Goal: Task Accomplishment & Management: Complete application form

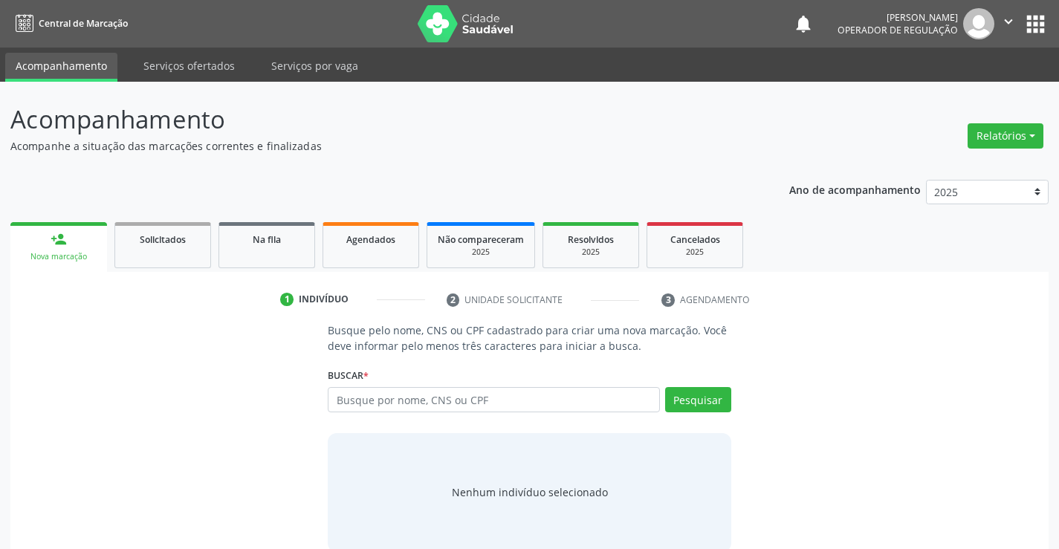
click at [438, 399] on input "text" at bounding box center [494, 399] width 332 height 25
click at [375, 407] on input "text" at bounding box center [494, 399] width 332 height 25
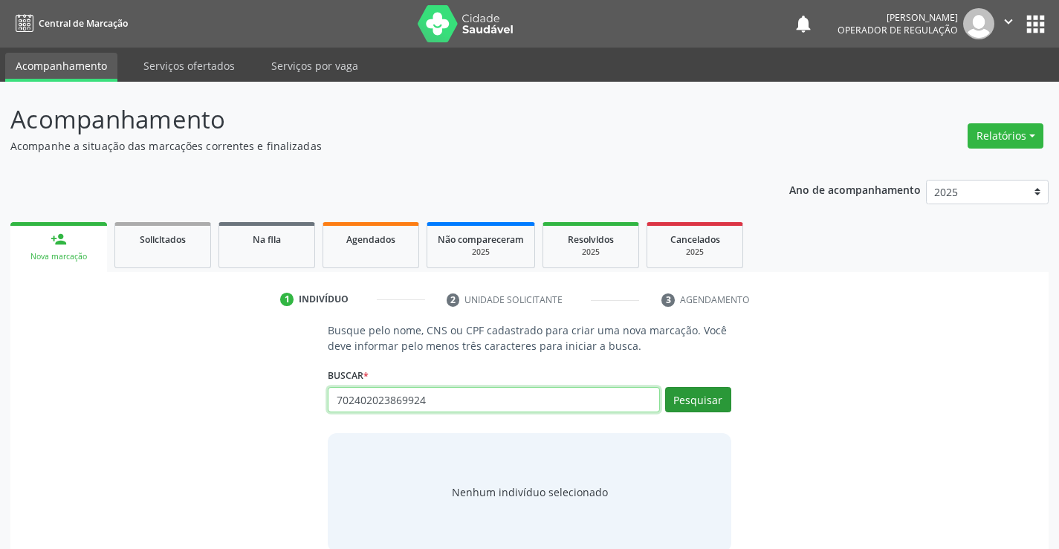
type input "702402023869924"
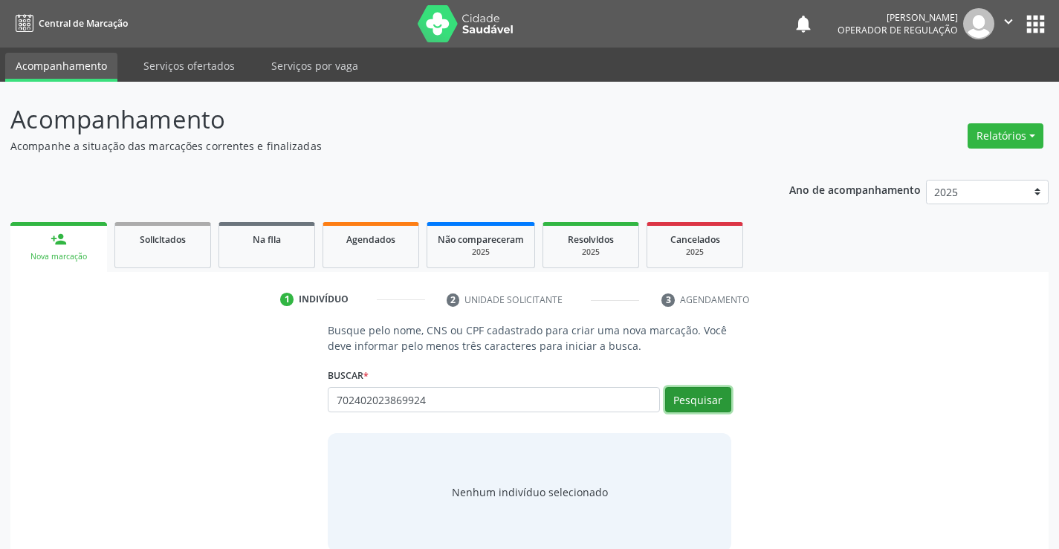
click at [704, 411] on button "Pesquisar" at bounding box center [698, 399] width 66 height 25
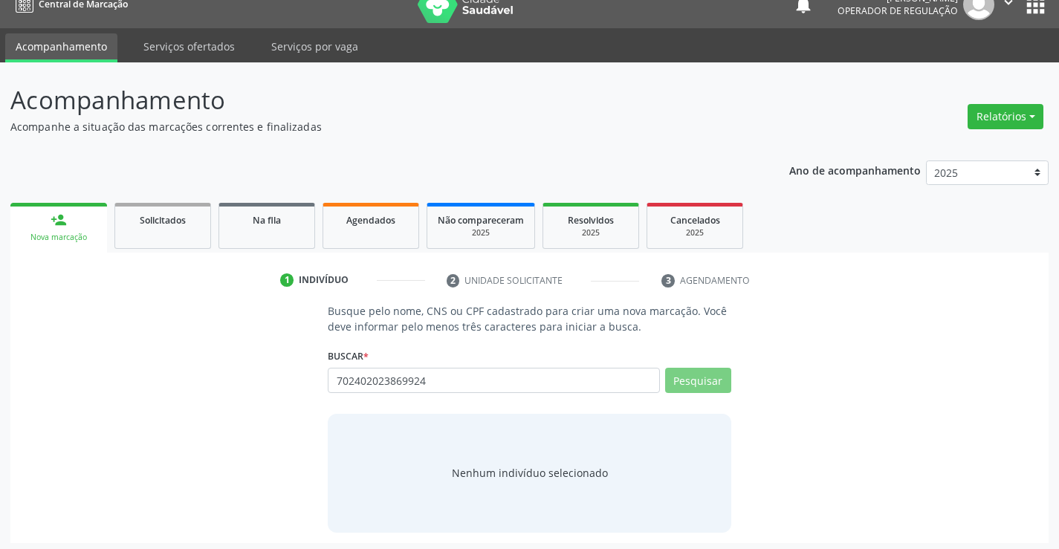
scroll to position [24, 0]
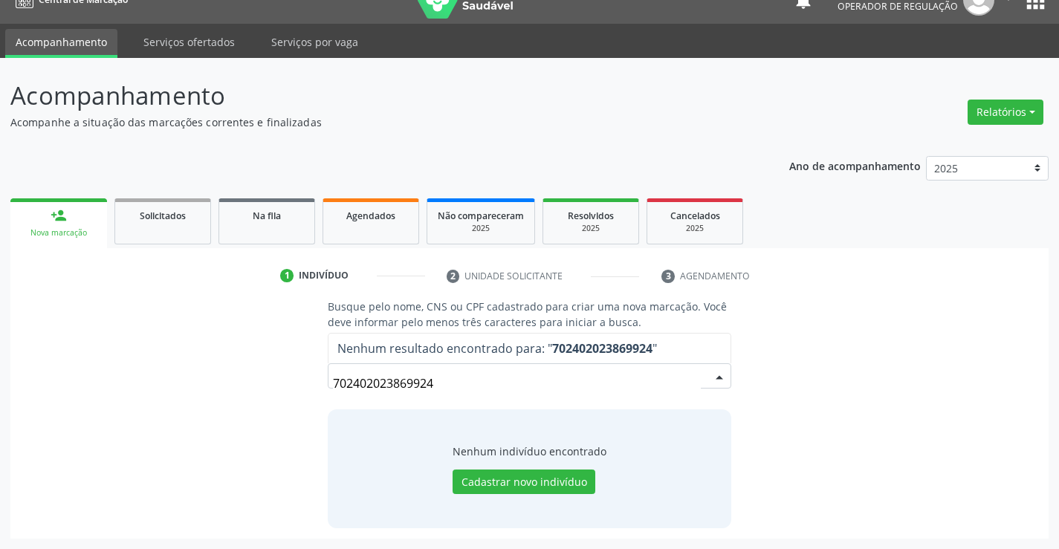
click at [444, 377] on input "702402023869924" at bounding box center [516, 384] width 367 height 30
click at [510, 482] on button "Cadastrar novo indivíduo" at bounding box center [524, 482] width 143 height 25
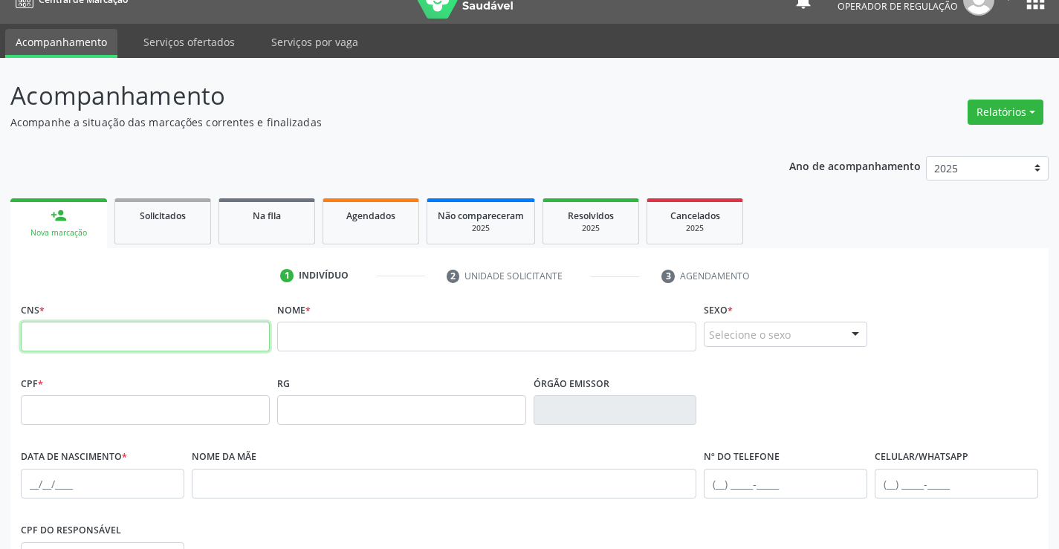
click at [200, 340] on input "text" at bounding box center [145, 337] width 249 height 30
paste input "702 4020 2386 9924"
type input "702 4020 2386 9924"
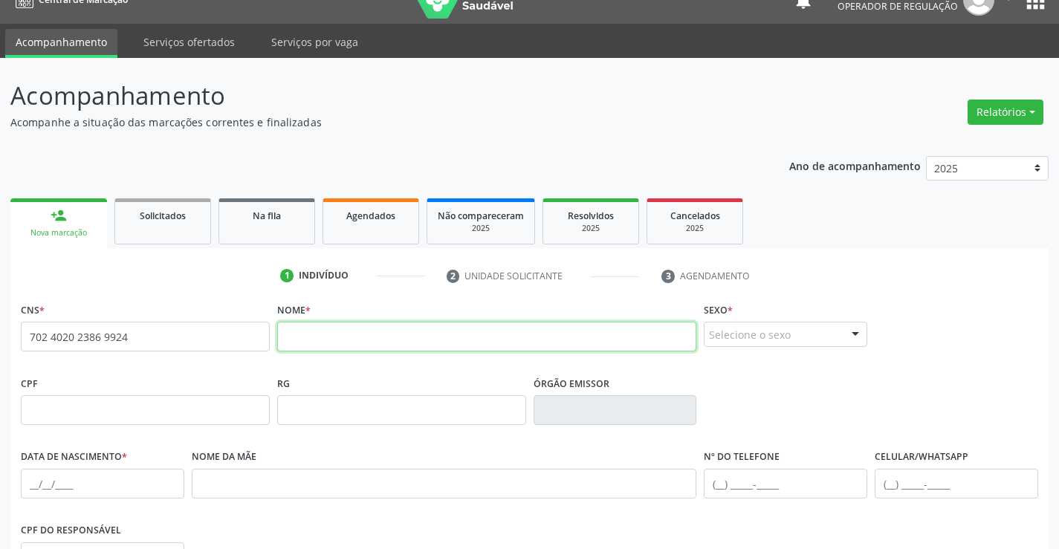
click at [299, 342] on input "text" at bounding box center [487, 337] width 420 height 30
type input "Perola Yasmin da silba"
click at [769, 338] on div "Selecione o sexo" at bounding box center [786, 334] width 164 height 25
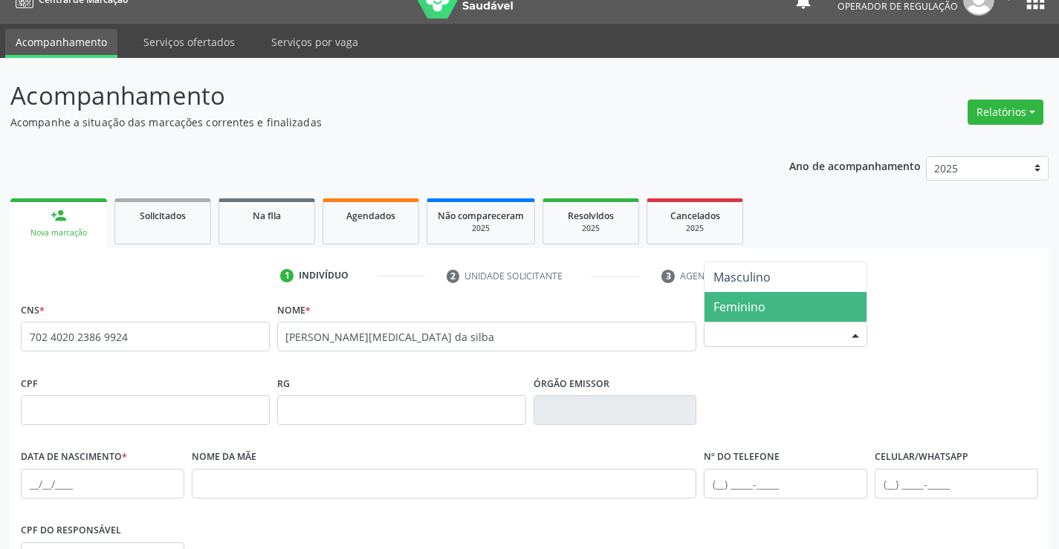
drag, startPoint x: 729, startPoint y: 309, endPoint x: 425, endPoint y: 329, distance: 304.0
click at [726, 310] on span "Feminino" at bounding box center [740, 307] width 52 height 16
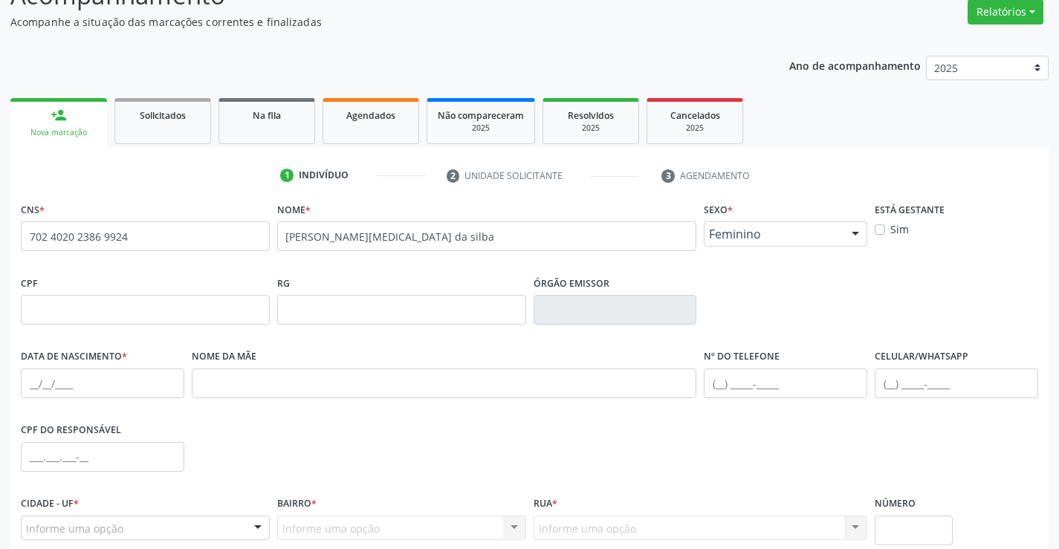
scroll to position [247, 0]
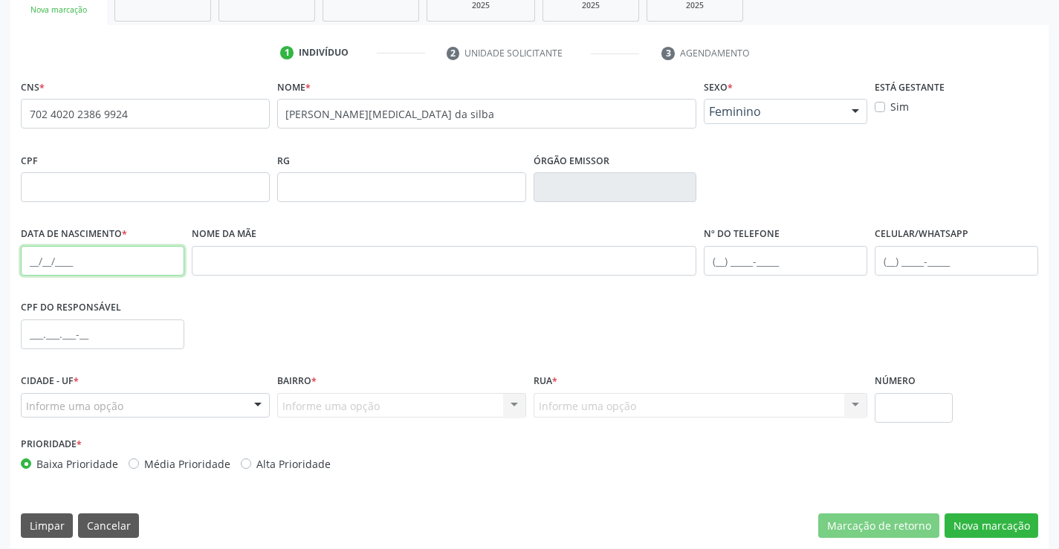
click at [32, 261] on input "text" at bounding box center [103, 261] width 164 height 30
type input "19/09/2025"
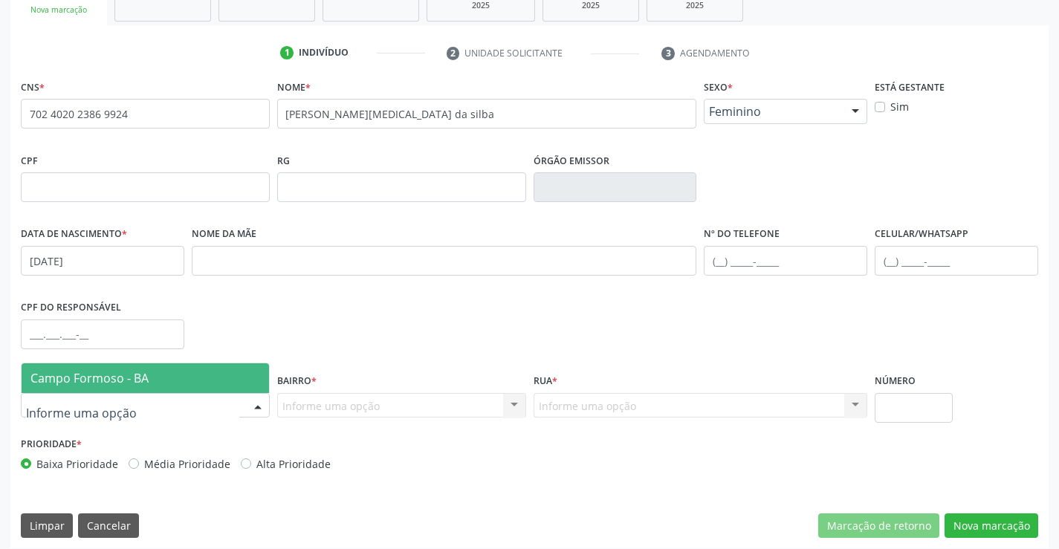
click at [181, 411] on div at bounding box center [145, 405] width 249 height 25
click at [184, 384] on span "Campo Formoso - BA" at bounding box center [146, 379] width 248 height 30
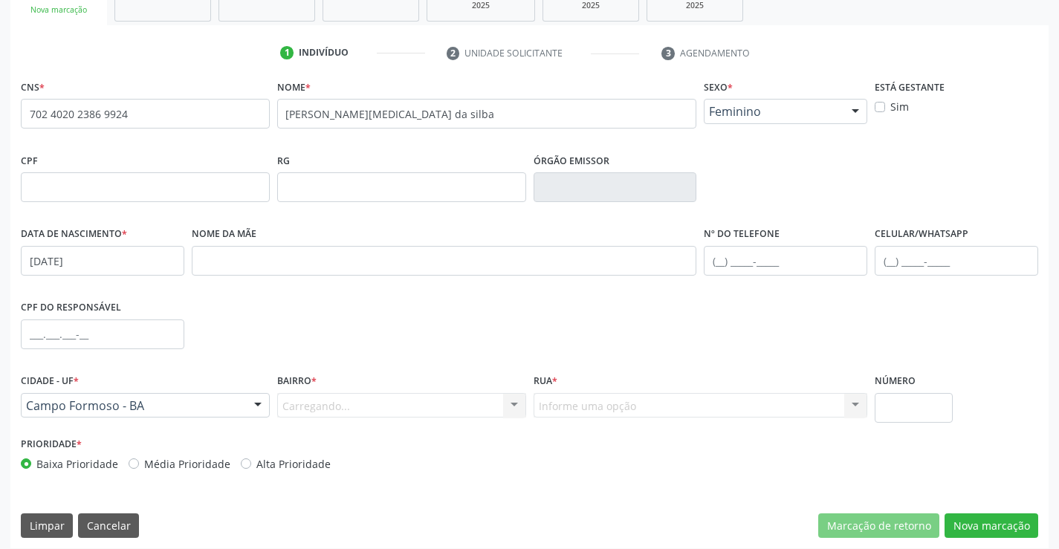
click at [359, 412] on div "Carregando... Nenhum resultado encontrado para: " " Nenhuma opção encontrada. D…" at bounding box center [401, 405] width 249 height 25
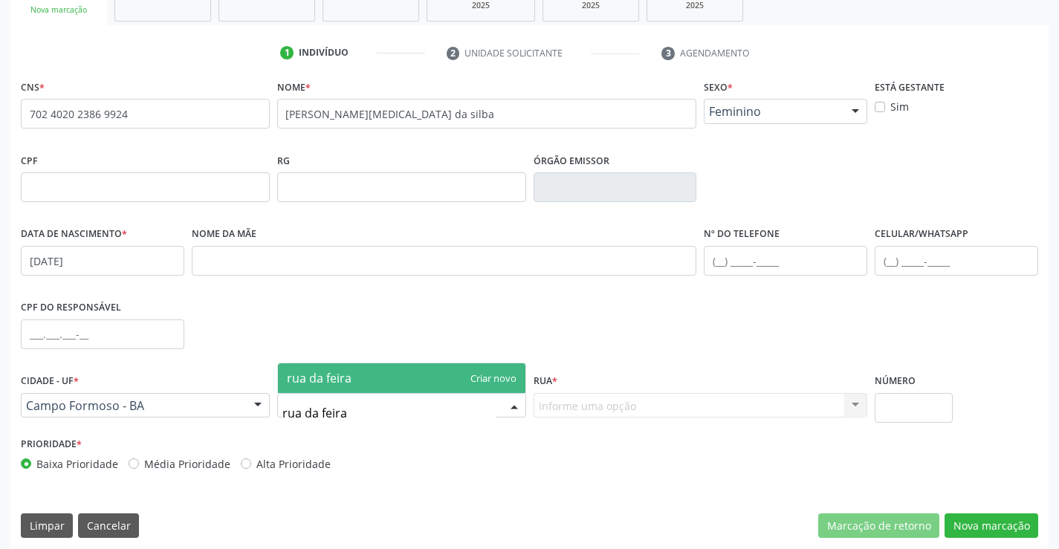
type input "rua da feira"
click at [757, 396] on div "Informe uma opção Nenhum resultado encontrado para: " " Nenhuma opção encontrad…" at bounding box center [701, 405] width 335 height 25
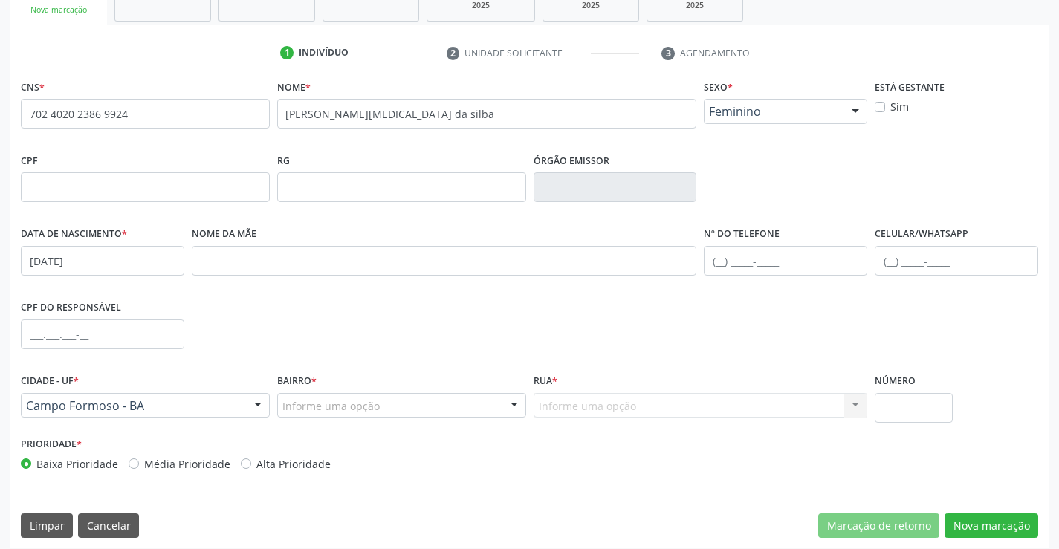
click at [757, 396] on div "Informe uma opção Nenhum resultado encontrado para: " " Nenhuma opção encontrad…" at bounding box center [701, 405] width 335 height 25
click at [755, 404] on div "Informe uma opção Nenhum resultado encontrado para: " " Nenhuma opção encontrad…" at bounding box center [701, 405] width 335 height 25
click at [752, 402] on div "Informe uma opção Nenhum resultado encontrado para: " " Nenhuma opção encontrad…" at bounding box center [701, 405] width 335 height 25
drag, startPoint x: 831, startPoint y: 403, endPoint x: 524, endPoint y: 383, distance: 307.7
click at [779, 402] on div "Informe uma opção Nenhum resultado encontrado para: " " Nenhuma opção encontrad…" at bounding box center [701, 405] width 335 height 25
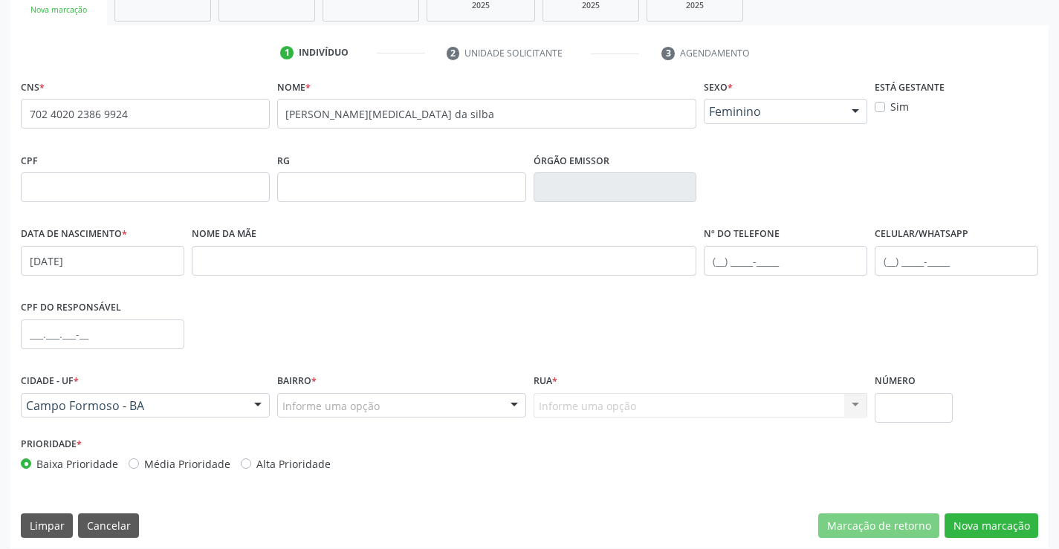
drag, startPoint x: 557, startPoint y: 402, endPoint x: 472, endPoint y: 410, distance: 85.1
click at [538, 405] on div "Informe uma opção Nenhum resultado encontrado para: " " Nenhuma opção encontrad…" at bounding box center [701, 405] width 335 height 25
click at [465, 410] on div "Informe uma opção" at bounding box center [401, 405] width 249 height 25
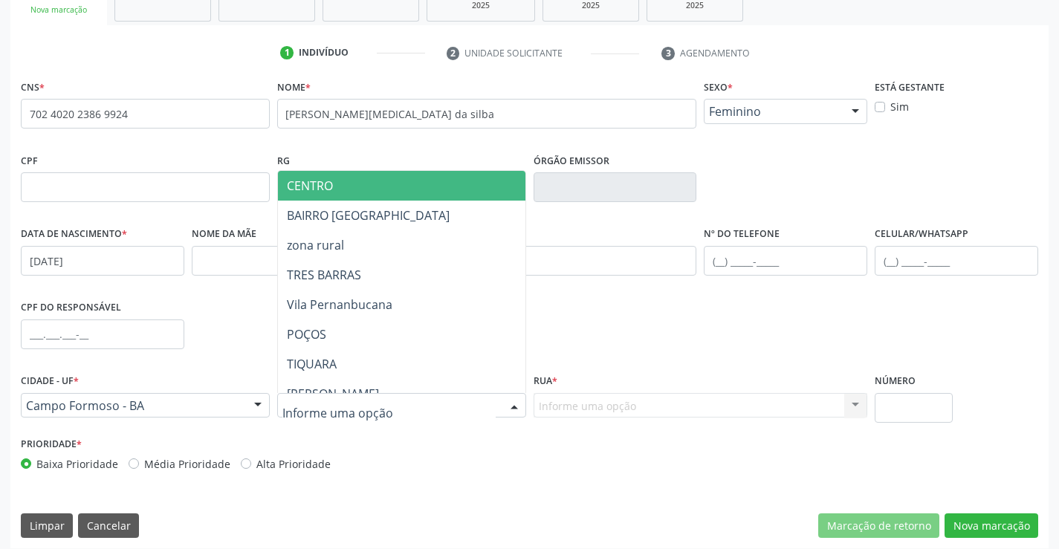
click at [358, 190] on span "CENTRO" at bounding box center [438, 186] width 321 height 30
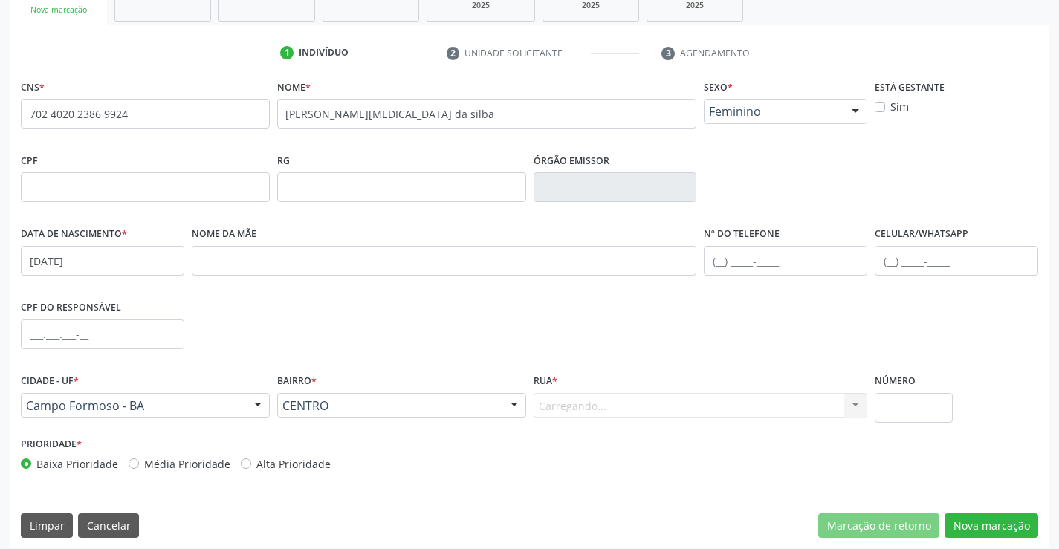
click at [621, 407] on div "Carregando... Nenhum resultado encontrado para: " " Nenhuma opção encontrada. D…" at bounding box center [701, 405] width 335 height 25
click at [641, 407] on div "Carregando... Nenhum resultado encontrado para: " " Nenhuma opção encontrada. D…" at bounding box center [701, 405] width 335 height 25
drag, startPoint x: 653, startPoint y: 401, endPoint x: 639, endPoint y: 416, distance: 20.5
click at [646, 407] on div "Informe uma opção" at bounding box center [701, 405] width 335 height 25
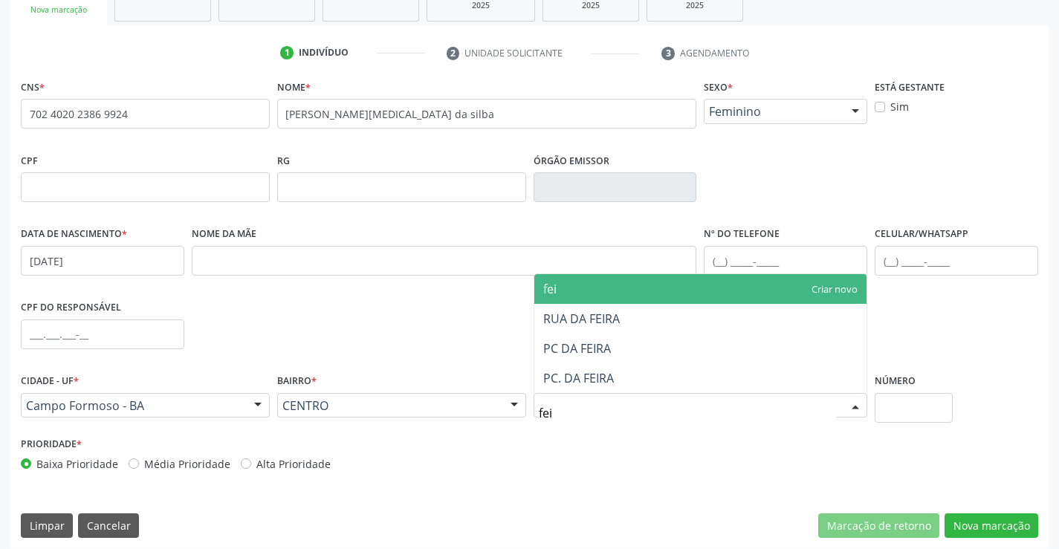
type input "feir"
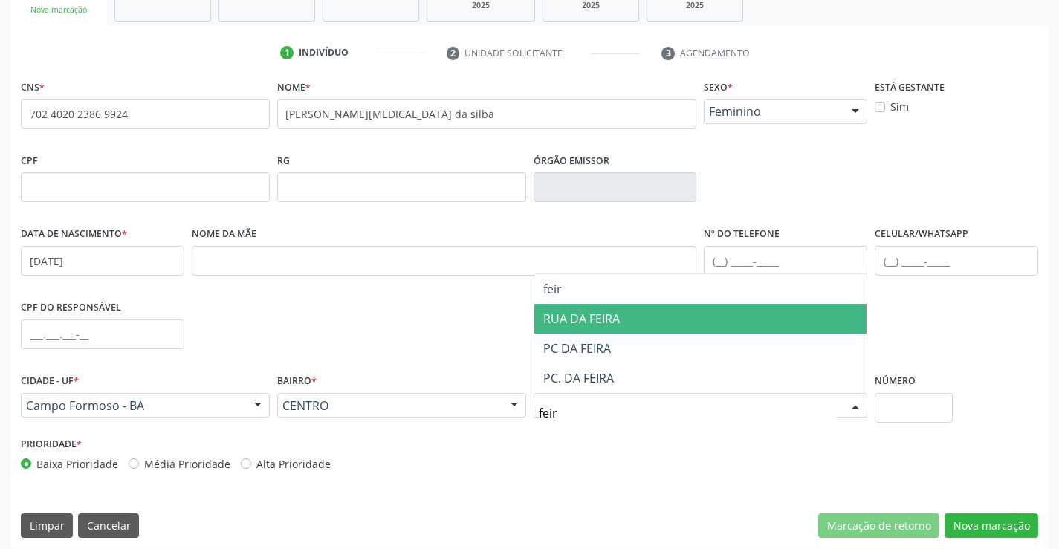
click at [616, 311] on span "RUA DA FEIRA" at bounding box center [581, 319] width 77 height 16
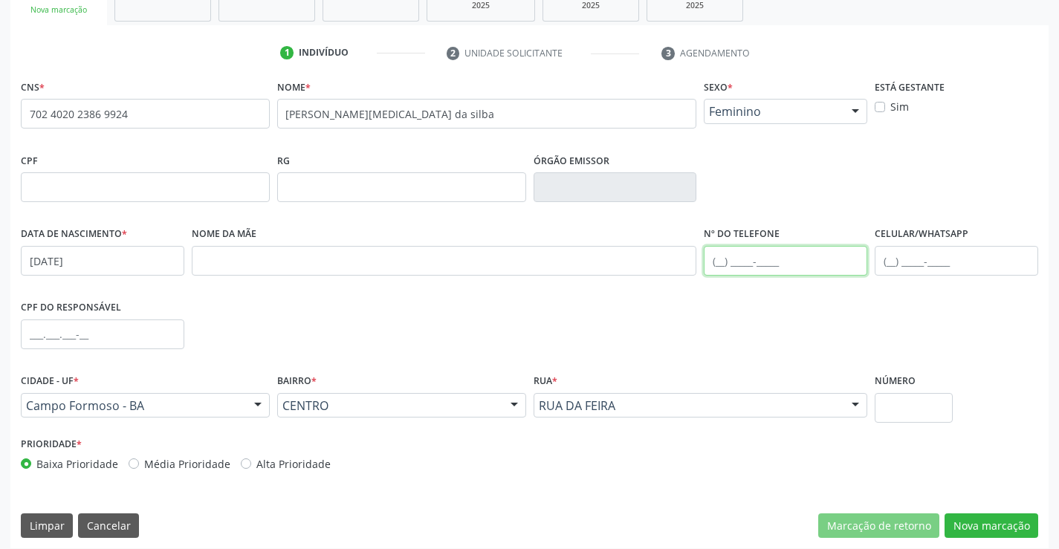
click at [717, 260] on input "text" at bounding box center [786, 261] width 164 height 30
type input "(74) 99112-1171"
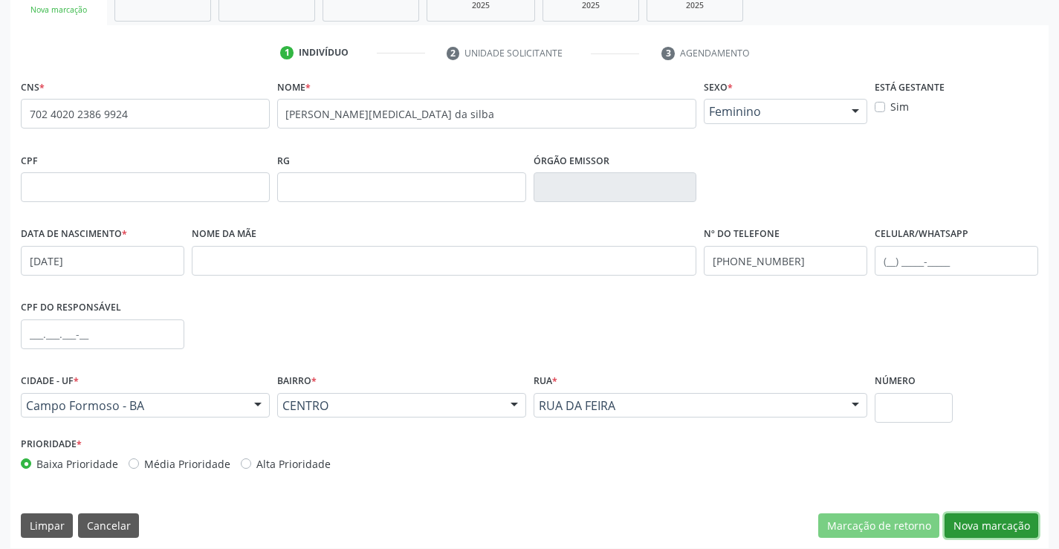
click at [985, 529] on button "Nova marcação" at bounding box center [992, 526] width 94 height 25
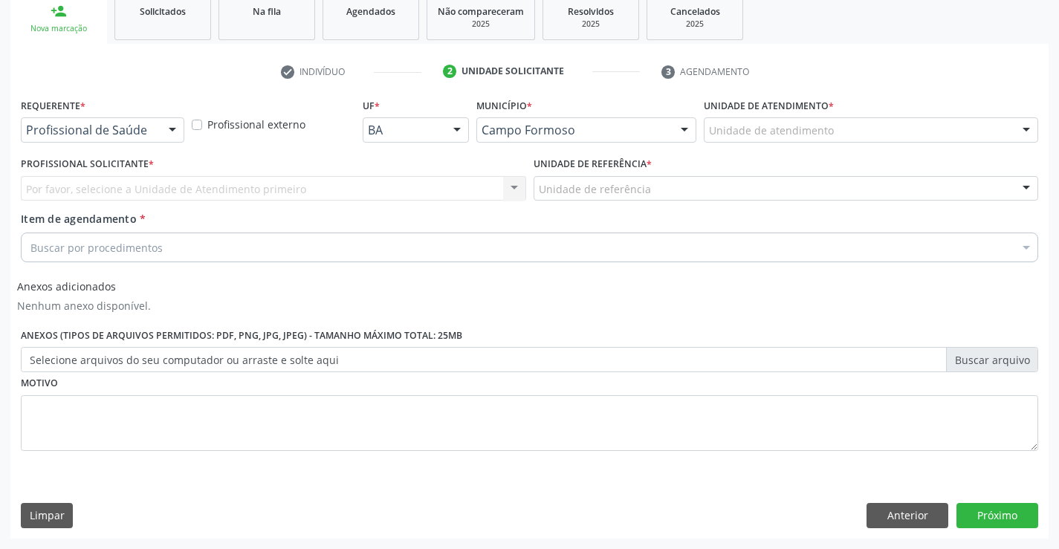
drag, startPoint x: 141, startPoint y: 127, endPoint x: 138, endPoint y: 147, distance: 20.3
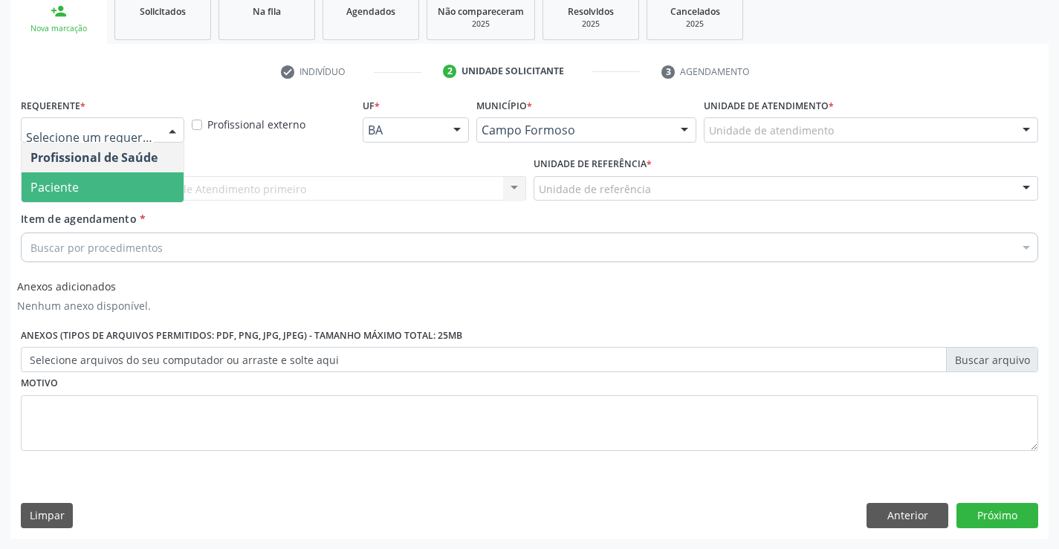
drag, startPoint x: 104, startPoint y: 187, endPoint x: 164, endPoint y: 193, distance: 59.9
click at [108, 187] on span "Paciente" at bounding box center [103, 187] width 162 height 30
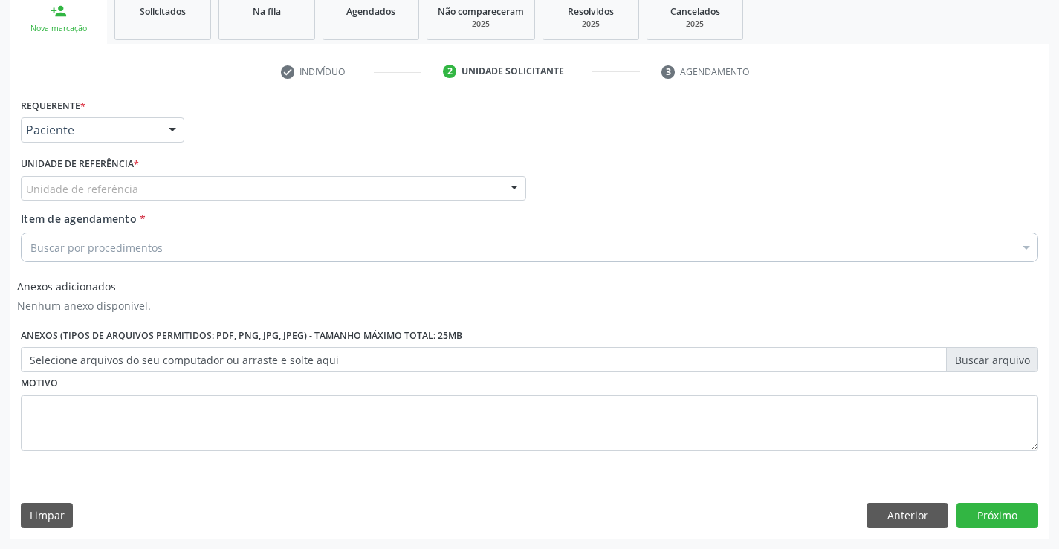
drag, startPoint x: 204, startPoint y: 187, endPoint x: 211, endPoint y: 217, distance: 30.5
click at [204, 189] on div "Unidade de referência" at bounding box center [274, 188] width 506 height 25
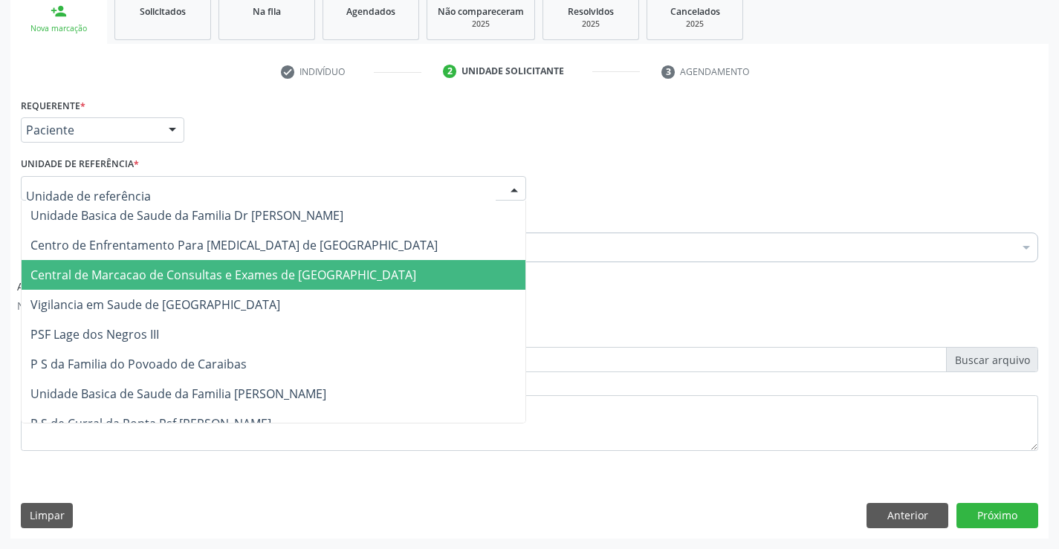
click at [223, 274] on span "Central de Marcacao de Consultas e Exames de [GEOGRAPHIC_DATA]" at bounding box center [223, 275] width 386 height 16
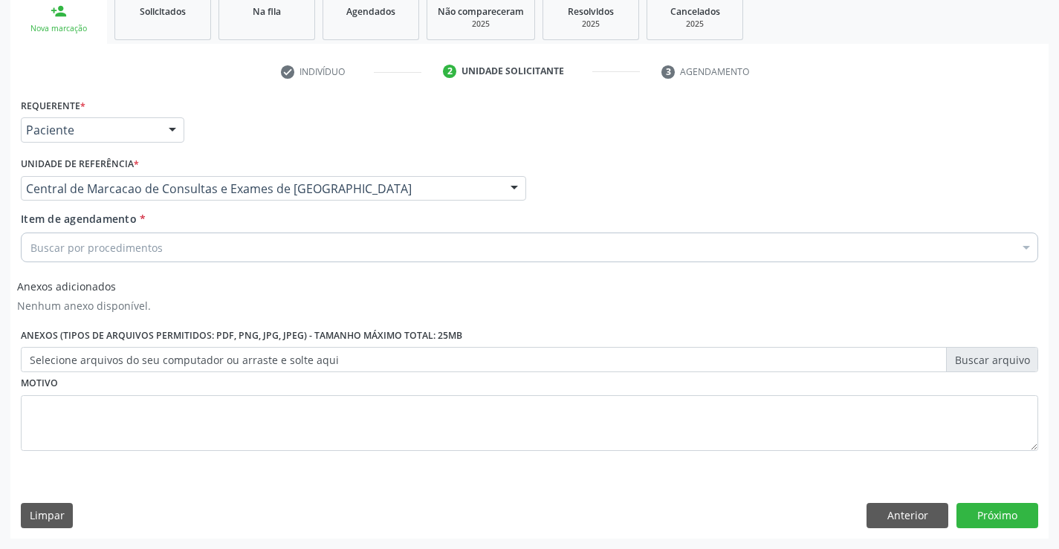
click at [254, 253] on div "Buscar por procedimentos" at bounding box center [530, 248] width 1018 height 30
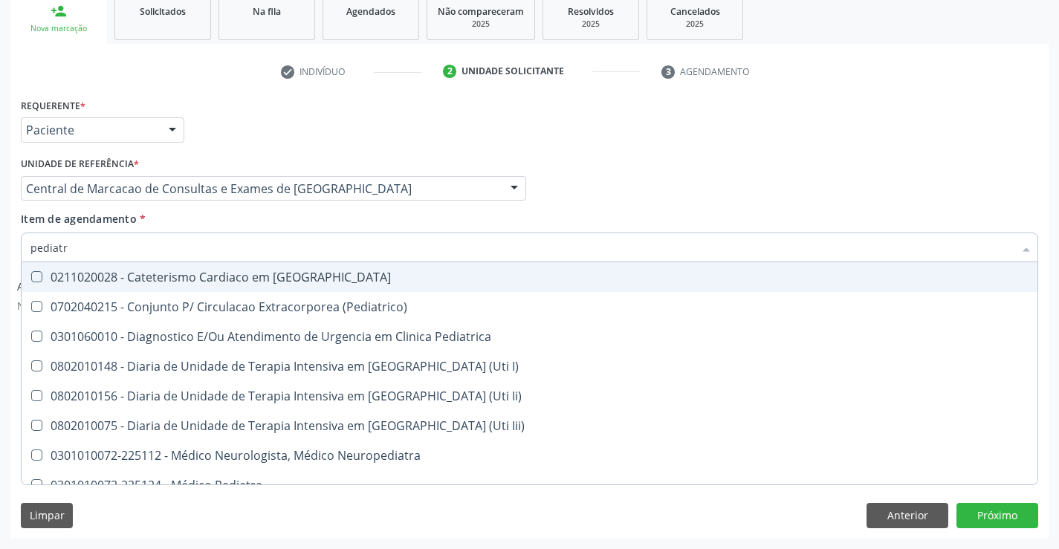
type input "pediatra"
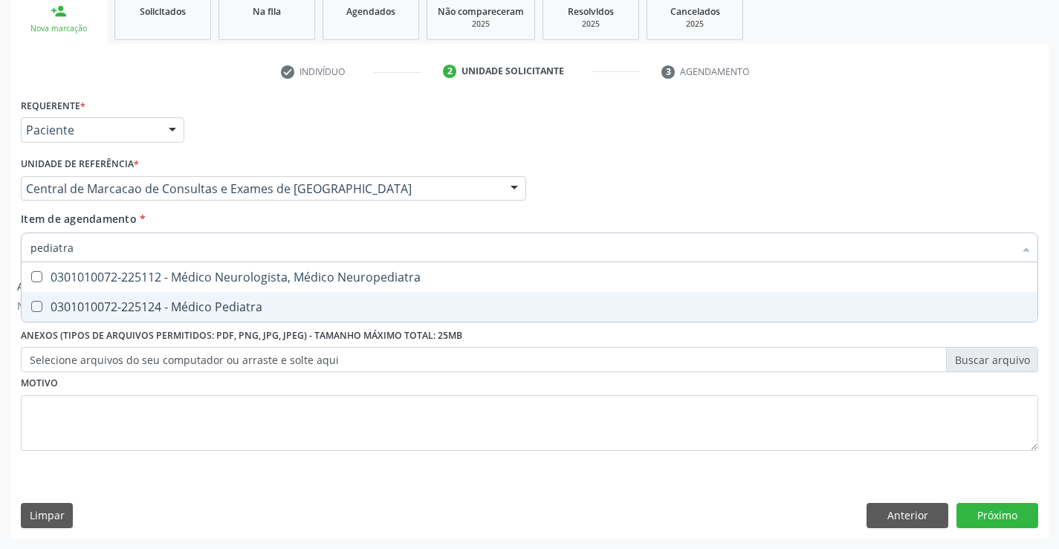
click at [259, 303] on div "0301010072-225124 - Médico Pediatra" at bounding box center [529, 307] width 998 height 12
checkbox Pediatra "true"
click at [993, 517] on button "Próximo" at bounding box center [998, 515] width 82 height 25
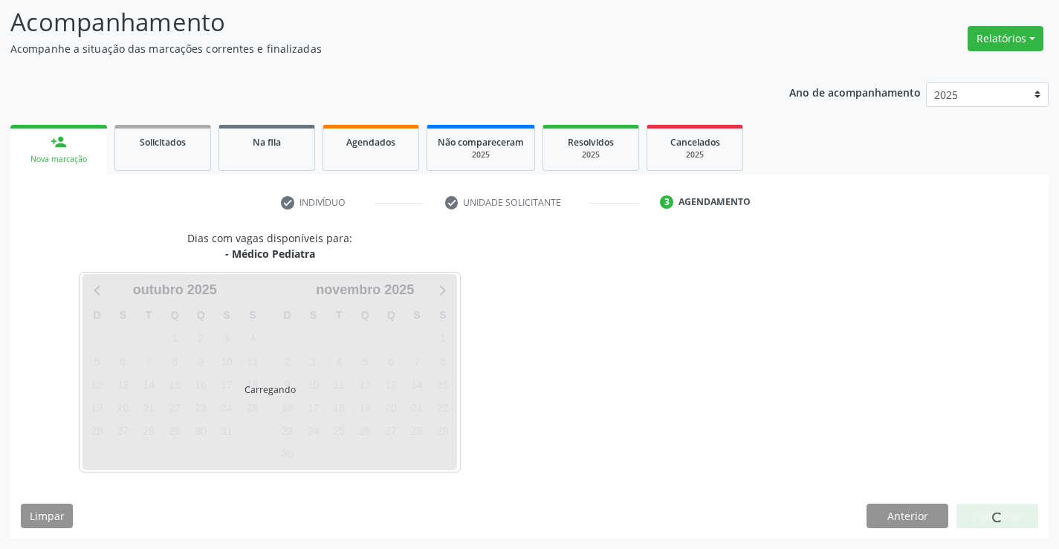
scroll to position [97, 0]
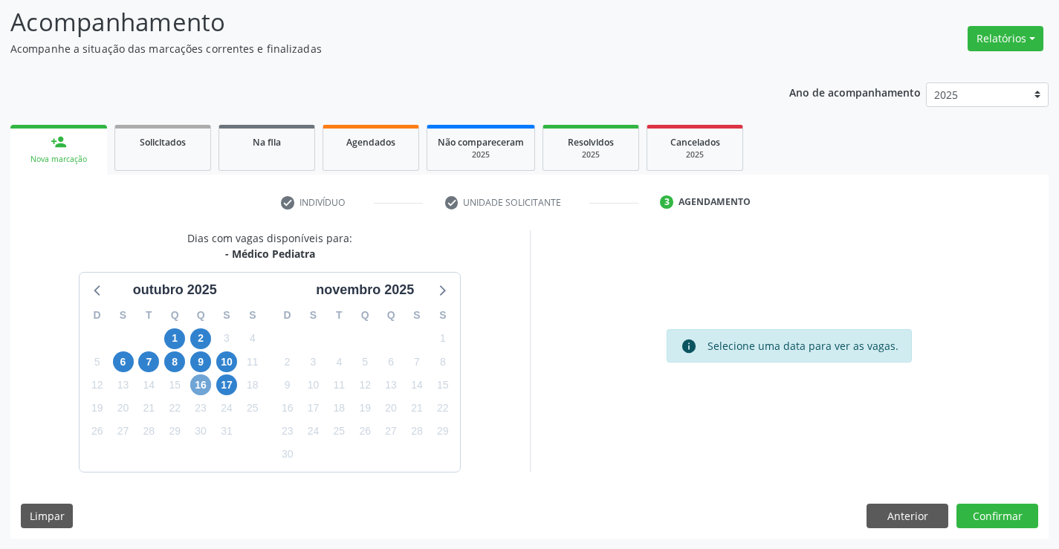
click at [201, 387] on span "16" at bounding box center [200, 385] width 21 height 21
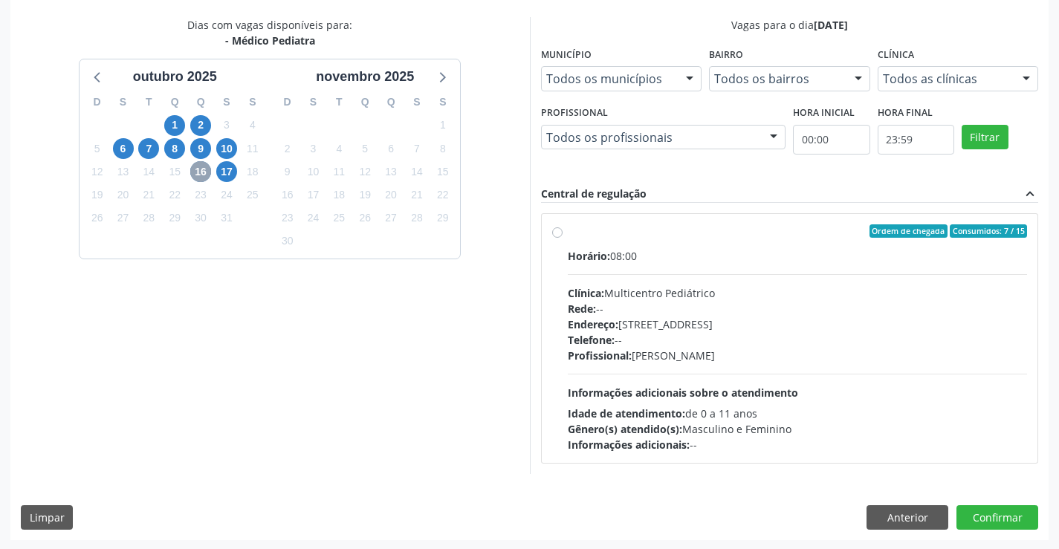
scroll to position [312, 0]
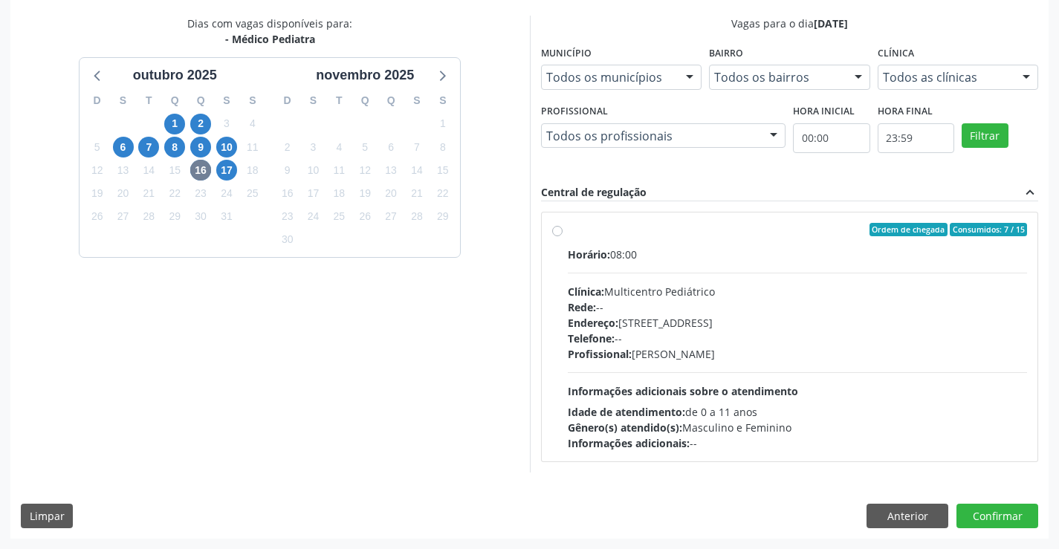
click at [617, 294] on div "Clínica: Multicentro Pediátrico" at bounding box center [798, 292] width 460 height 16
click at [563, 236] on input "Ordem de chegada Consumidos: 7 / 15 Horário: 08:00 Clínica: Multicentro Pediátr…" at bounding box center [557, 229] width 10 height 13
radio input "true"
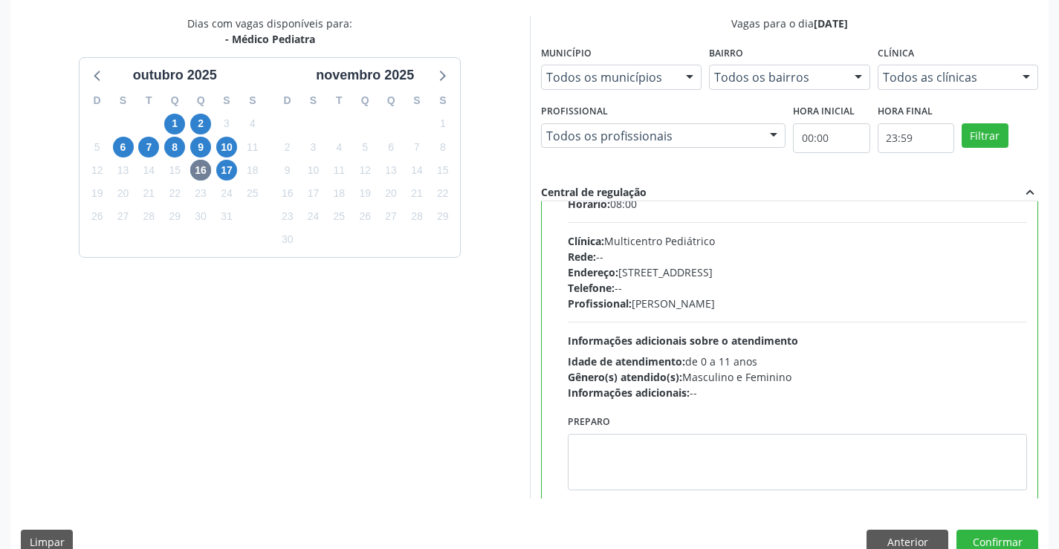
scroll to position [74, 0]
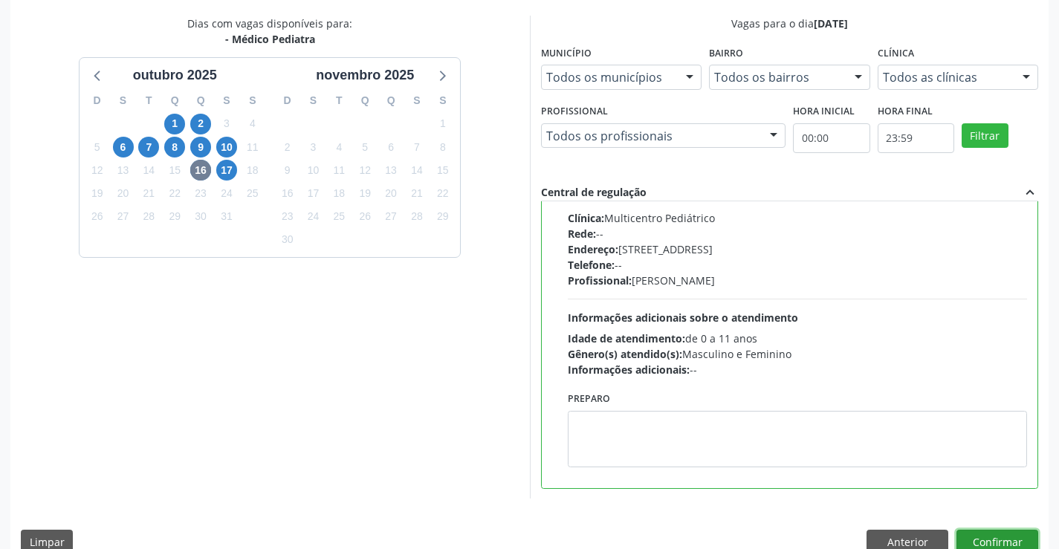
click at [990, 546] on button "Confirmar" at bounding box center [998, 542] width 82 height 25
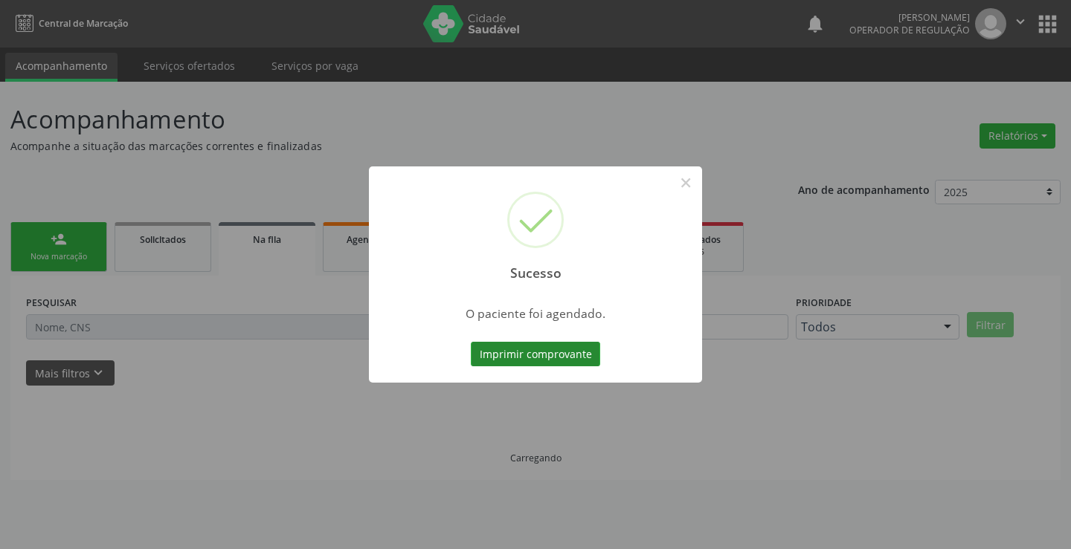
click at [560, 360] on button "Imprimir comprovante" at bounding box center [535, 354] width 129 height 25
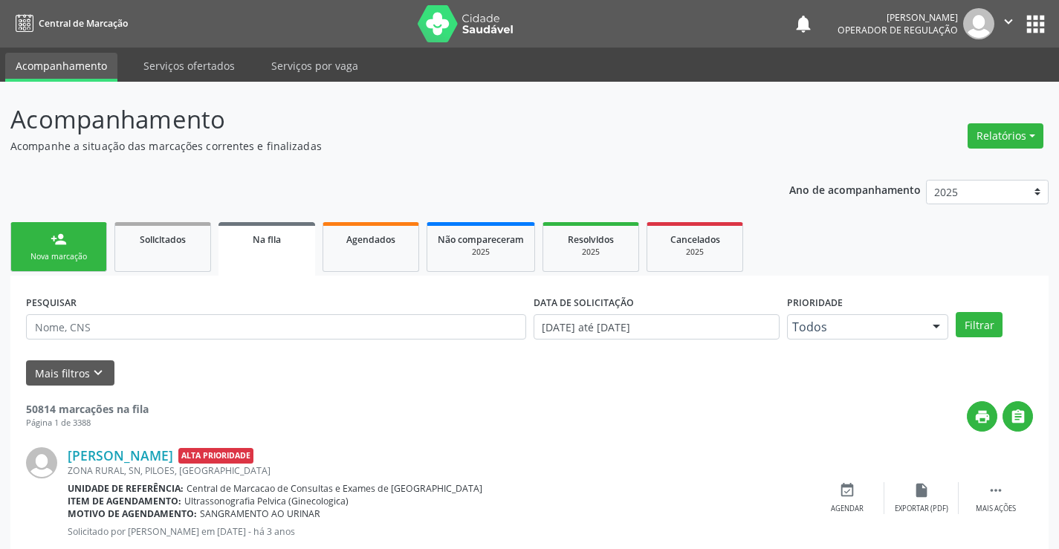
click at [28, 251] on div "Nova marcação" at bounding box center [59, 256] width 74 height 11
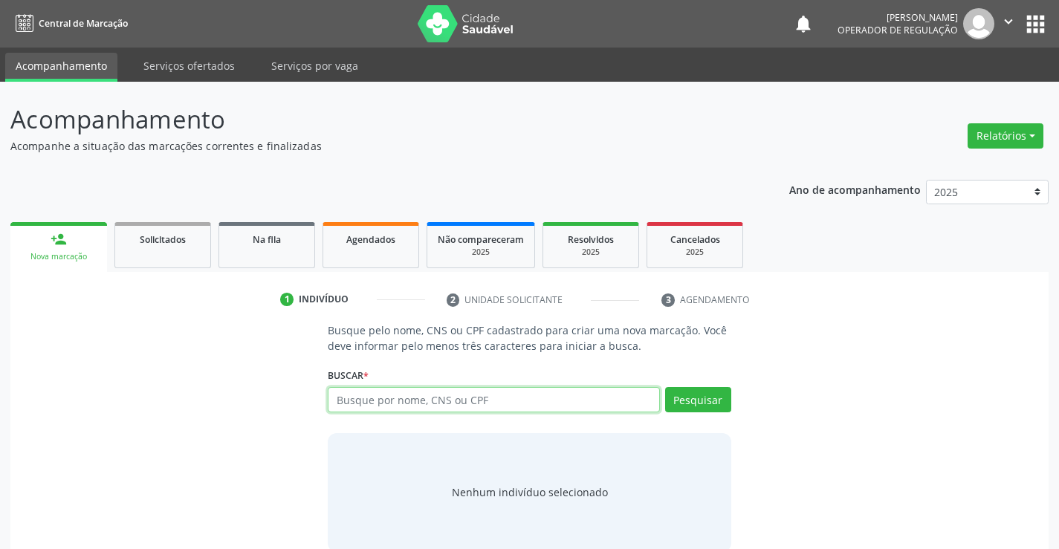
click at [408, 398] on input "text" at bounding box center [494, 399] width 332 height 25
type input "704609690427522"
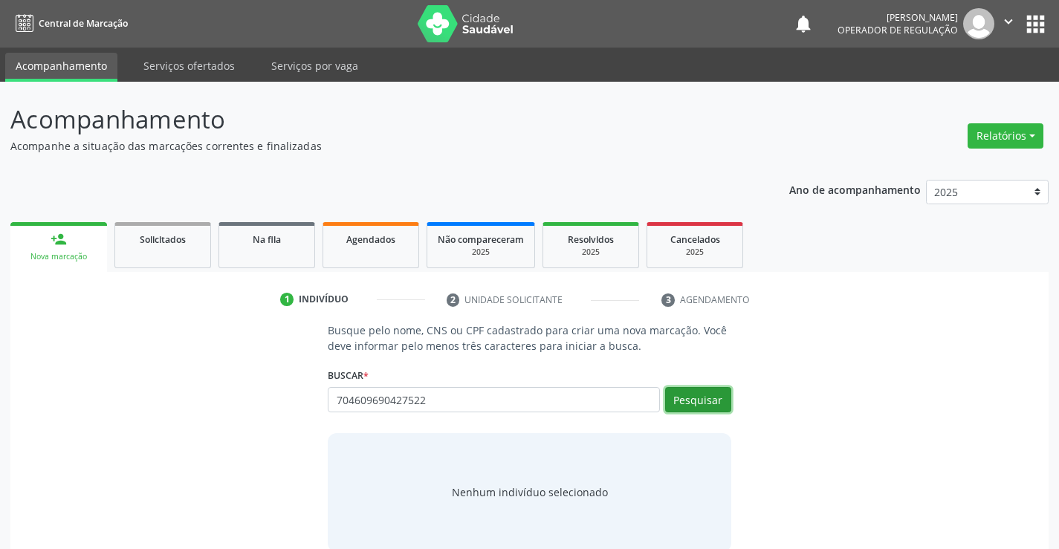
click at [693, 393] on button "Pesquisar" at bounding box center [698, 399] width 66 height 25
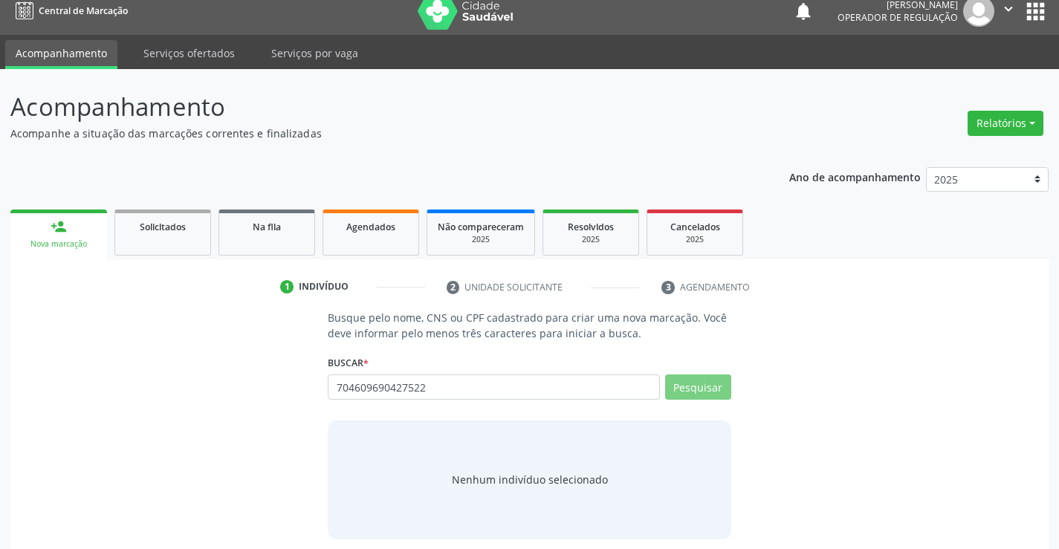
scroll to position [24, 0]
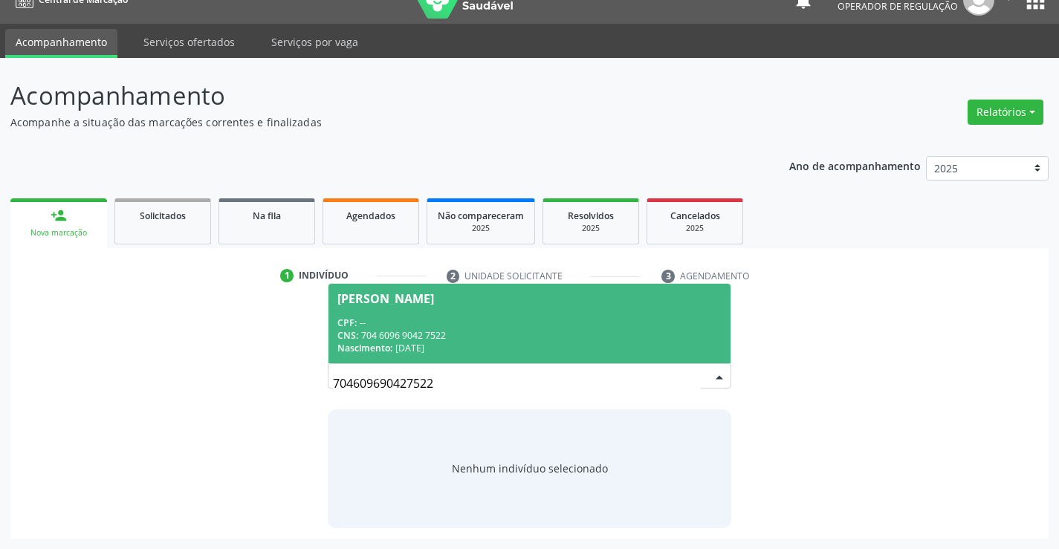
click at [561, 318] on div "CPF: --" at bounding box center [530, 323] width 384 height 13
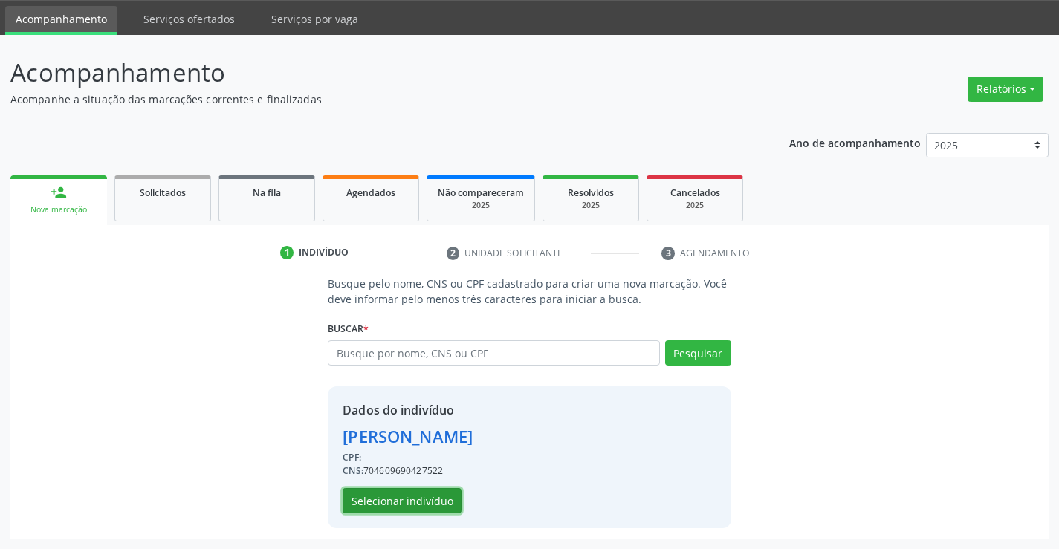
click at [410, 498] on button "Selecionar indivíduo" at bounding box center [402, 500] width 119 height 25
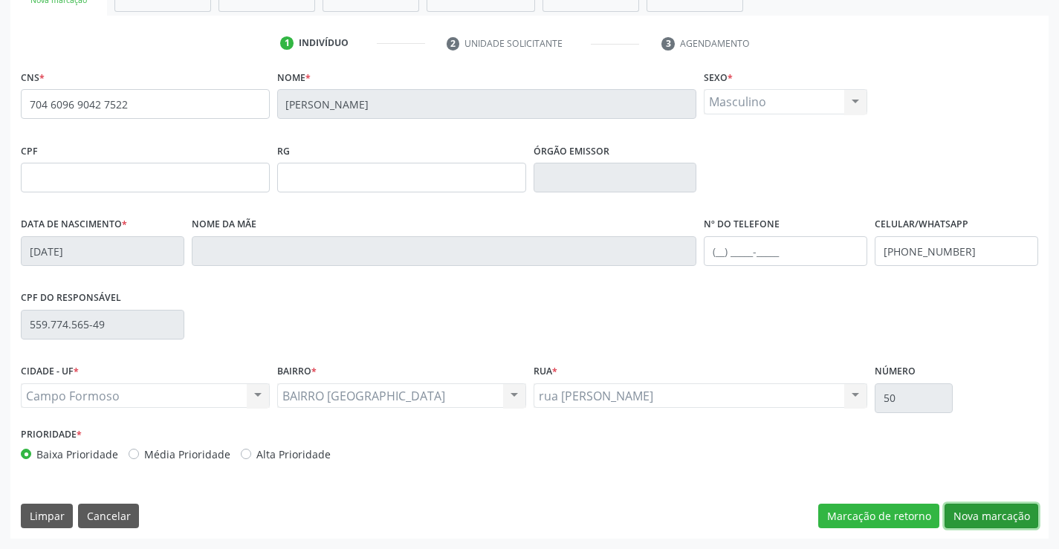
drag, startPoint x: 966, startPoint y: 514, endPoint x: 786, endPoint y: 465, distance: 186.7
click at [949, 515] on button "Nova marcação" at bounding box center [992, 516] width 94 height 25
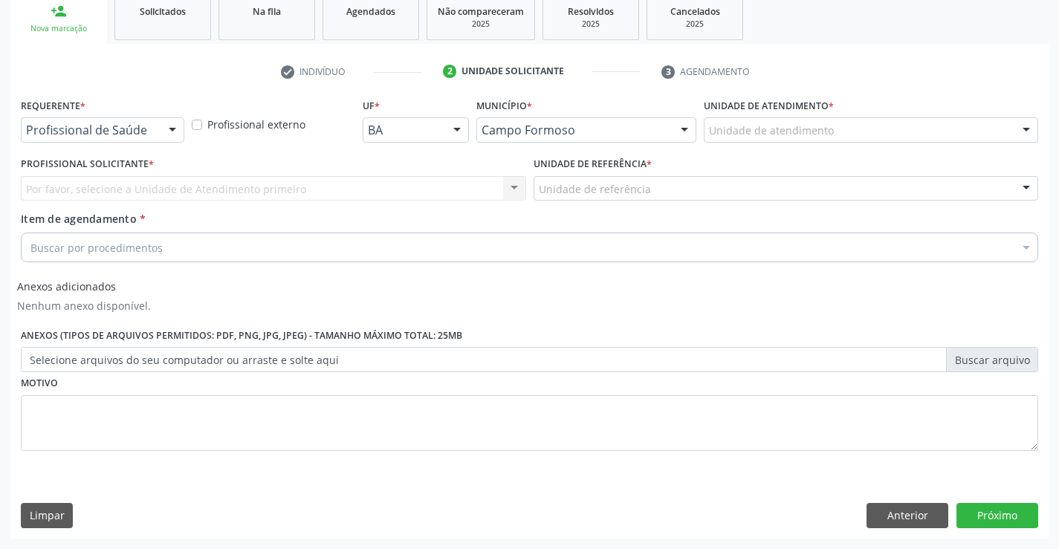
scroll to position [228, 0]
click at [132, 150] on div "Requerente * Profissional de Saúde Profissional de Saúde Paciente Nenhum result…" at bounding box center [102, 123] width 171 height 58
click at [143, 138] on div "Profissional de Saúde" at bounding box center [103, 129] width 164 height 25
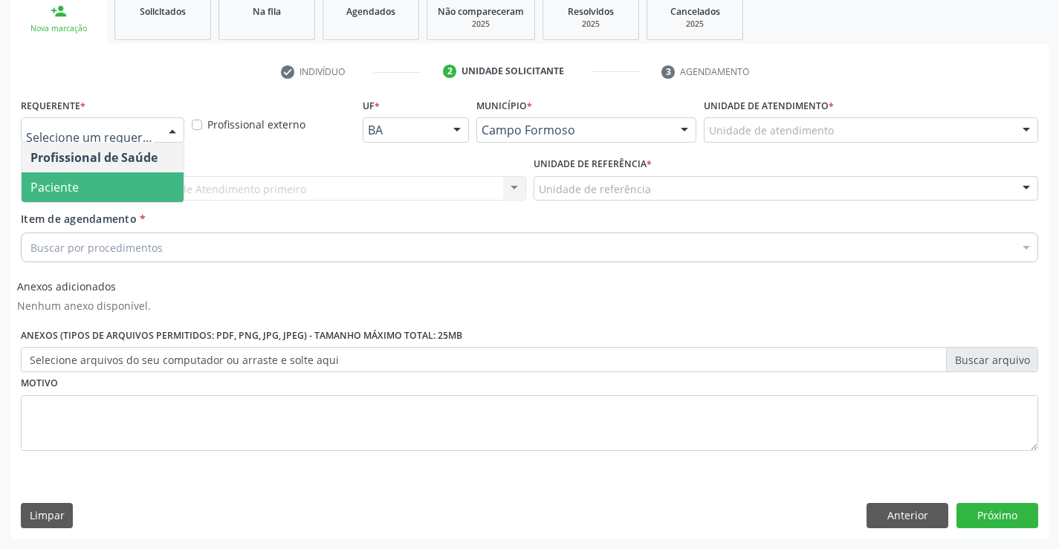
click at [106, 193] on span "Paciente" at bounding box center [103, 187] width 162 height 30
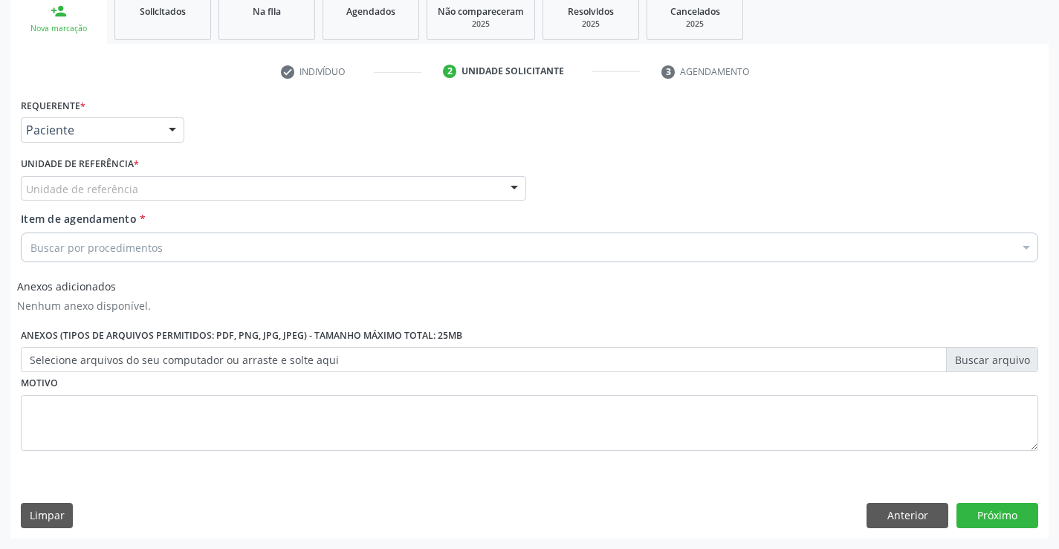
drag, startPoint x: 217, startPoint y: 195, endPoint x: 220, endPoint y: 207, distance: 13.0
click at [218, 197] on div "Unidade de referência" at bounding box center [274, 188] width 506 height 25
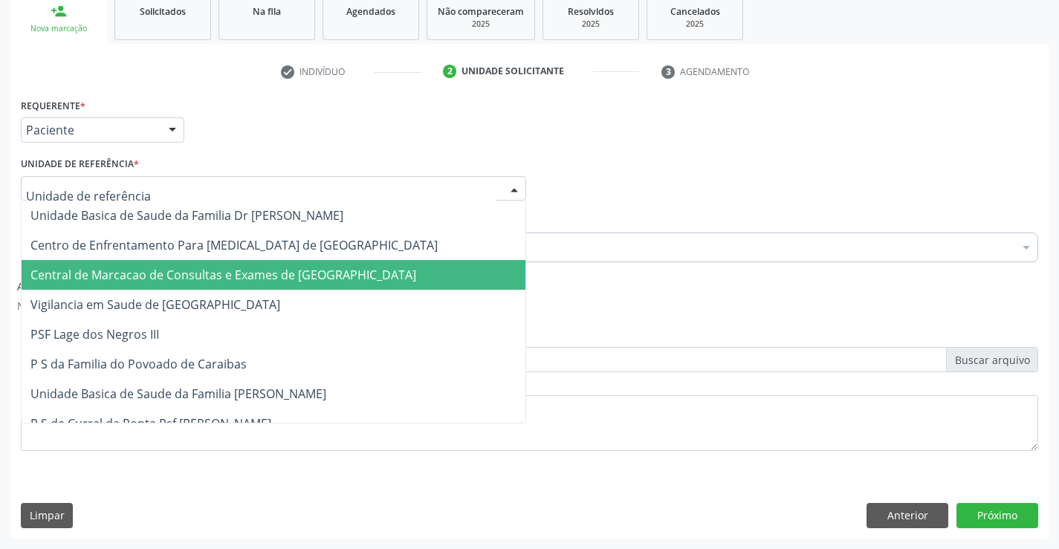
click at [222, 271] on span "Central de Marcacao de Consultas e Exames de [GEOGRAPHIC_DATA]" at bounding box center [223, 275] width 386 height 16
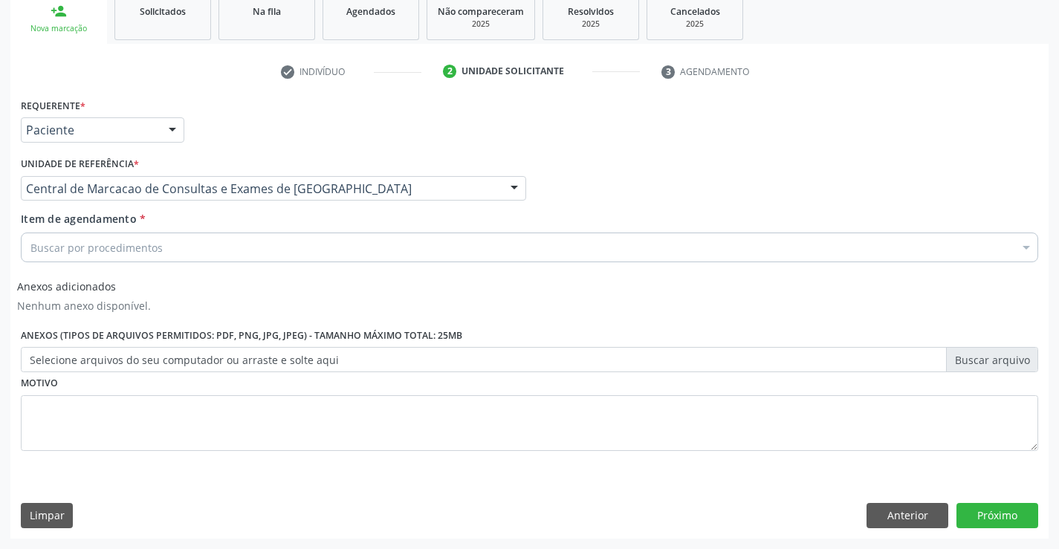
click at [254, 256] on div "Buscar por procedimentos" at bounding box center [530, 248] width 1018 height 30
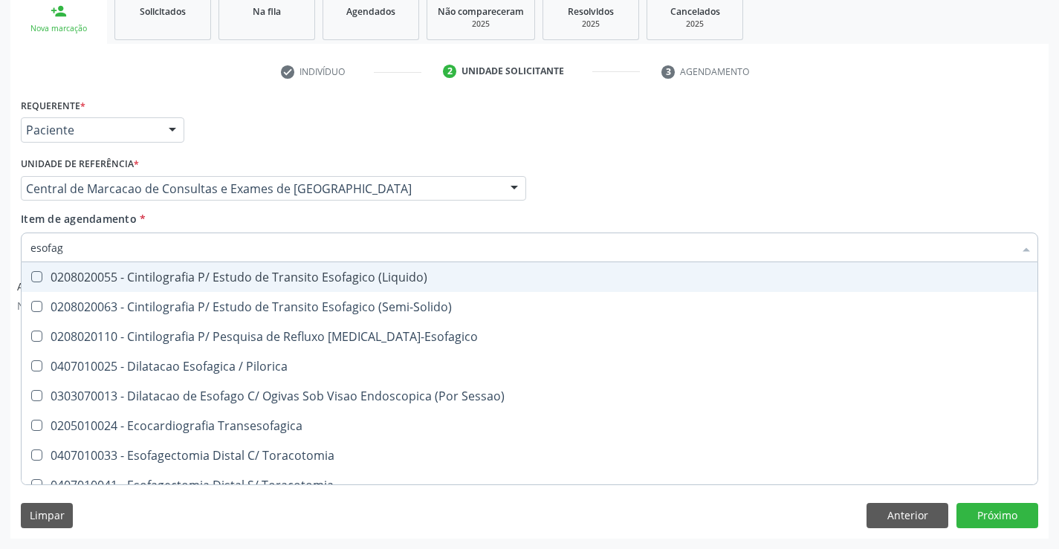
type input "esofago"
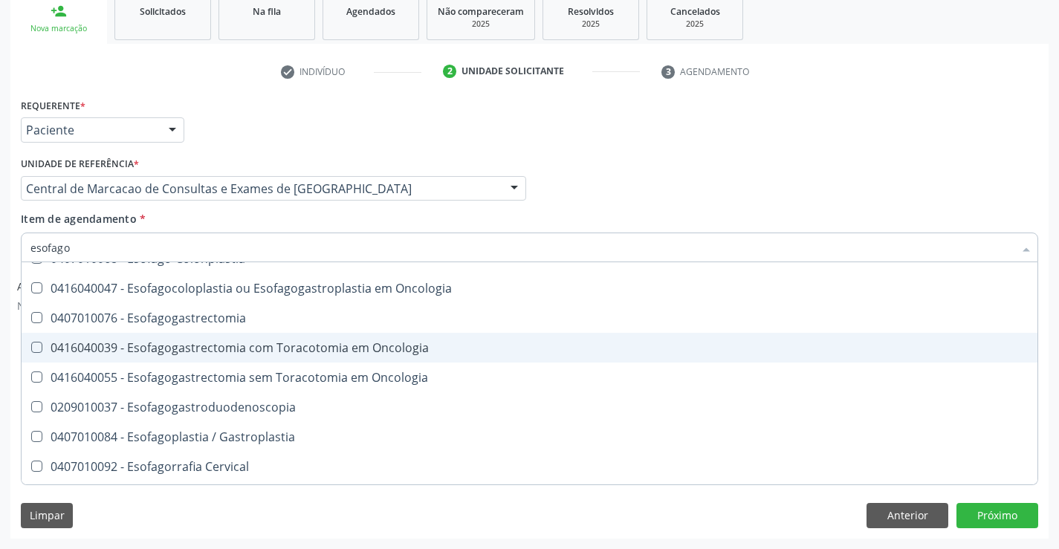
scroll to position [74, 0]
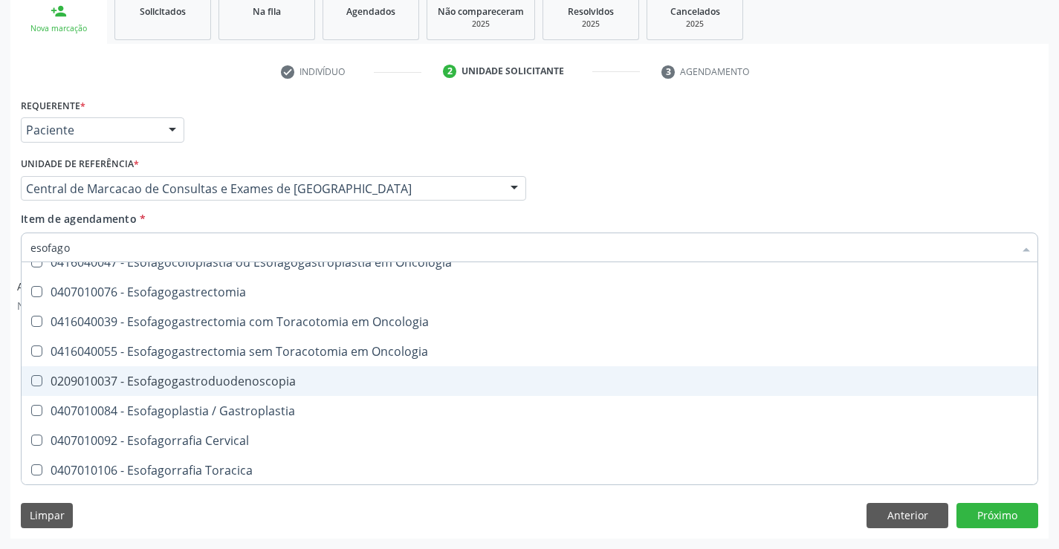
click at [190, 387] on div "0209010037 - Esofagogastroduodenoscopia" at bounding box center [529, 381] width 998 height 12
checkbox Esofagogastroduodenoscopia "true"
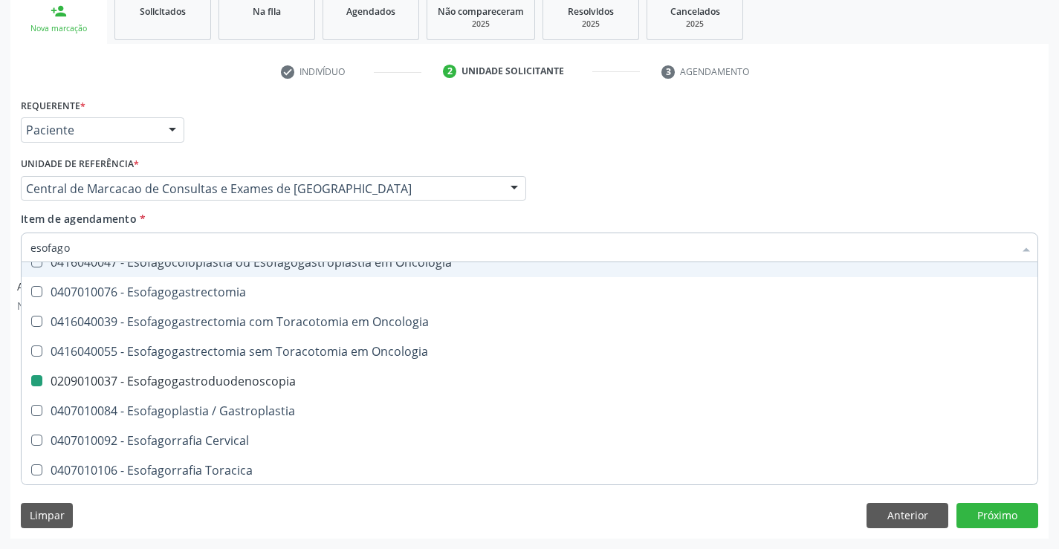
click at [792, 119] on div "Requerente * Paciente Profissional de Saúde Paciente Nenhum resultado encontrad…" at bounding box center [529, 123] width 1025 height 58
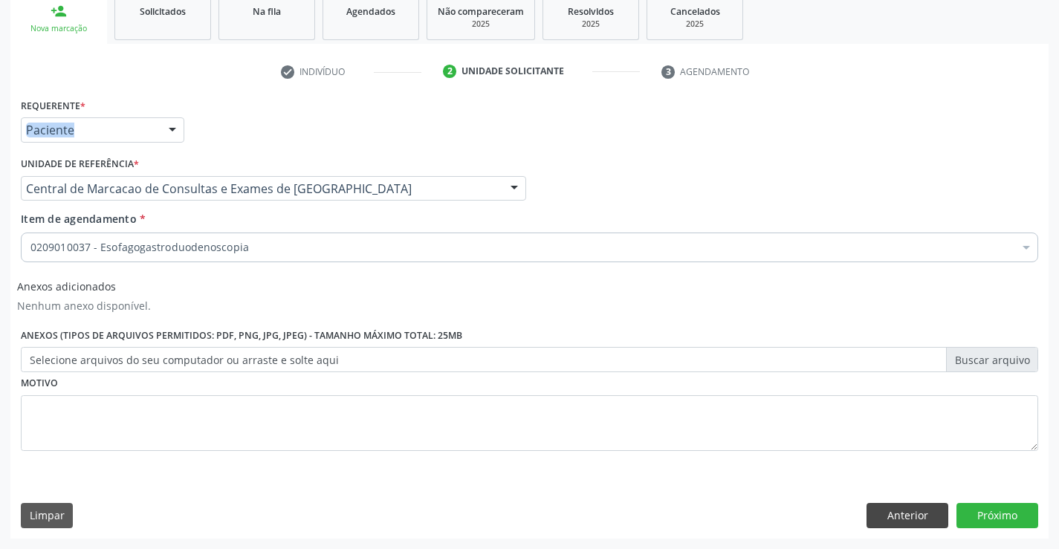
scroll to position [0, 0]
click at [978, 512] on button "Próximo" at bounding box center [998, 515] width 82 height 25
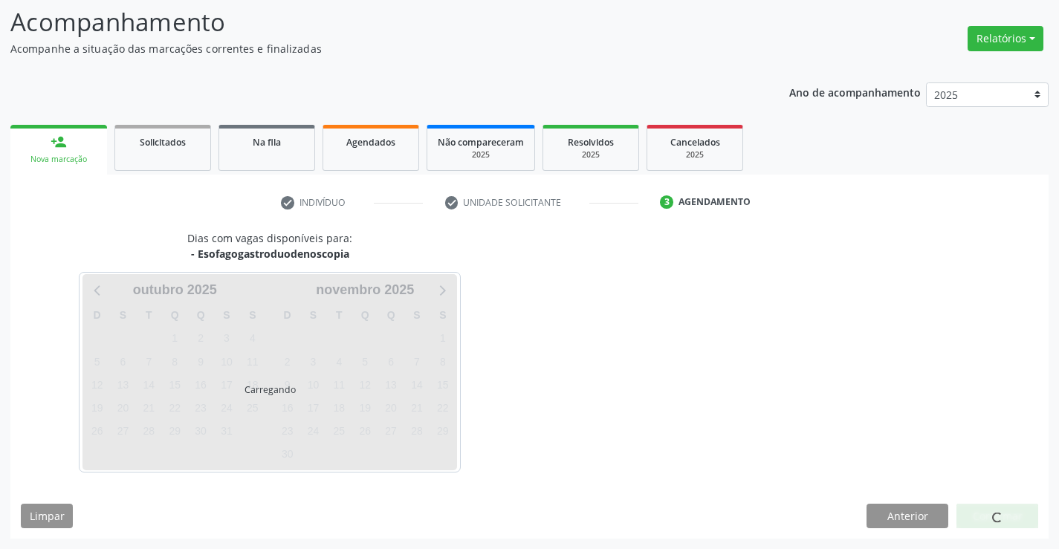
scroll to position [141, 0]
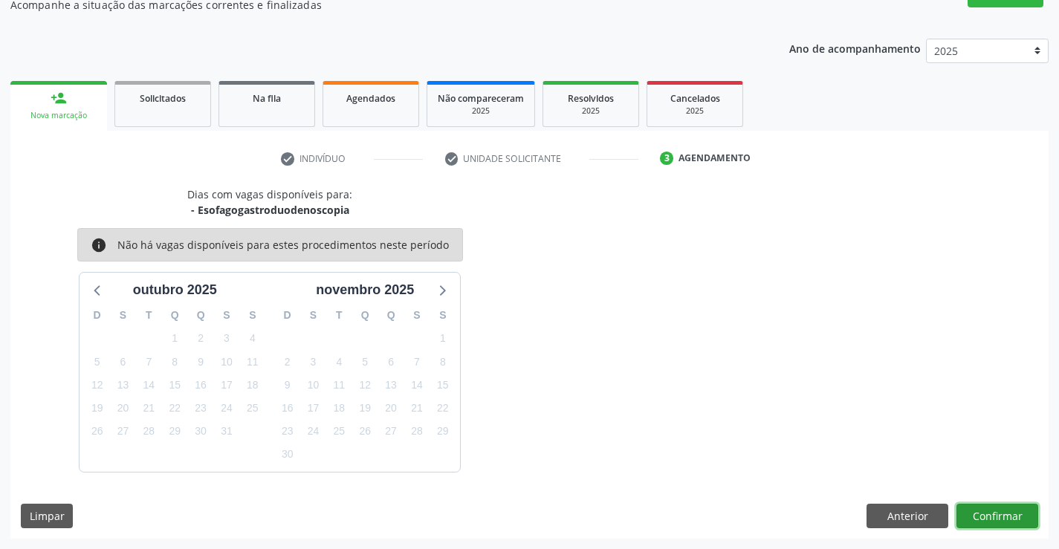
click at [995, 526] on button "Confirmar" at bounding box center [998, 516] width 82 height 25
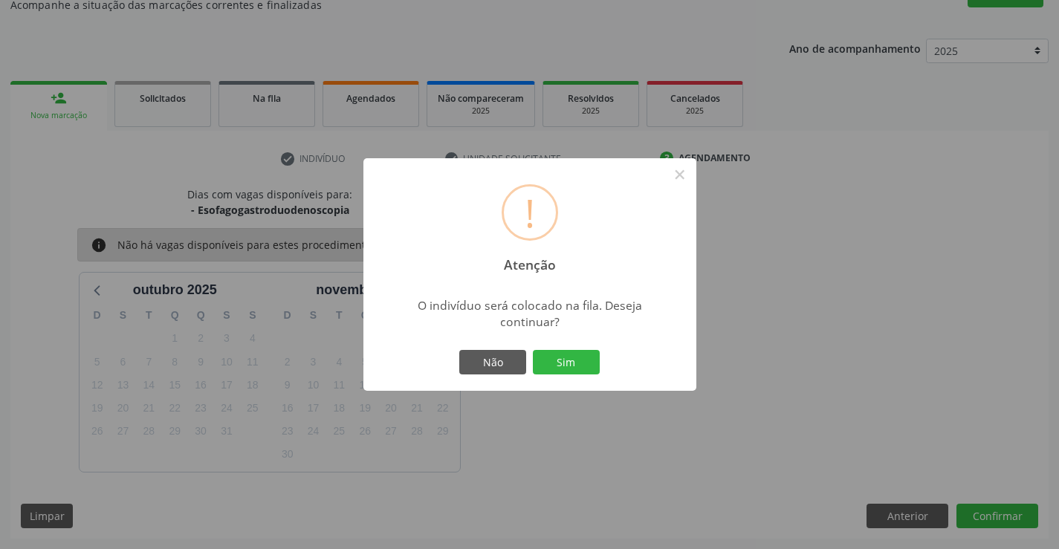
click at [553, 344] on div "! Atenção × O indivíduo será colocado na fila. Deseja continuar? Não Sim" at bounding box center [530, 274] width 333 height 233
click at [566, 358] on button "Sim" at bounding box center [566, 362] width 67 height 25
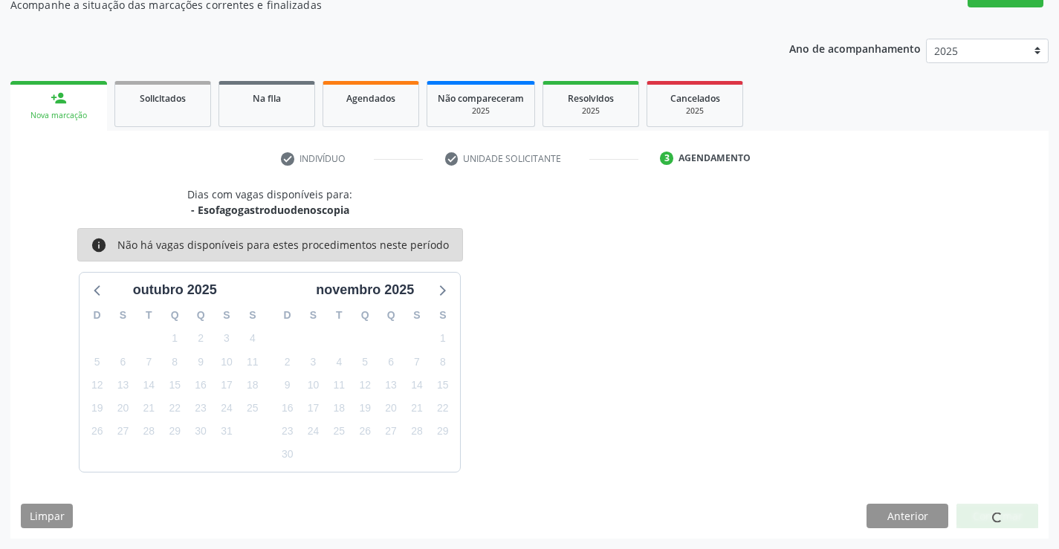
scroll to position [0, 0]
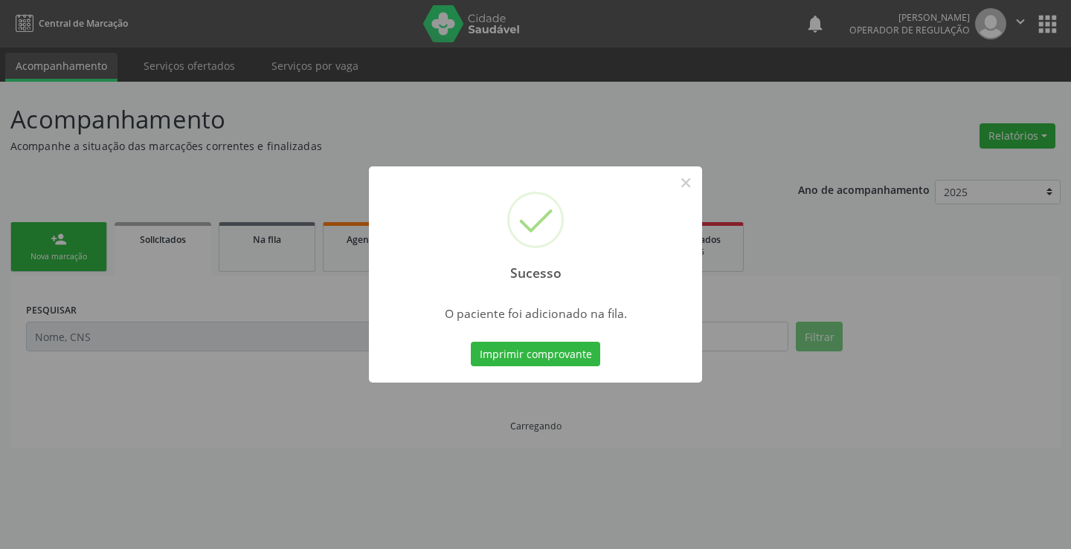
click at [551, 367] on div "Imprimir comprovante Cancel" at bounding box center [536, 354] width 136 height 31
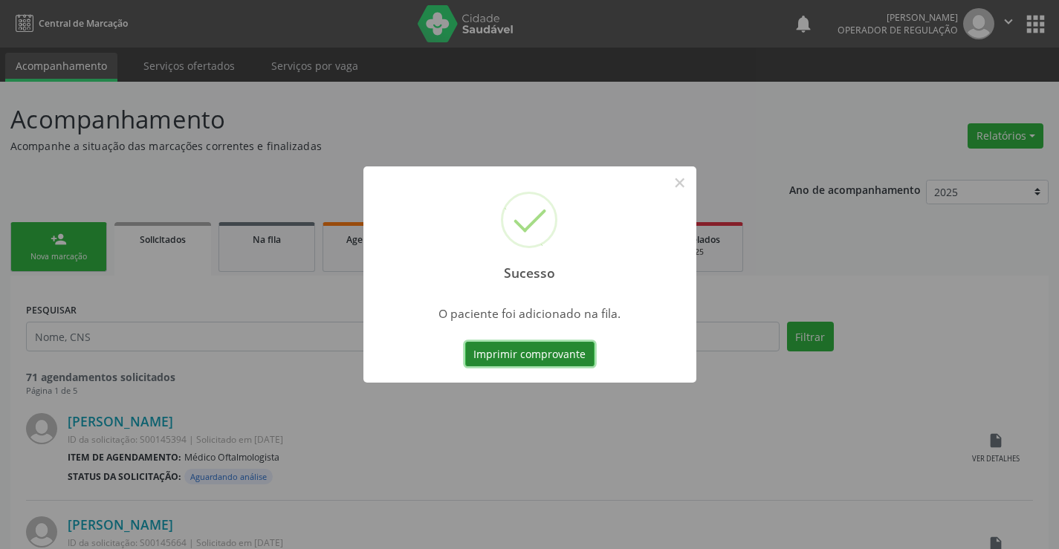
click at [567, 342] on button "Imprimir comprovante" at bounding box center [529, 354] width 129 height 25
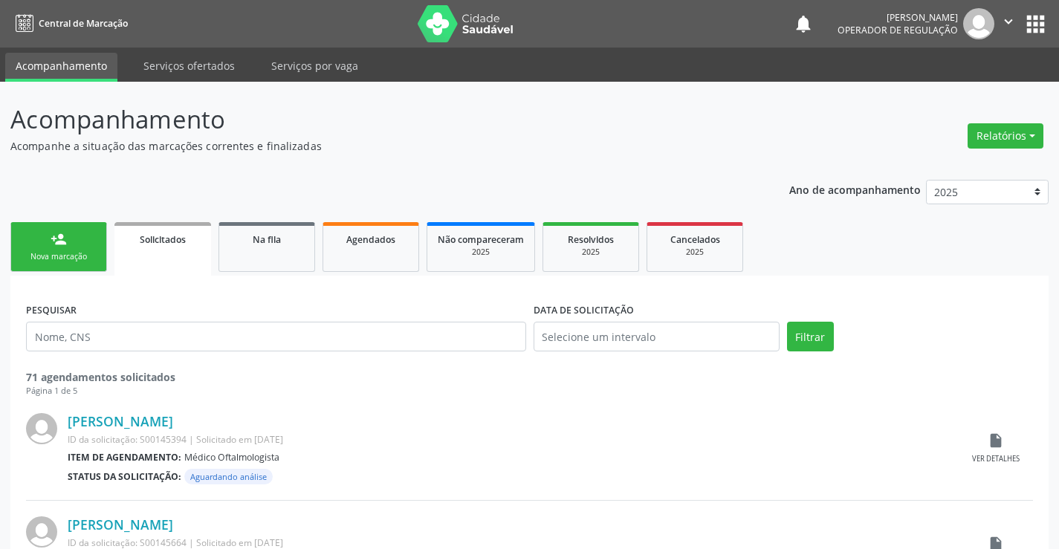
click at [62, 239] on div "person_add" at bounding box center [59, 239] width 16 height 16
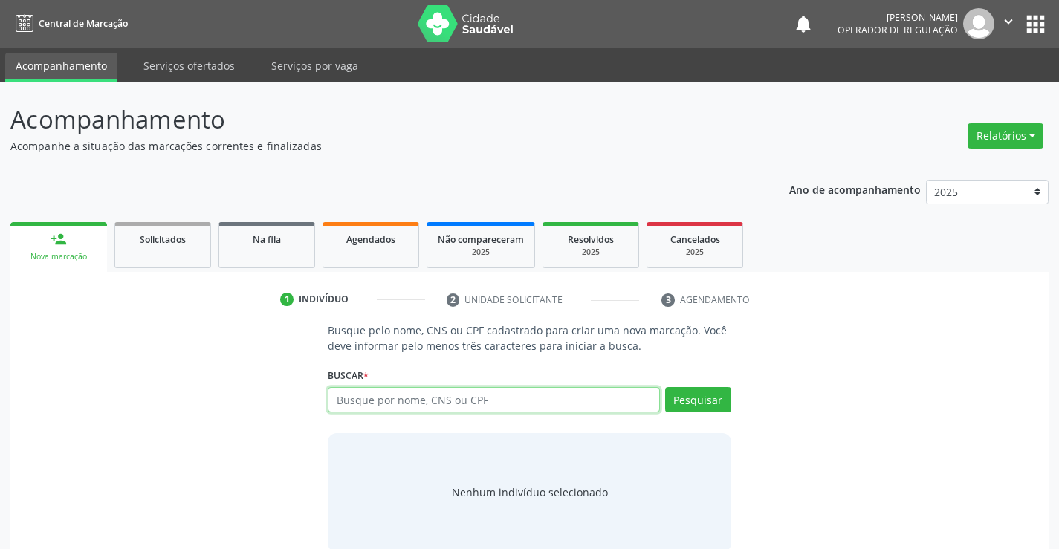
click at [395, 396] on input "text" at bounding box center [494, 399] width 332 height 25
type input "705402474470192"
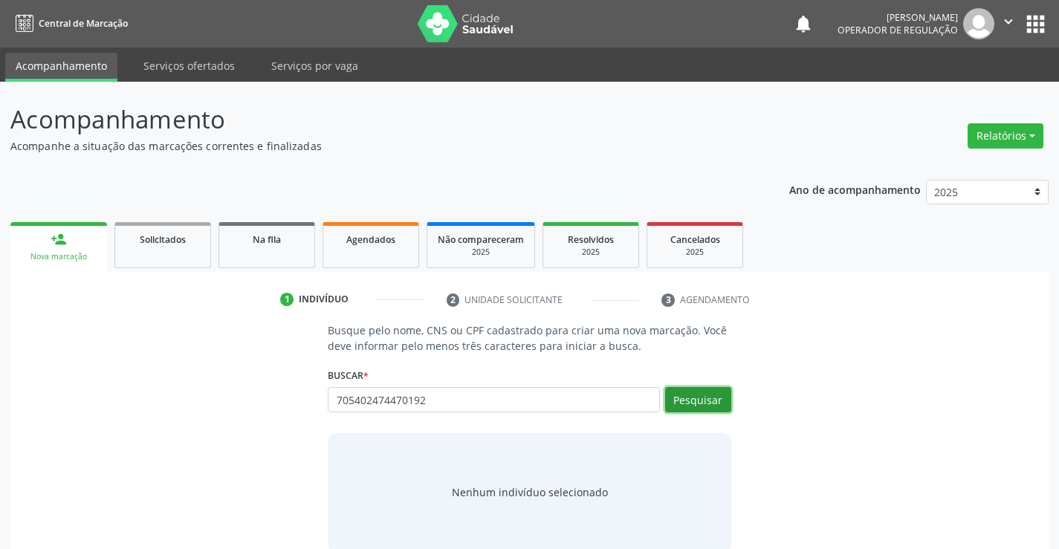
click at [672, 407] on button "Pesquisar" at bounding box center [698, 399] width 66 height 25
type input "705402474470192"
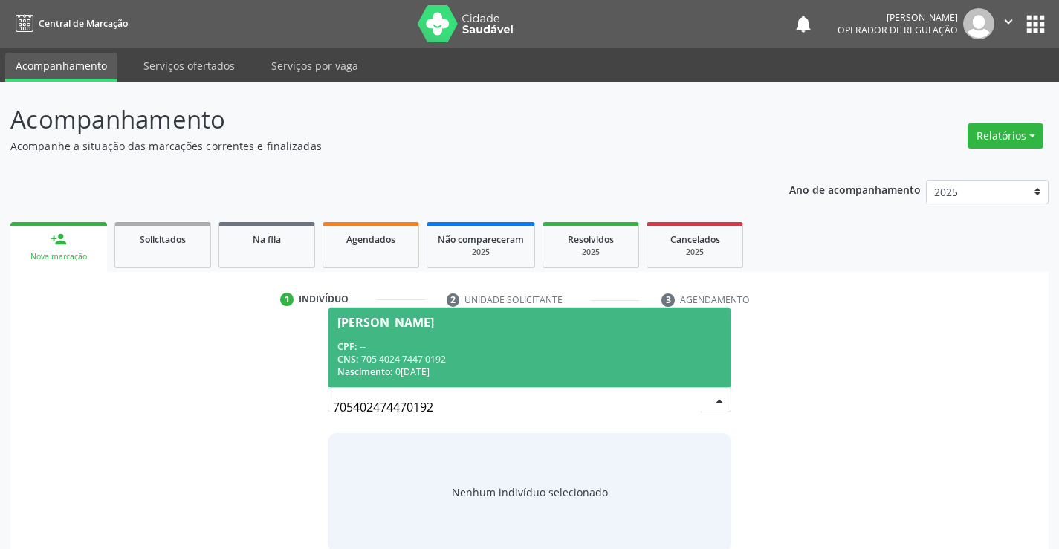
click at [572, 320] on div "Isaura Leite Menezes" at bounding box center [530, 323] width 384 height 12
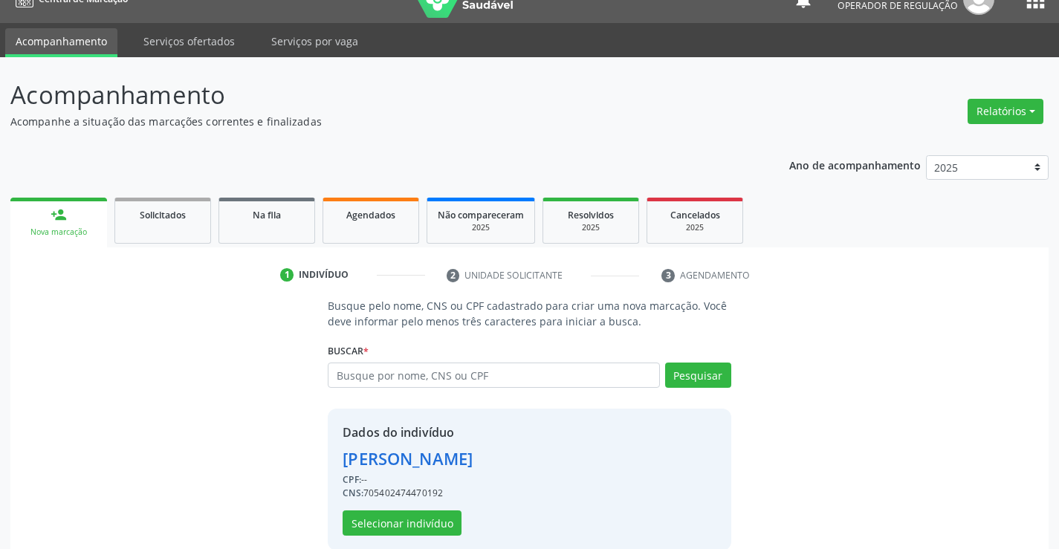
scroll to position [47, 0]
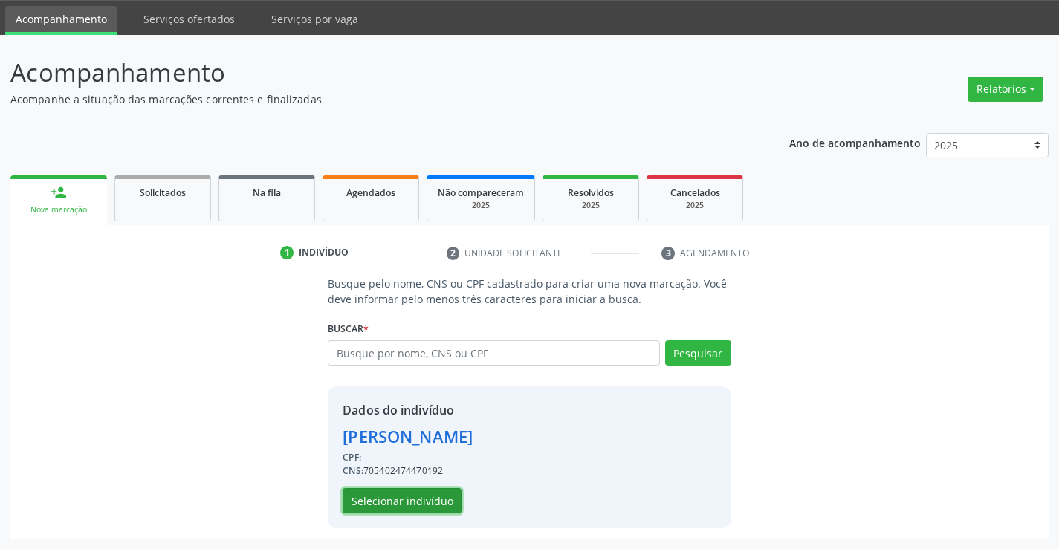
click at [348, 499] on button "Selecionar indivíduo" at bounding box center [402, 500] width 119 height 25
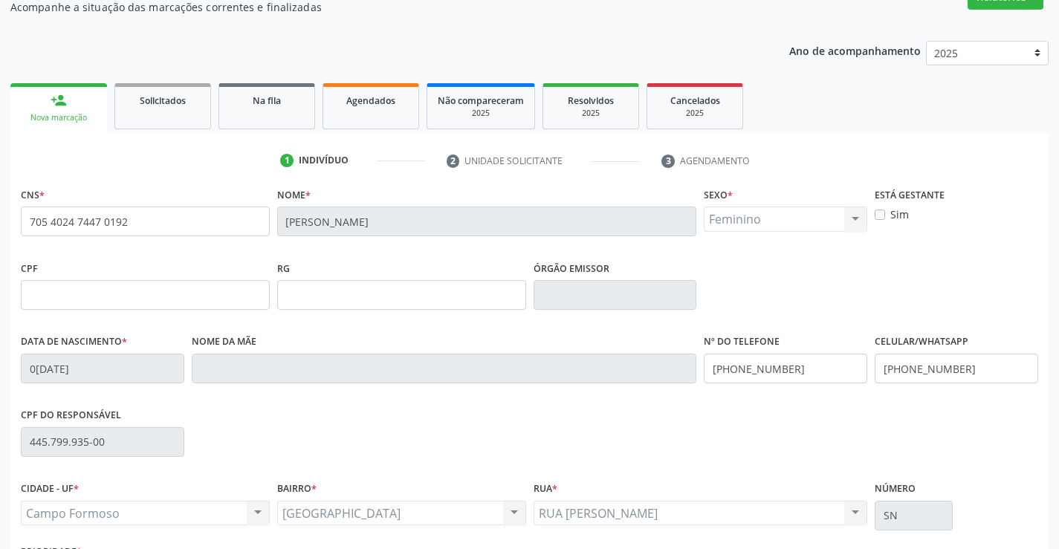
scroll to position [256, 0]
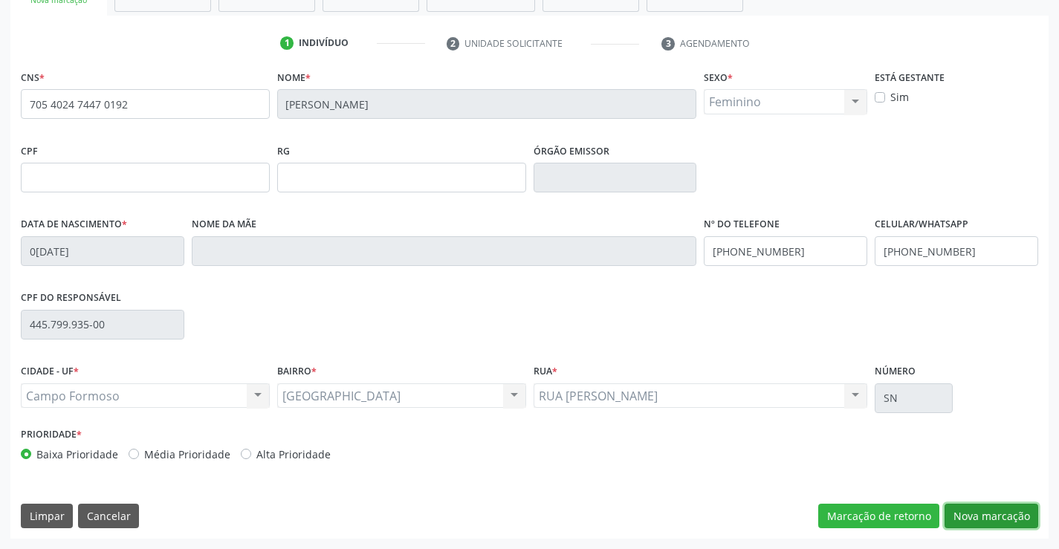
drag, startPoint x: 983, startPoint y: 516, endPoint x: 435, endPoint y: 230, distance: 617.8
click at [981, 516] on button "Nova marcação" at bounding box center [992, 516] width 94 height 25
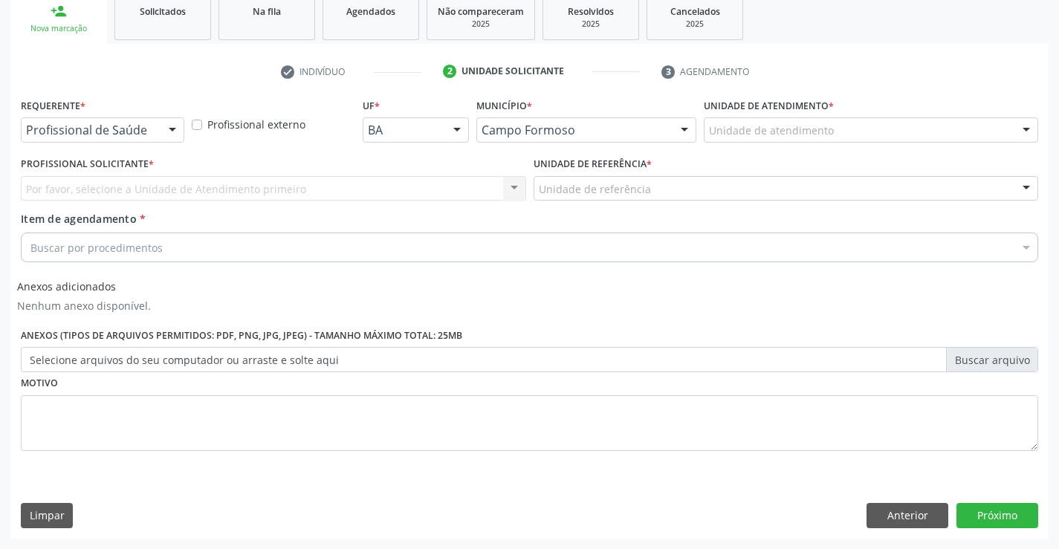
scroll to position [228, 0]
click at [114, 118] on div "Profissional de Saúde" at bounding box center [103, 129] width 164 height 25
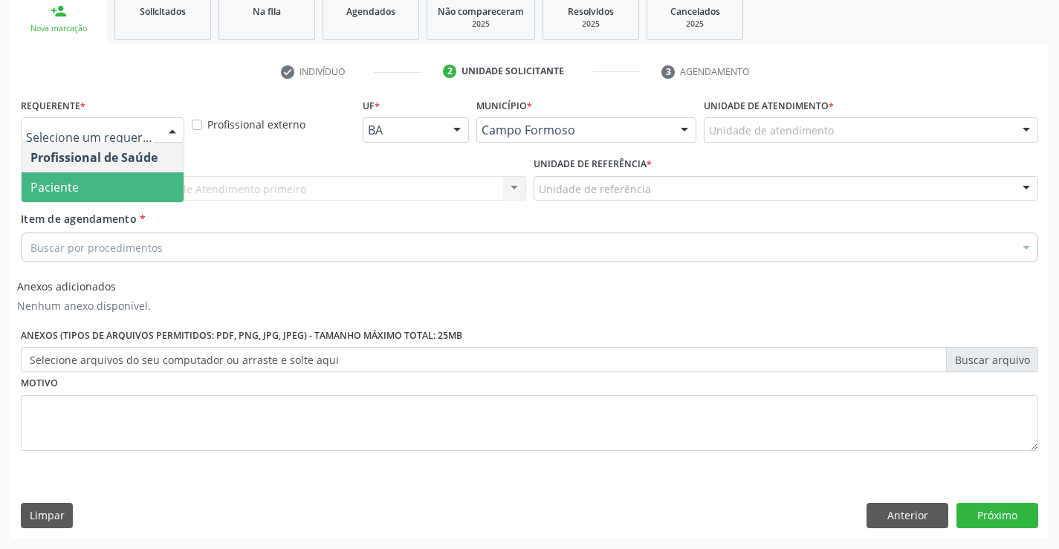
drag, startPoint x: 126, startPoint y: 188, endPoint x: 219, endPoint y: 179, distance: 92.6
click at [127, 188] on span "Paciente" at bounding box center [103, 187] width 162 height 30
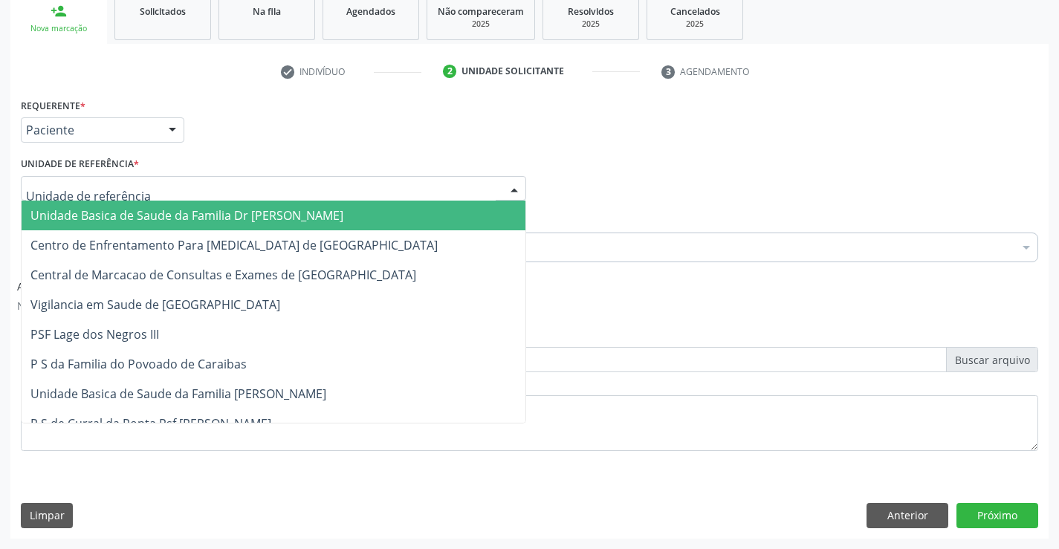
drag, startPoint x: 219, startPoint y: 179, endPoint x: 229, endPoint y: 220, distance: 42.0
click at [220, 180] on div at bounding box center [274, 188] width 506 height 25
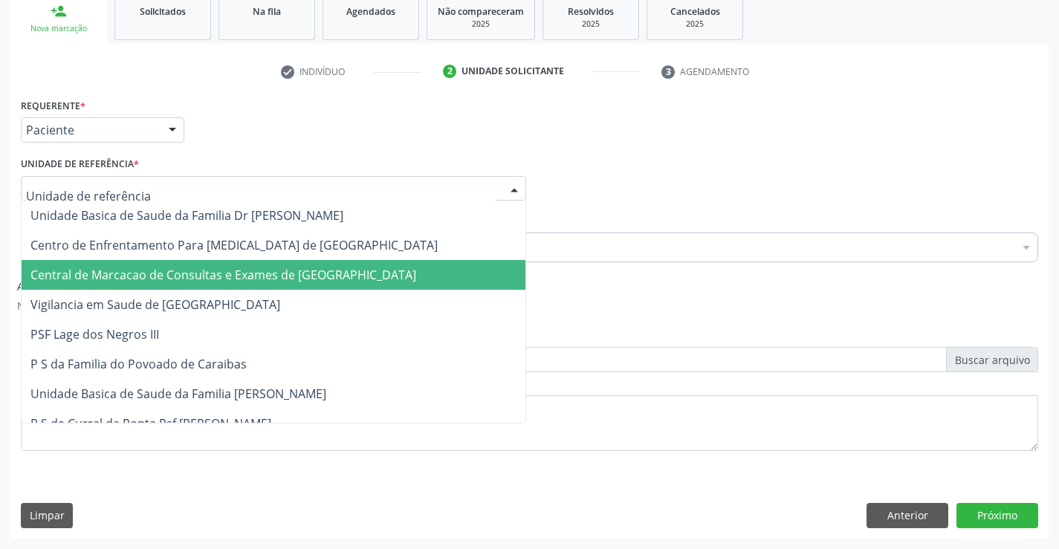
click at [233, 269] on span "Central de Marcacao de Consultas e Exames de [GEOGRAPHIC_DATA]" at bounding box center [223, 275] width 386 height 16
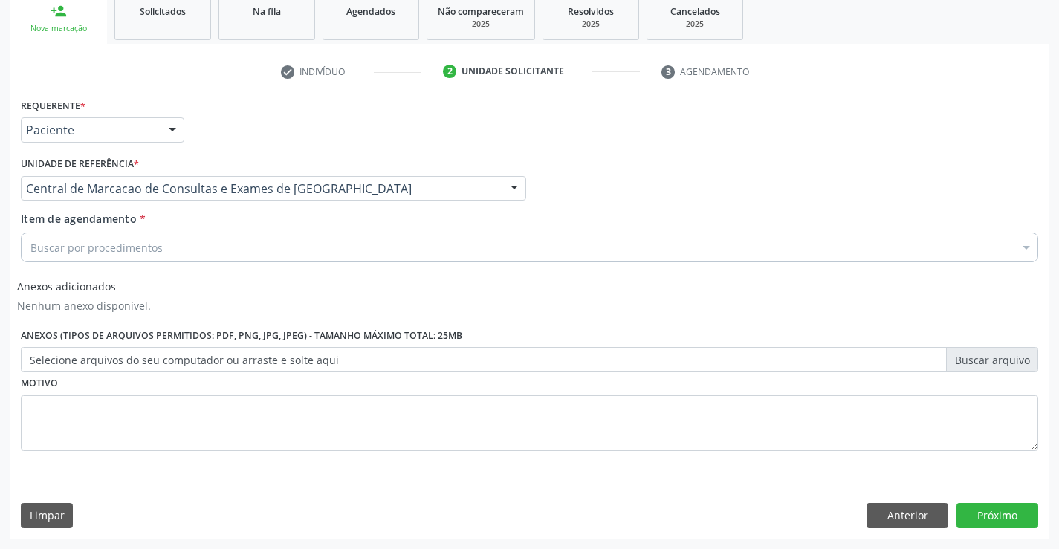
click at [261, 248] on div "Buscar por procedimentos" at bounding box center [530, 248] width 1018 height 30
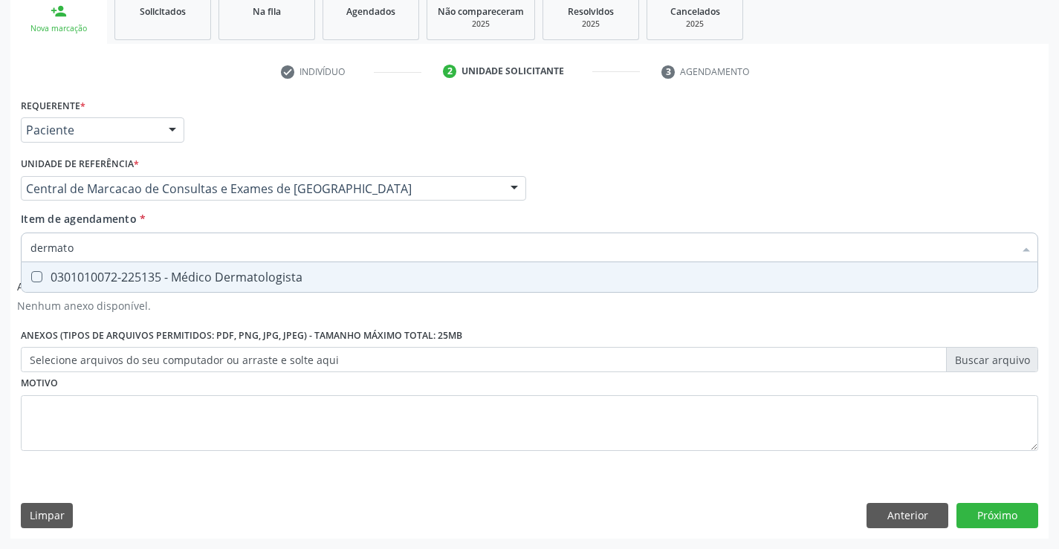
type input "dermatol"
click at [283, 261] on input "dermatol" at bounding box center [522, 248] width 984 height 30
drag, startPoint x: 277, startPoint y: 273, endPoint x: 387, endPoint y: 283, distance: 111.2
click at [279, 272] on div "0301010072-225135 - Médico Dermatologista" at bounding box center [529, 277] width 998 height 12
checkbox Dermatologista "true"
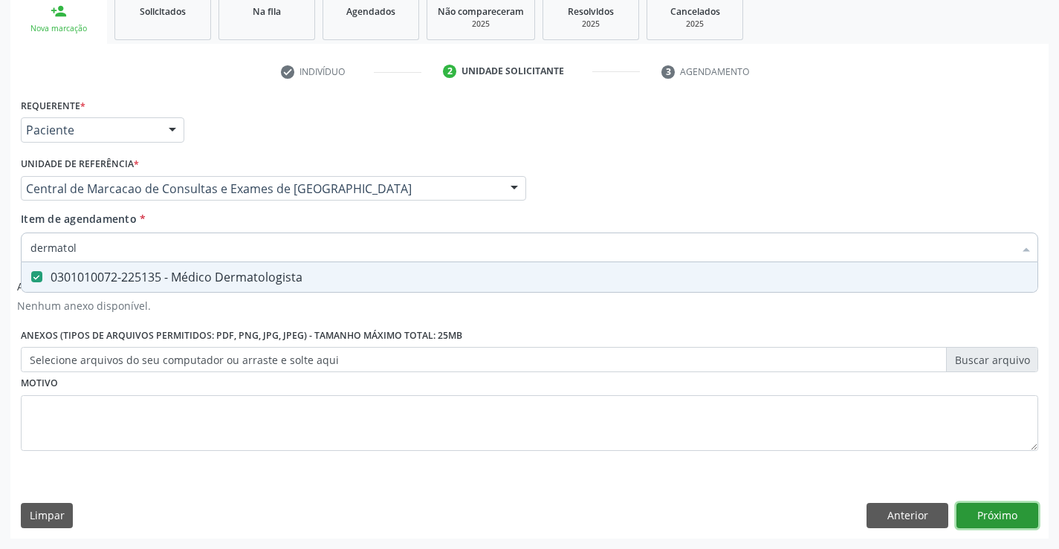
click at [1021, 524] on button "Próximo" at bounding box center [998, 515] width 82 height 25
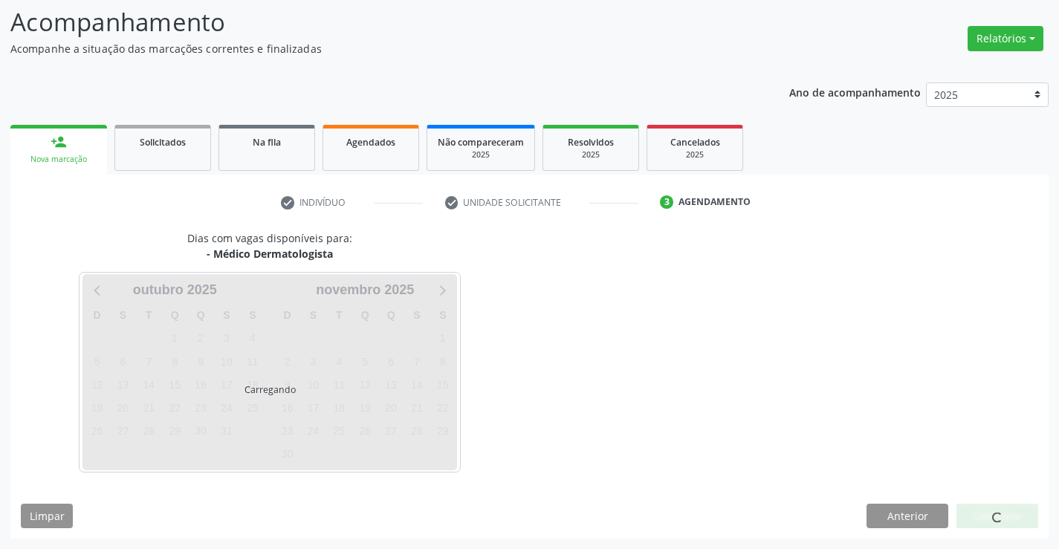
scroll to position [141, 0]
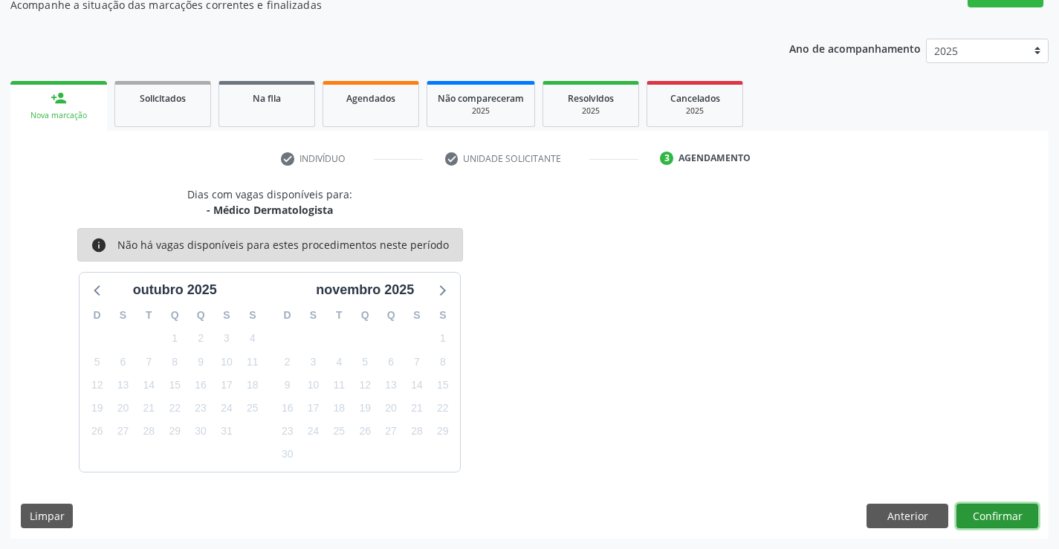
drag, startPoint x: 991, startPoint y: 525, endPoint x: 975, endPoint y: 527, distance: 15.8
click at [975, 527] on button "Confirmar" at bounding box center [998, 516] width 82 height 25
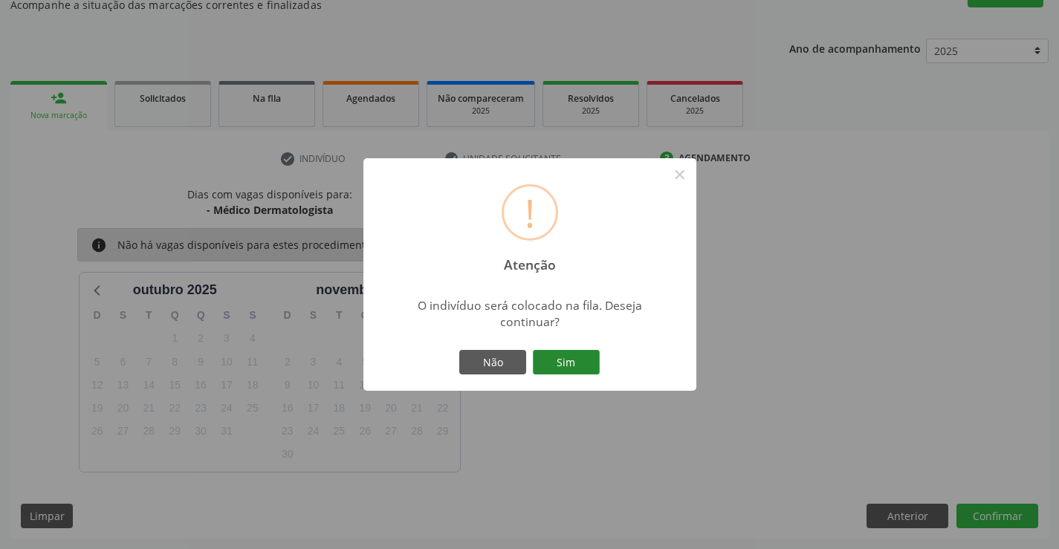
click at [587, 366] on button "Sim" at bounding box center [566, 362] width 67 height 25
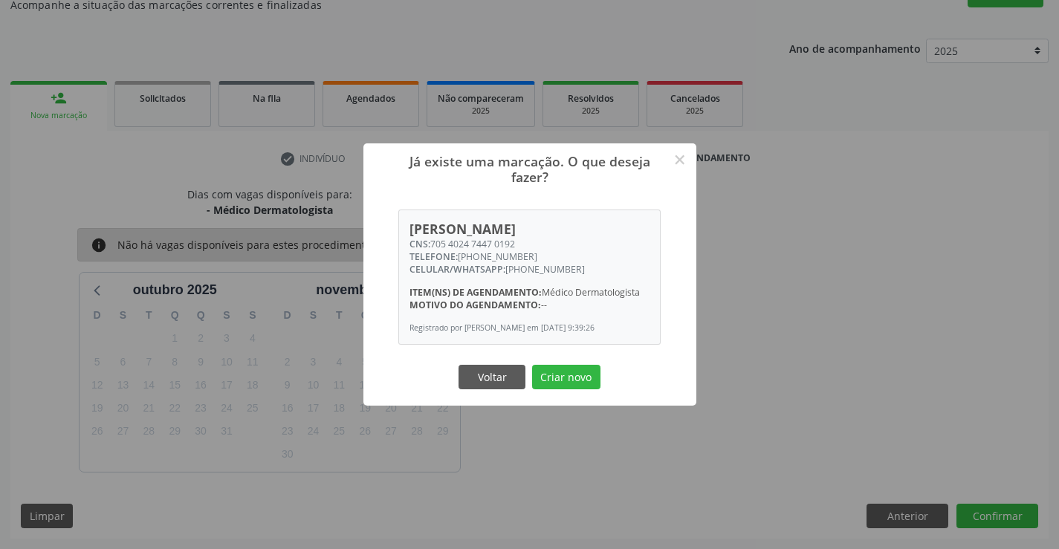
click at [587, 366] on button "Criar novo" at bounding box center [566, 377] width 68 height 25
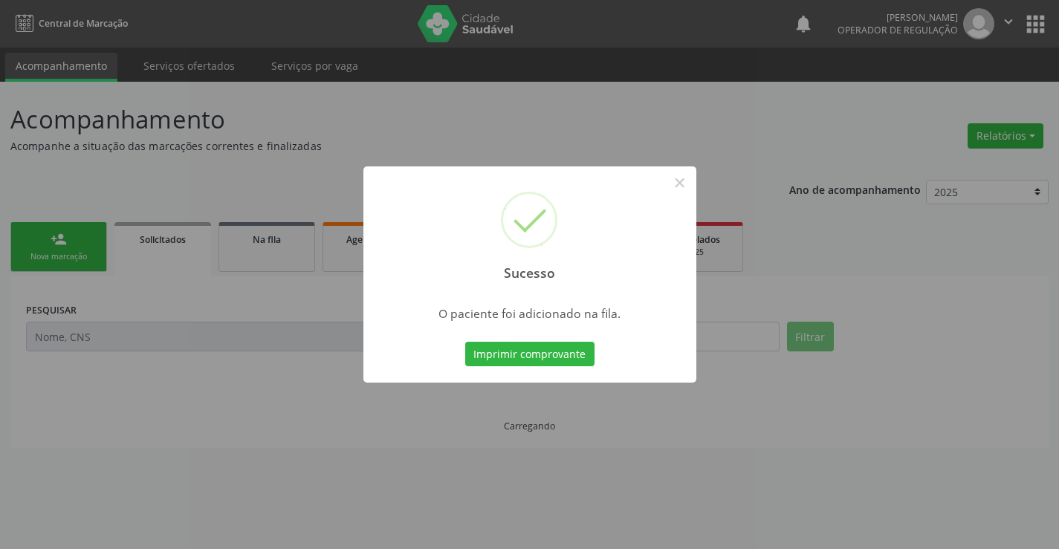
scroll to position [0, 0]
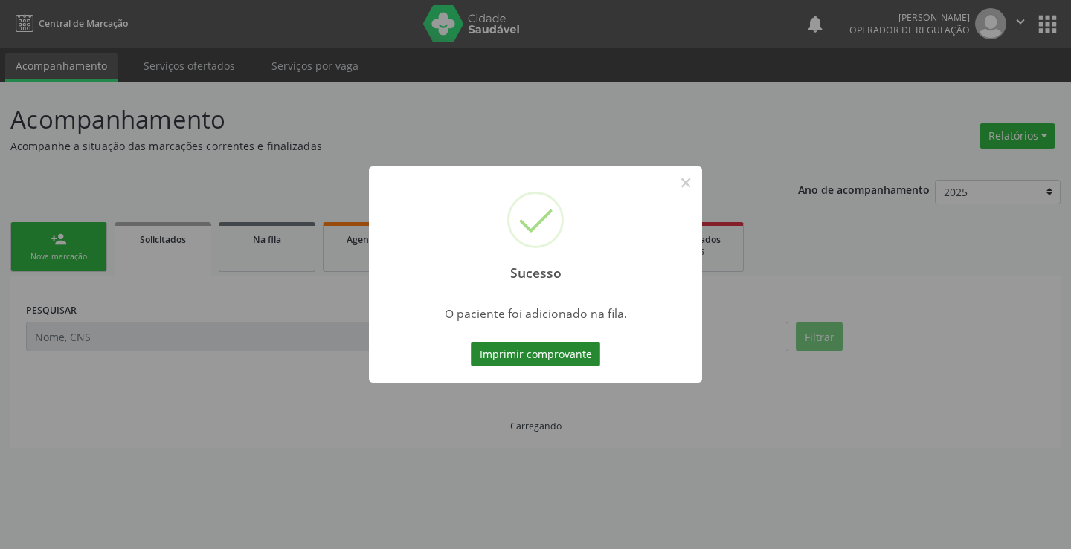
click at [554, 355] on button "Imprimir comprovante" at bounding box center [535, 354] width 129 height 25
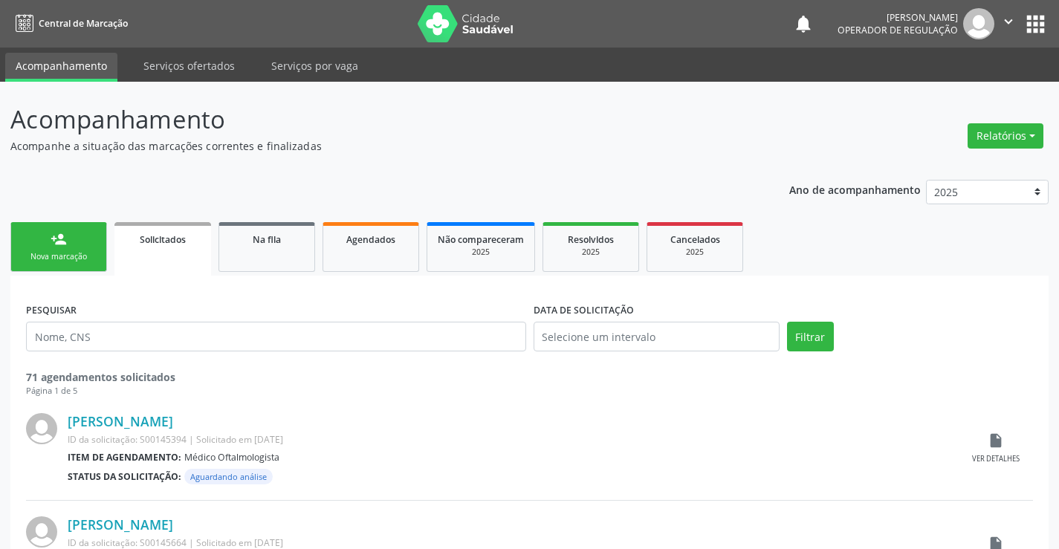
click at [42, 251] on div "Nova marcação" at bounding box center [59, 256] width 74 height 11
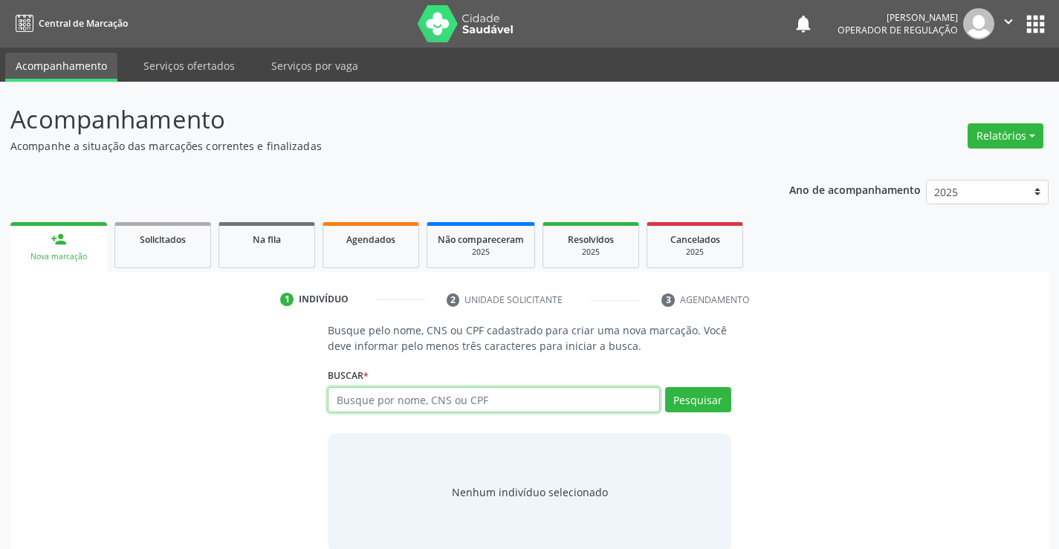
click at [358, 400] on input "text" at bounding box center [494, 399] width 332 height 25
type input "704206750721589"
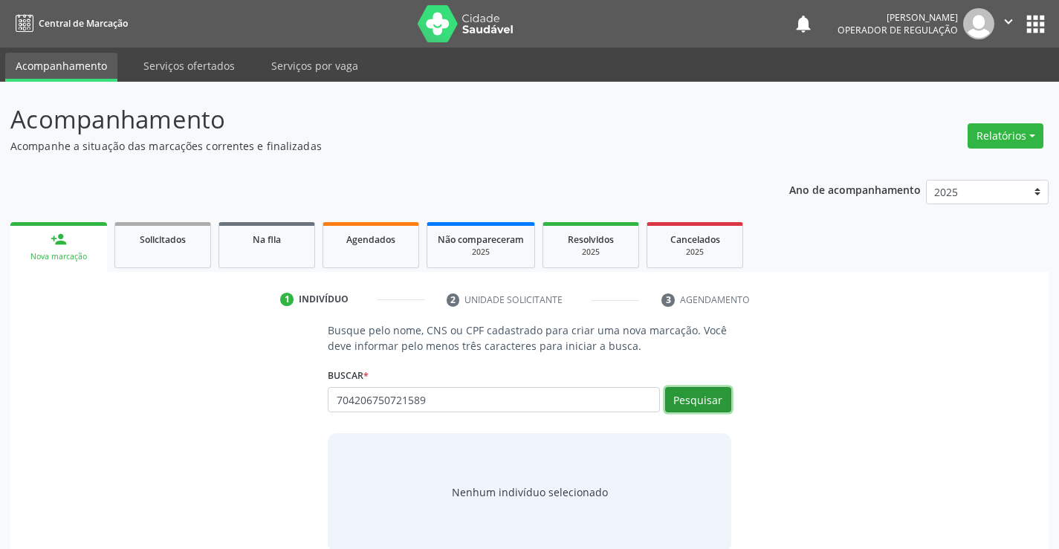
click at [695, 401] on button "Pesquisar" at bounding box center [698, 399] width 66 height 25
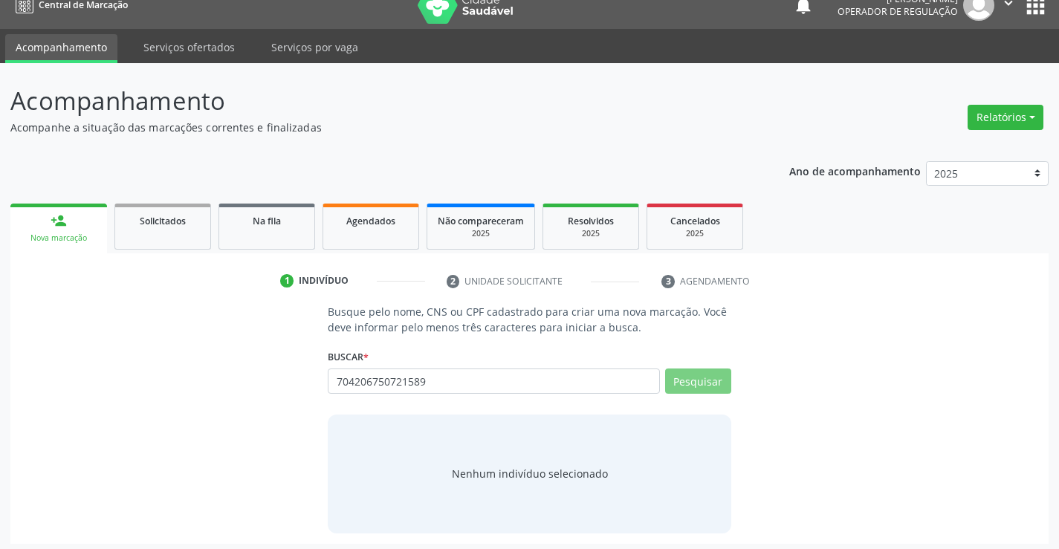
scroll to position [24, 0]
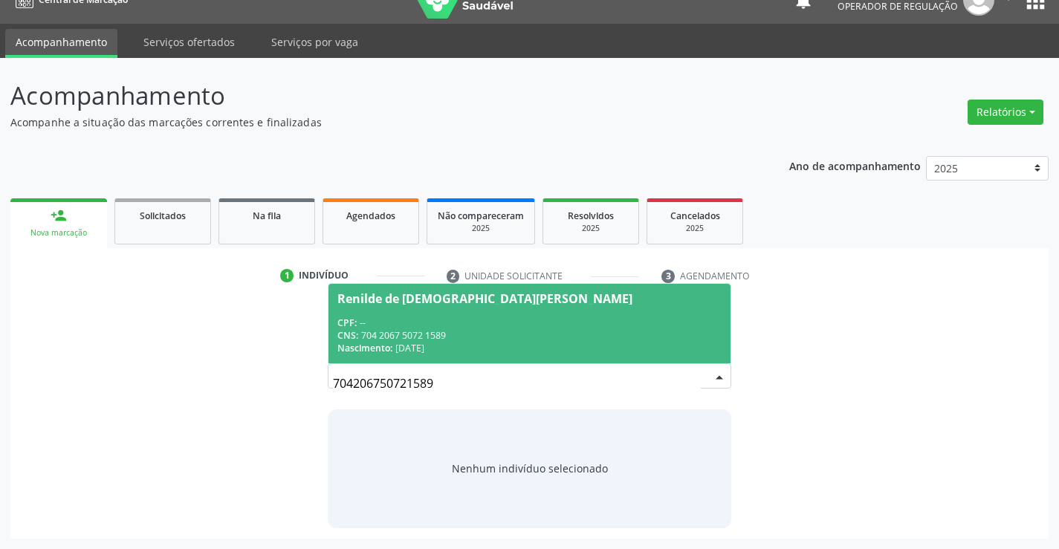
click at [449, 332] on div "CNS: 704 2067 5072 1589" at bounding box center [530, 335] width 384 height 13
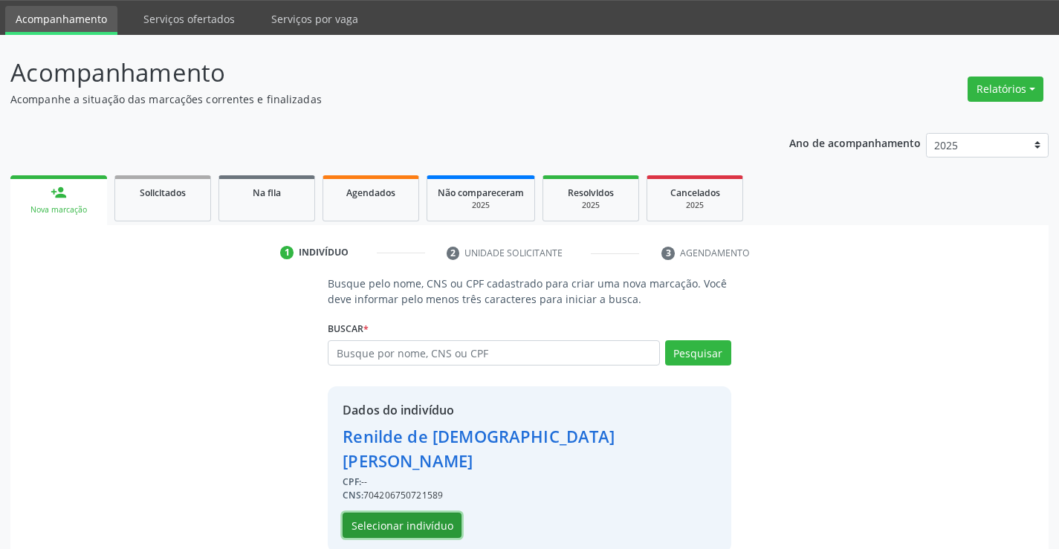
click at [401, 513] on button "Selecionar indivíduo" at bounding box center [402, 525] width 119 height 25
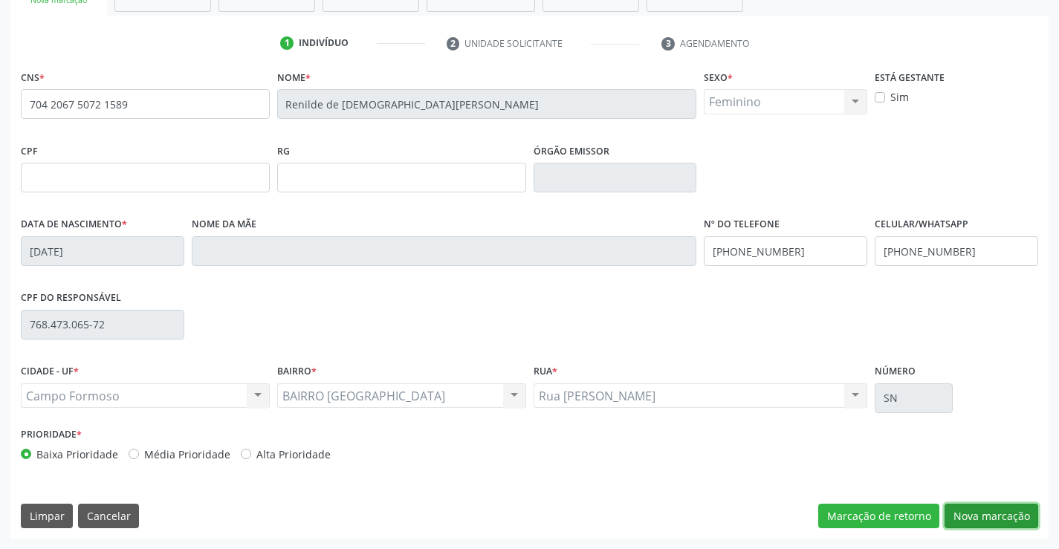
drag, startPoint x: 975, startPoint y: 505, endPoint x: 607, endPoint y: 378, distance: 388.4
click at [973, 505] on button "Nova marcação" at bounding box center [992, 516] width 94 height 25
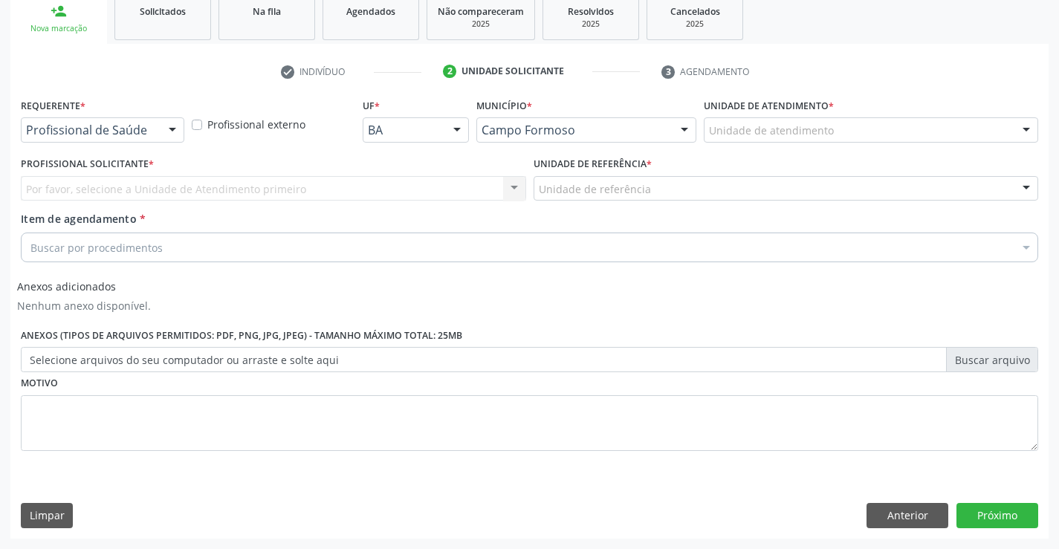
scroll to position [228, 0]
drag, startPoint x: 101, startPoint y: 132, endPoint x: 92, endPoint y: 180, distance: 48.4
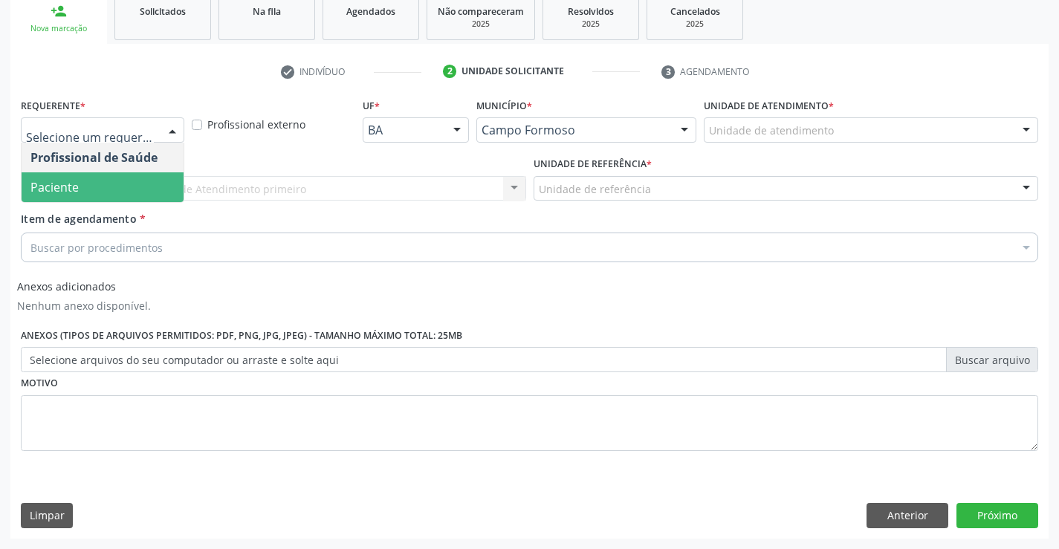
drag, startPoint x: 90, startPoint y: 185, endPoint x: 203, endPoint y: 183, distance: 113.0
click at [94, 187] on span "Paciente" at bounding box center [103, 187] width 162 height 30
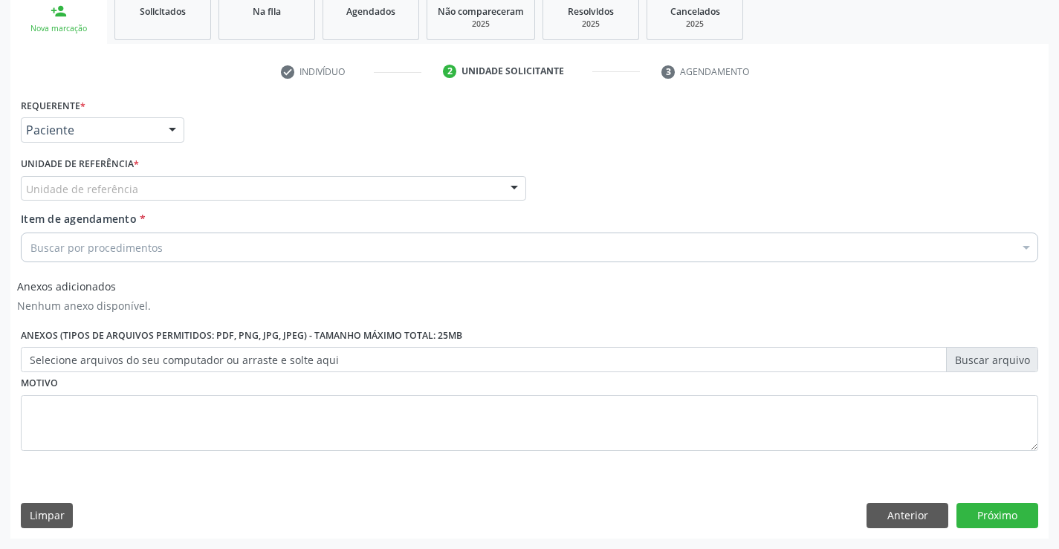
click at [210, 181] on div "Unidade de referência" at bounding box center [274, 188] width 506 height 25
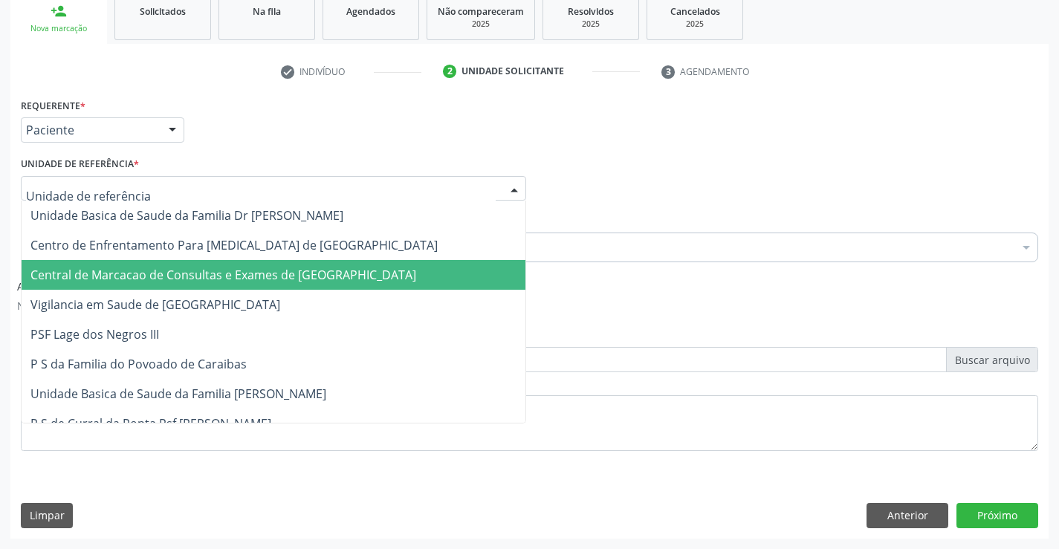
drag, startPoint x: 208, startPoint y: 262, endPoint x: 222, endPoint y: 253, distance: 16.7
click at [208, 260] on span "Central de Marcacao de Consultas e Exames de [GEOGRAPHIC_DATA]" at bounding box center [274, 275] width 504 height 30
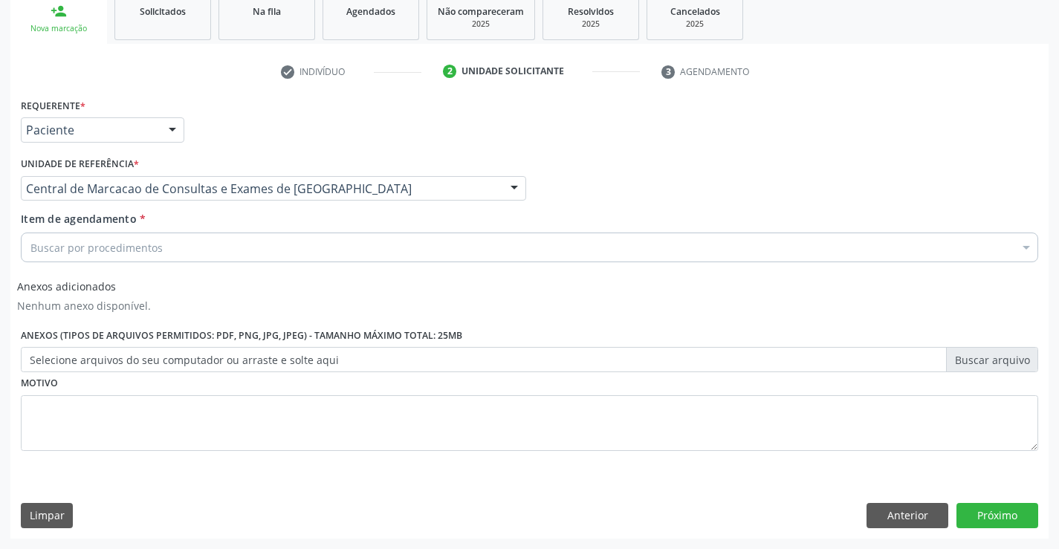
click at [232, 244] on div "Buscar por procedimentos" at bounding box center [530, 248] width 1018 height 30
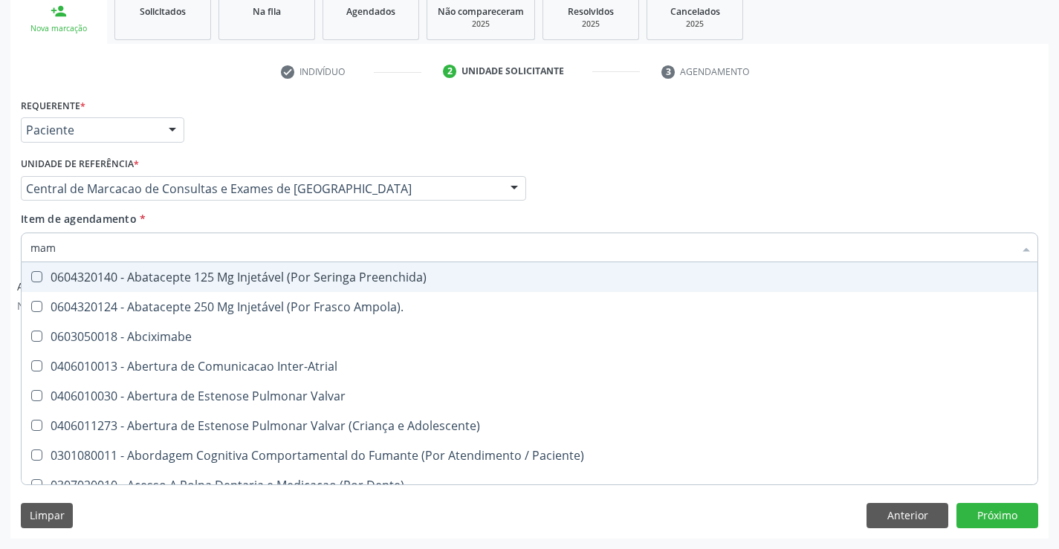
type input "mama"
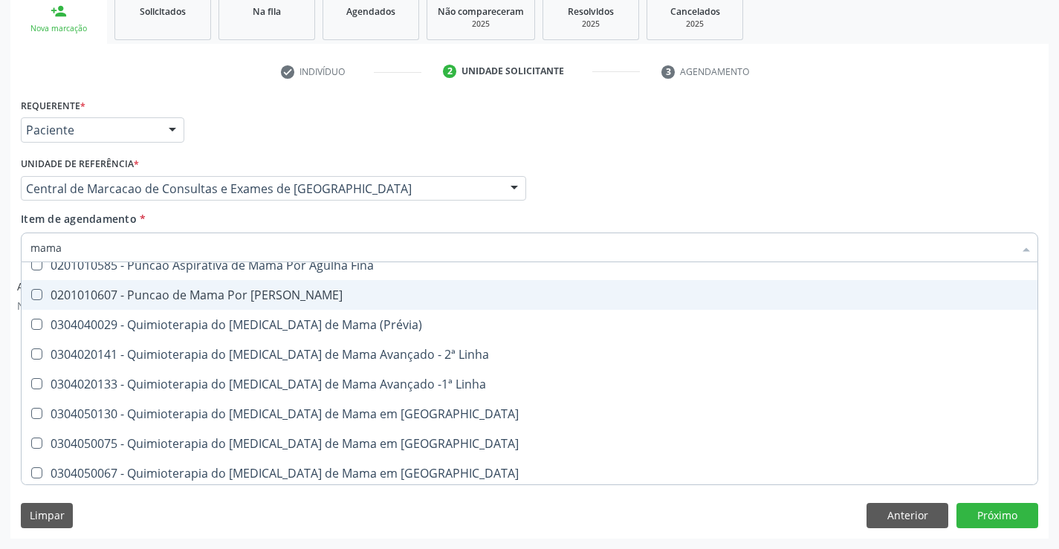
scroll to position [1235, 0]
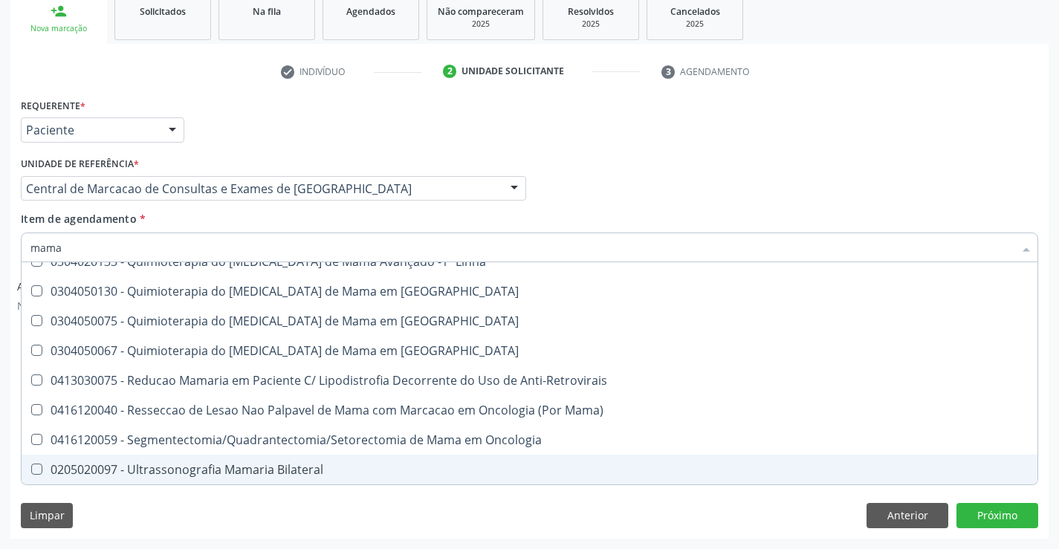
drag, startPoint x: 256, startPoint y: 468, endPoint x: 324, endPoint y: 451, distance: 70.3
click at [256, 467] on div "0205020097 - Ultrassonografia Mamaria Bilateral" at bounding box center [529, 470] width 998 height 12
checkbox Bilateral "true"
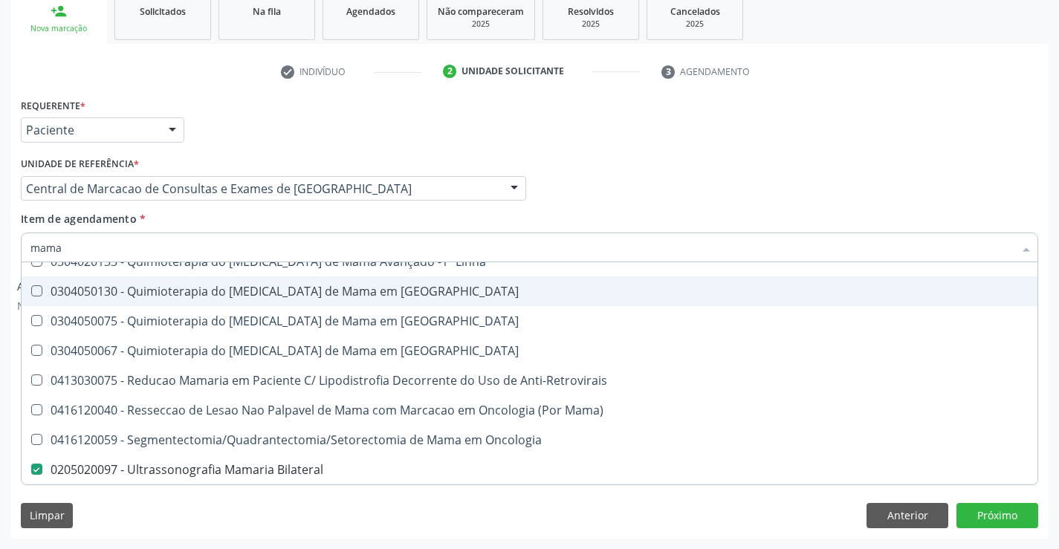
click at [674, 213] on div "Item de agendamento * mama Desfazer seleção 0201010569 - Biopsia/Exerese de Nod…" at bounding box center [530, 234] width 1018 height 47
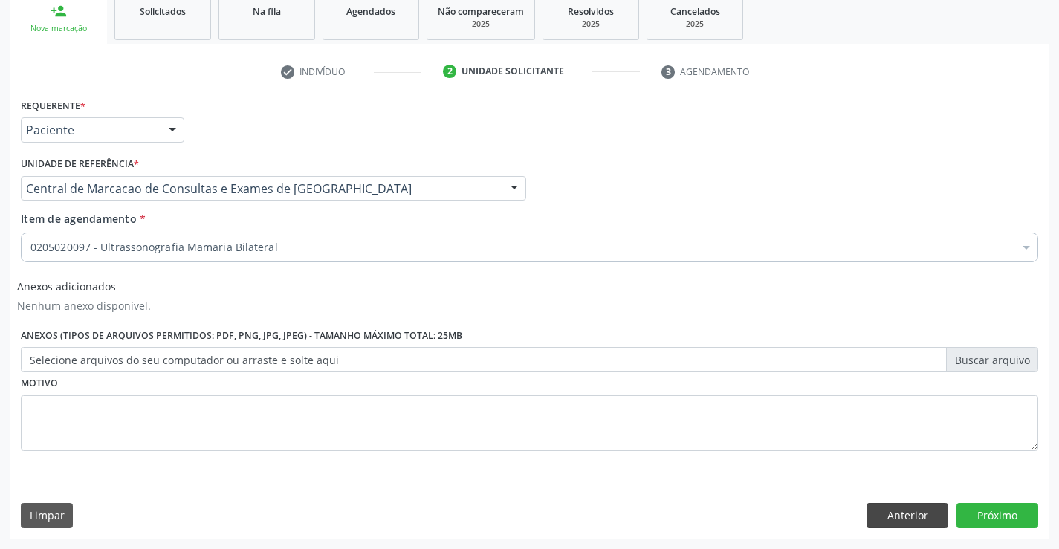
scroll to position [0, 0]
click at [982, 525] on button "Próximo" at bounding box center [998, 515] width 82 height 25
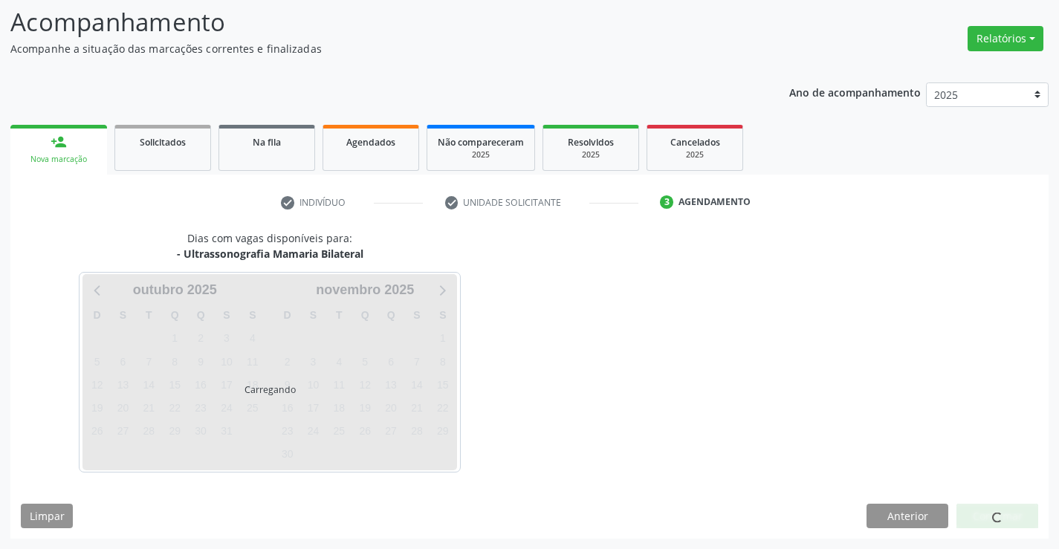
scroll to position [97, 0]
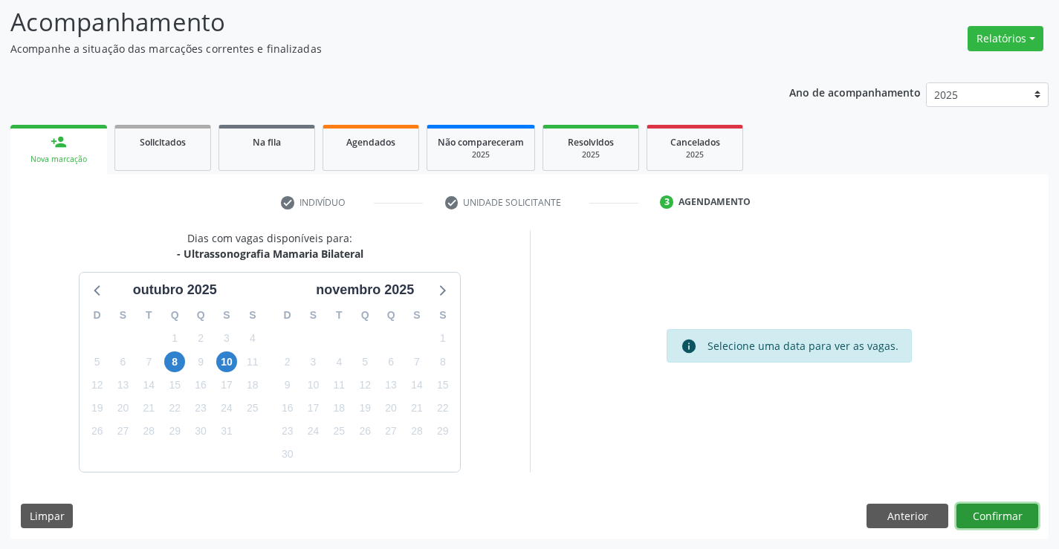
drag, startPoint x: 1011, startPoint y: 518, endPoint x: 1001, endPoint y: 518, distance: 10.4
click at [1001, 518] on button "Confirmar" at bounding box center [998, 516] width 82 height 25
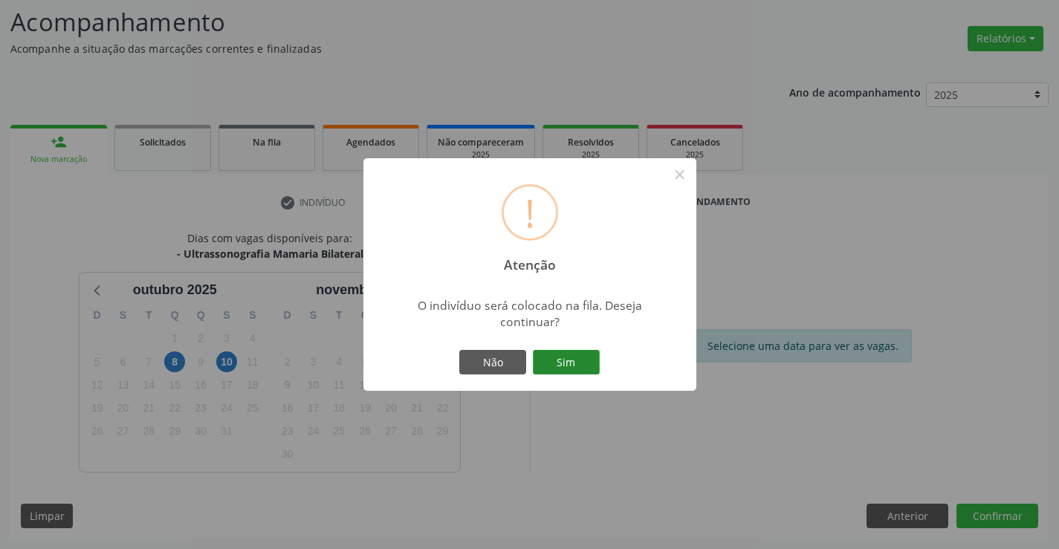
click at [565, 360] on button "Sim" at bounding box center [566, 362] width 67 height 25
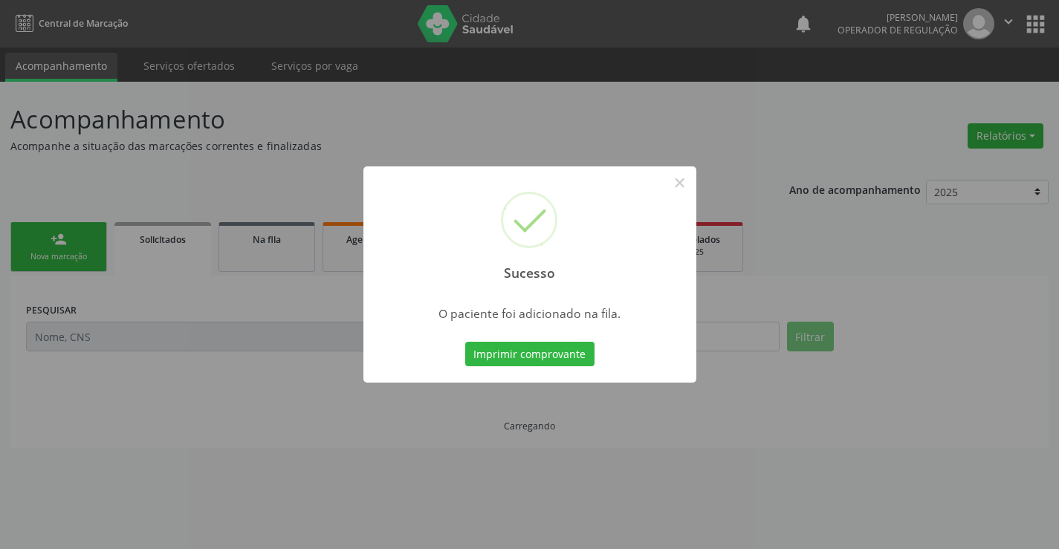
scroll to position [0, 0]
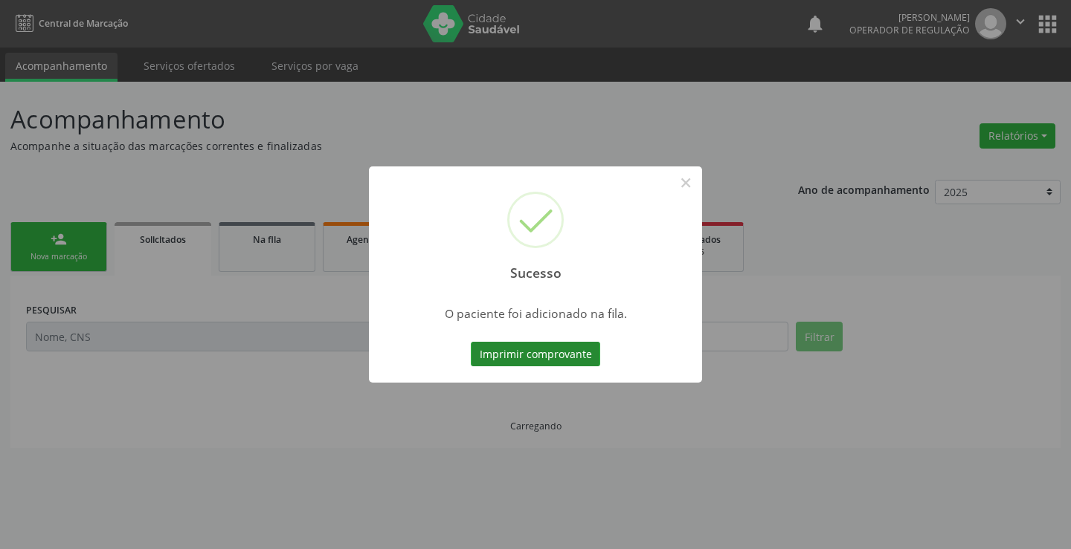
click at [566, 358] on button "Imprimir comprovante" at bounding box center [535, 354] width 129 height 25
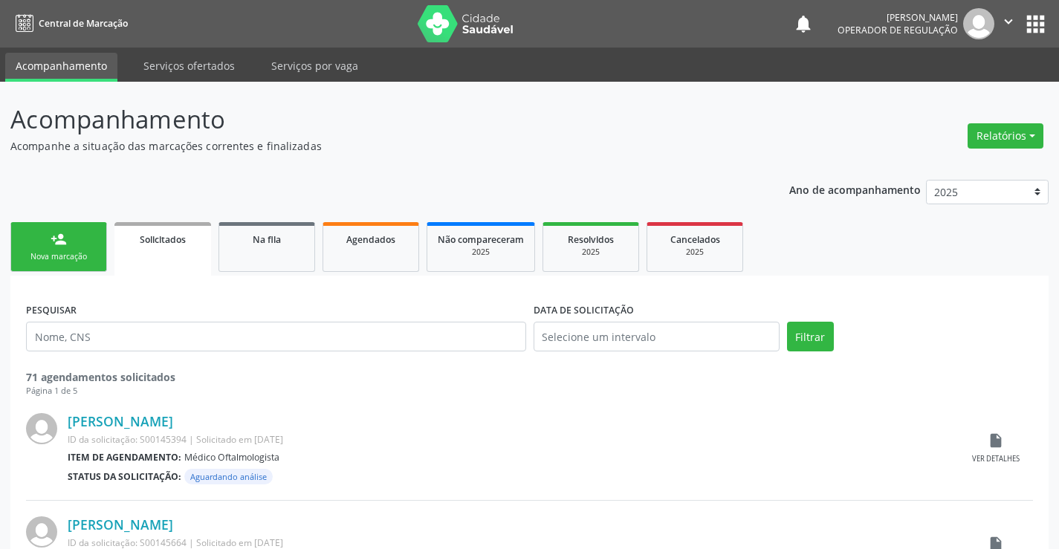
click at [57, 238] on div "person_add" at bounding box center [59, 239] width 16 height 16
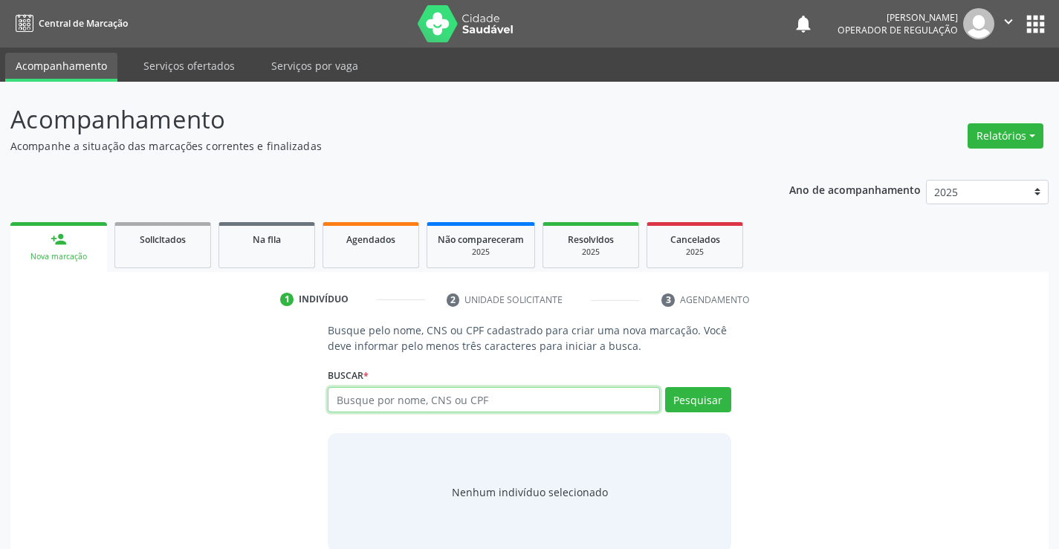
click at [372, 408] on input "text" at bounding box center [494, 399] width 332 height 25
type input "706904147102439"
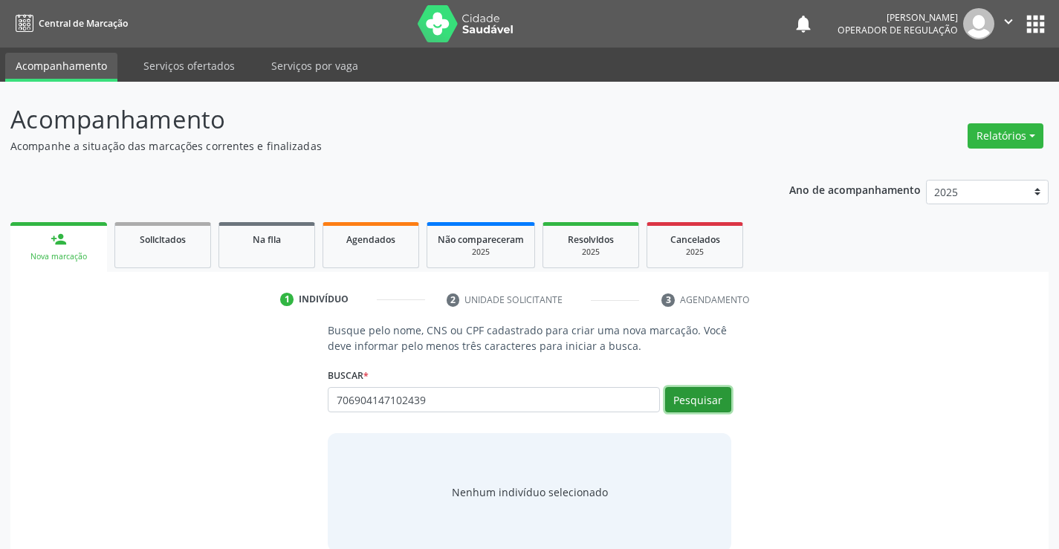
click at [705, 398] on button "Pesquisar" at bounding box center [698, 399] width 66 height 25
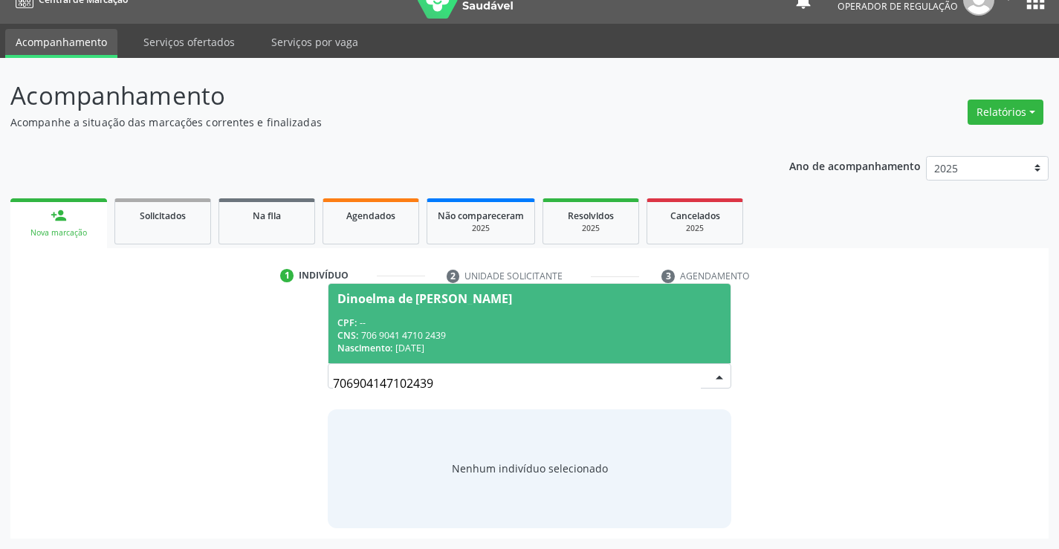
drag, startPoint x: 536, startPoint y: 326, endPoint x: 523, endPoint y: 359, distance: 35.3
click at [535, 329] on div "CPF: -- CNS: 706 9041 4710 2439 Nascimento: 16/10/1990" at bounding box center [530, 336] width 384 height 38
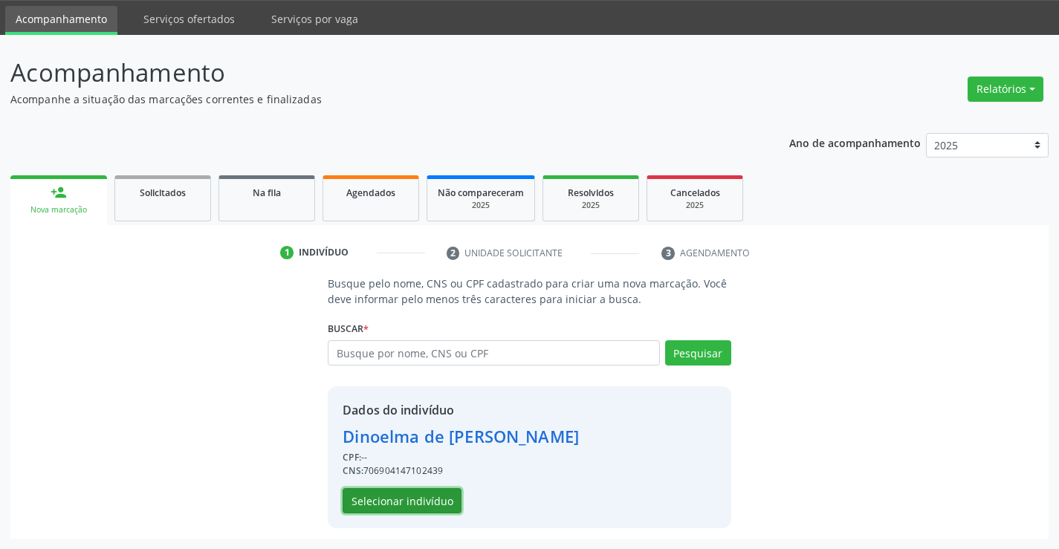
click at [433, 499] on button "Selecionar indivíduo" at bounding box center [402, 500] width 119 height 25
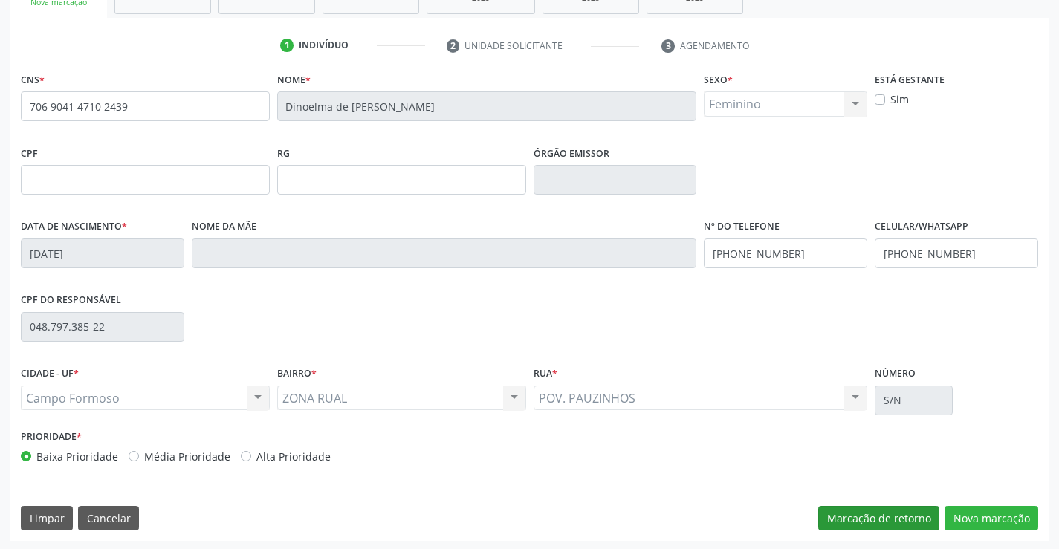
scroll to position [256, 0]
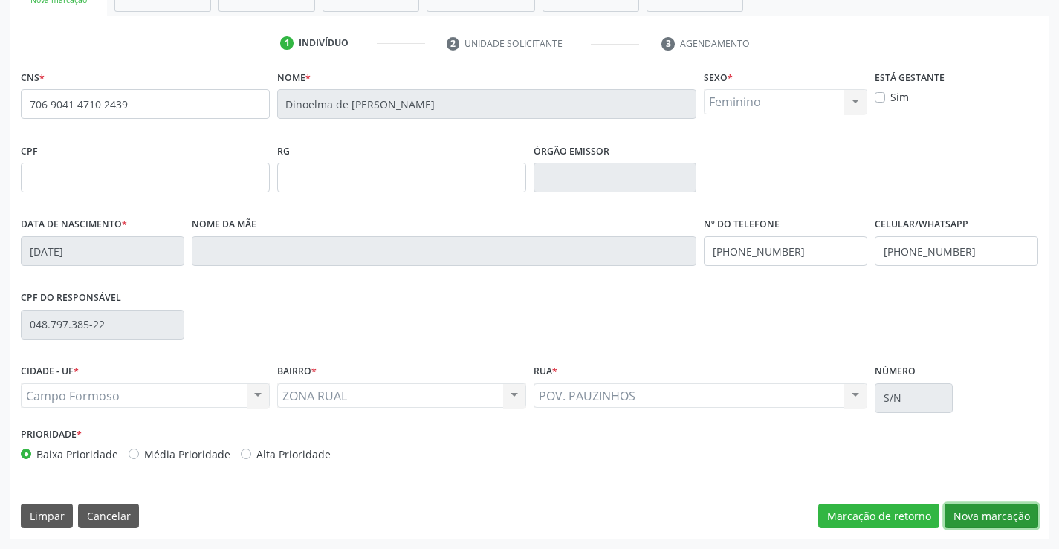
drag, startPoint x: 972, startPoint y: 514, endPoint x: 746, endPoint y: 468, distance: 231.4
click at [970, 514] on button "Nova marcação" at bounding box center [992, 516] width 94 height 25
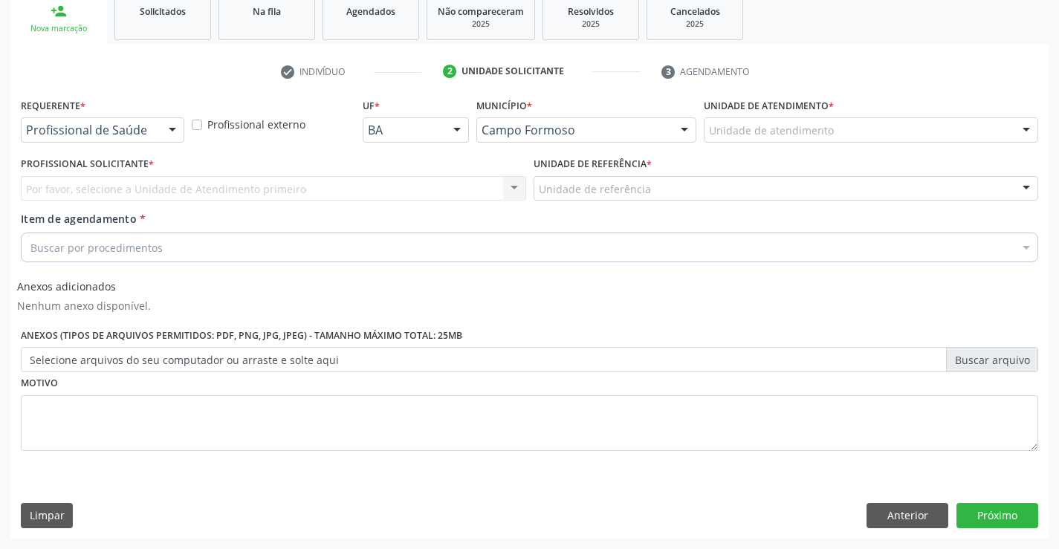
scroll to position [228, 0]
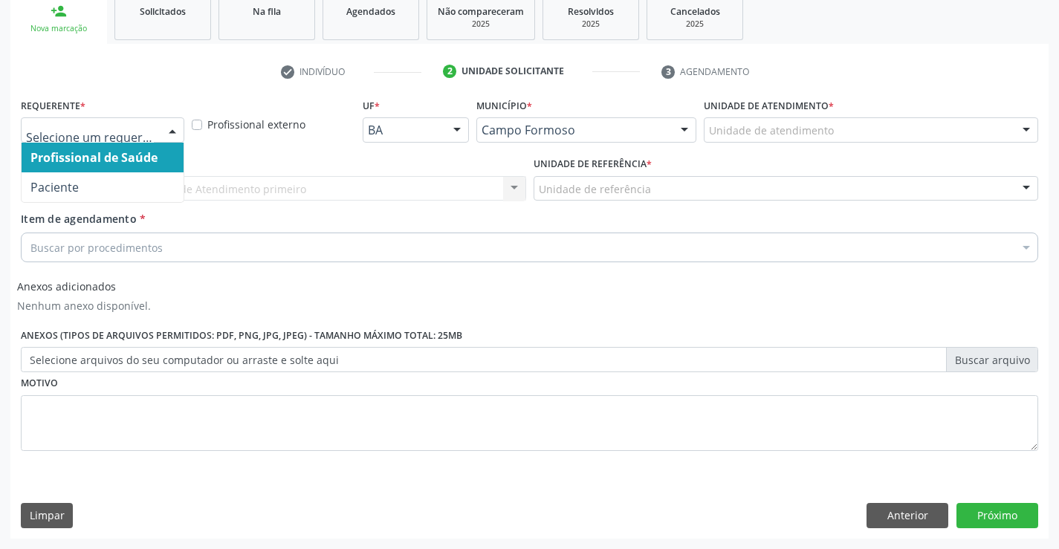
drag, startPoint x: 152, startPoint y: 131, endPoint x: 94, endPoint y: 179, distance: 75.5
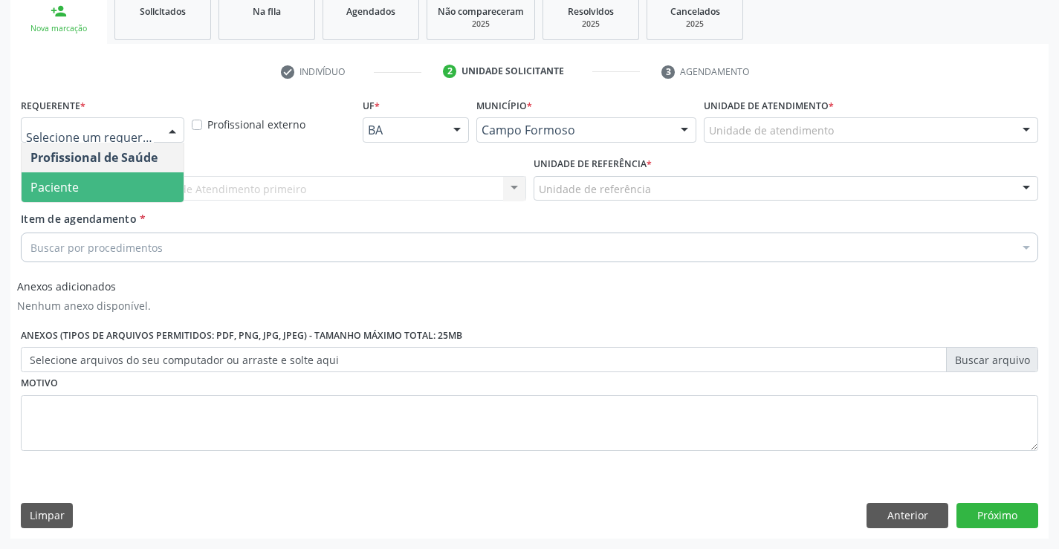
click at [94, 180] on span "Paciente" at bounding box center [103, 187] width 162 height 30
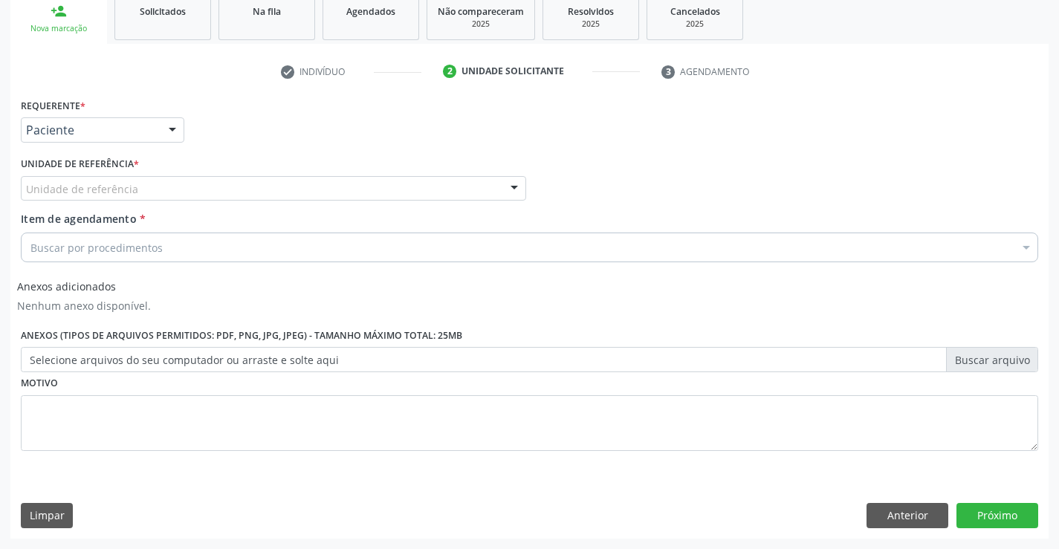
drag, startPoint x: 222, startPoint y: 172, endPoint x: 225, endPoint y: 208, distance: 35.8
click at [223, 172] on div "Unidade de referência * Unidade de referência Unidade Basica de Saude da Famili…" at bounding box center [274, 177] width 506 height 48
click at [239, 190] on div at bounding box center [274, 188] width 506 height 25
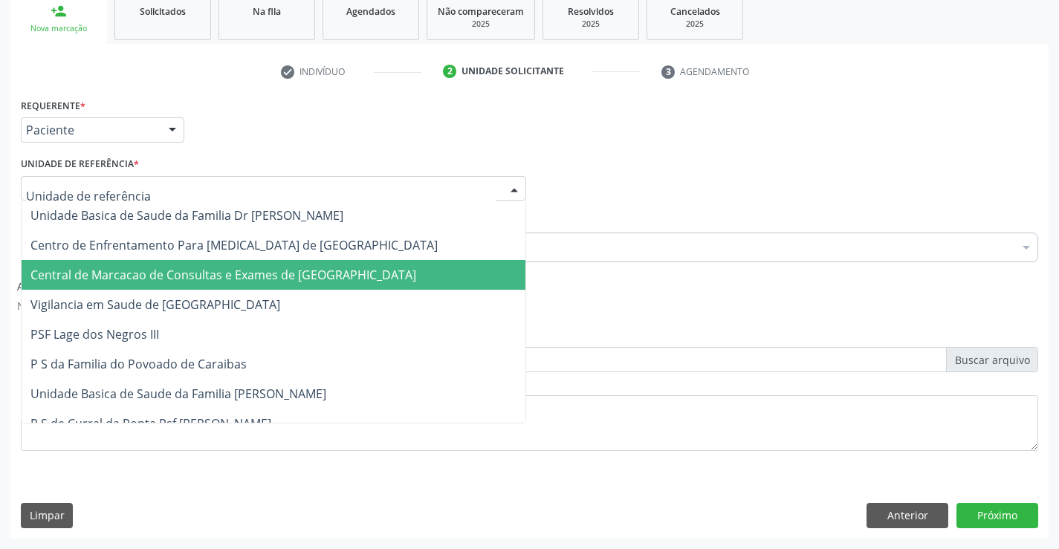
click at [238, 267] on span "Central de Marcacao de Consultas e Exames de [GEOGRAPHIC_DATA]" at bounding box center [223, 275] width 386 height 16
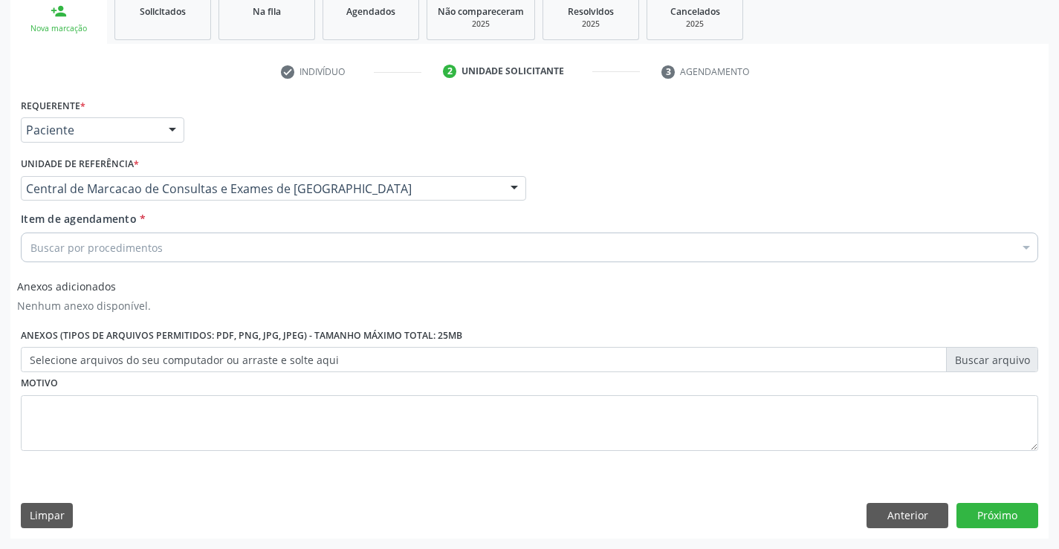
click at [278, 249] on div "Buscar por procedimentos" at bounding box center [530, 248] width 1018 height 30
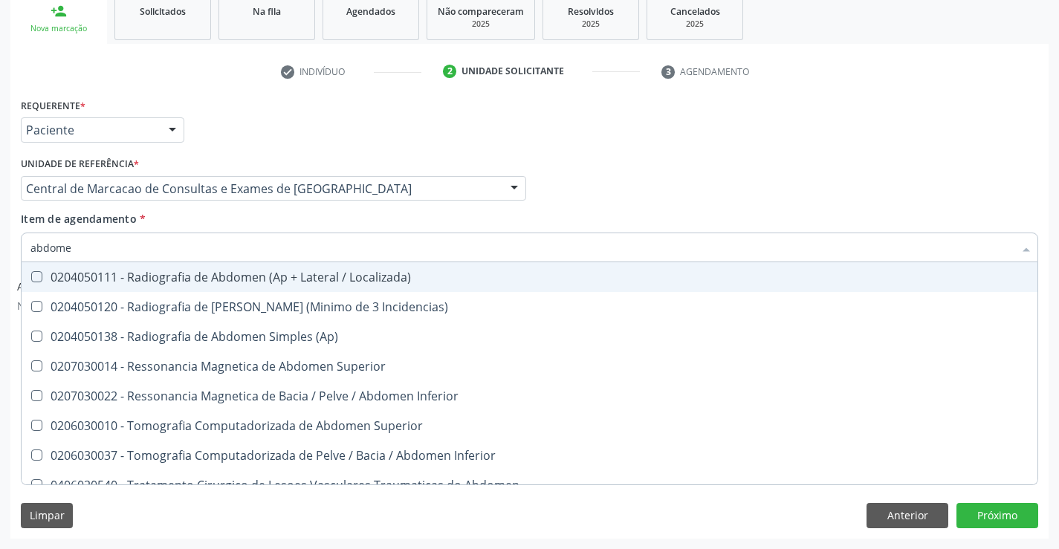
type input "abdomen"
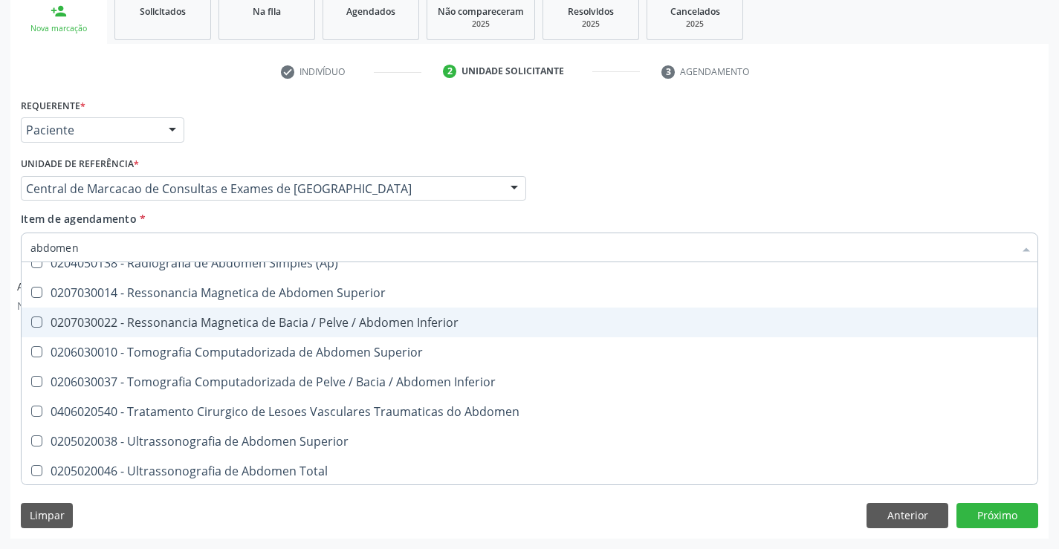
scroll to position [75, 0]
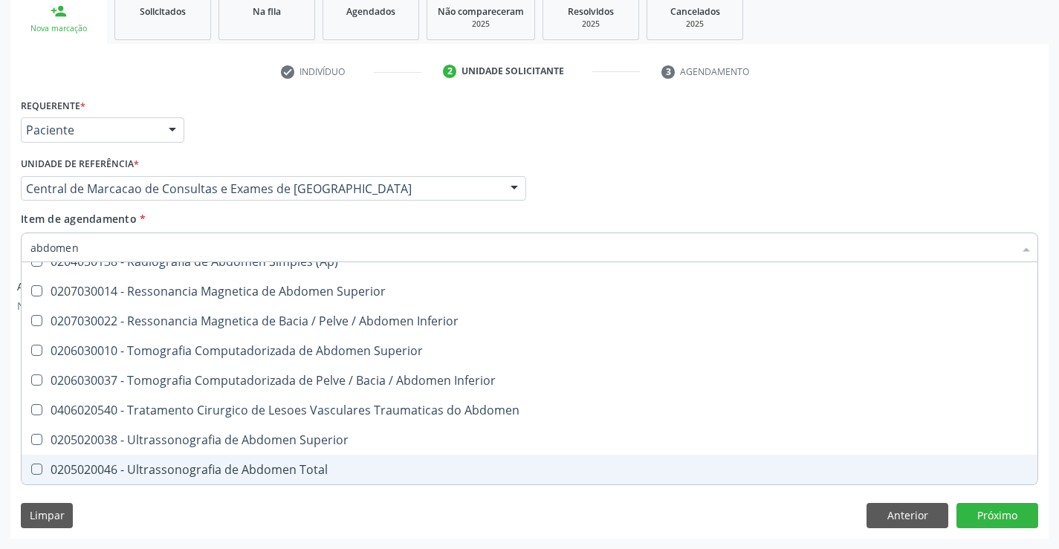
click at [207, 468] on div "0205020046 - Ultrassonografia de Abdomen Total" at bounding box center [529, 470] width 998 height 12
checkbox Total "true"
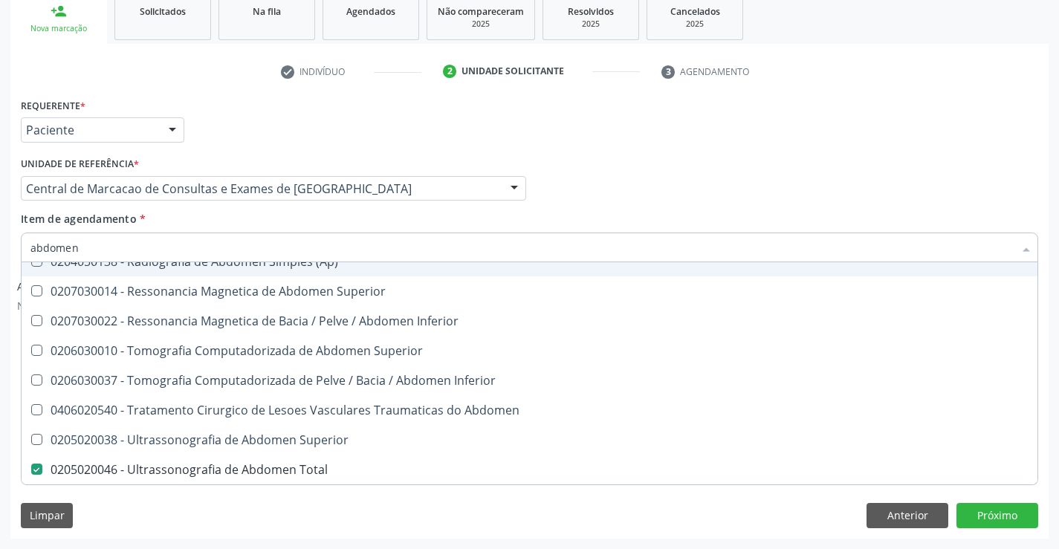
click at [202, 248] on input "abdomen" at bounding box center [522, 248] width 984 height 30
type input "e"
checkbox Total "false"
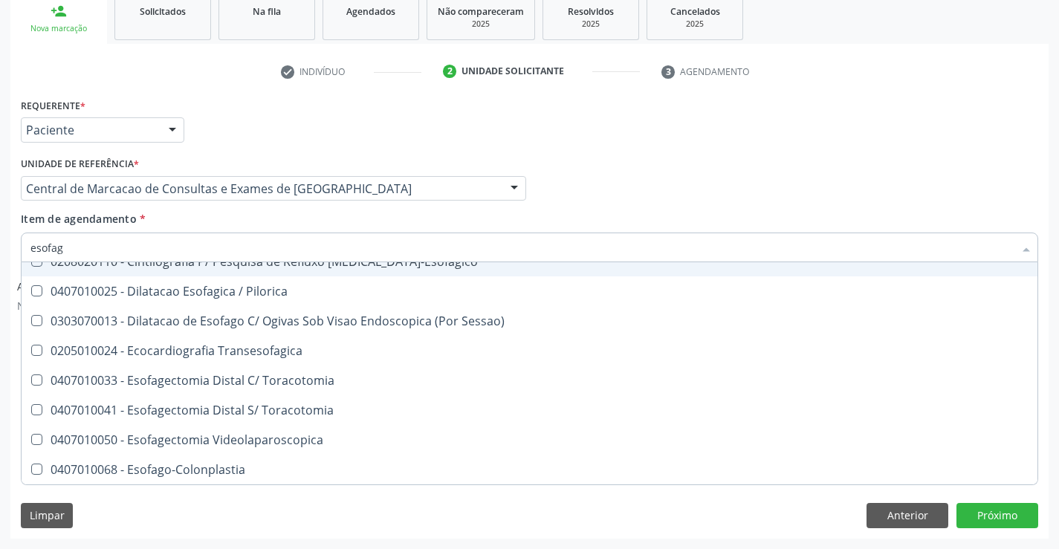
type input "esofago"
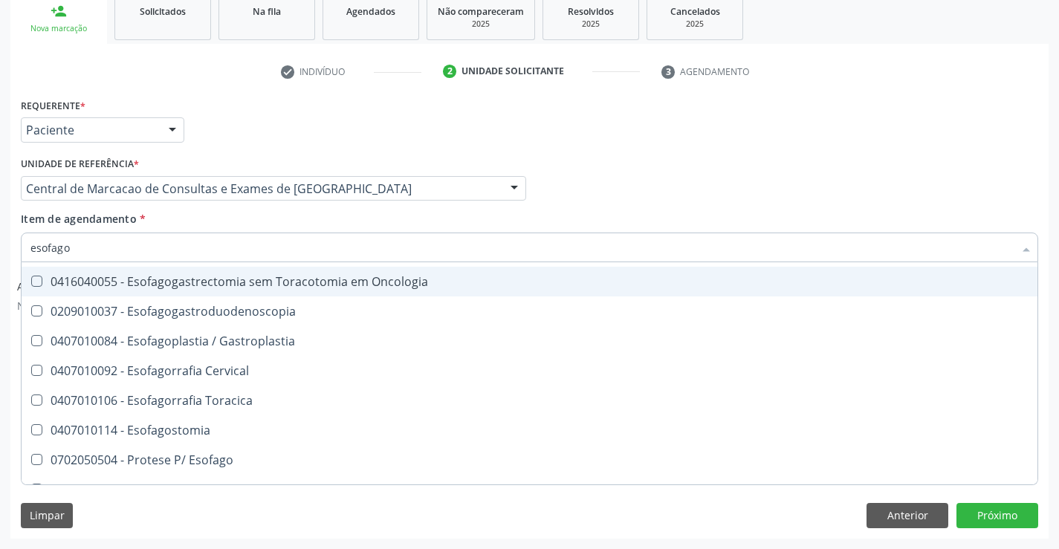
scroll to position [149, 0]
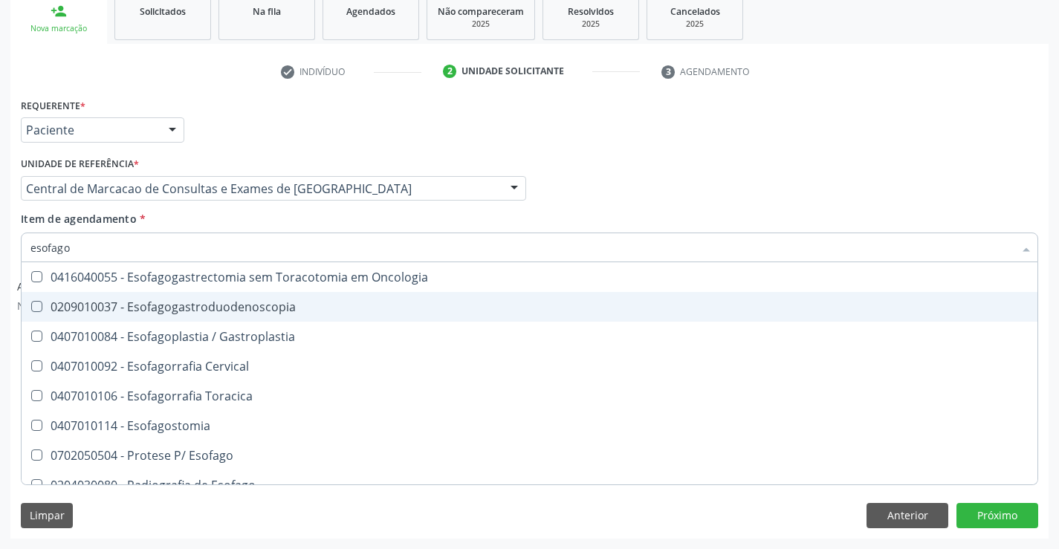
click at [272, 305] on div "0209010037 - Esofagogastroduodenoscopia" at bounding box center [529, 307] width 998 height 12
checkbox Esofagogastroduodenoscopia "true"
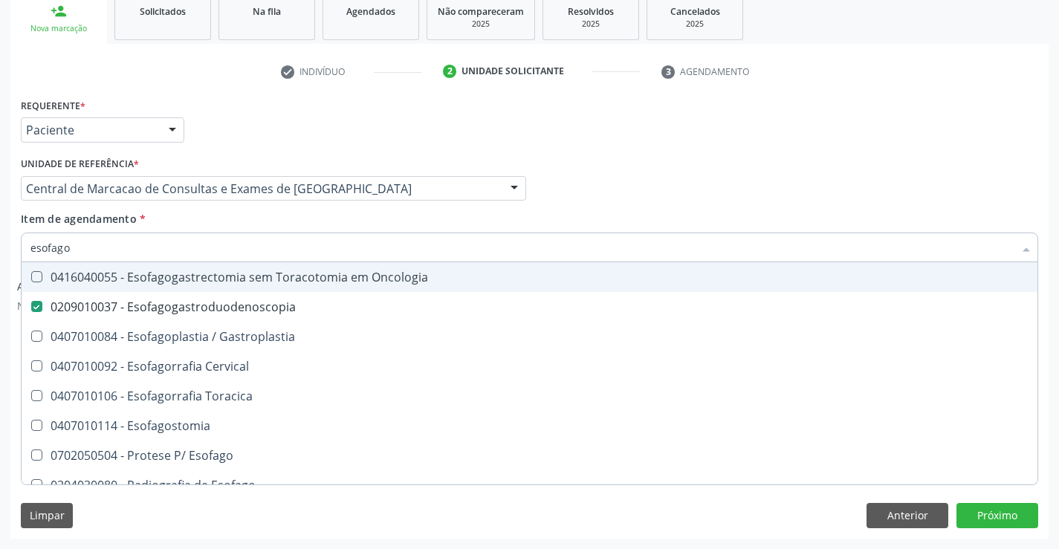
drag, startPoint x: 690, startPoint y: 201, endPoint x: 899, endPoint y: 447, distance: 322.2
click at [693, 205] on div "Profissional Solicitante Por favor, selecione a Unidade de Atendimento primeiro…" at bounding box center [529, 182] width 1025 height 58
checkbox Esofago-Colonplastia "true"
checkbox Oncologia "true"
checkbox Esofagogastroduodenoscopia "false"
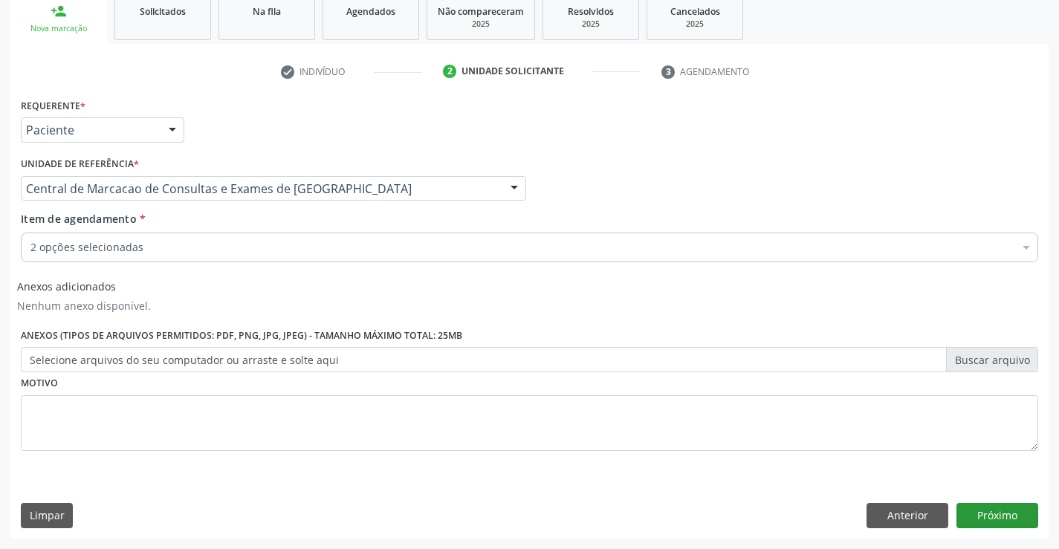
scroll to position [0, 0]
click at [975, 517] on button "Próximo" at bounding box center [998, 515] width 82 height 25
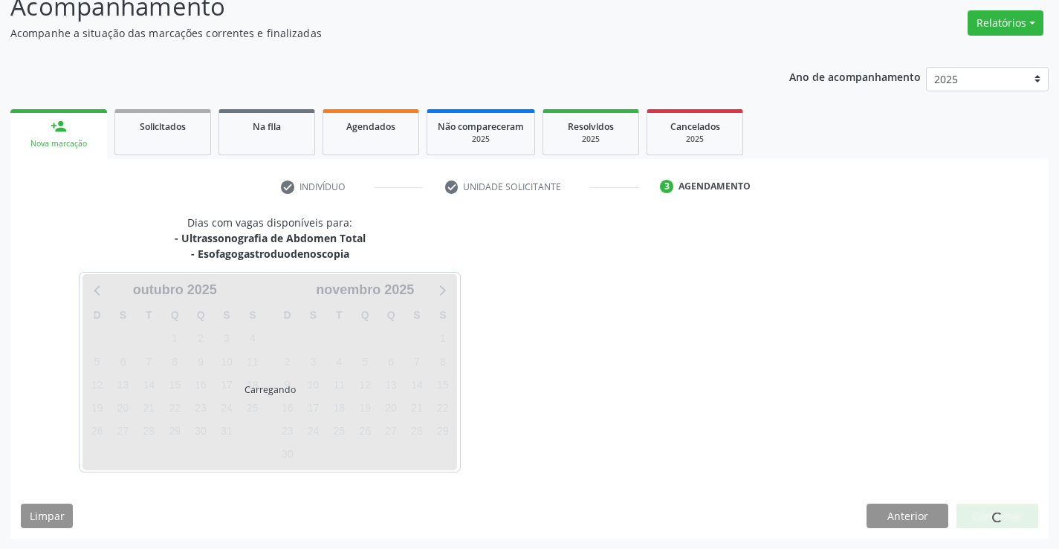
scroll to position [157, 0]
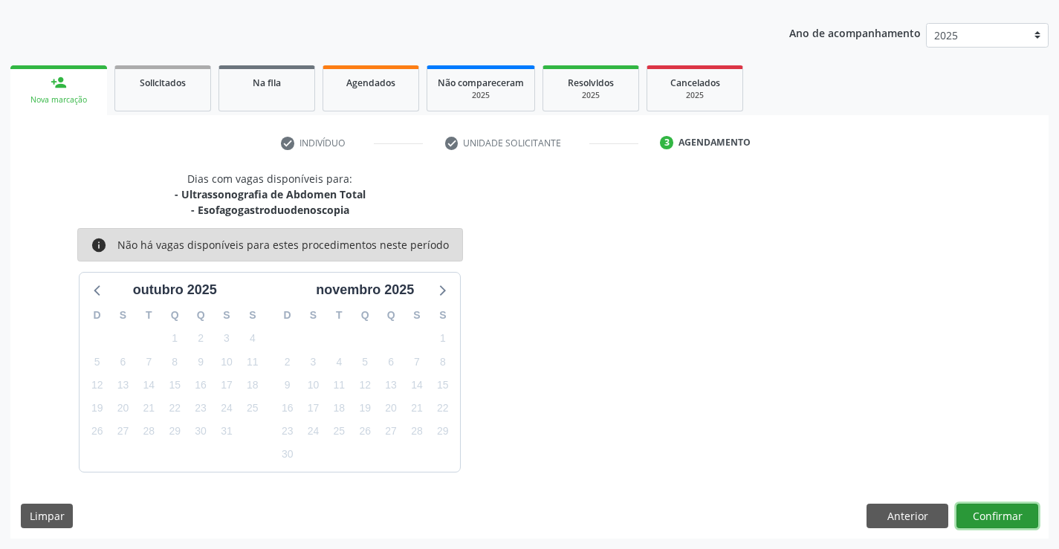
drag, startPoint x: 984, startPoint y: 517, endPoint x: 966, endPoint y: 514, distance: 18.7
click at [966, 514] on button "Confirmar" at bounding box center [998, 516] width 82 height 25
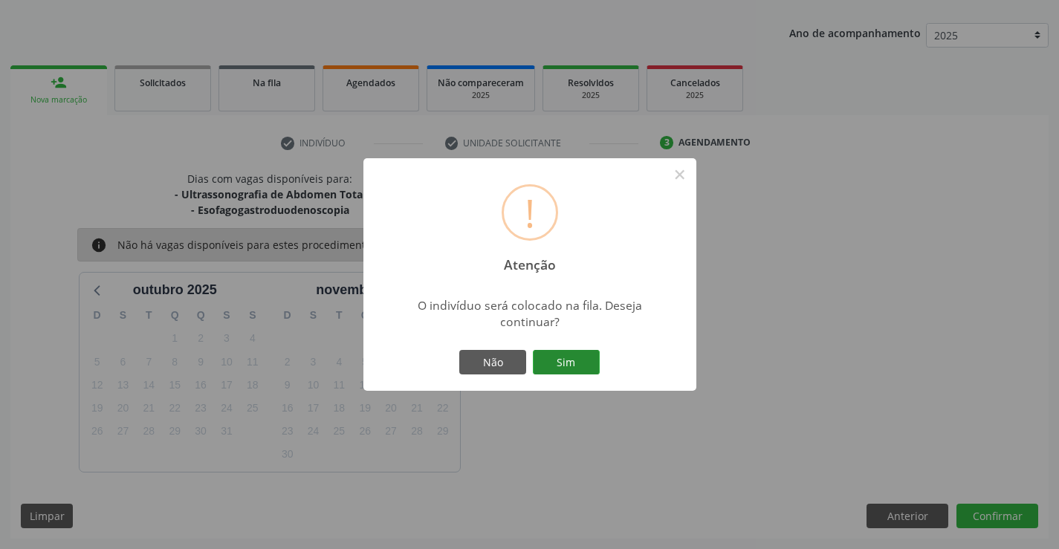
click at [583, 359] on button "Sim" at bounding box center [566, 362] width 67 height 25
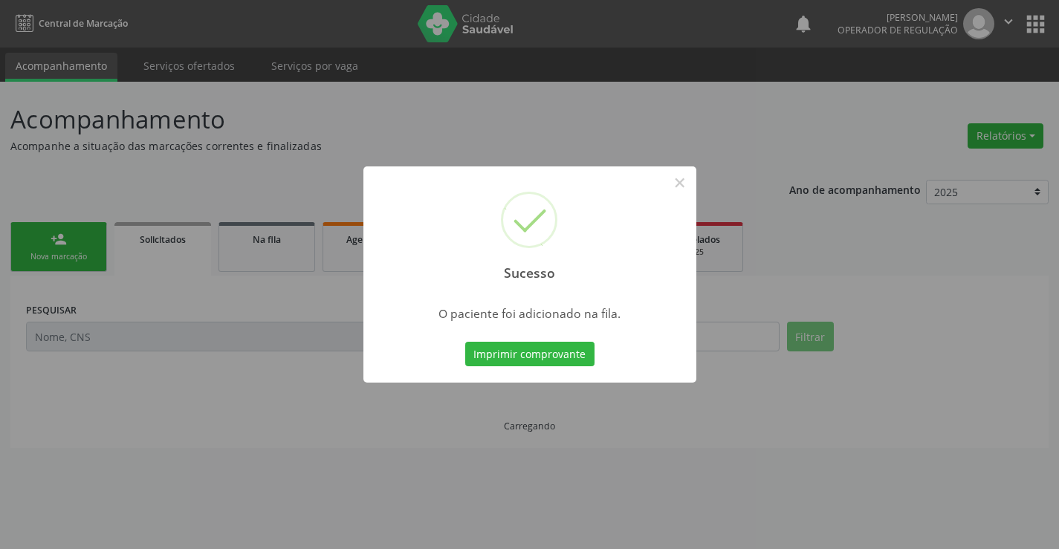
scroll to position [0, 0]
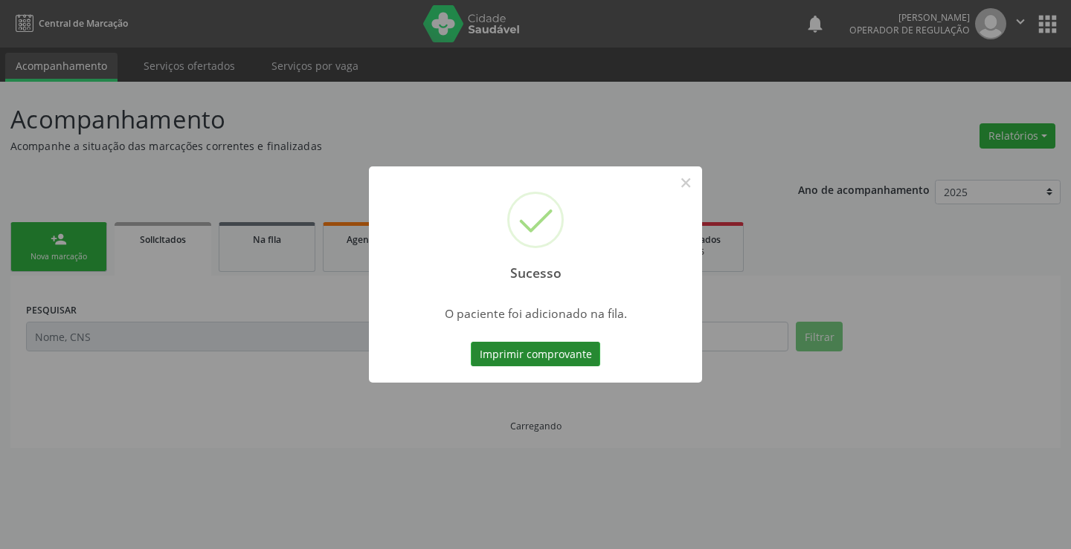
click at [577, 353] on button "Imprimir comprovante" at bounding box center [535, 354] width 129 height 25
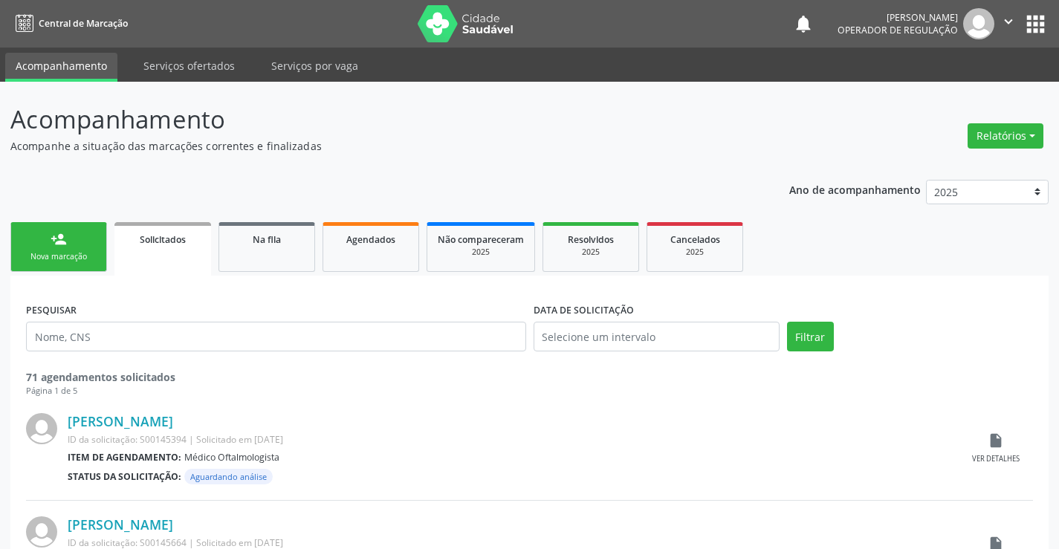
click at [57, 242] on div "person_add" at bounding box center [59, 239] width 16 height 16
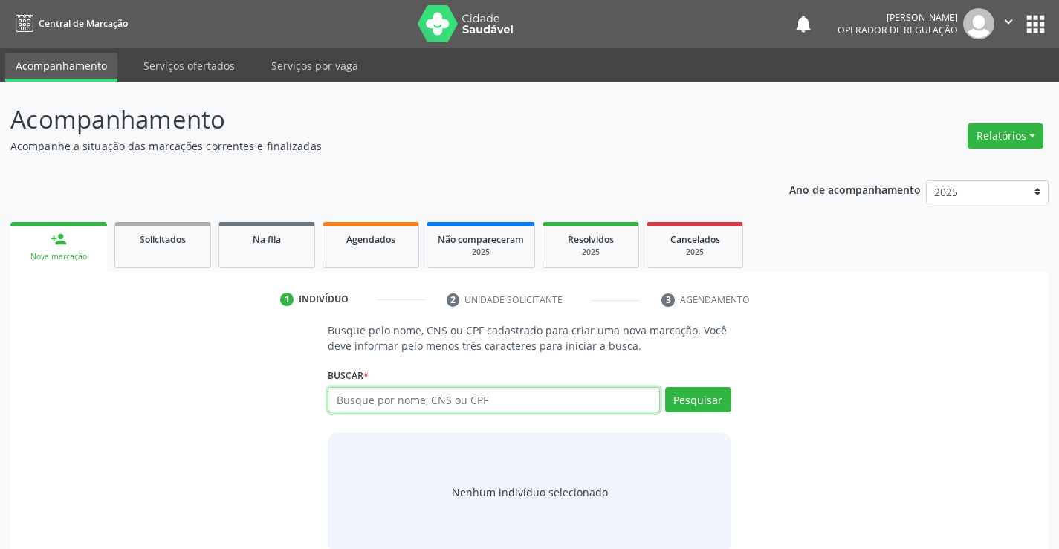
click at [456, 407] on input "text" at bounding box center [494, 399] width 332 height 25
type input "708506339017571"
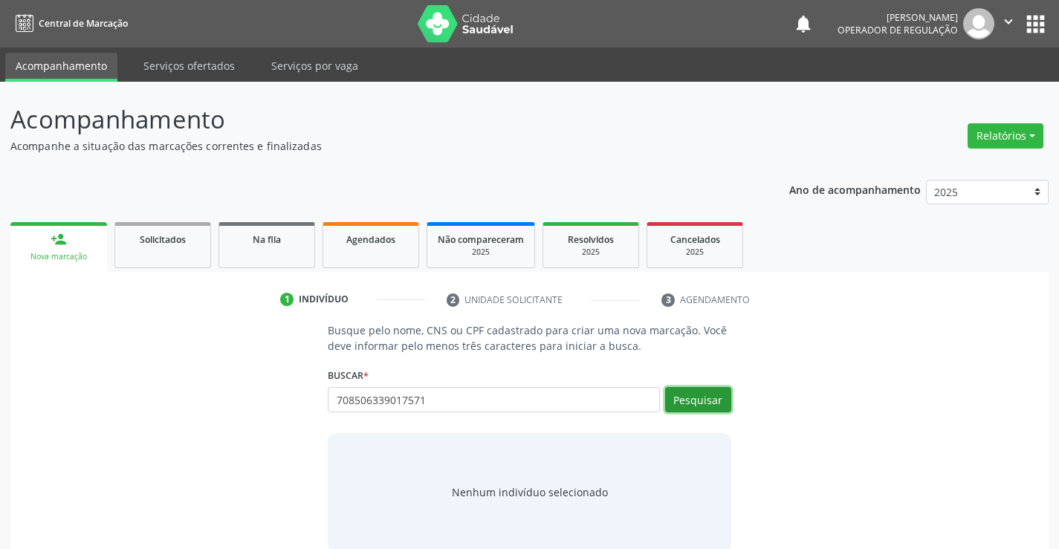
click at [705, 398] on button "Pesquisar" at bounding box center [698, 399] width 66 height 25
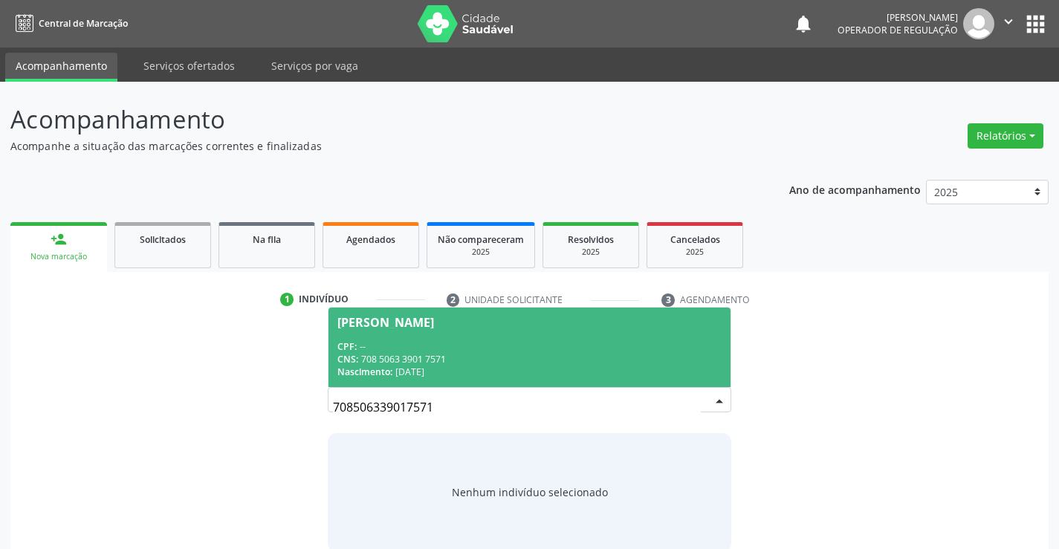
click at [513, 341] on div "CPF: --" at bounding box center [530, 346] width 384 height 13
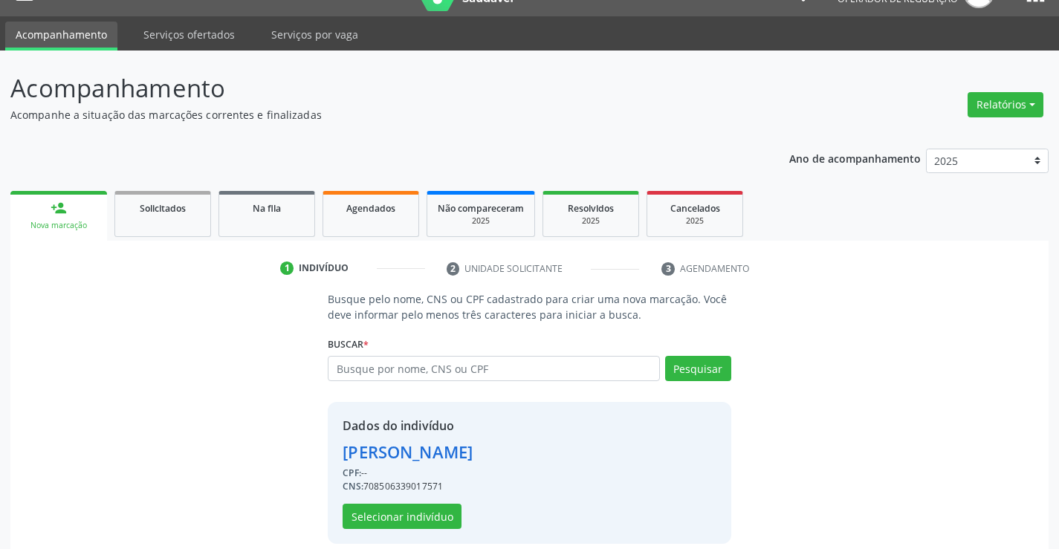
scroll to position [47, 0]
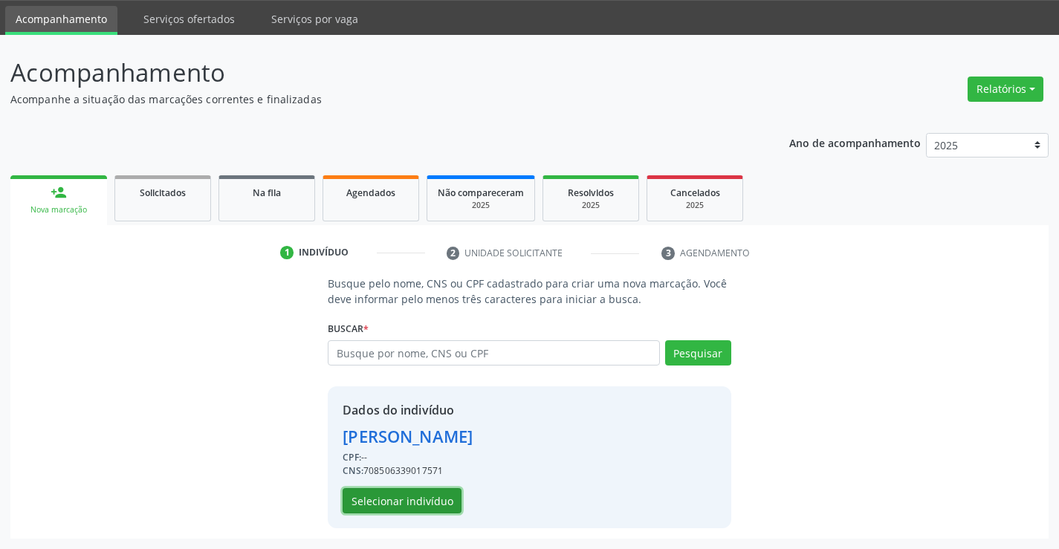
click at [397, 500] on button "Selecionar indivíduo" at bounding box center [402, 500] width 119 height 25
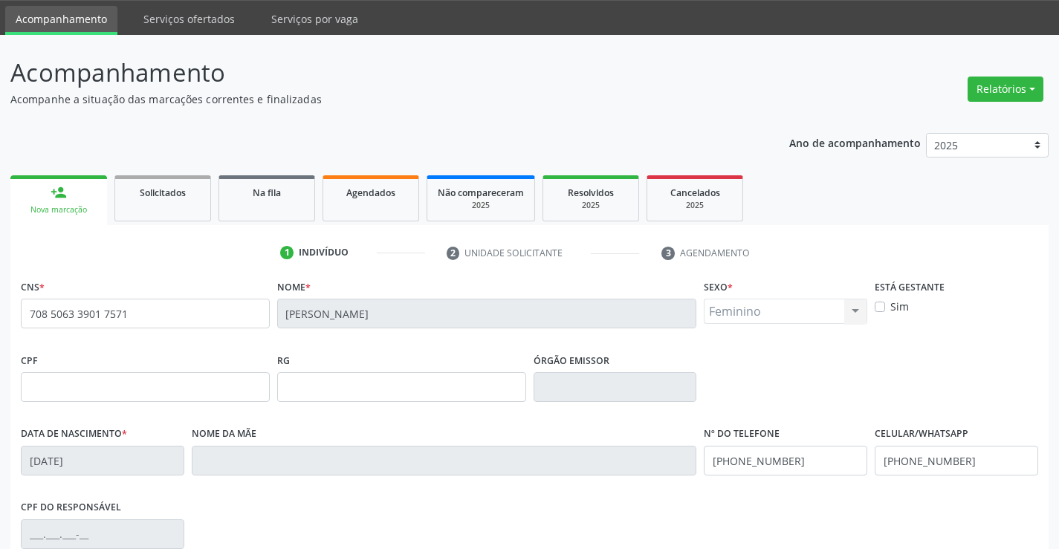
scroll to position [256, 0]
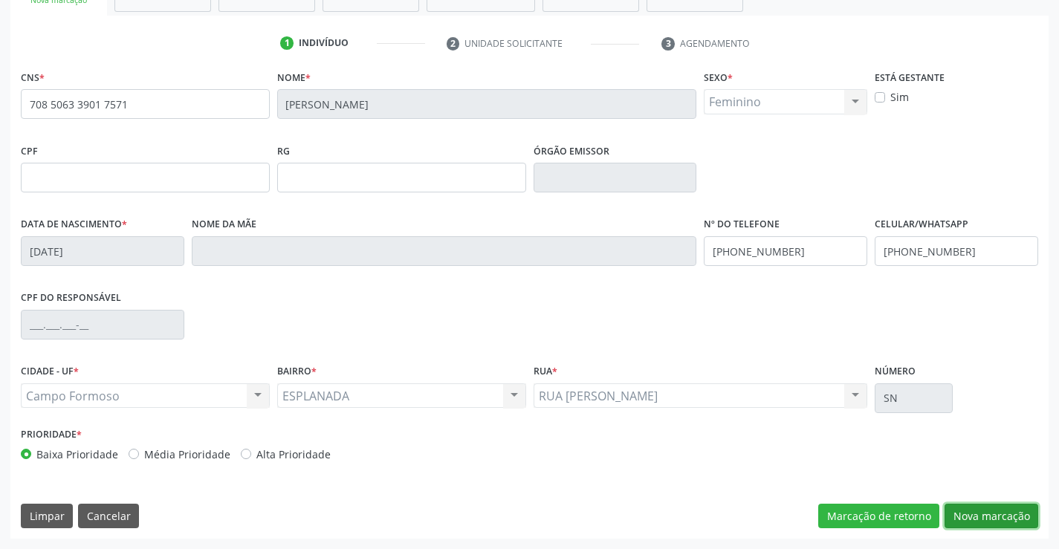
click at [980, 515] on button "Nova marcação" at bounding box center [992, 516] width 94 height 25
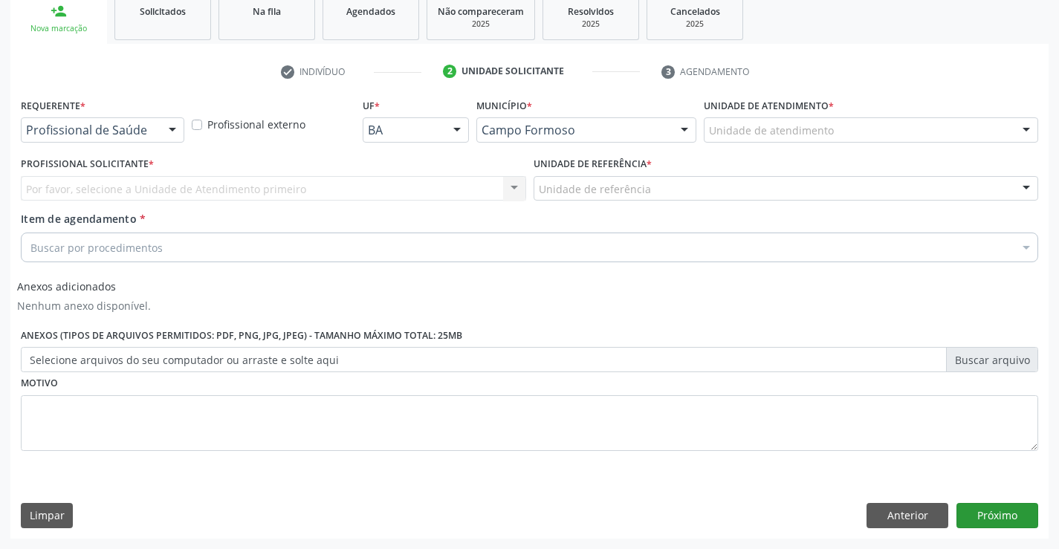
scroll to position [228, 0]
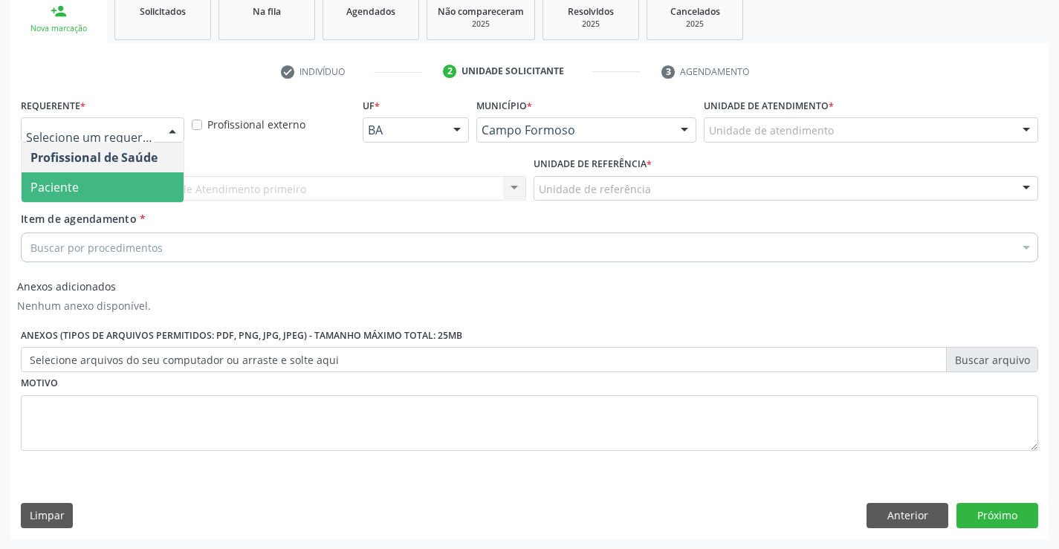
click at [88, 185] on span "Paciente" at bounding box center [103, 187] width 162 height 30
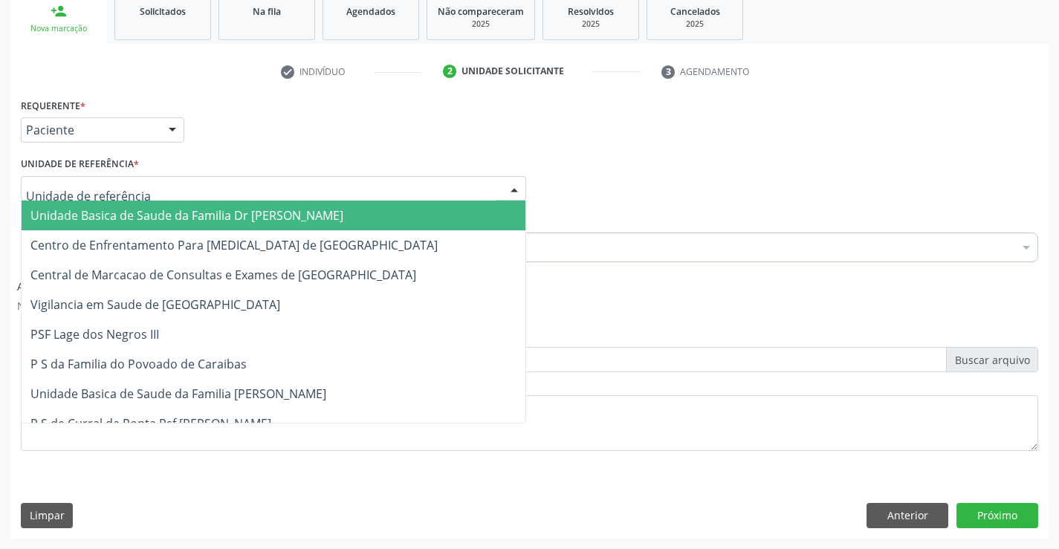
click at [134, 212] on span "Unidade Basica de Saude da Familia Dr [PERSON_NAME]" at bounding box center [186, 215] width 313 height 16
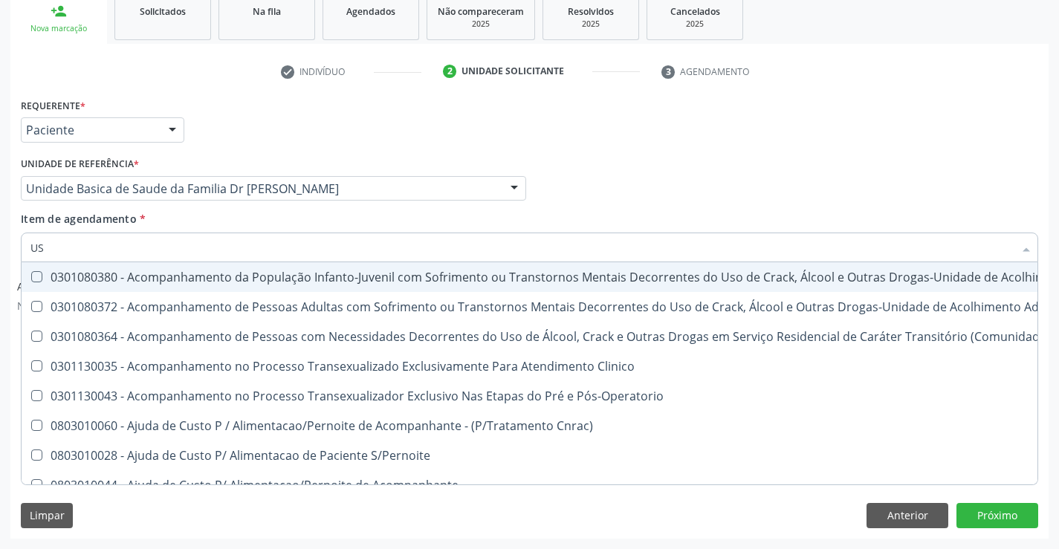
type input "USG"
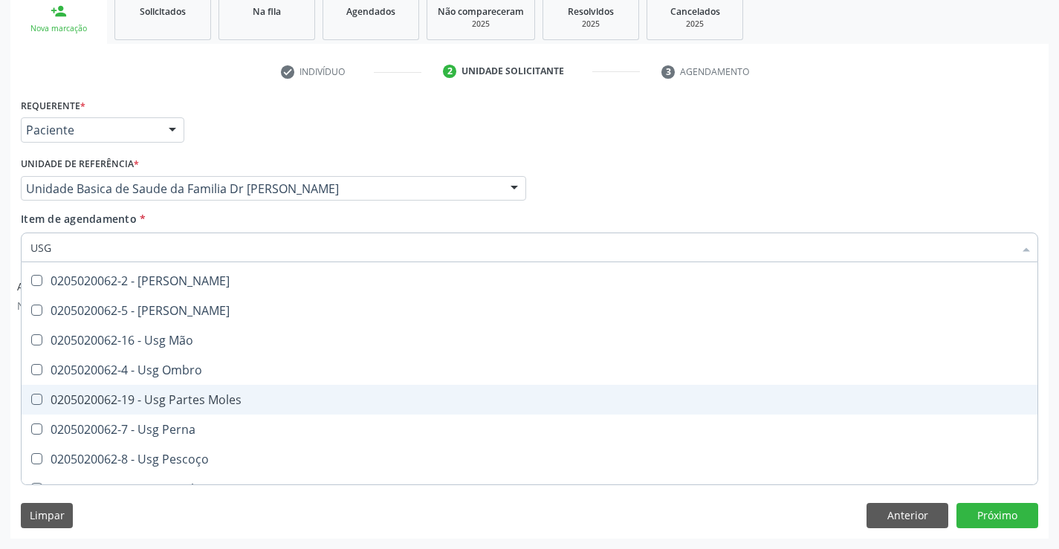
scroll to position [149, 0]
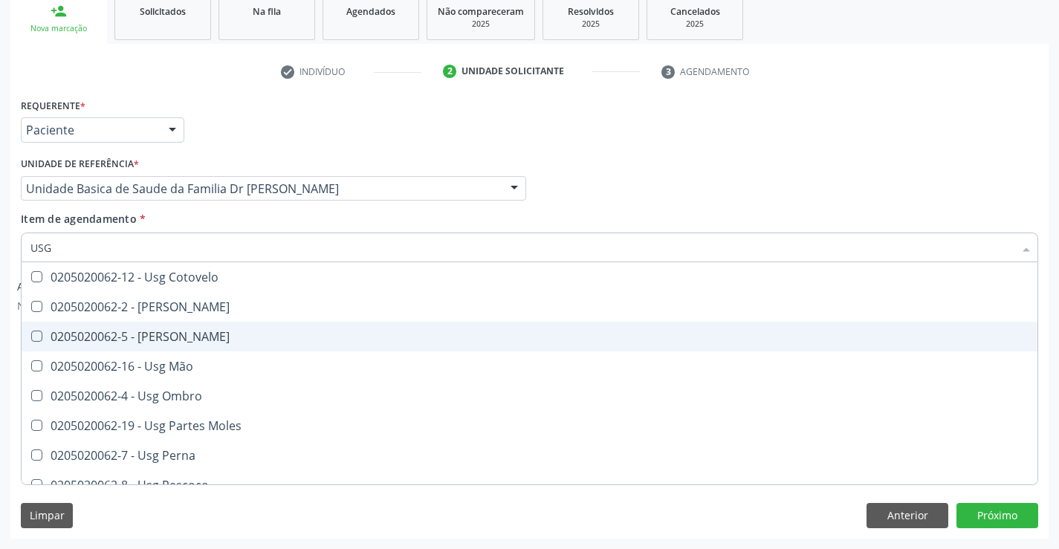
click at [213, 338] on div "0205020062-5 - Usg Joelho" at bounding box center [529, 337] width 998 height 12
checkbox Joelho "true"
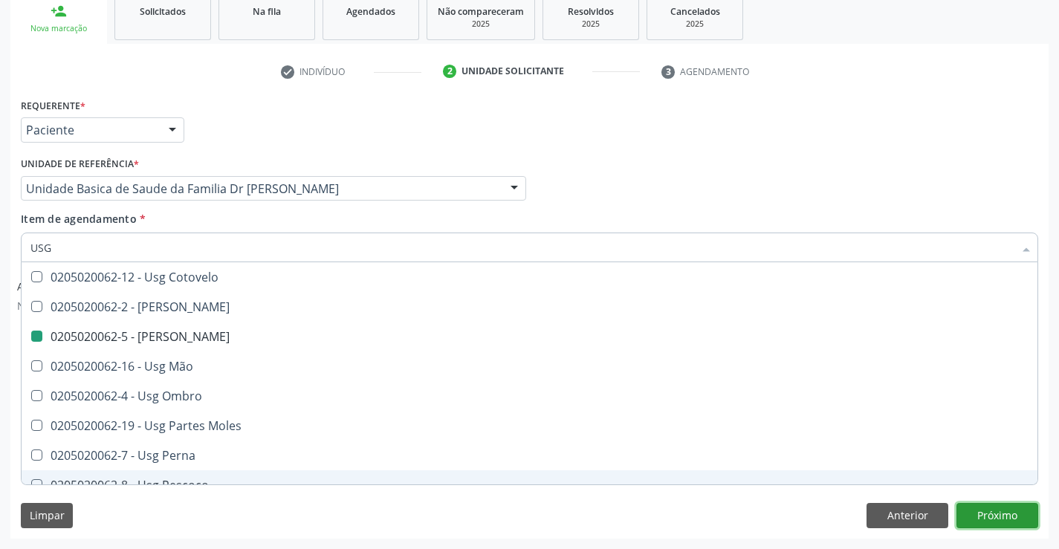
click at [990, 516] on button "Próximo" at bounding box center [998, 515] width 82 height 25
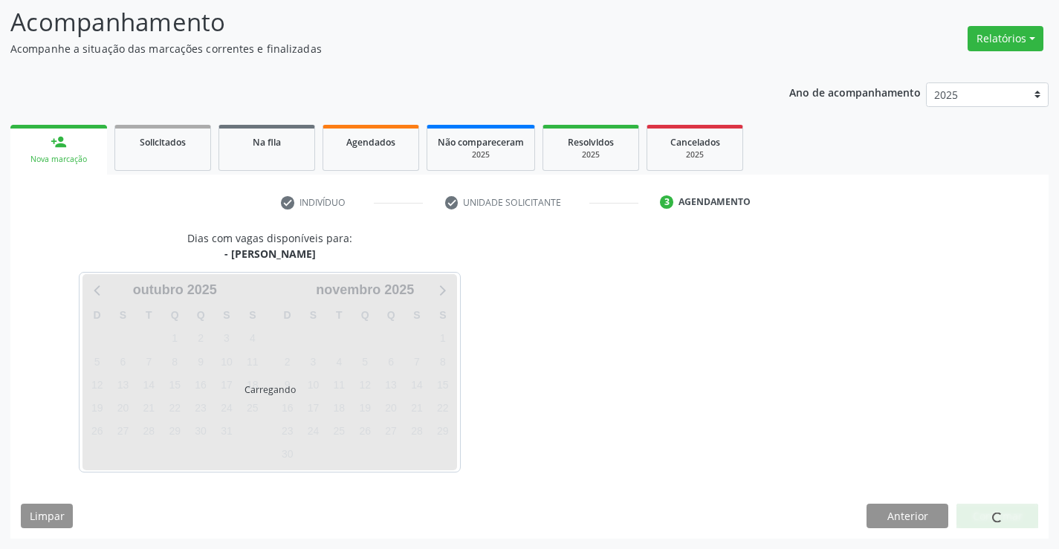
scroll to position [0, 0]
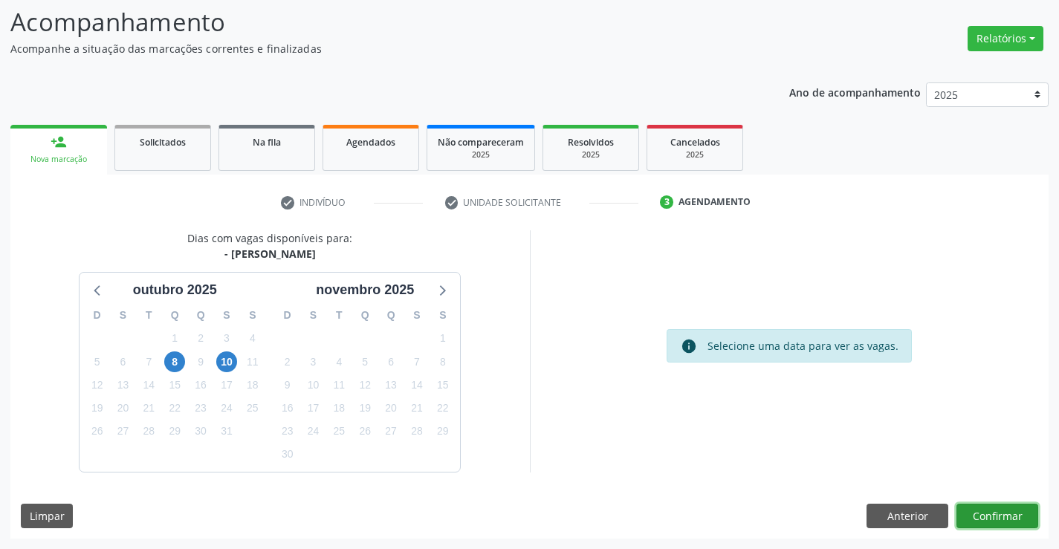
click at [1005, 515] on button "Confirmar" at bounding box center [998, 516] width 82 height 25
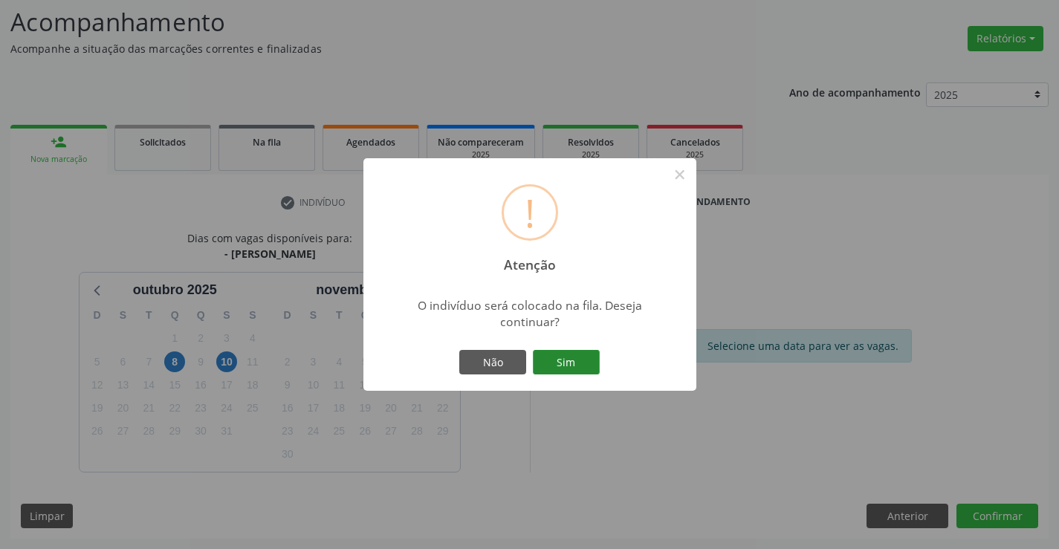
click at [564, 360] on button "Sim" at bounding box center [566, 362] width 67 height 25
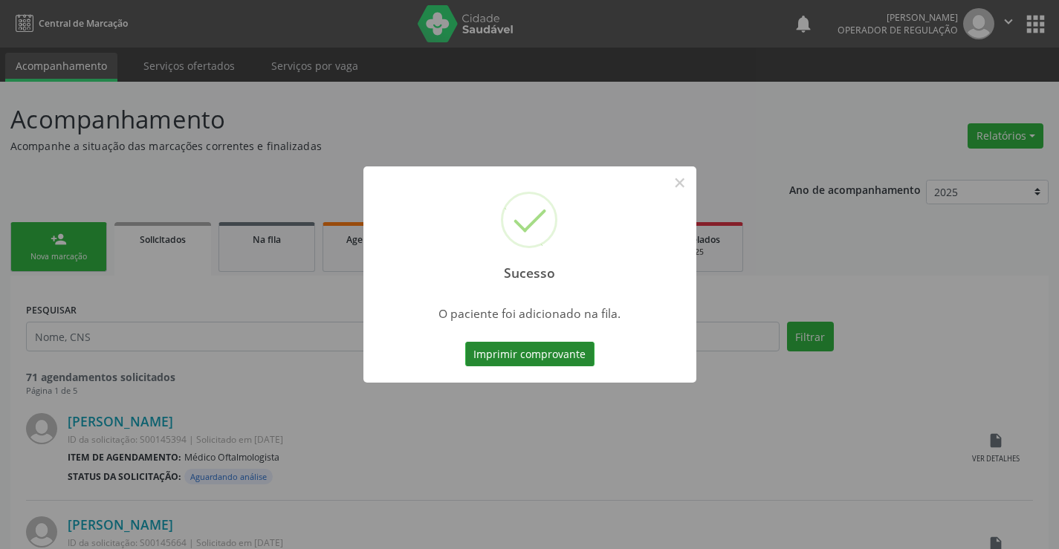
click at [554, 355] on button "Imprimir comprovante" at bounding box center [529, 354] width 129 height 25
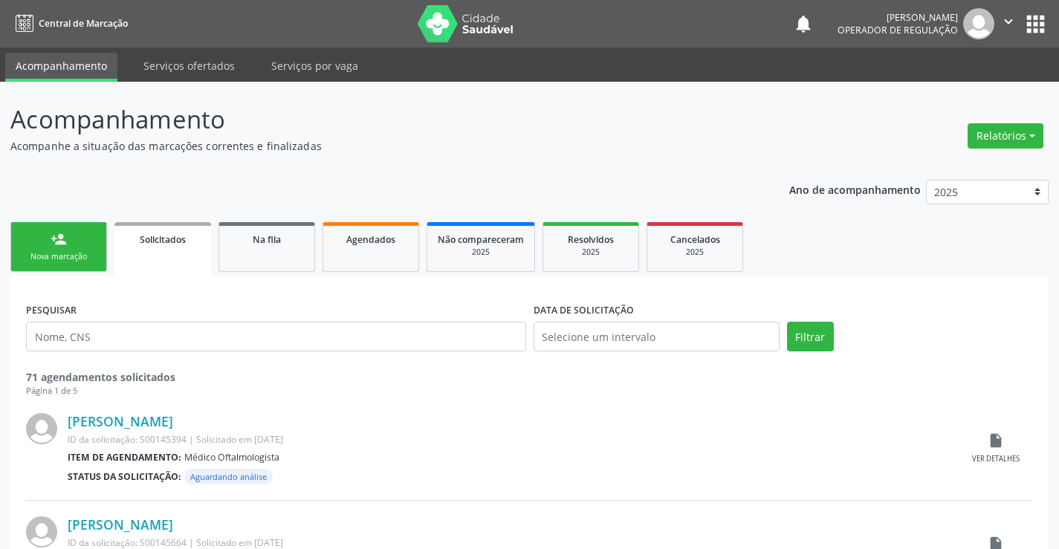
click at [67, 254] on div "Nova marcação" at bounding box center [59, 256] width 74 height 11
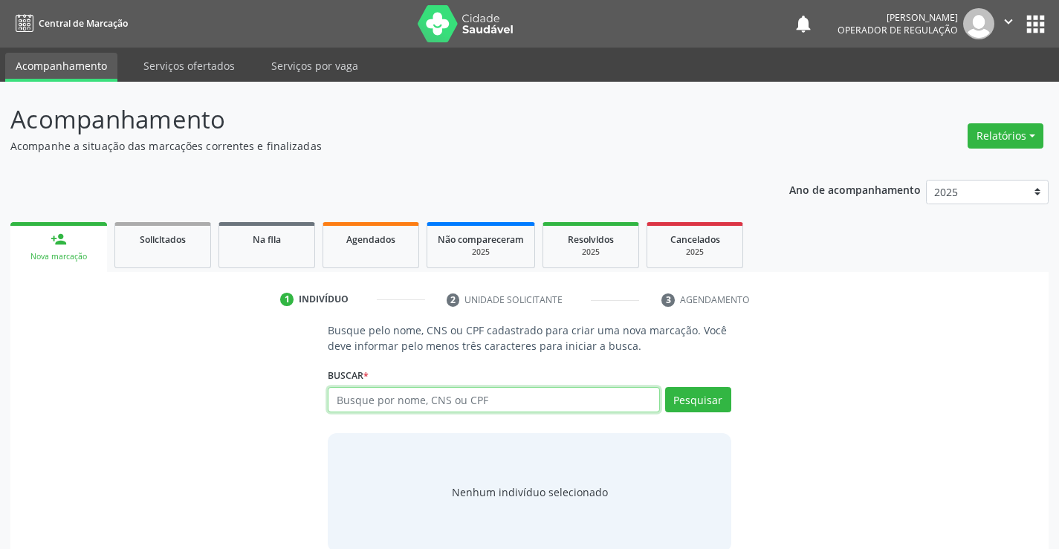
click at [494, 398] on input "text" at bounding box center [494, 399] width 332 height 25
click at [482, 396] on input "text" at bounding box center [494, 399] width 332 height 25
type input "700501902241258"
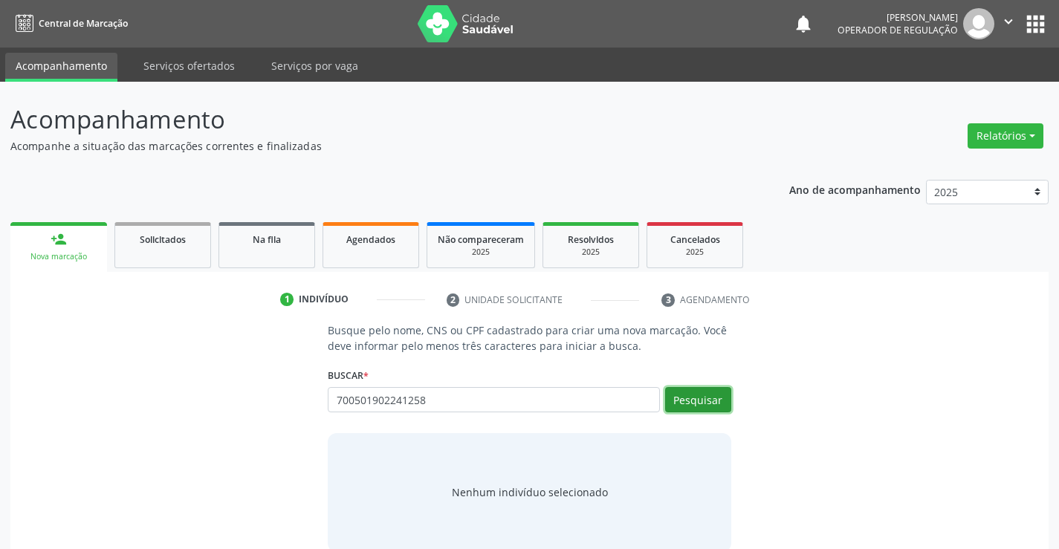
click at [697, 394] on button "Pesquisar" at bounding box center [698, 399] width 66 height 25
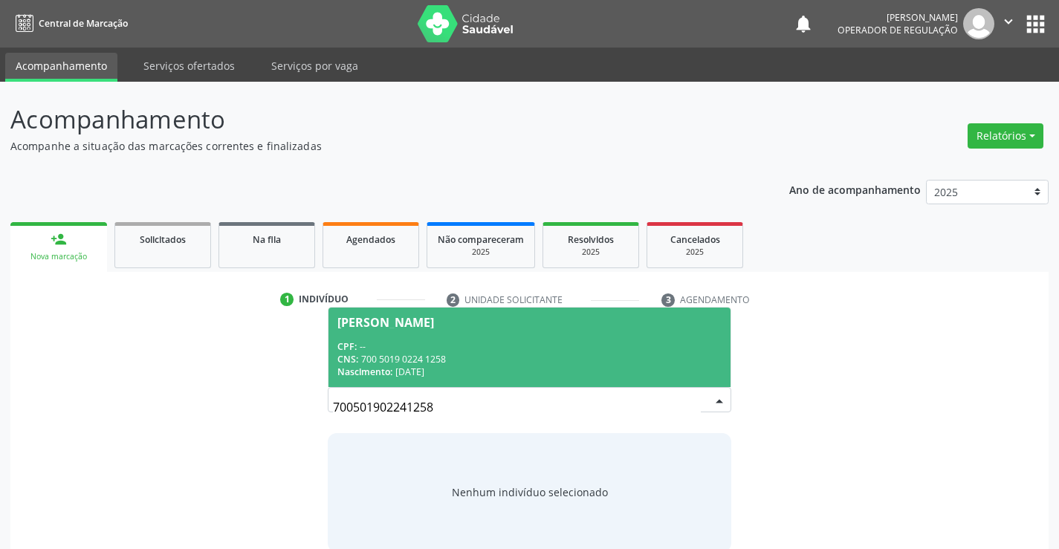
click at [455, 331] on span "Vanessa da Silva Pereira CPF: -- CNS: 700 5019 0224 1258 Nascimento: 24/03/1997" at bounding box center [529, 348] width 401 height 80
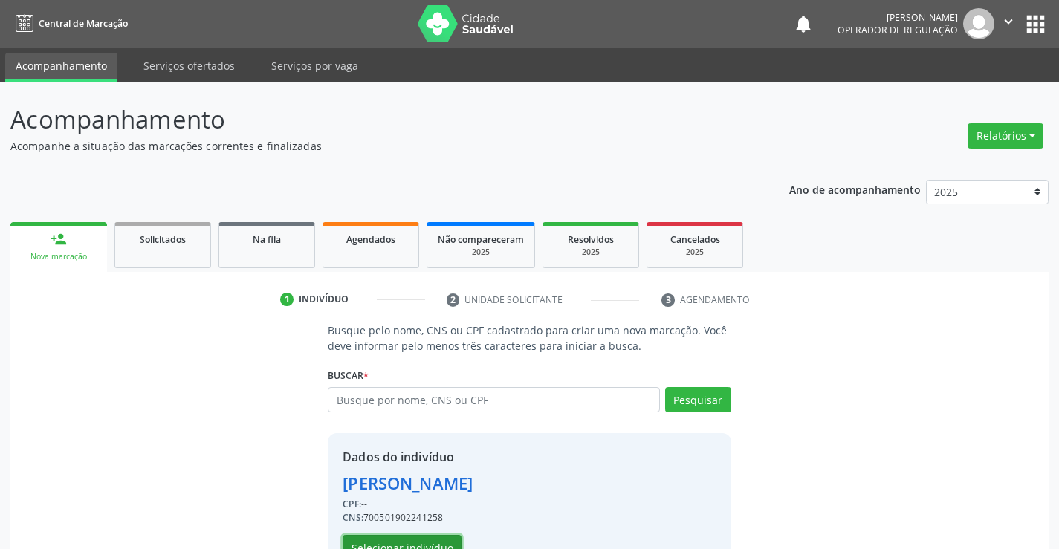
click at [370, 540] on button "Selecionar indivíduo" at bounding box center [402, 547] width 119 height 25
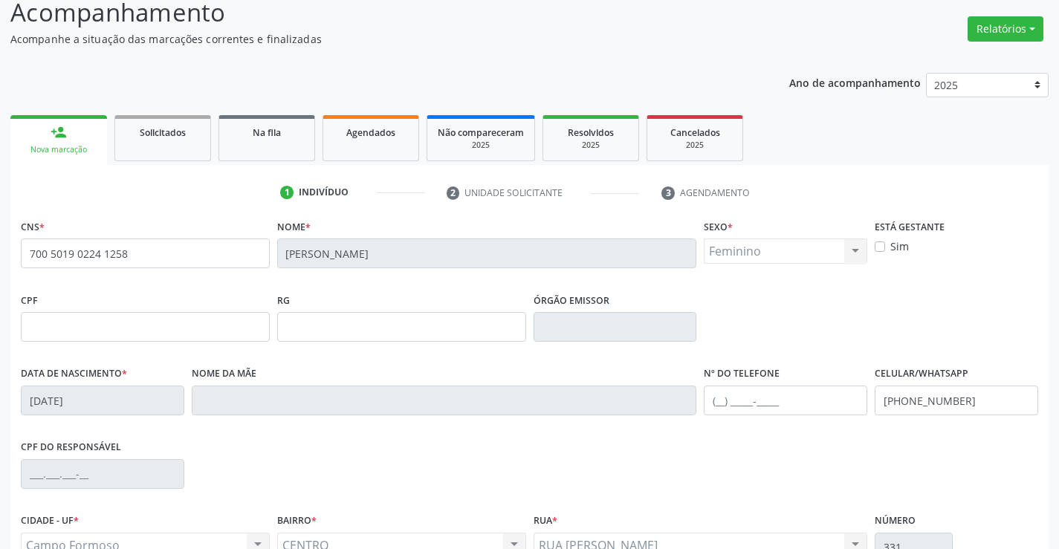
scroll to position [256, 0]
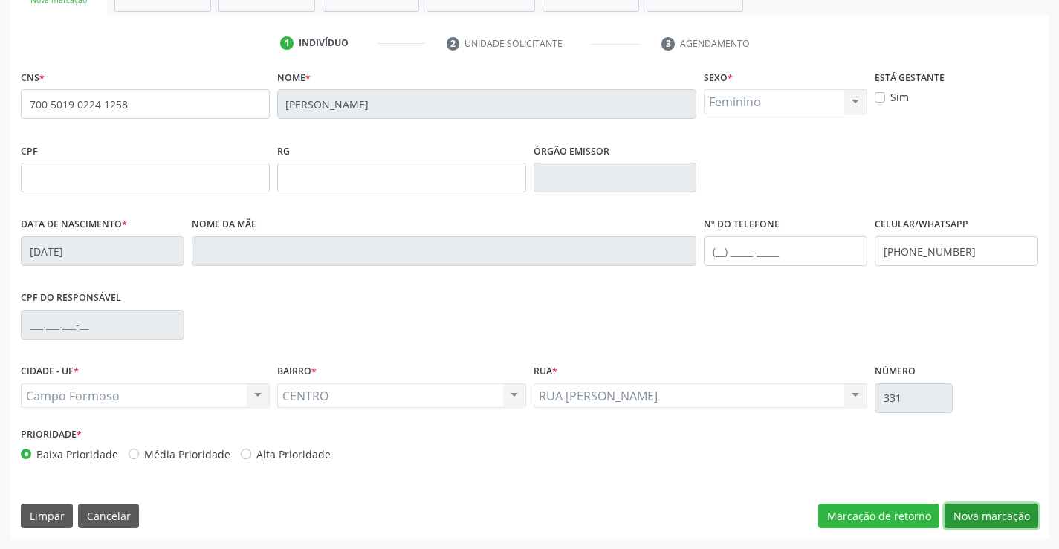
click at [975, 506] on button "Nova marcação" at bounding box center [992, 516] width 94 height 25
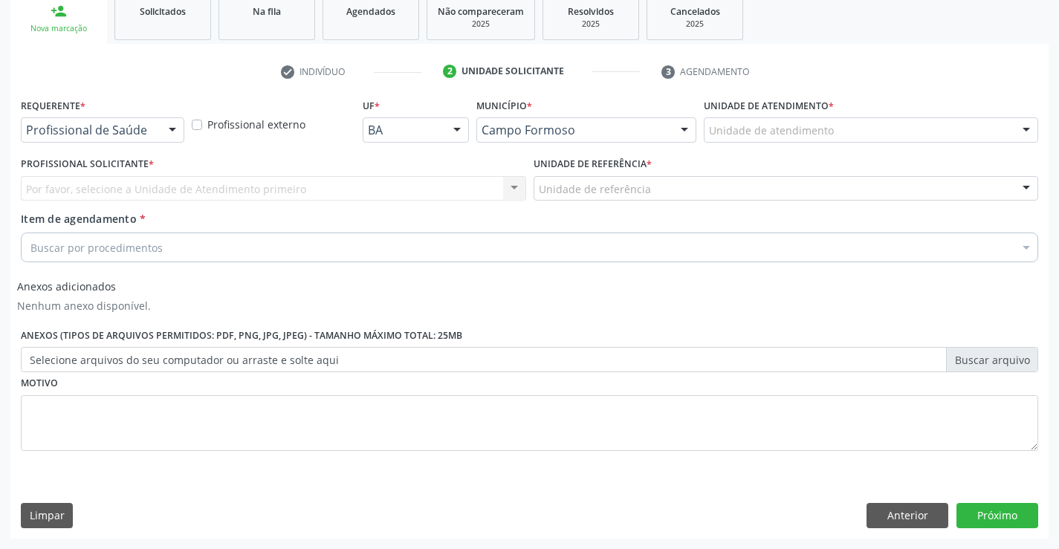
scroll to position [228, 0]
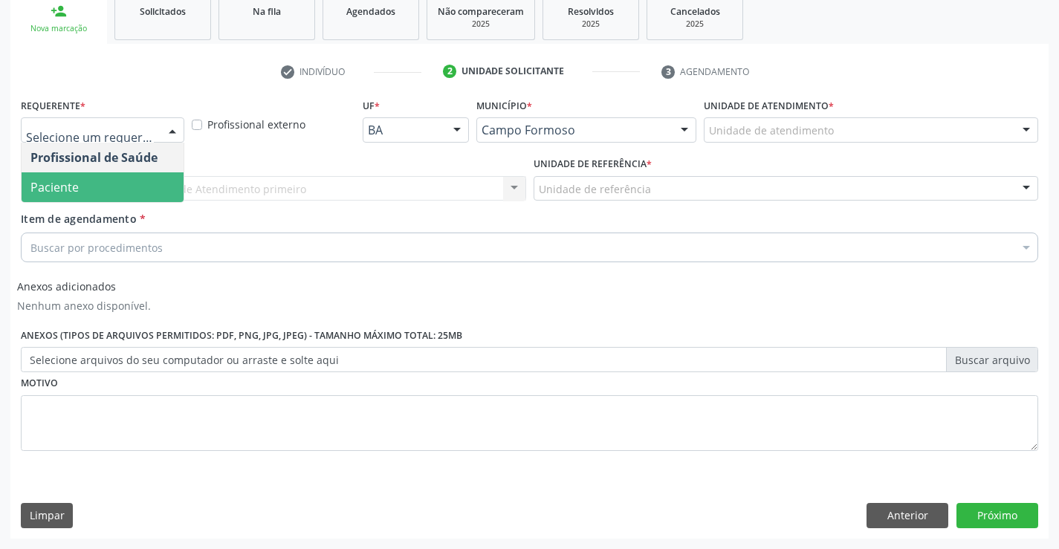
click at [100, 196] on span "Paciente" at bounding box center [103, 187] width 162 height 30
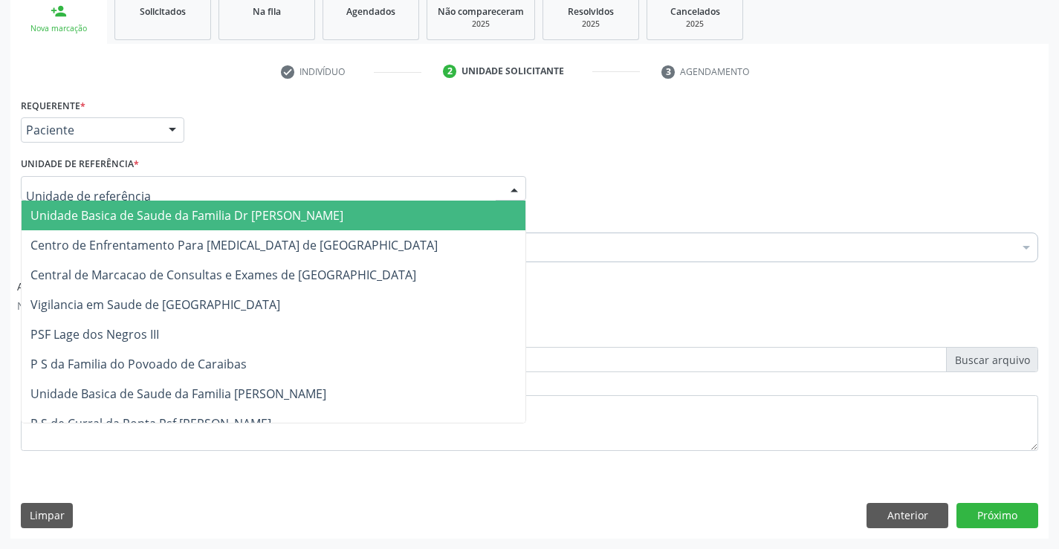
click at [133, 216] on span "Unidade Basica de Saude da Familia Dr [PERSON_NAME]" at bounding box center [186, 215] width 313 height 16
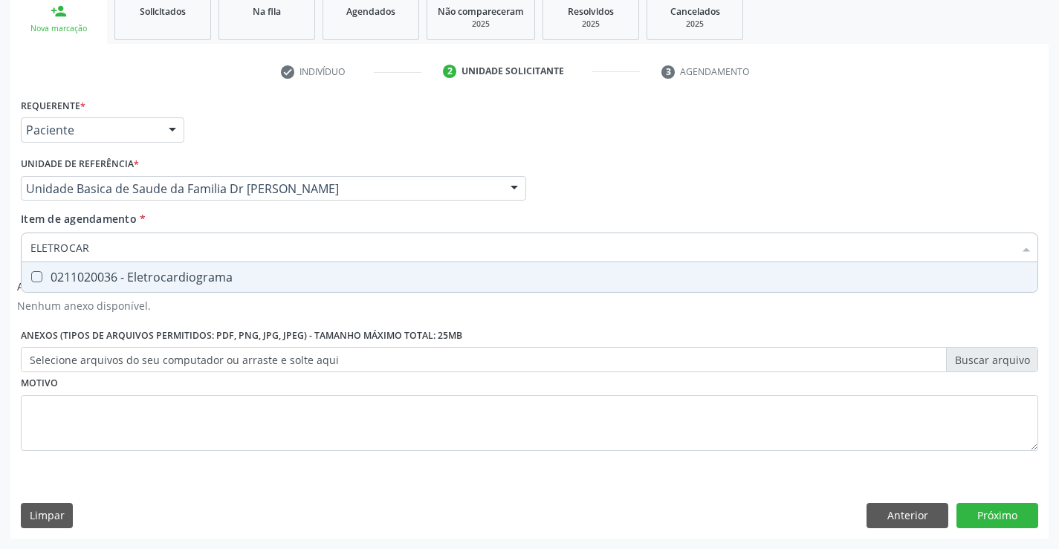
type input "ELETROCARD"
click at [177, 274] on div "0211020036 - Eletrocardiograma" at bounding box center [529, 277] width 998 height 12
checkbox Eletrocardiograma "true"
click at [992, 516] on button "Próximo" at bounding box center [998, 515] width 82 height 25
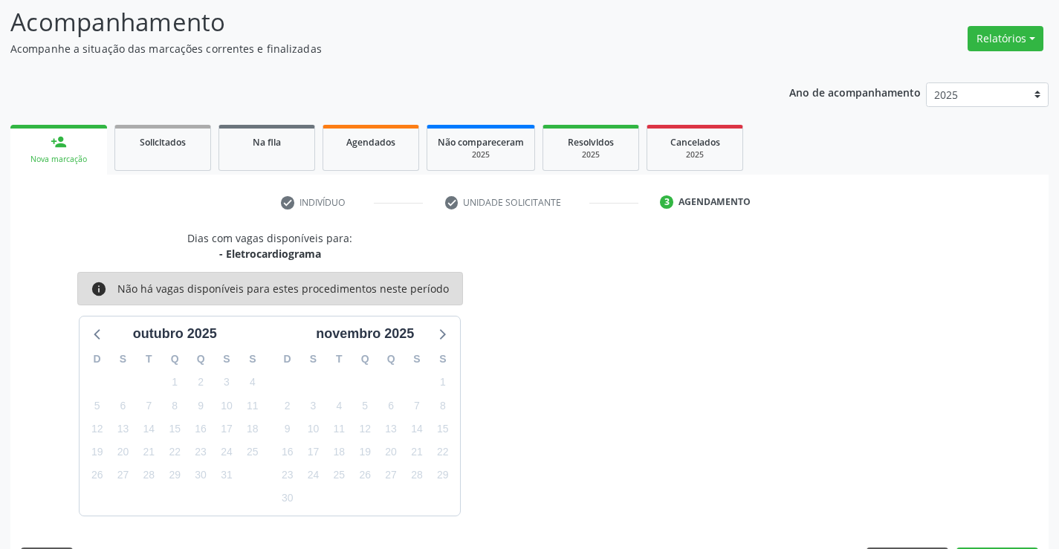
scroll to position [141, 0]
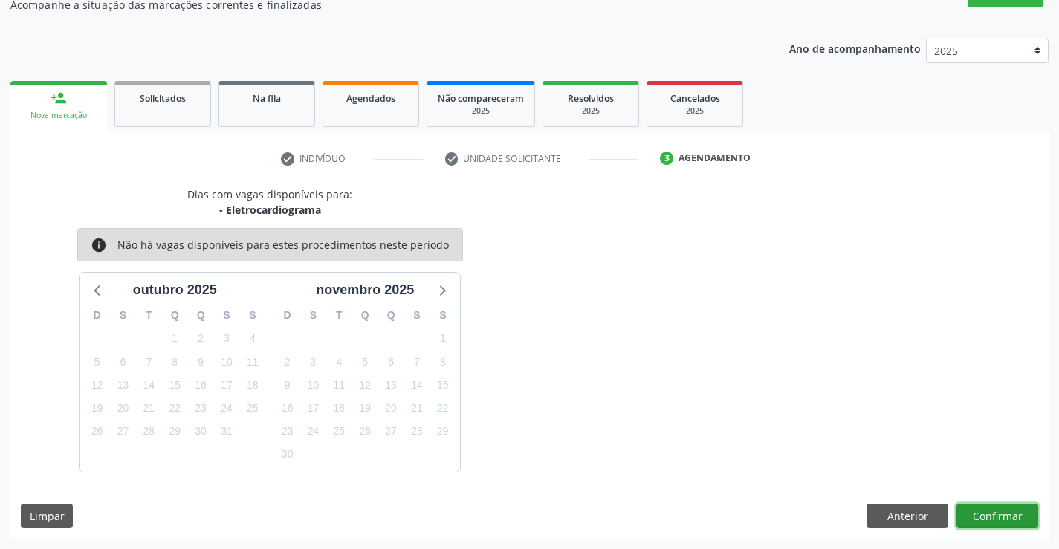
click at [992, 516] on button "Confirmar" at bounding box center [998, 516] width 82 height 25
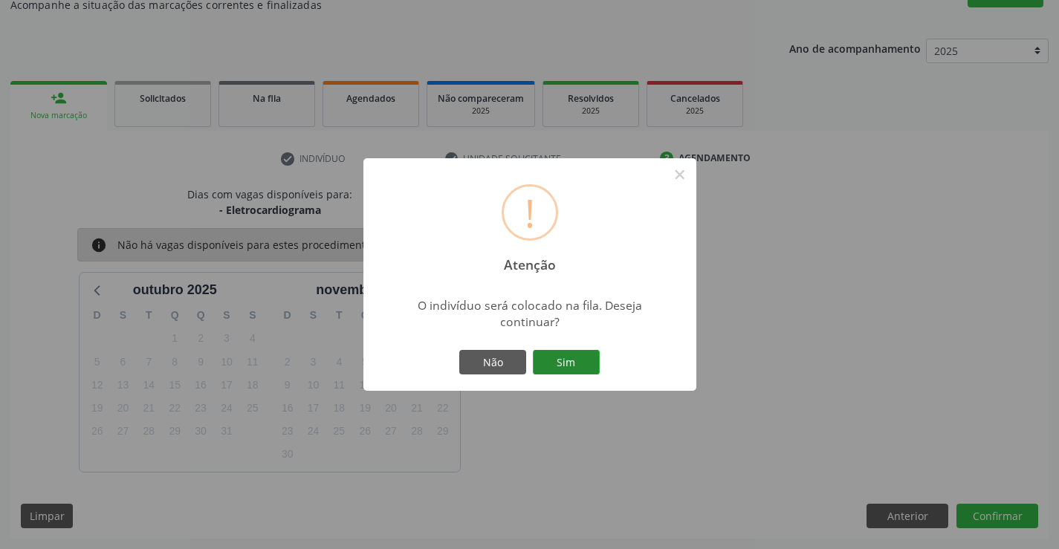
click at [563, 360] on button "Sim" at bounding box center [566, 362] width 67 height 25
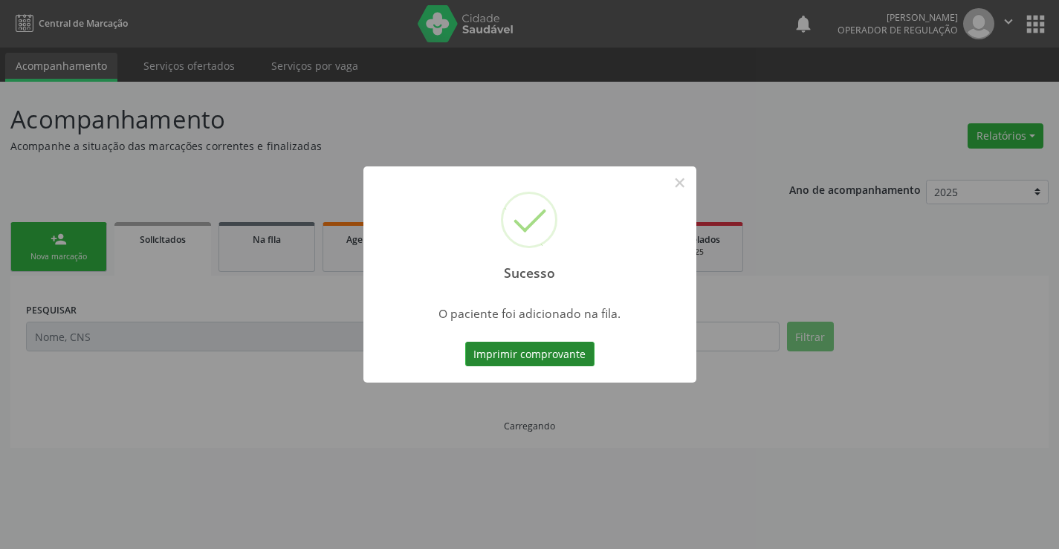
scroll to position [0, 0]
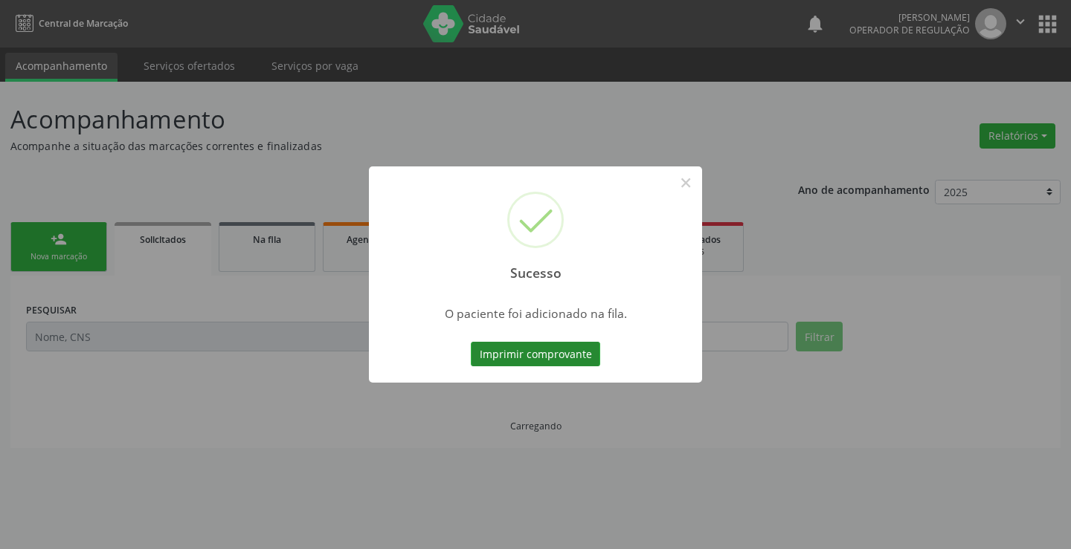
click at [553, 353] on button "Imprimir comprovante" at bounding box center [535, 354] width 129 height 25
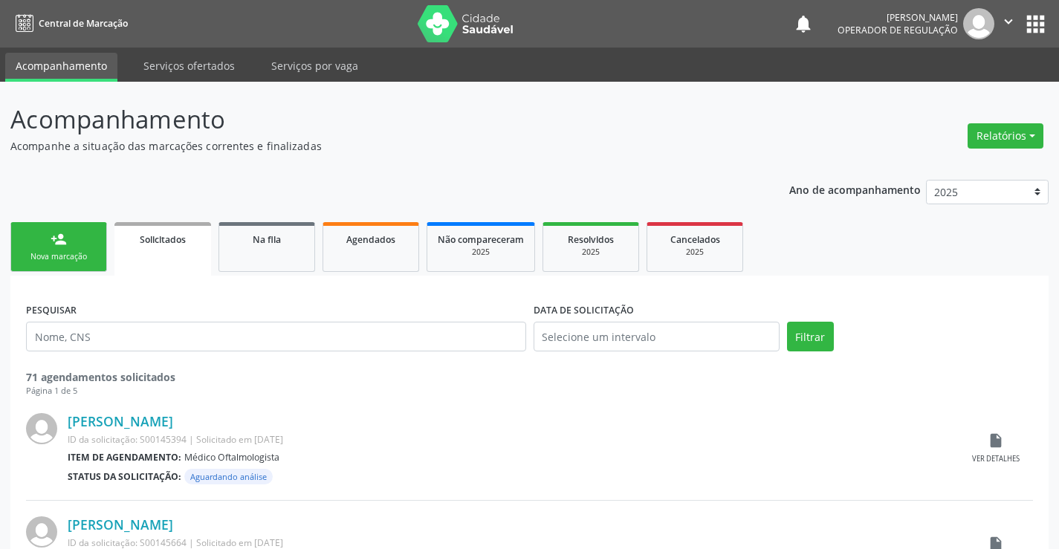
click at [57, 244] on div "person_add" at bounding box center [59, 239] width 16 height 16
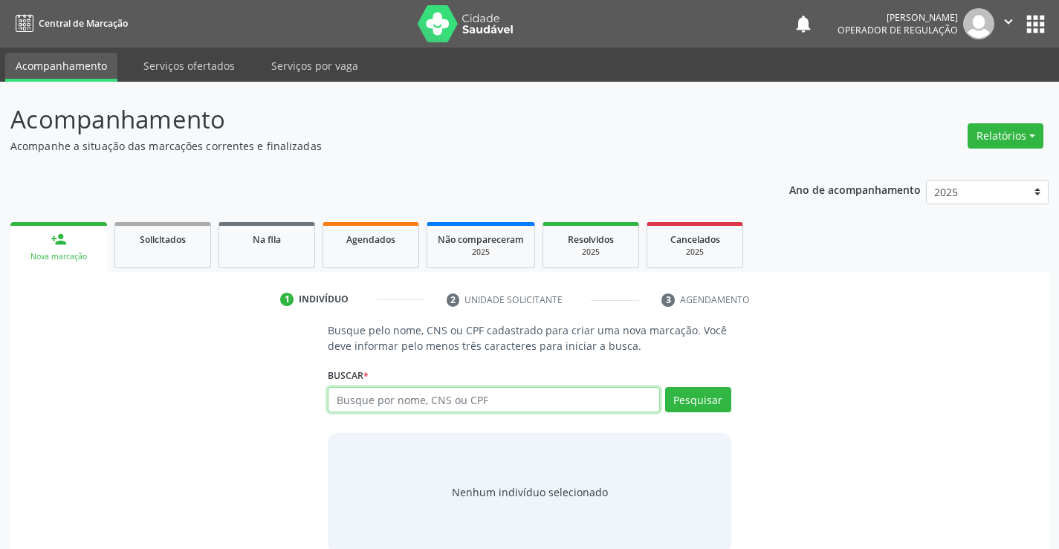
click at [474, 398] on input "text" at bounding box center [494, 399] width 332 height 25
type input "704102138871670"
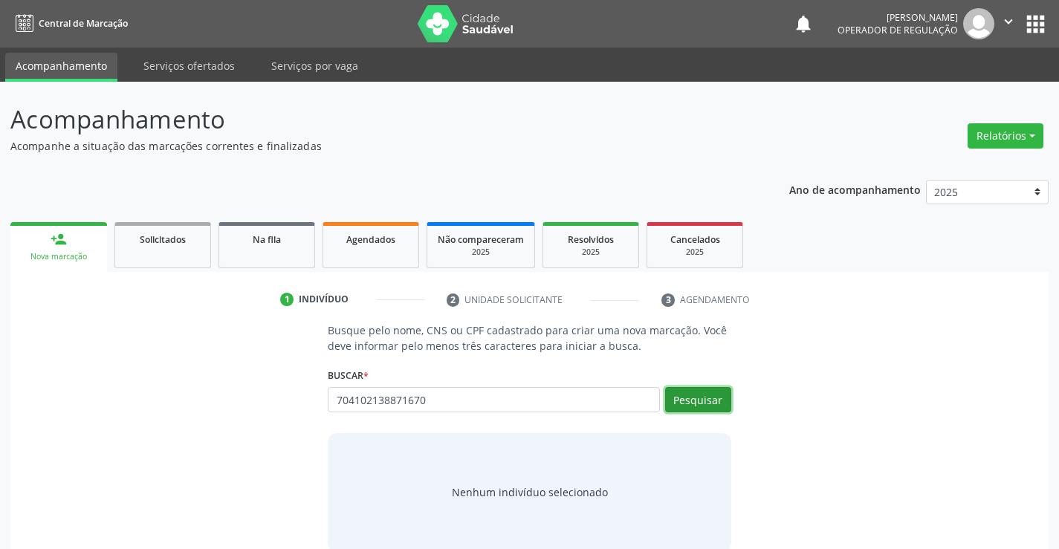
click at [700, 400] on button "Pesquisar" at bounding box center [698, 399] width 66 height 25
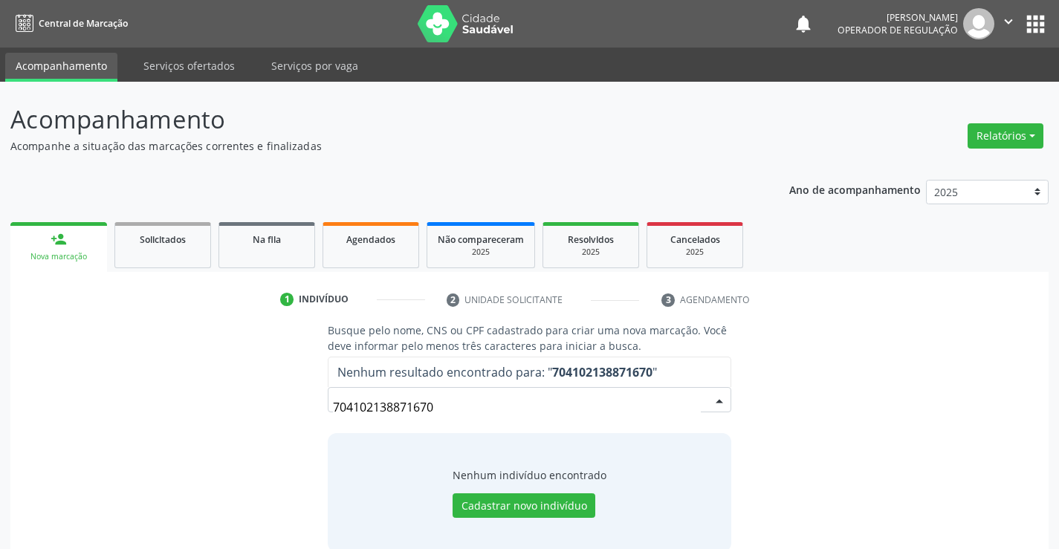
drag, startPoint x: 335, startPoint y: 404, endPoint x: 462, endPoint y: 419, distance: 128.7
click at [462, 419] on input "704102138871670" at bounding box center [516, 408] width 367 height 30
click at [515, 502] on button "Cadastrar novo indivíduo" at bounding box center [524, 506] width 143 height 25
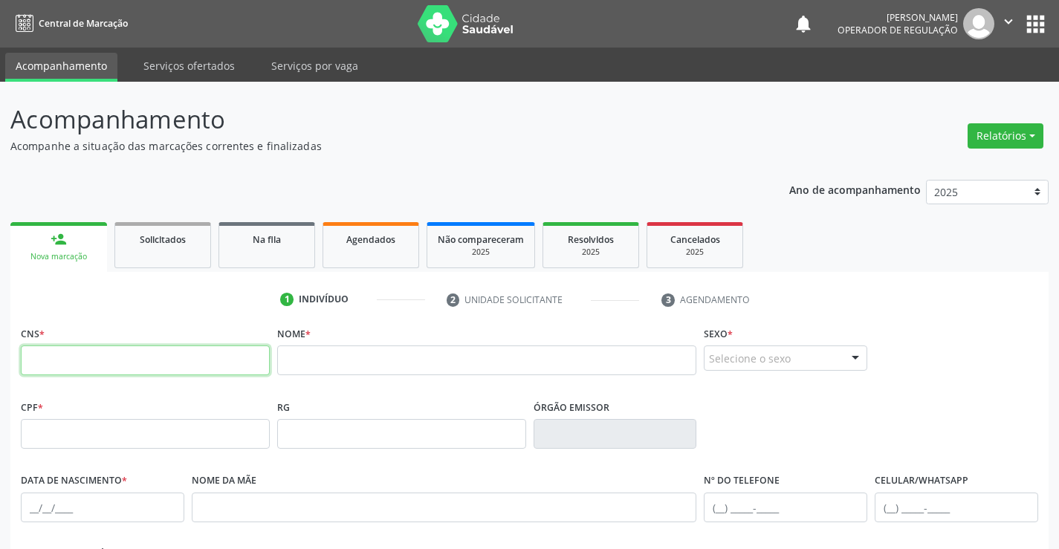
click at [143, 361] on input "text" at bounding box center [145, 361] width 249 height 30
paste input "704 1021 3887 1670"
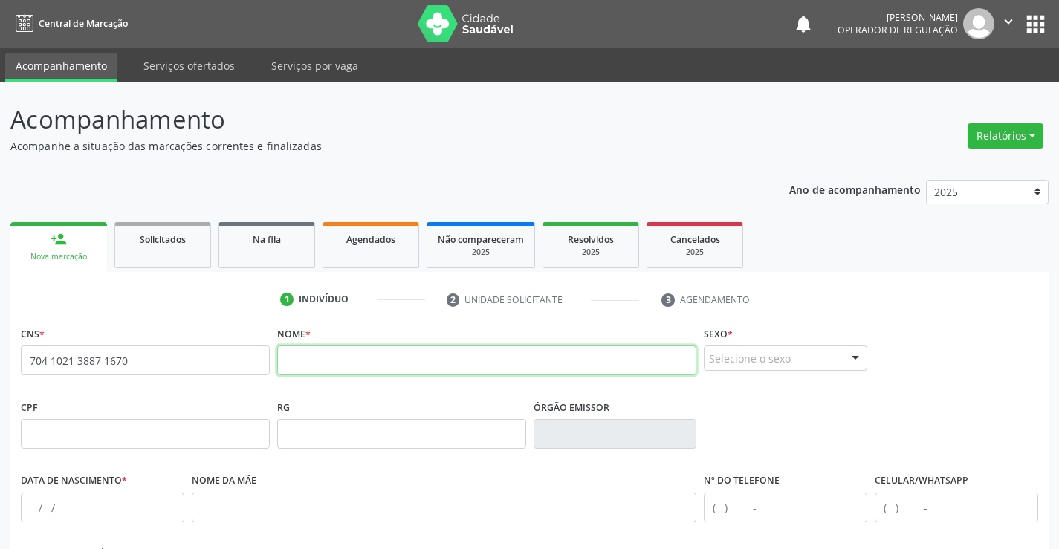
click at [384, 346] on input "text" at bounding box center [487, 361] width 420 height 30
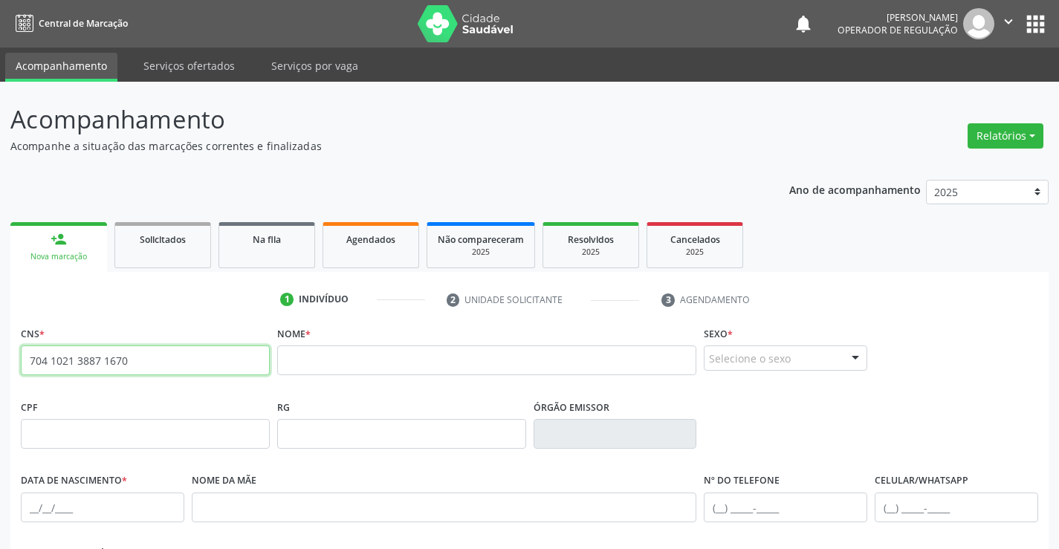
click at [68, 362] on input "704 1021 3887 1670" at bounding box center [145, 361] width 249 height 30
click at [134, 363] on input "704 1013 8871 6703" at bounding box center [145, 361] width 249 height 30
type input "7"
type input "704 1031 3887 1670"
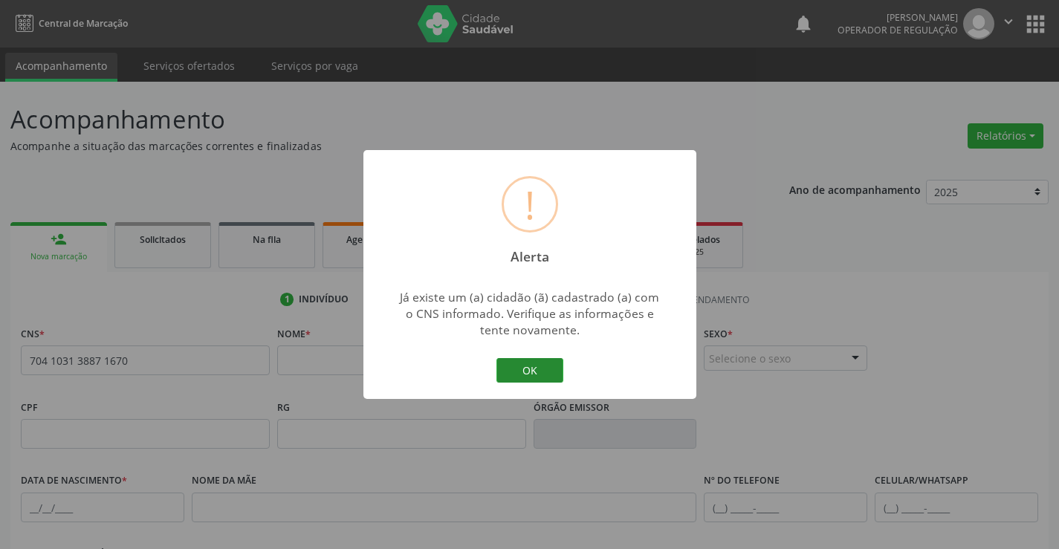
click at [533, 367] on button "OK" at bounding box center [530, 370] width 67 height 25
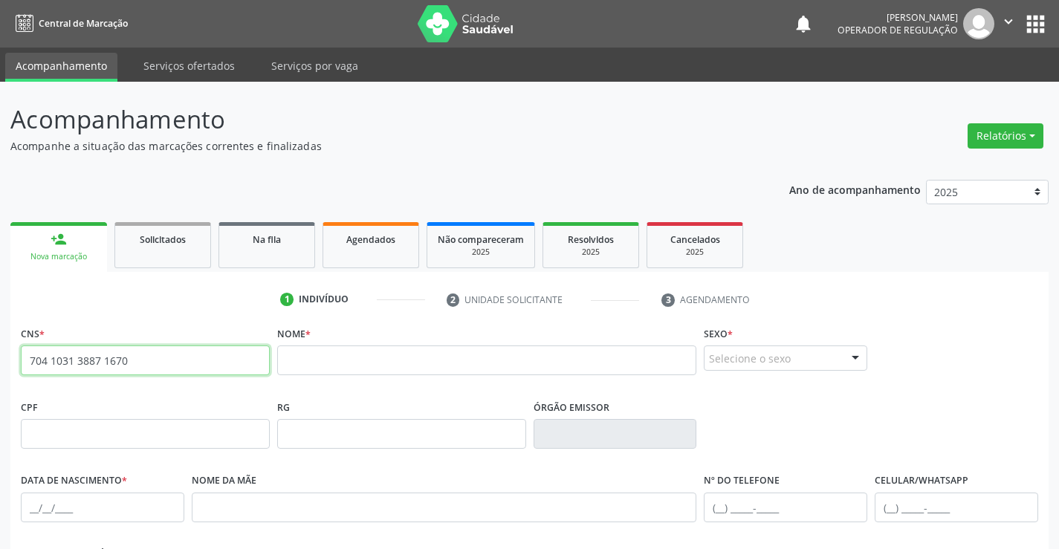
drag, startPoint x: 27, startPoint y: 361, endPoint x: 139, endPoint y: 355, distance: 112.4
click at [141, 364] on input "704 1031 3887 1670" at bounding box center [145, 361] width 249 height 30
click at [52, 237] on div "person_add" at bounding box center [59, 239] width 16 height 16
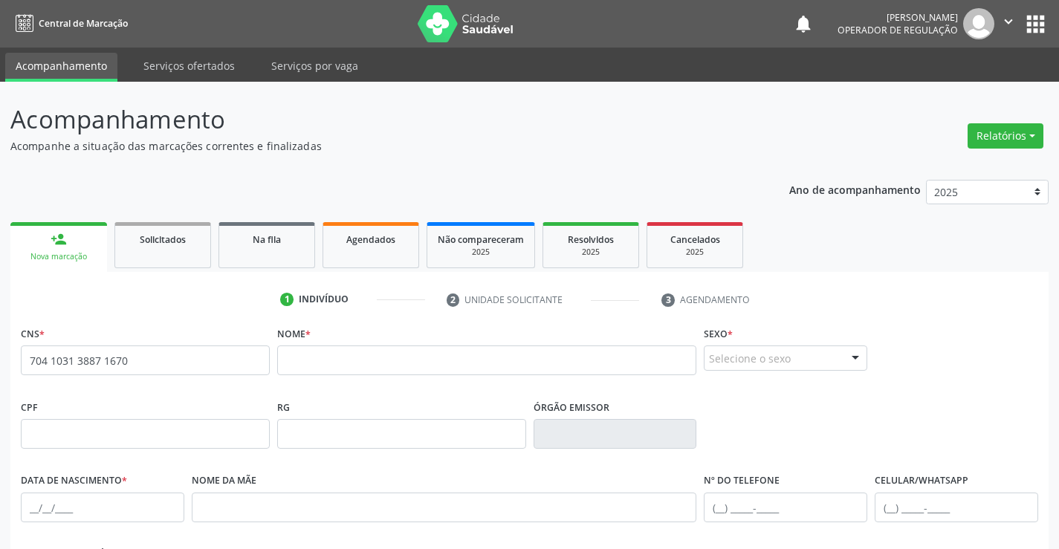
click at [52, 237] on div "person_add" at bounding box center [59, 239] width 16 height 16
click at [65, 237] on div "person_add" at bounding box center [59, 239] width 16 height 16
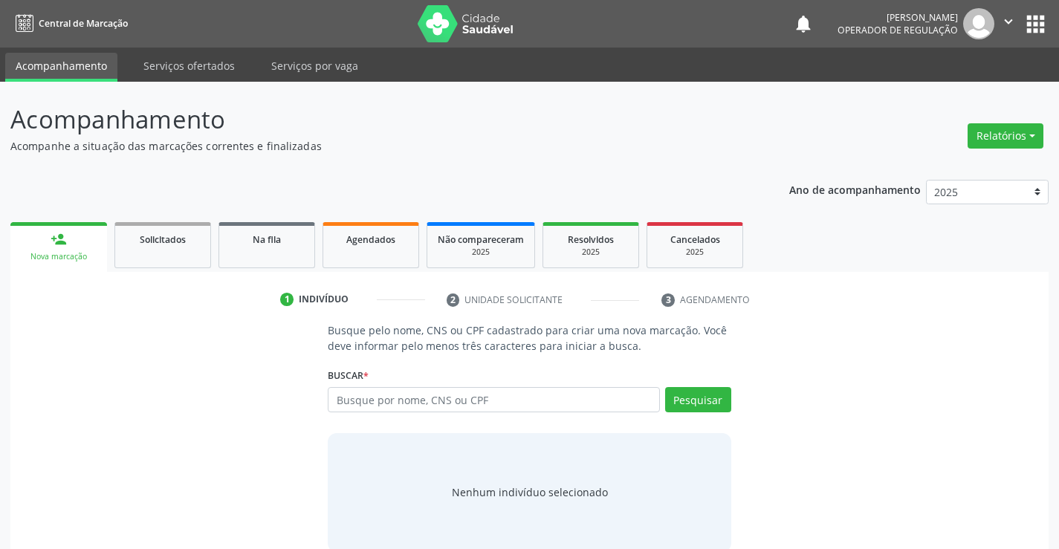
click at [1040, 17] on button "apps" at bounding box center [1036, 24] width 26 height 26
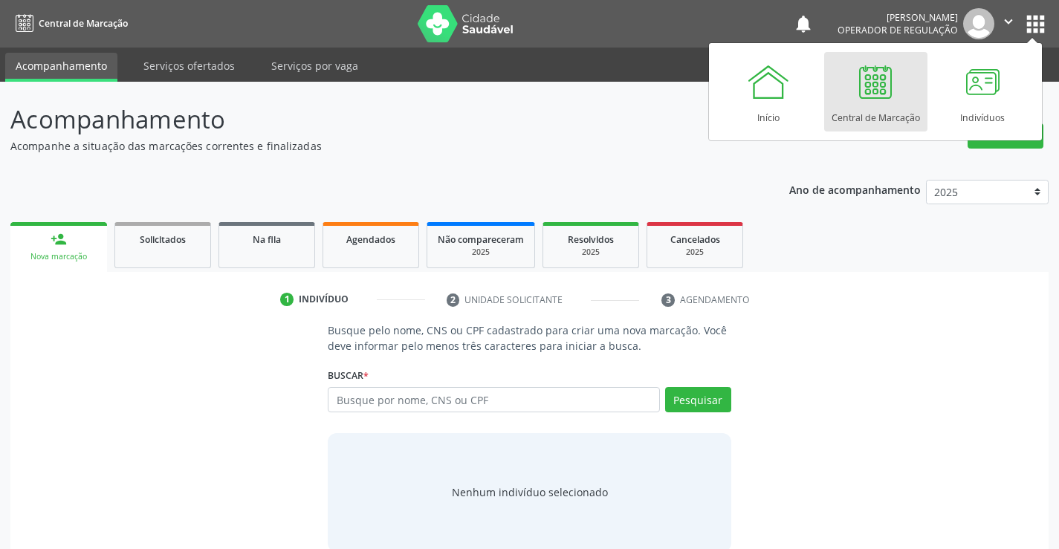
click at [865, 99] on div at bounding box center [875, 81] width 45 height 45
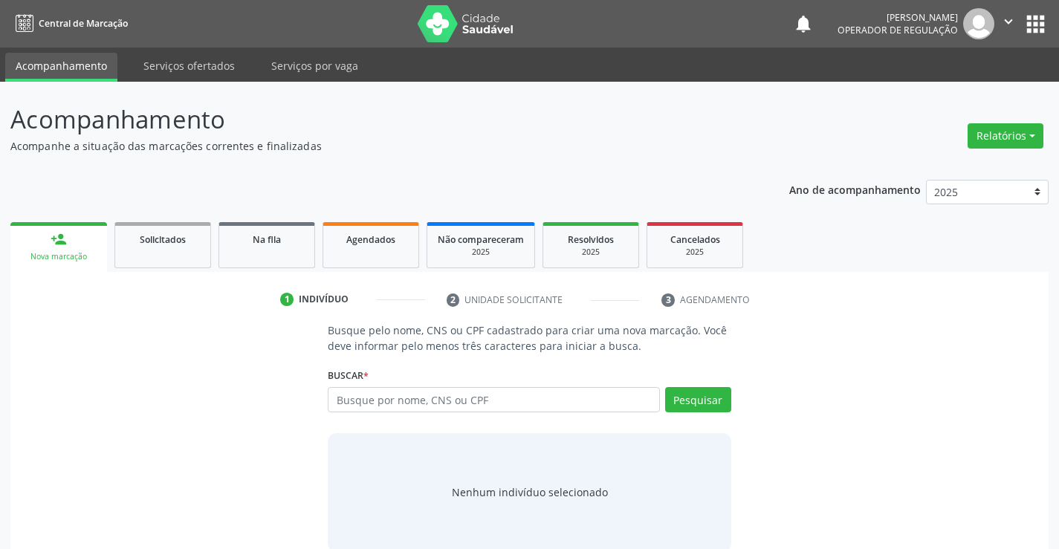
click at [456, 394] on input "text" at bounding box center [494, 399] width 332 height 25
type input "704 1031 3887 1670"
click at [704, 398] on button "Pesquisar" at bounding box center [698, 399] width 66 height 25
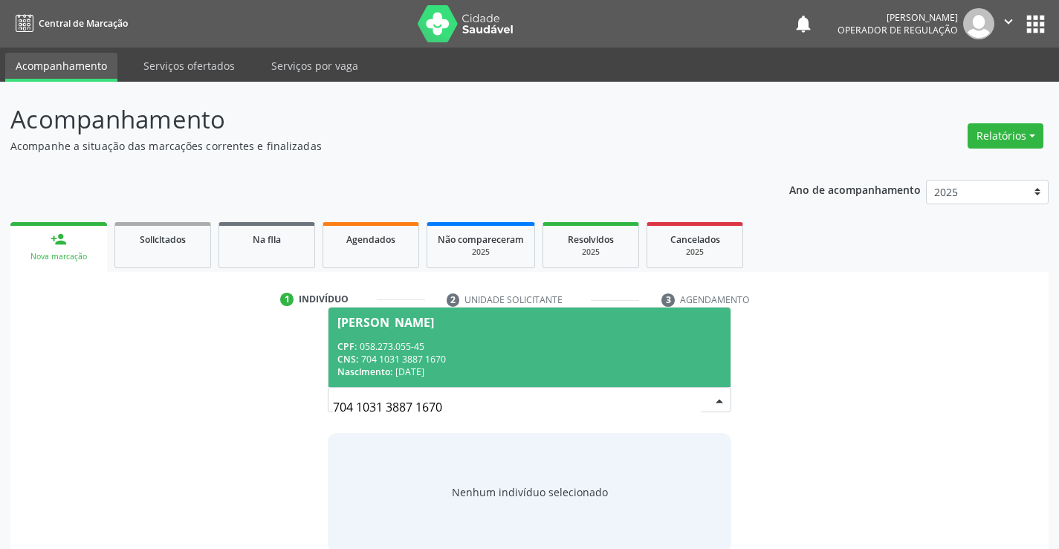
click at [529, 346] on div "CPF: 058.273.055-45" at bounding box center [530, 346] width 384 height 13
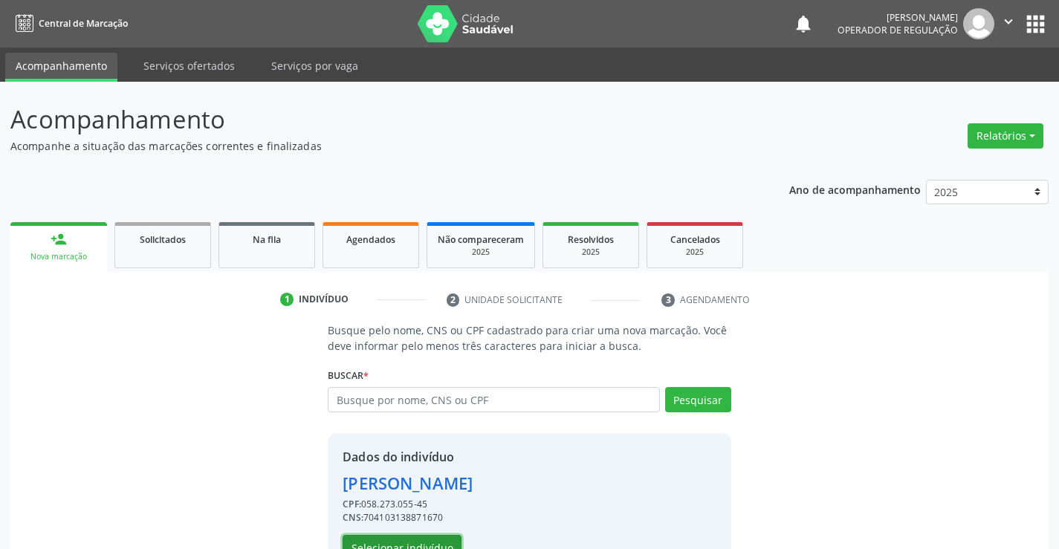
click at [393, 544] on button "Selecionar indivíduo" at bounding box center [402, 547] width 119 height 25
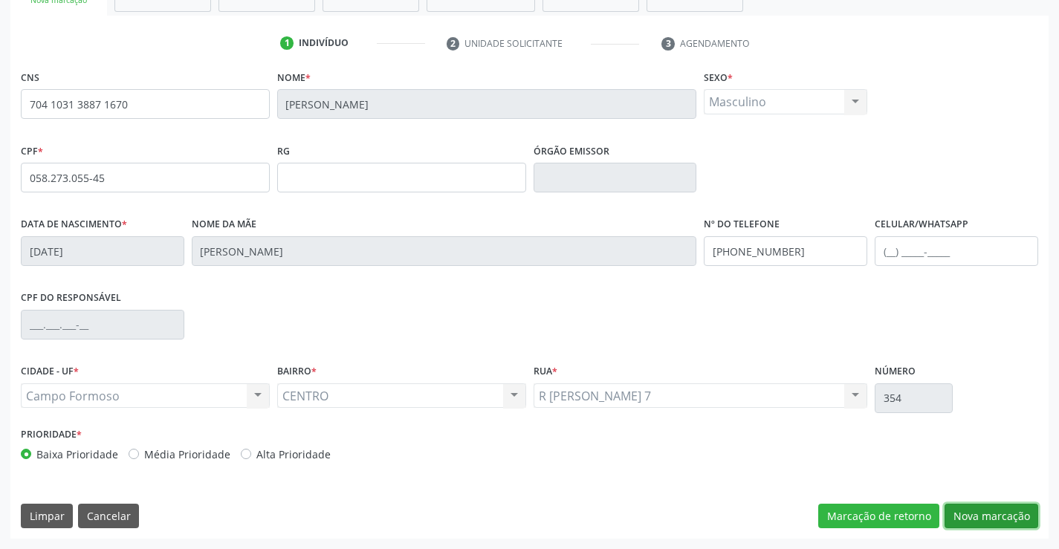
click at [981, 509] on button "Nova marcação" at bounding box center [992, 516] width 94 height 25
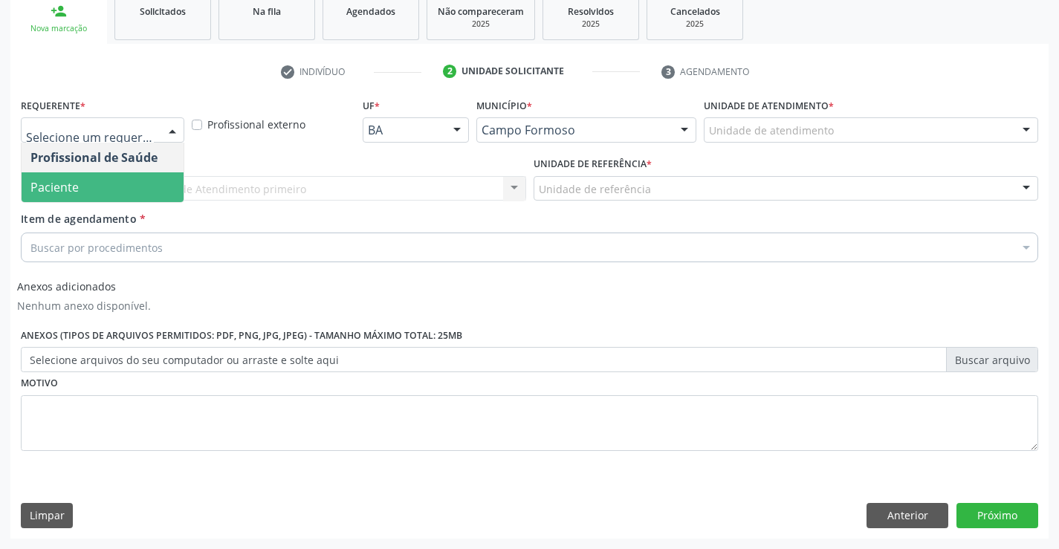
click at [85, 193] on span "Paciente" at bounding box center [103, 187] width 162 height 30
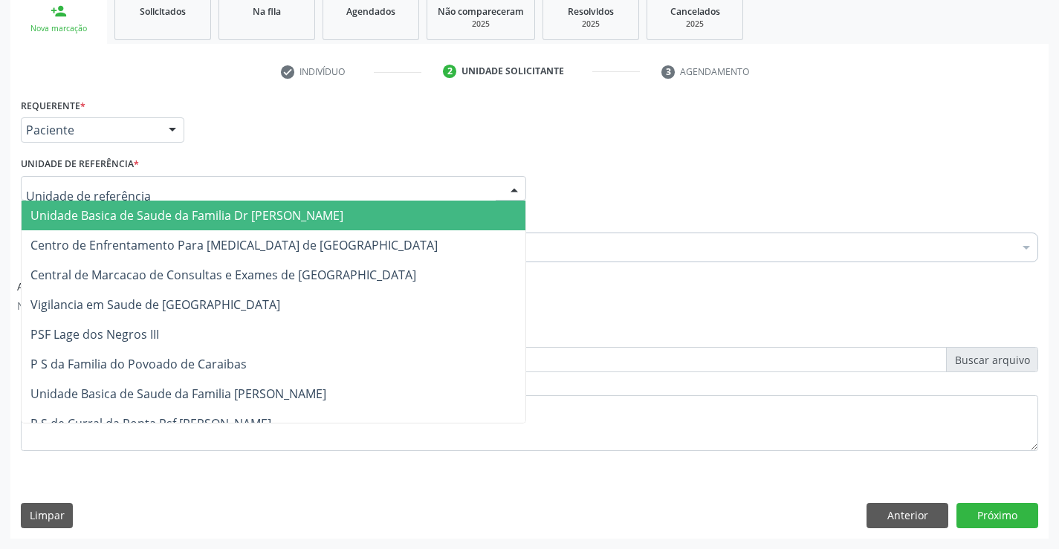
click at [97, 211] on span "Unidade Basica de Saude da Familia Dr [PERSON_NAME]" at bounding box center [186, 215] width 313 height 16
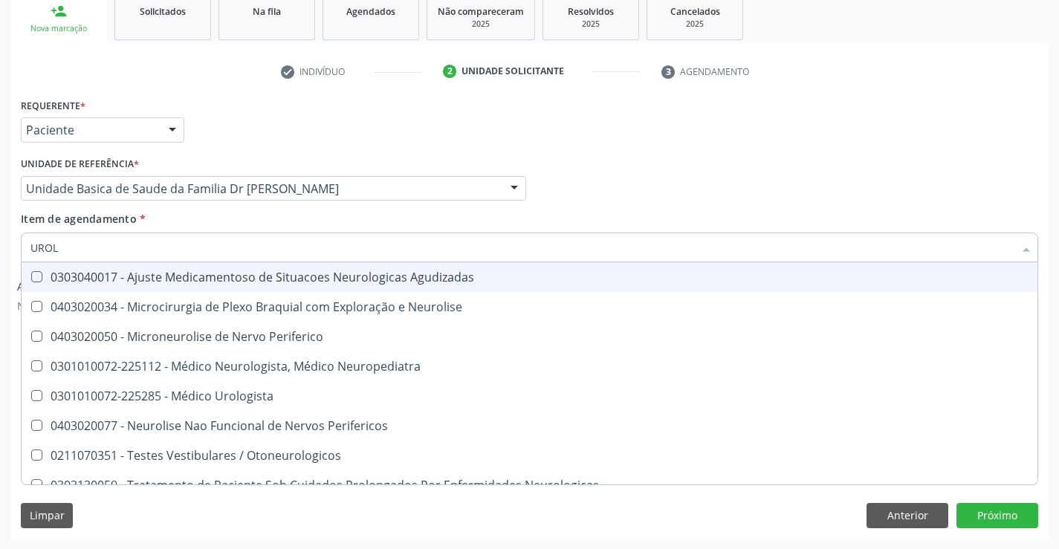
type input "UROLO"
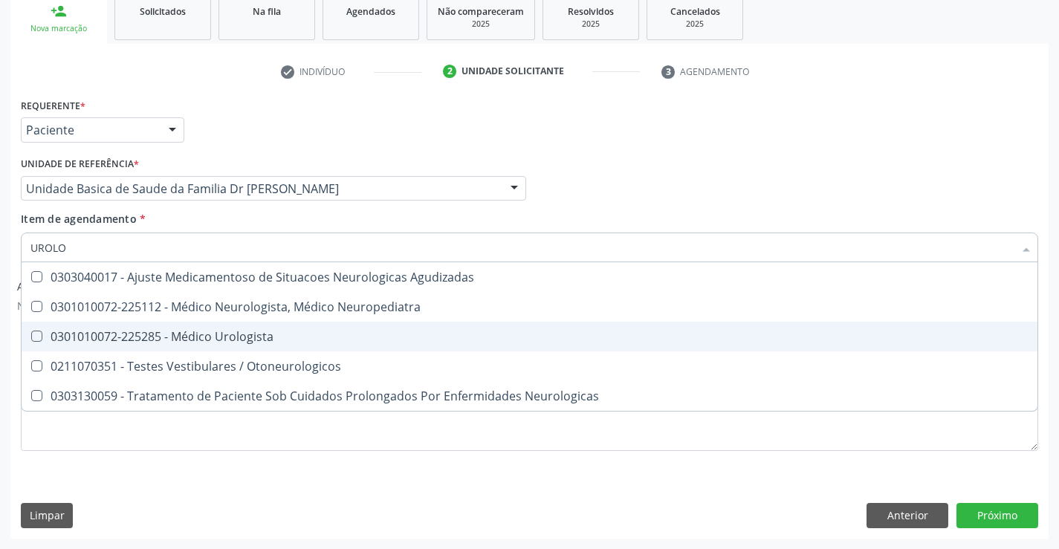
click at [216, 332] on div "0301010072-225285 - Médico Urologista" at bounding box center [529, 337] width 998 height 12
checkbox Urologista "true"
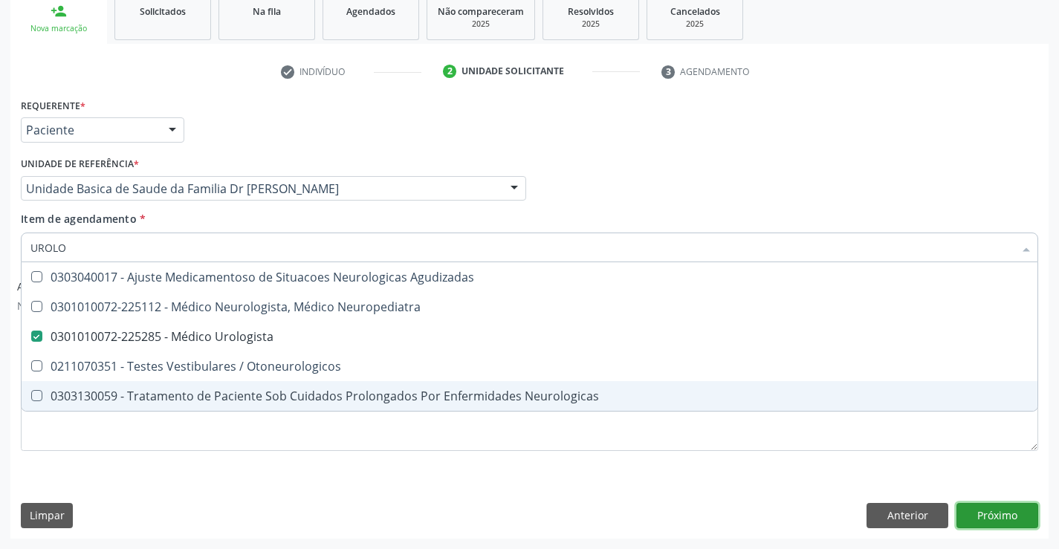
click at [984, 511] on button "Próximo" at bounding box center [998, 515] width 82 height 25
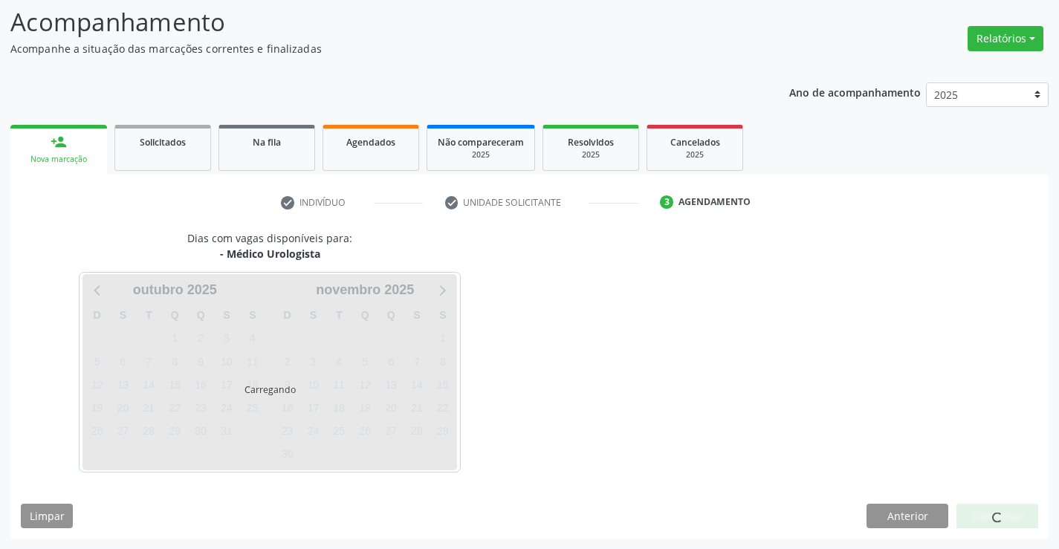
scroll to position [97, 0]
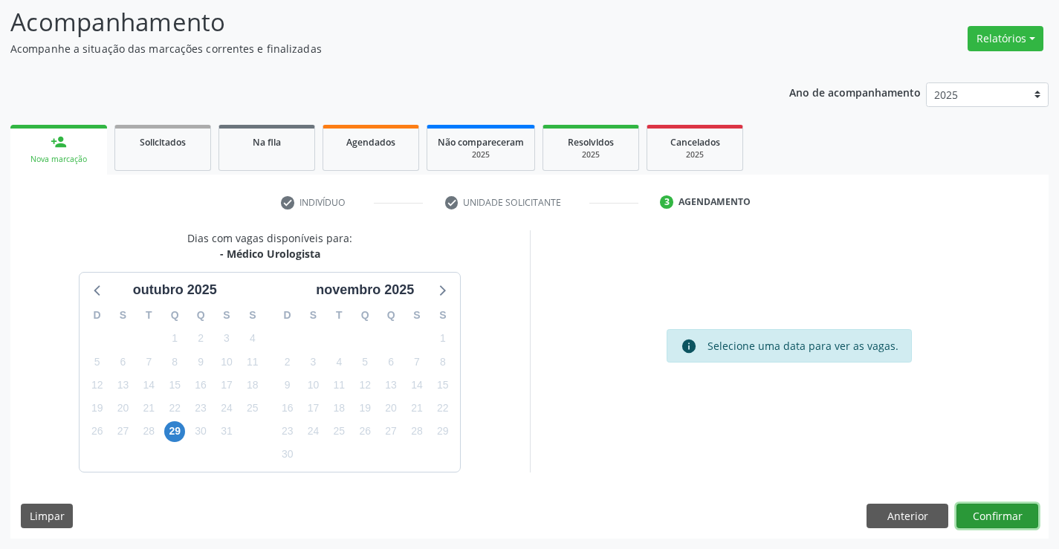
click at [979, 510] on button "Confirmar" at bounding box center [998, 516] width 82 height 25
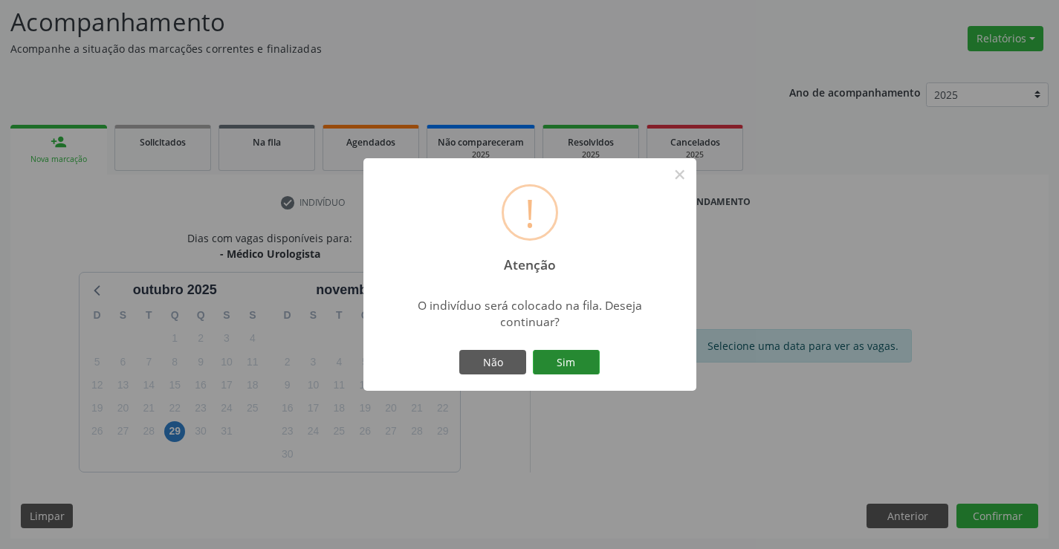
click at [565, 359] on button "Sim" at bounding box center [566, 362] width 67 height 25
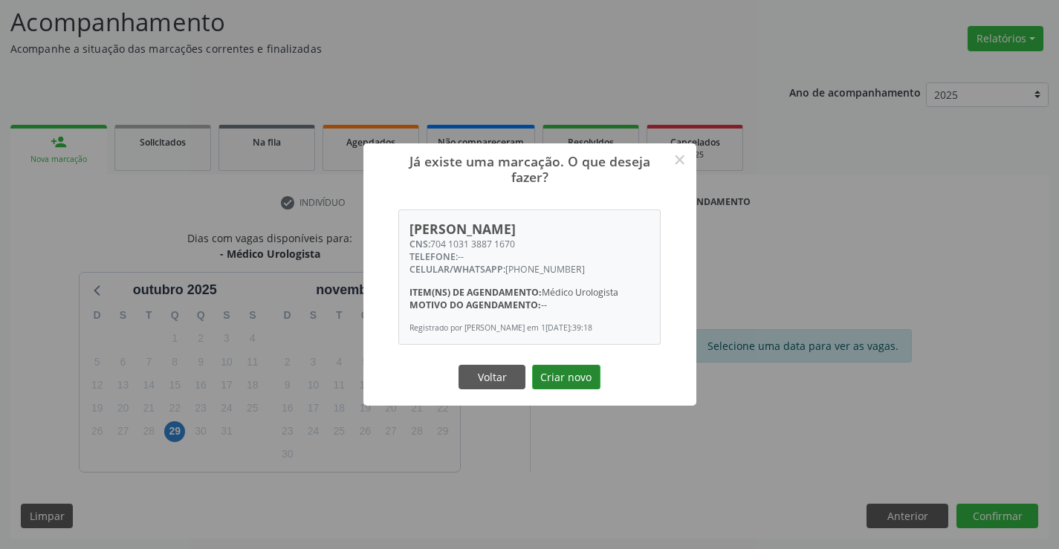
click at [567, 384] on button "Criar novo" at bounding box center [566, 377] width 68 height 25
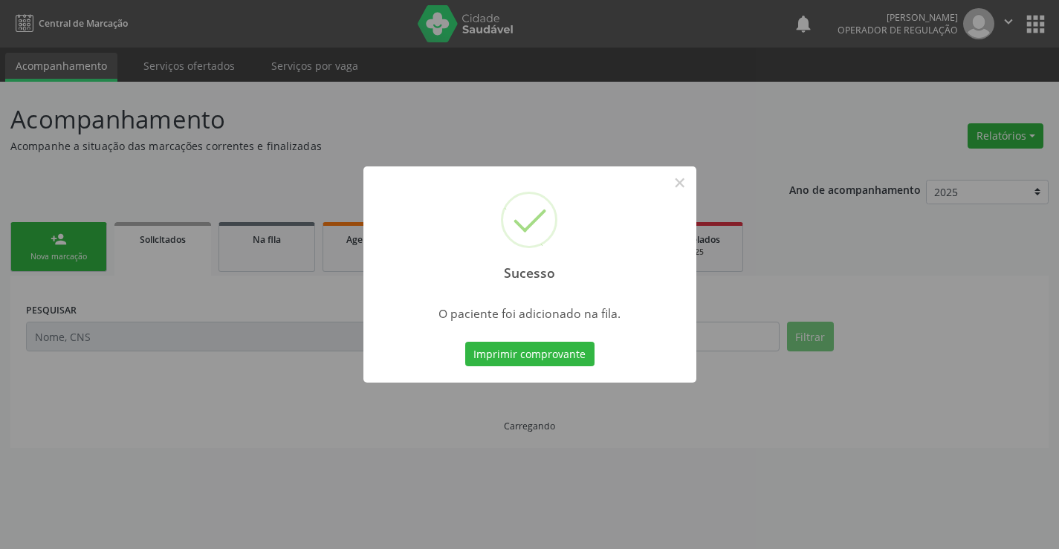
scroll to position [0, 0]
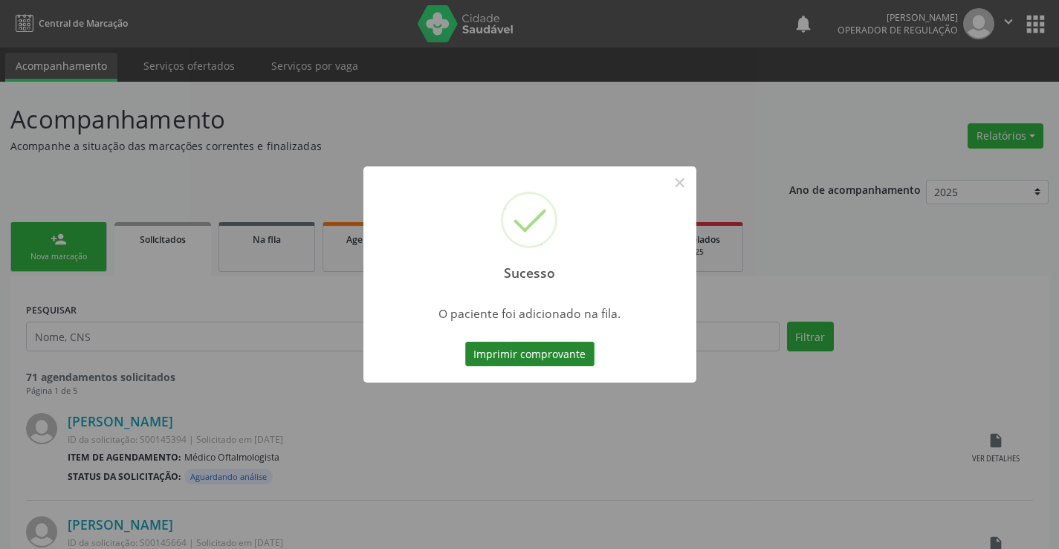
click at [532, 349] on button "Imprimir comprovante" at bounding box center [529, 354] width 129 height 25
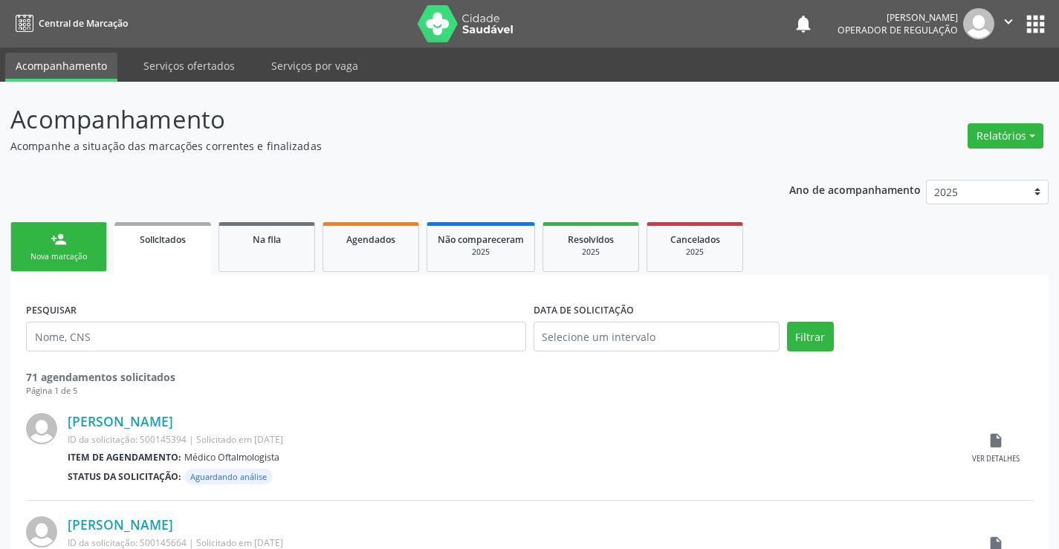
click at [97, 245] on link "person_add Nova marcação" at bounding box center [58, 247] width 97 height 50
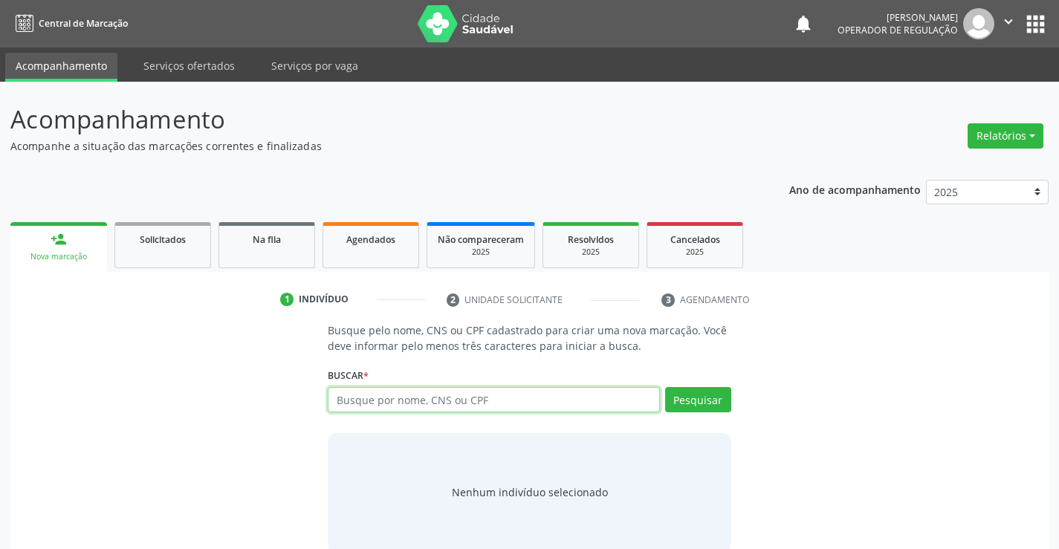
click at [485, 401] on input "text" at bounding box center [494, 399] width 332 height 25
type input "700003607708406"
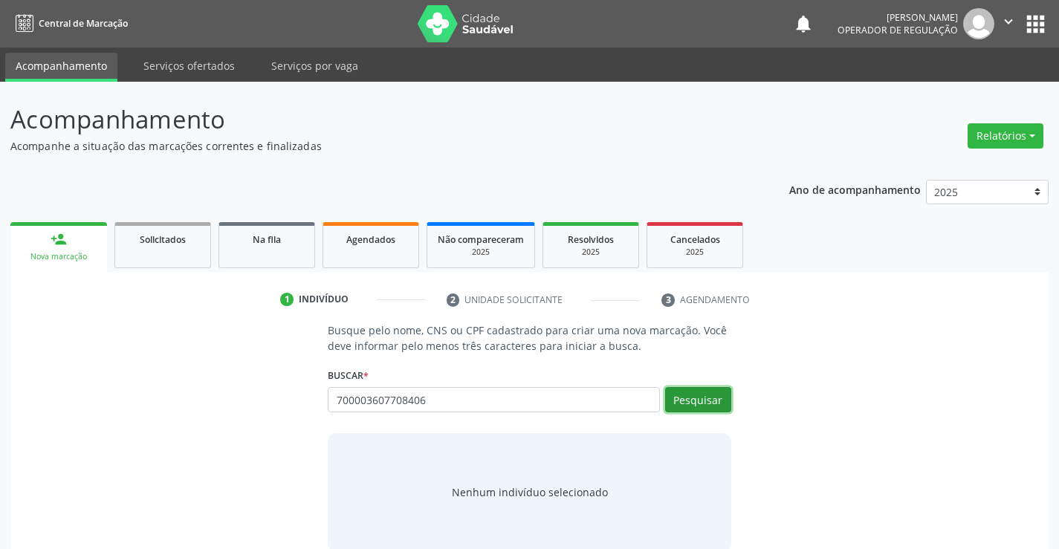
click at [700, 396] on button "Pesquisar" at bounding box center [698, 399] width 66 height 25
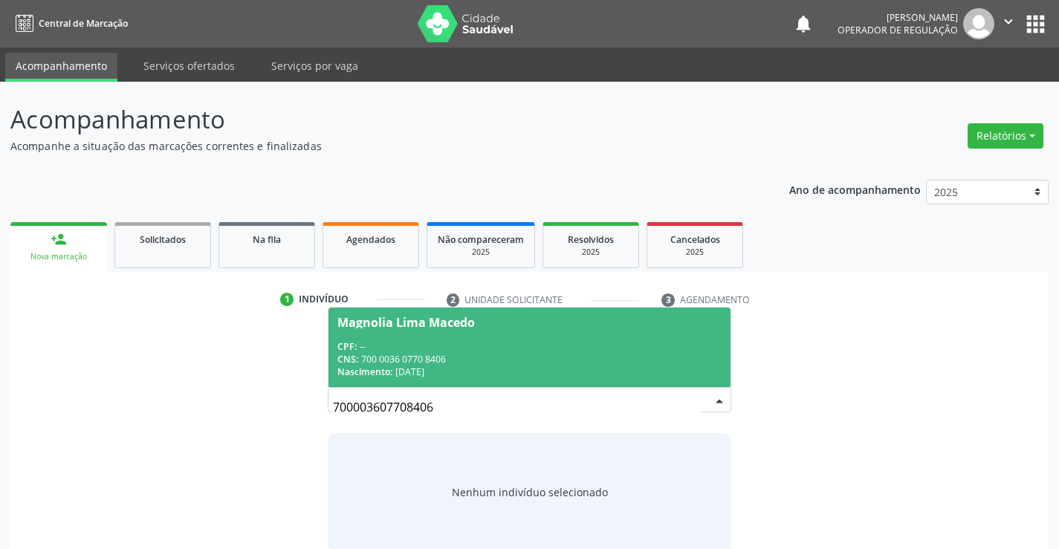
click at [456, 341] on div "CPF: --" at bounding box center [530, 346] width 384 height 13
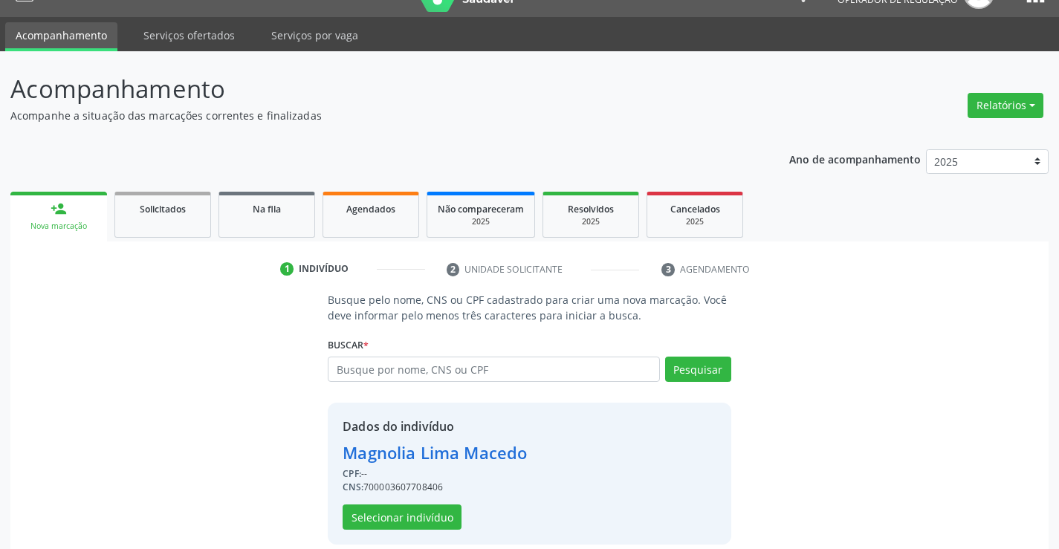
scroll to position [47, 0]
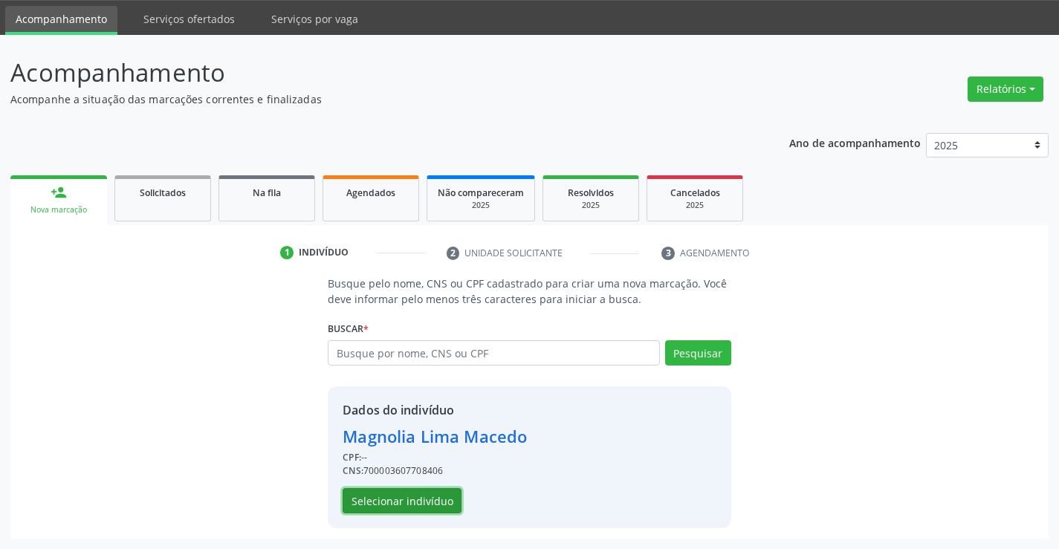
click at [388, 497] on button "Selecionar indivíduo" at bounding box center [402, 500] width 119 height 25
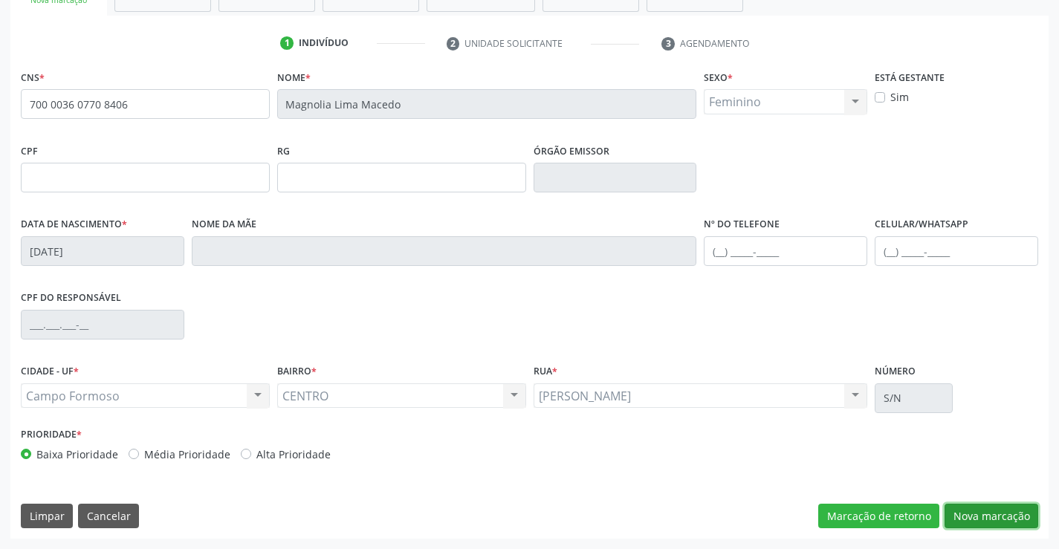
click at [981, 515] on button "Nova marcação" at bounding box center [992, 516] width 94 height 25
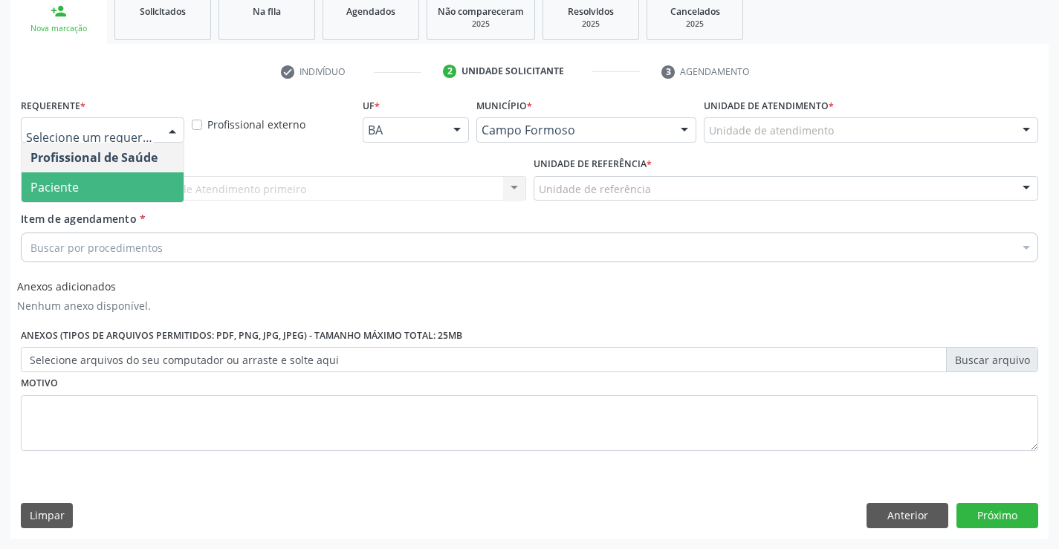
click at [81, 185] on span "Paciente" at bounding box center [103, 187] width 162 height 30
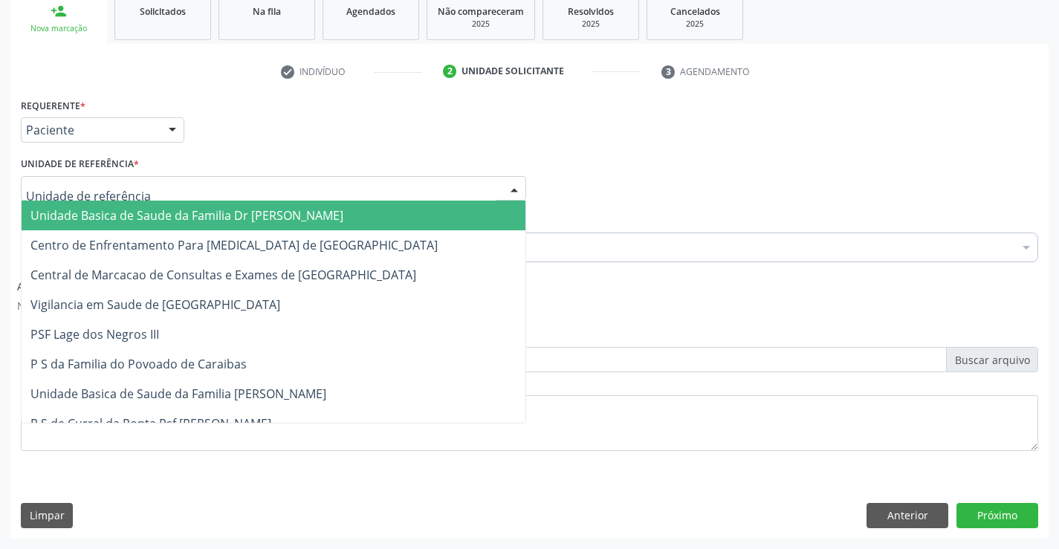
click at [109, 206] on span "Unidade Basica de Saude da Familia Dr [PERSON_NAME]" at bounding box center [274, 216] width 504 height 30
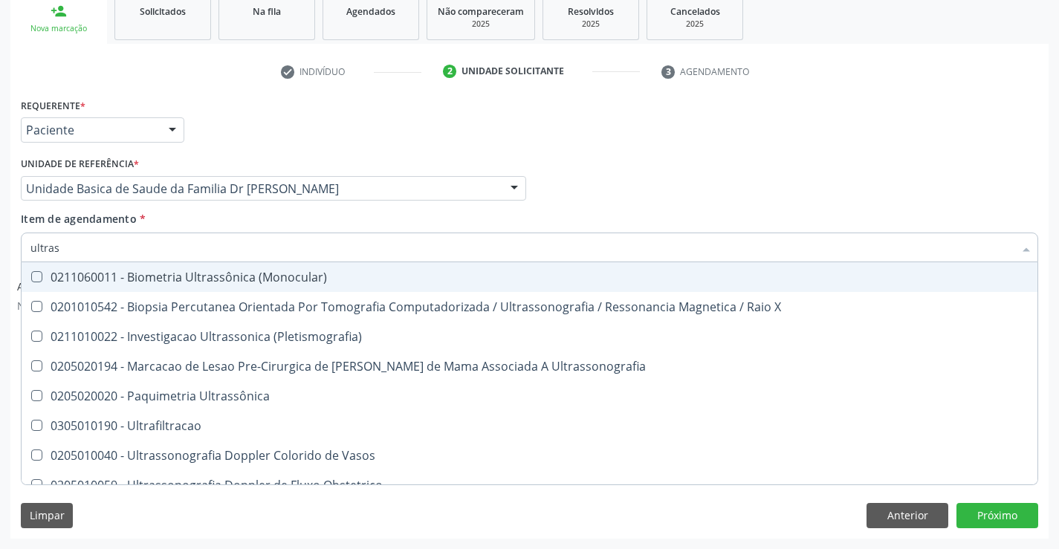
type input "ultrass"
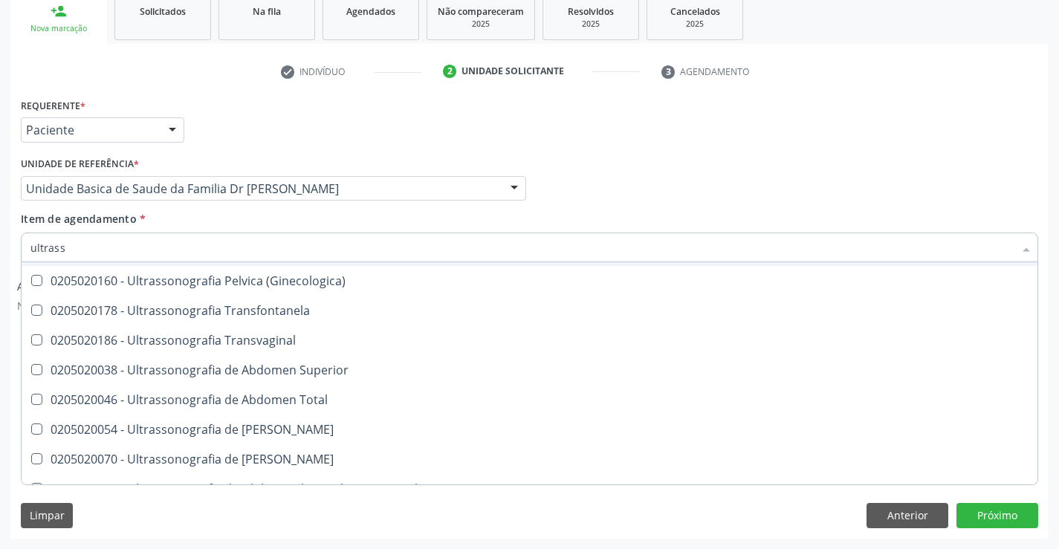
scroll to position [297, 0]
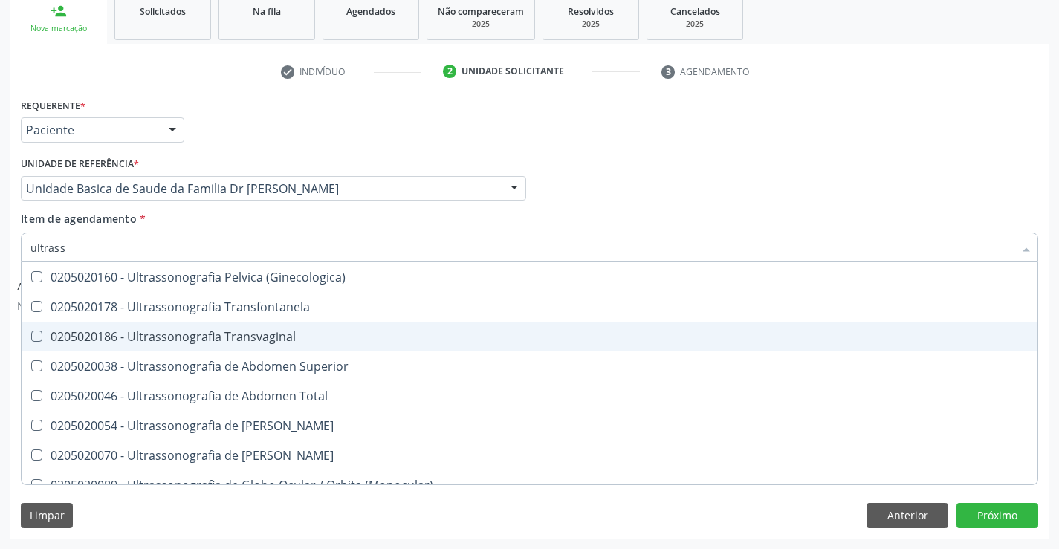
click at [348, 336] on div "0205020186 - Ultrassonografia Transvaginal" at bounding box center [529, 337] width 998 height 12
checkbox Transvaginal "true"
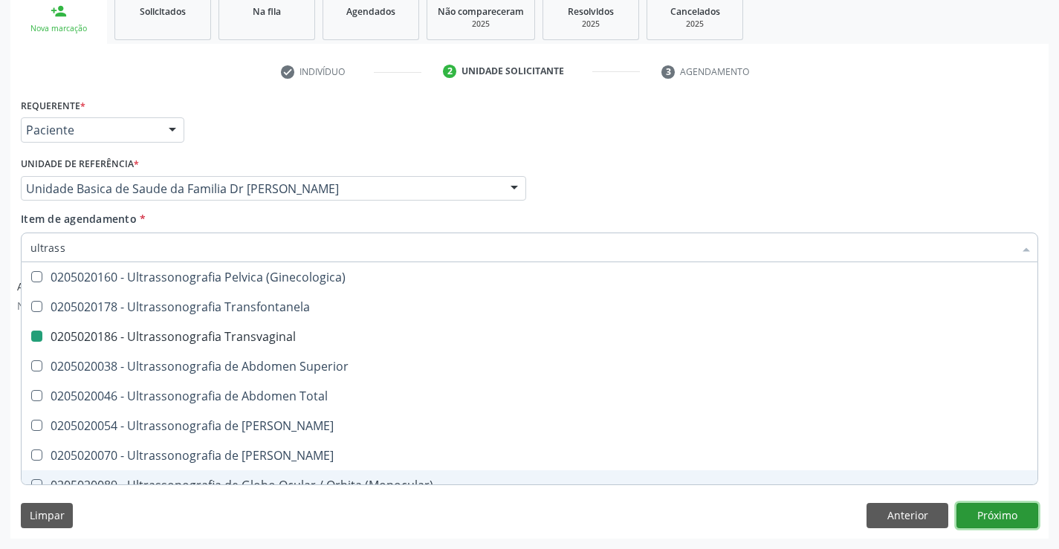
click at [999, 516] on button "Próximo" at bounding box center [998, 515] width 82 height 25
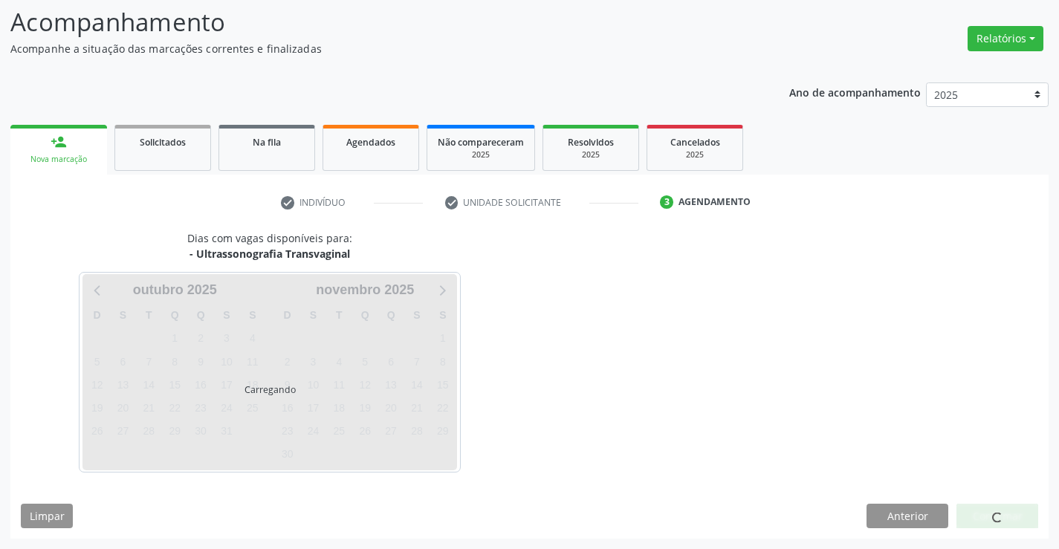
scroll to position [0, 0]
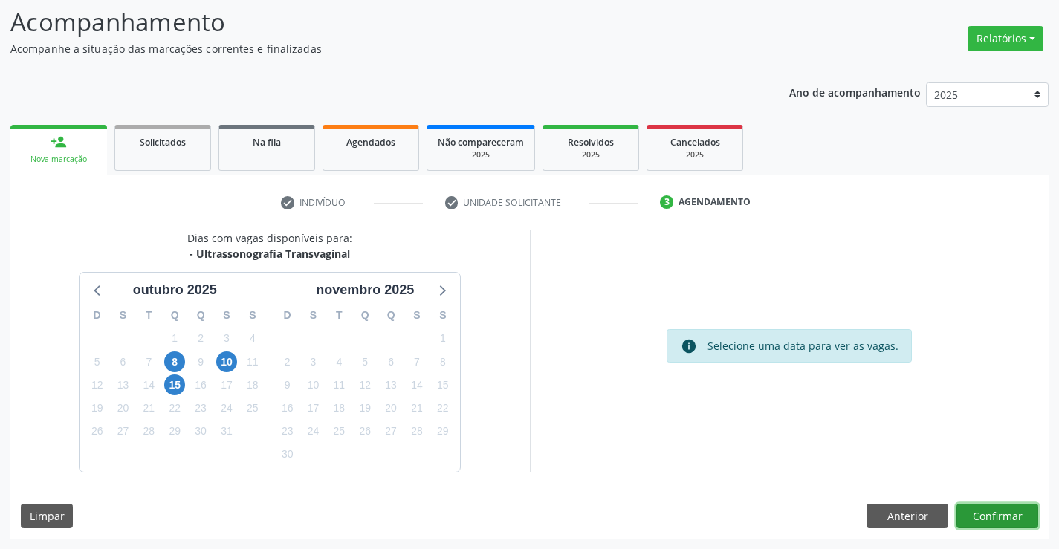
click at [999, 516] on button "Confirmar" at bounding box center [998, 516] width 82 height 25
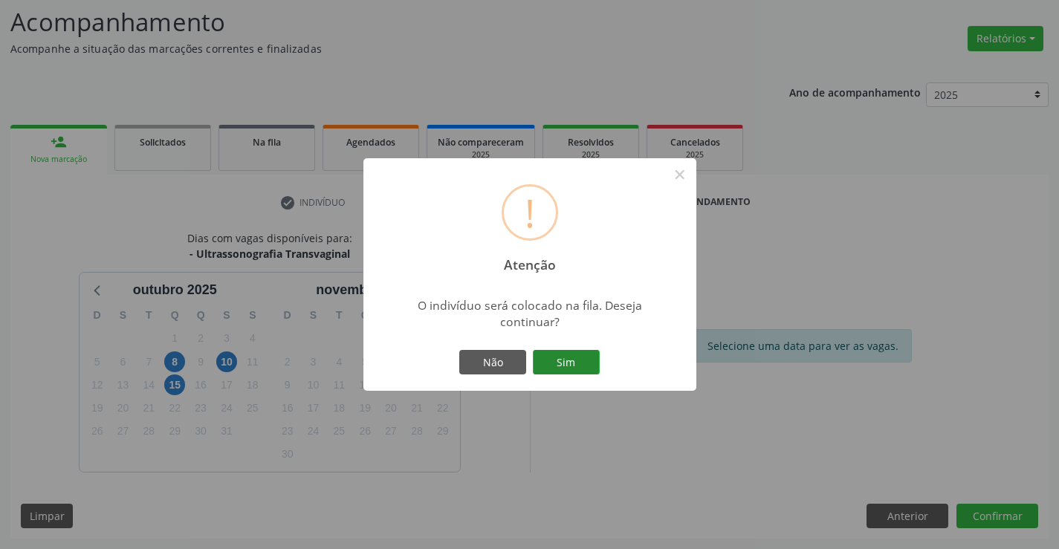
click at [567, 366] on button "Sim" at bounding box center [566, 362] width 67 height 25
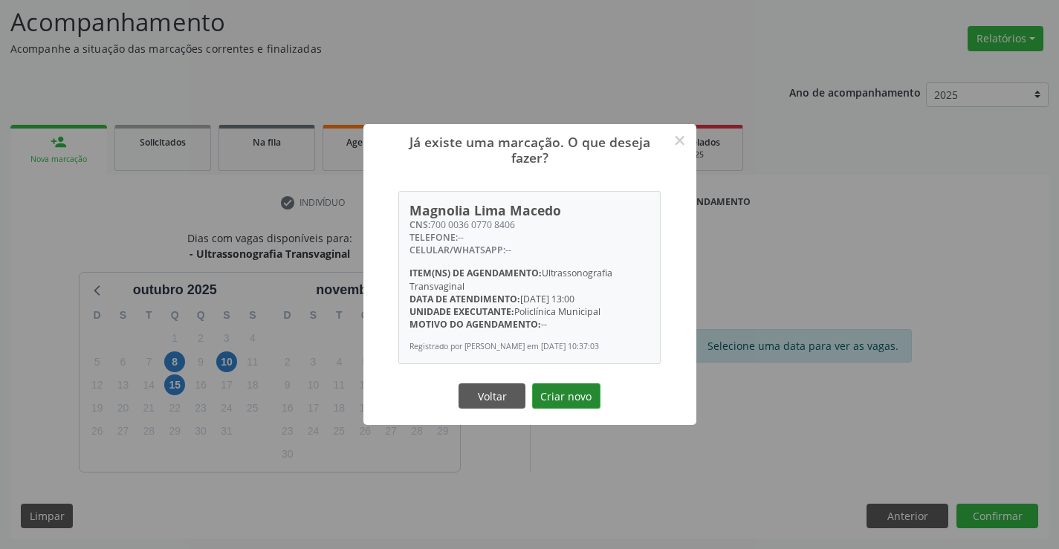
click at [572, 404] on button "Criar novo" at bounding box center [566, 396] width 68 height 25
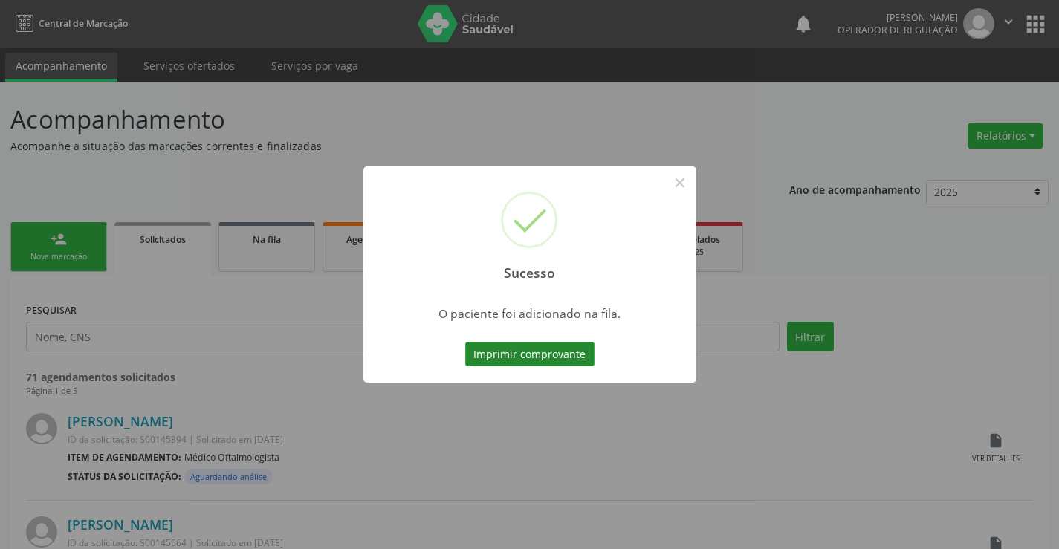
click at [531, 364] on button "Imprimir comprovante" at bounding box center [529, 354] width 129 height 25
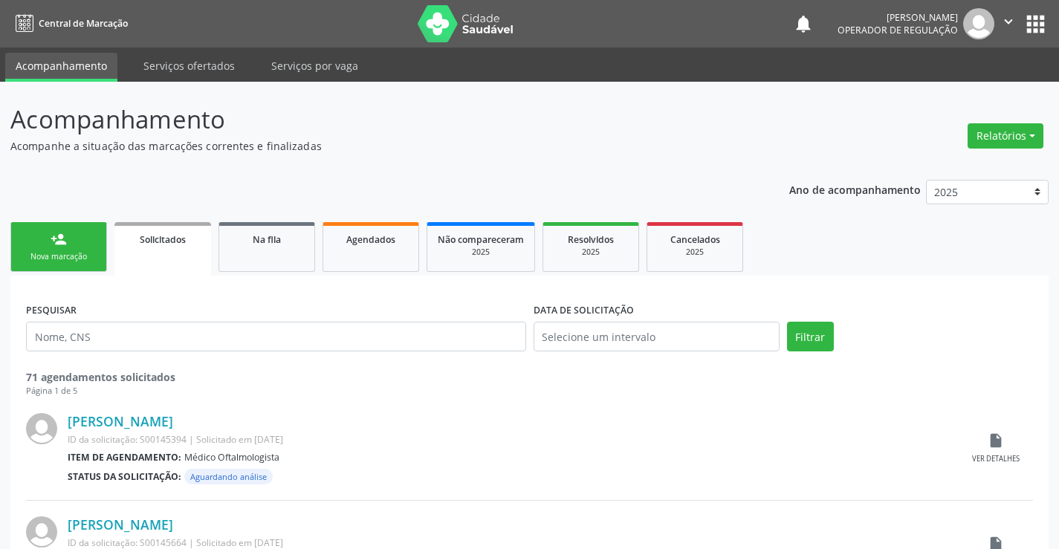
click at [74, 238] on link "person_add Nova marcação" at bounding box center [58, 247] width 97 height 50
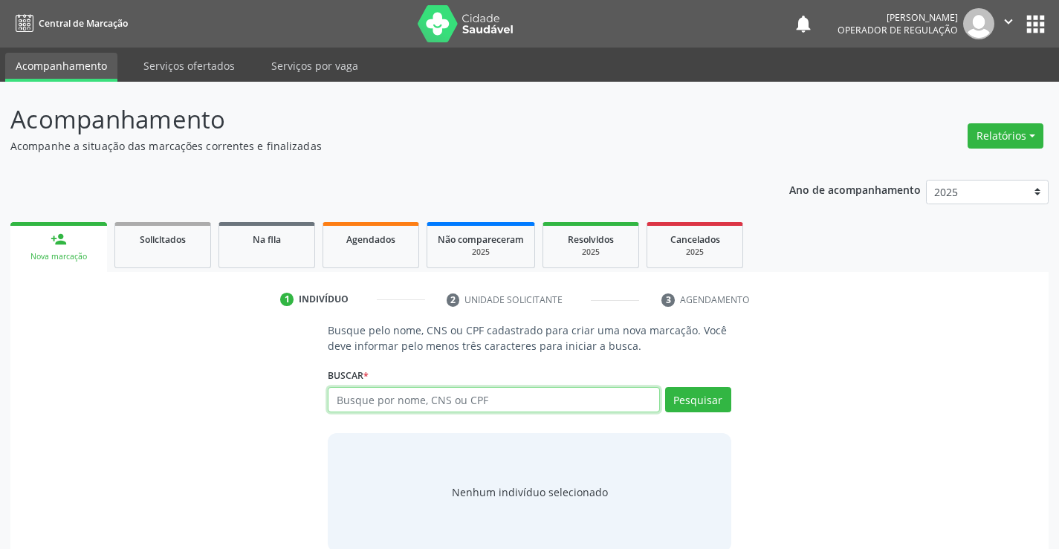
click at [466, 403] on input "text" at bounding box center [494, 399] width 332 height 25
type input "703400213179518"
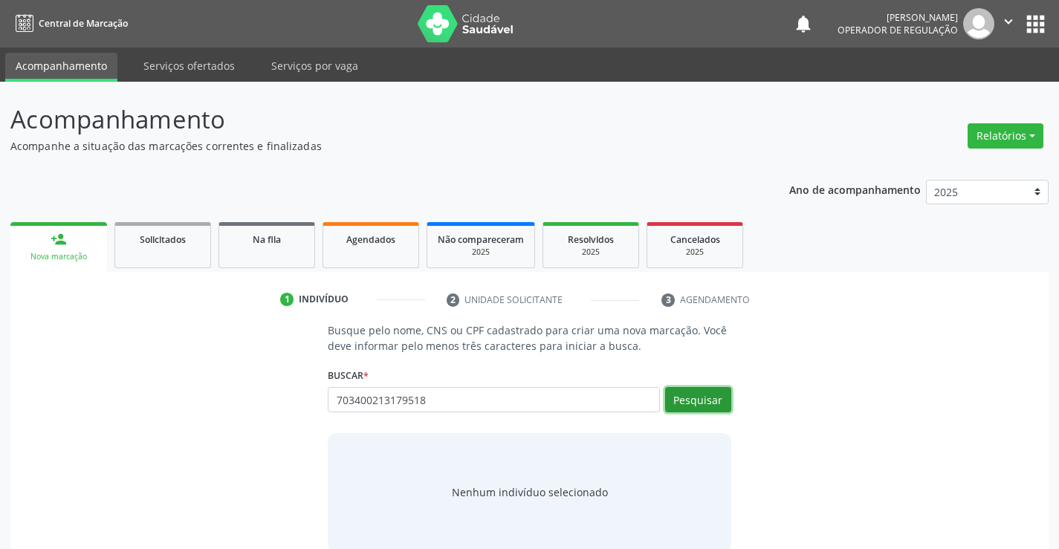
click at [694, 398] on button "Pesquisar" at bounding box center [698, 399] width 66 height 25
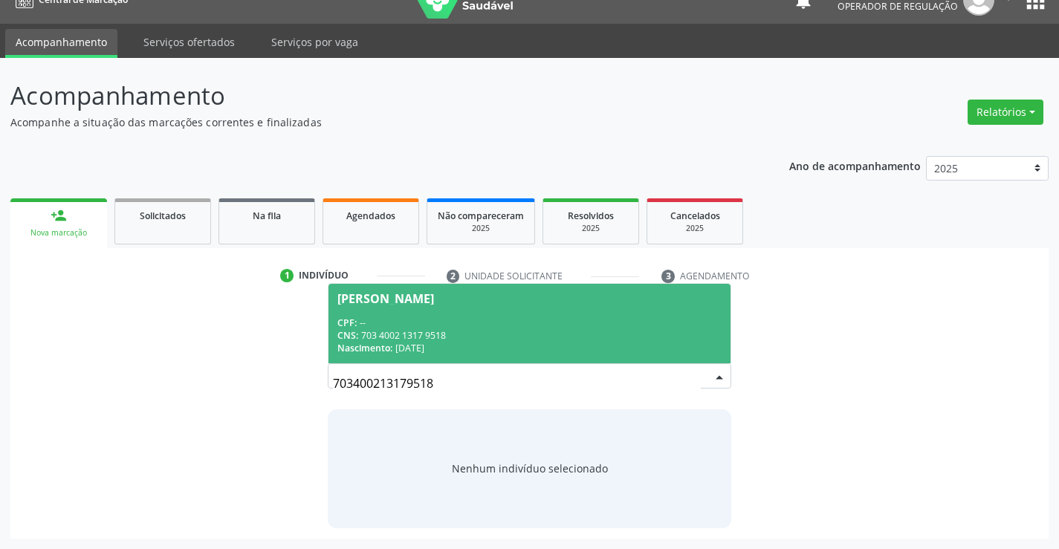
click at [434, 299] on div "Amauri Gama da Silva" at bounding box center [386, 299] width 97 height 12
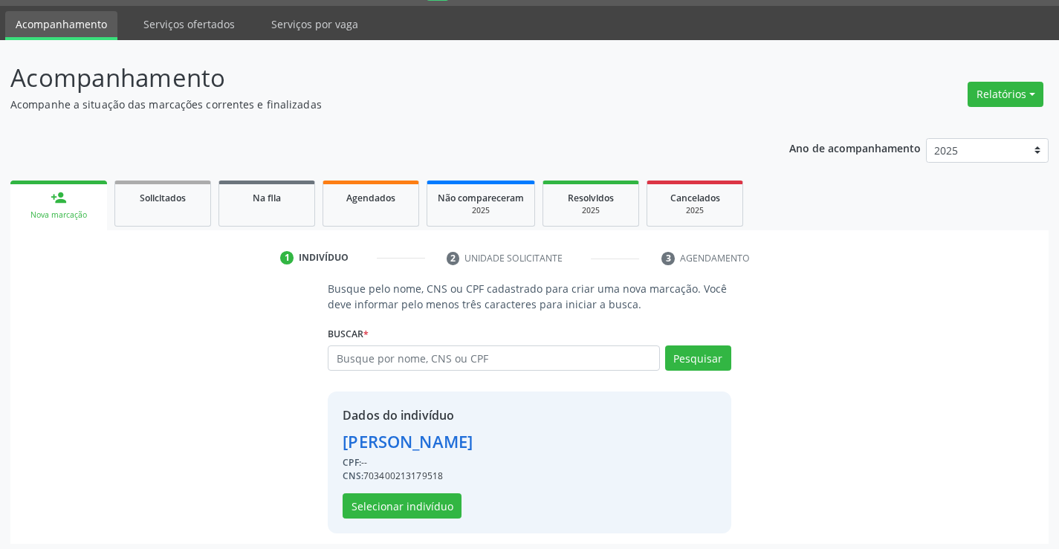
scroll to position [47, 0]
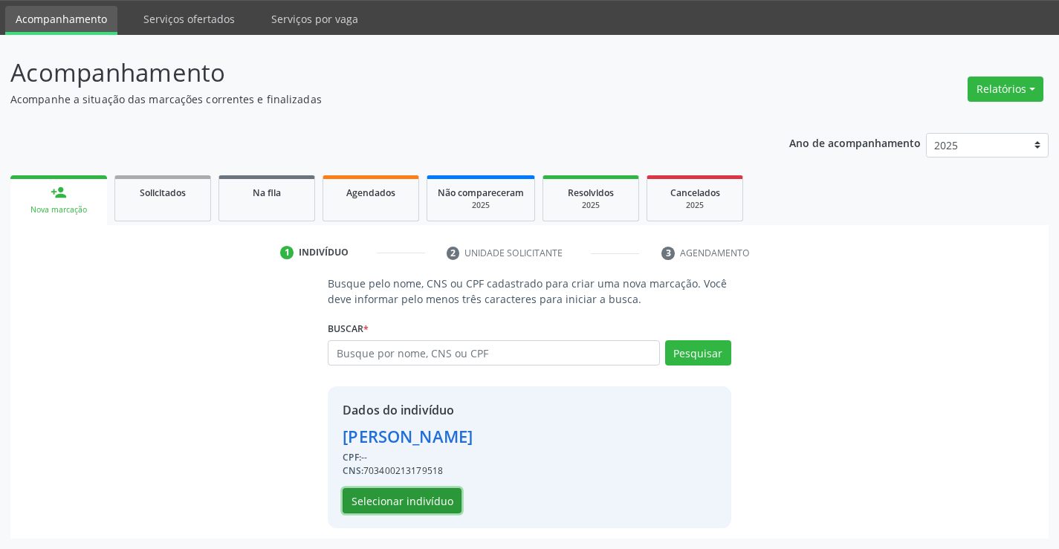
click at [393, 501] on button "Selecionar indivíduo" at bounding box center [402, 500] width 119 height 25
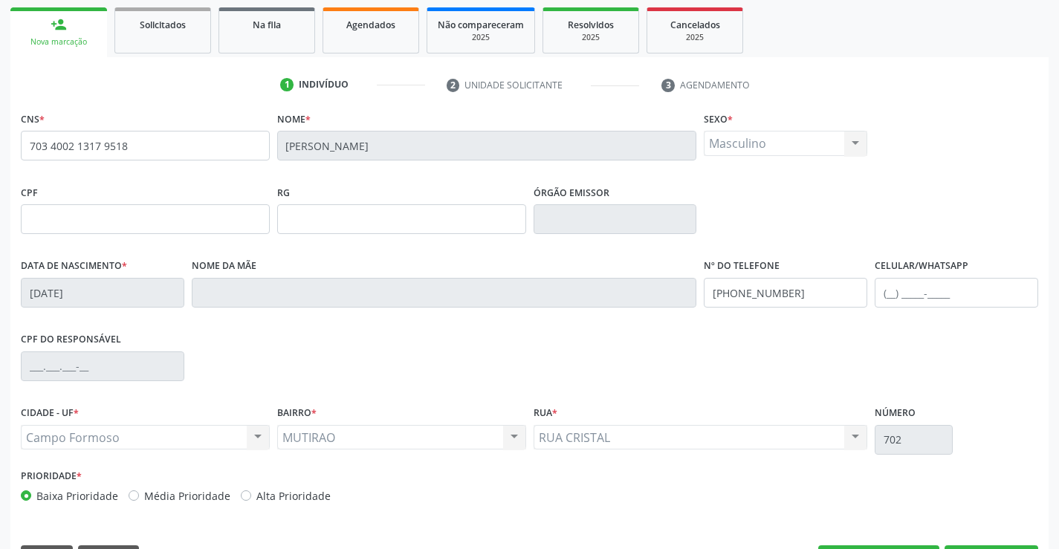
scroll to position [256, 0]
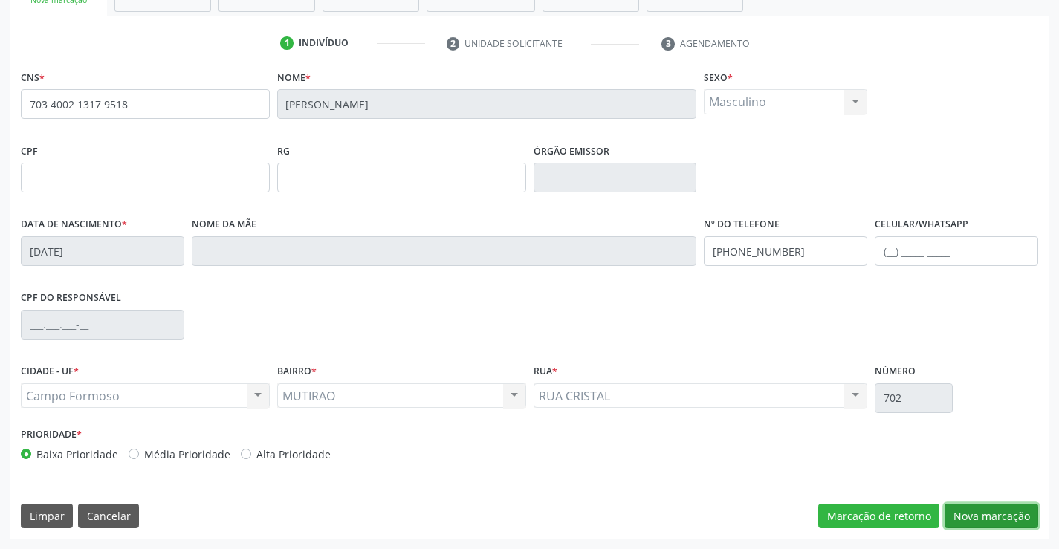
click at [998, 520] on button "Nova marcação" at bounding box center [992, 516] width 94 height 25
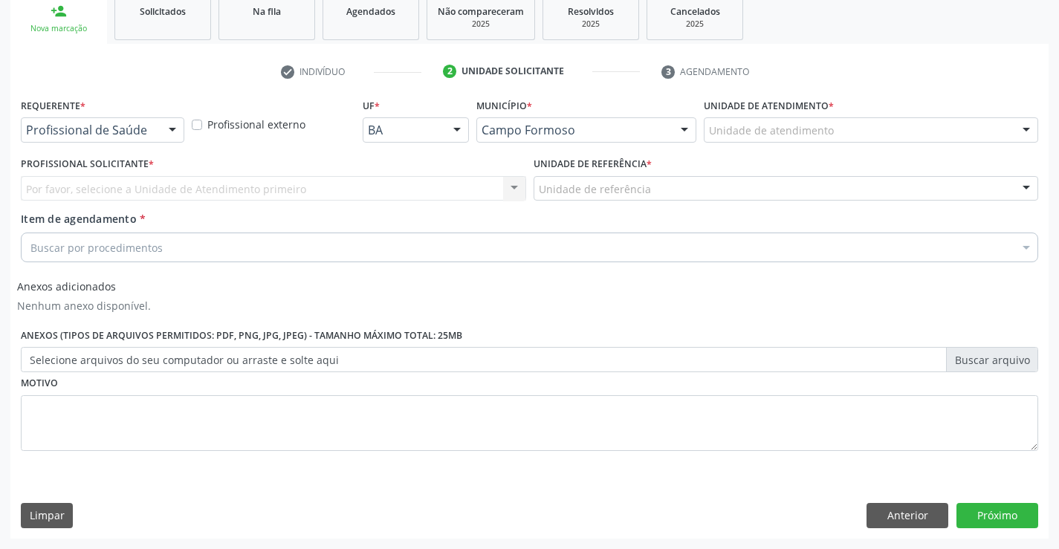
scroll to position [228, 0]
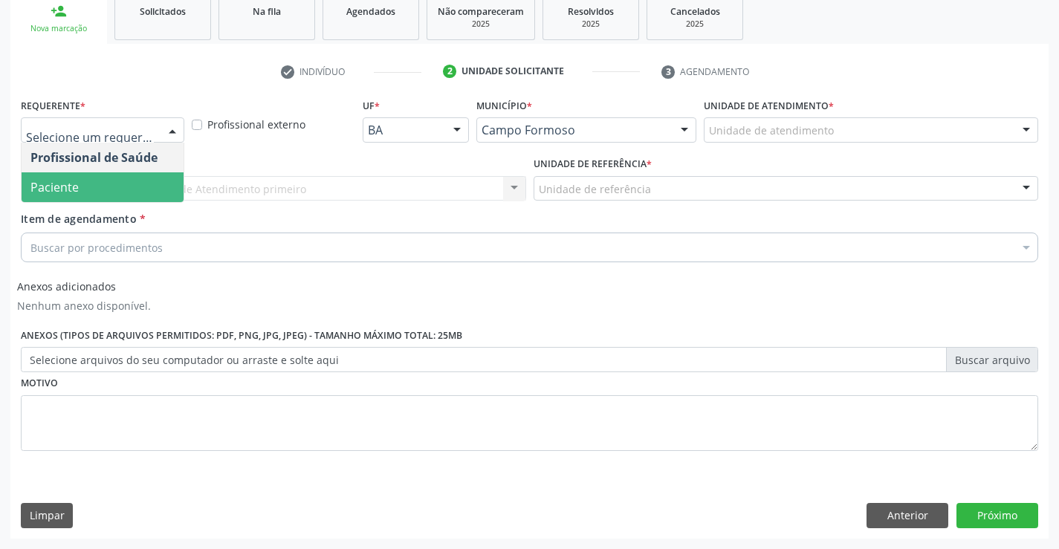
click at [70, 179] on span "Paciente" at bounding box center [54, 187] width 48 height 16
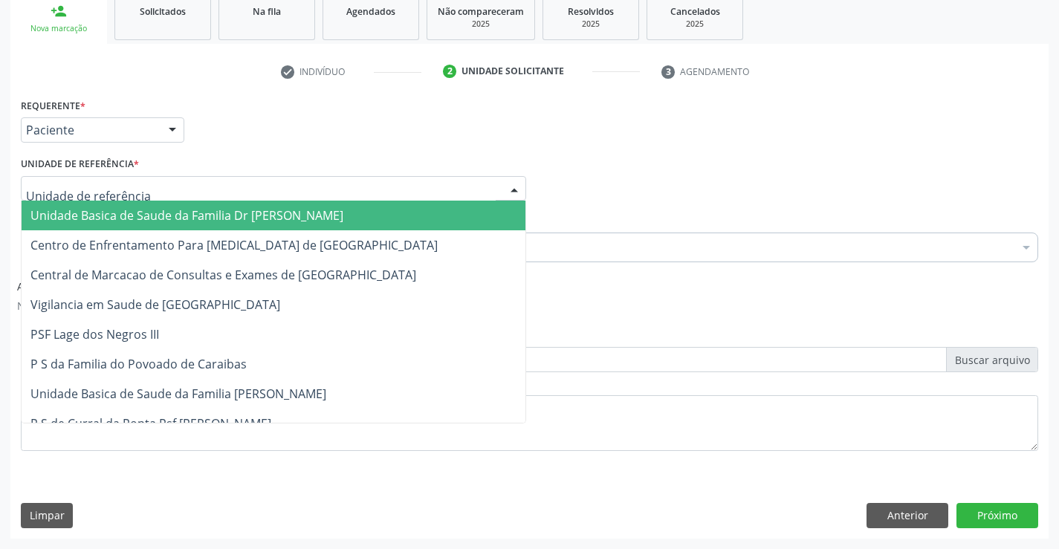
click at [70, 179] on div at bounding box center [274, 188] width 506 height 25
click at [155, 217] on span "Unidade Basica de Saude da Familia Dr [PERSON_NAME]" at bounding box center [186, 215] width 313 height 16
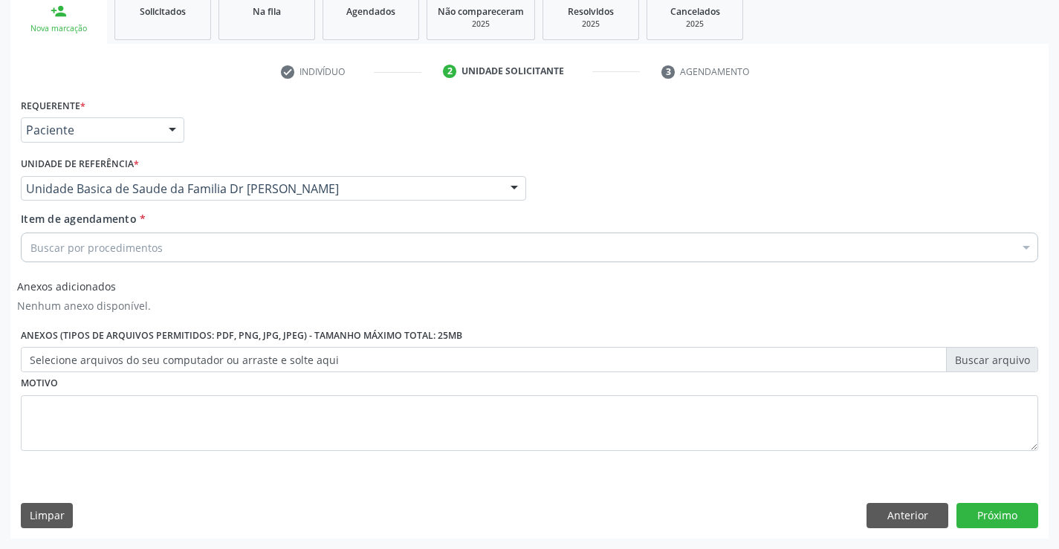
click at [160, 249] on div "Buscar por procedimentos" at bounding box center [530, 248] width 1018 height 30
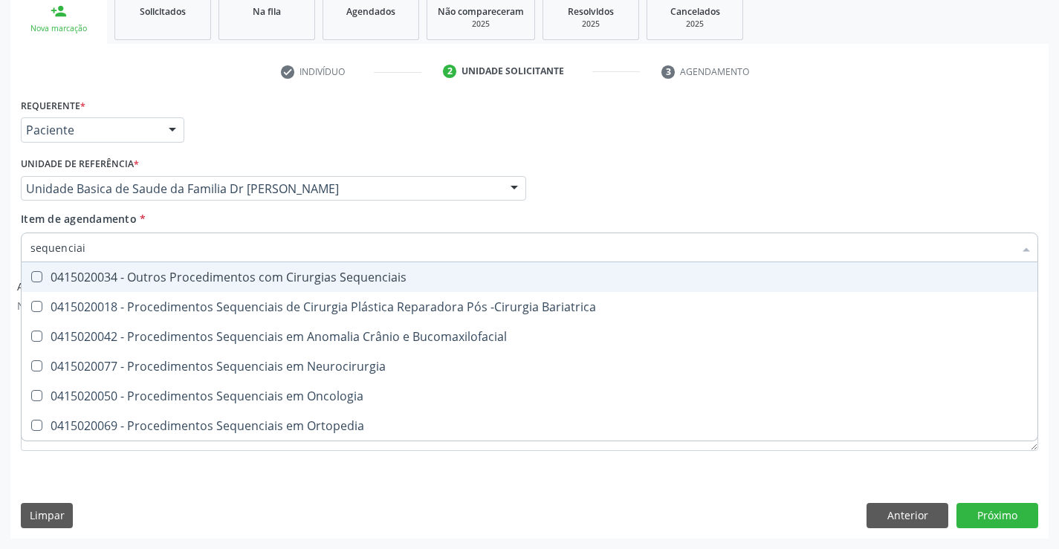
type input "sequenciais"
click at [283, 279] on div "0415020034 - Outros Procedimentos com Cirurgias Sequenciais" at bounding box center [529, 277] width 998 height 12
checkbox Sequenciais "true"
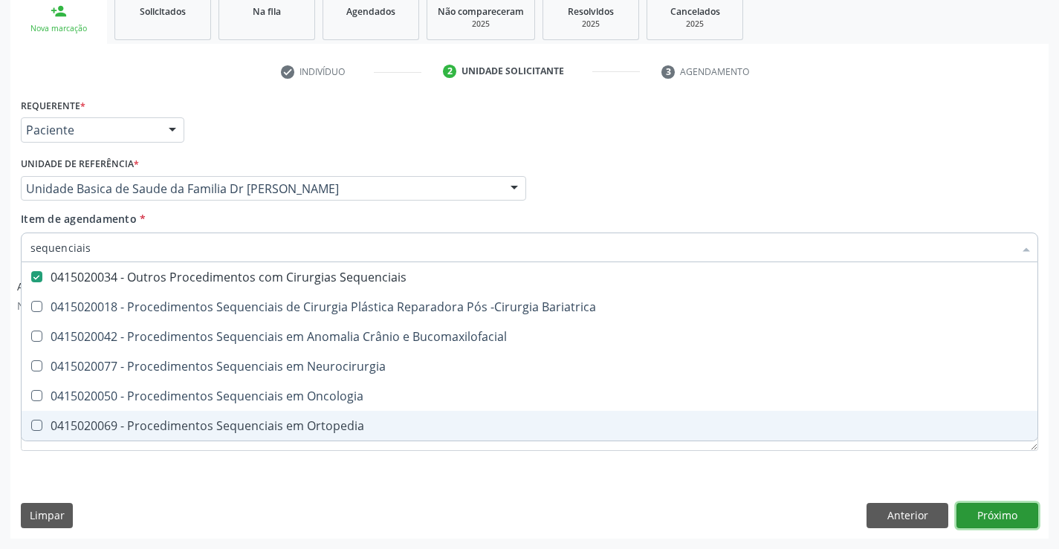
click at [993, 515] on button "Próximo" at bounding box center [998, 515] width 82 height 25
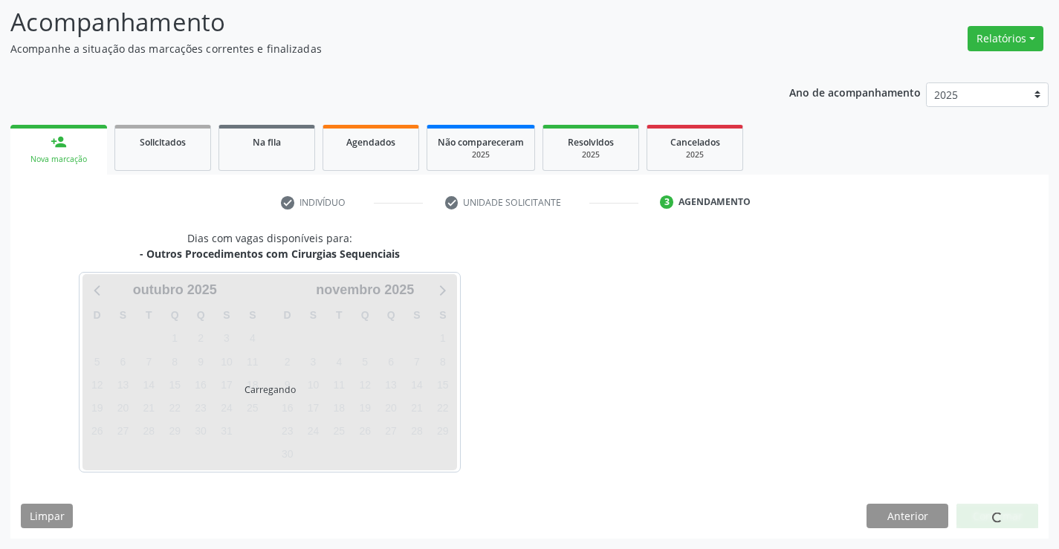
scroll to position [141, 0]
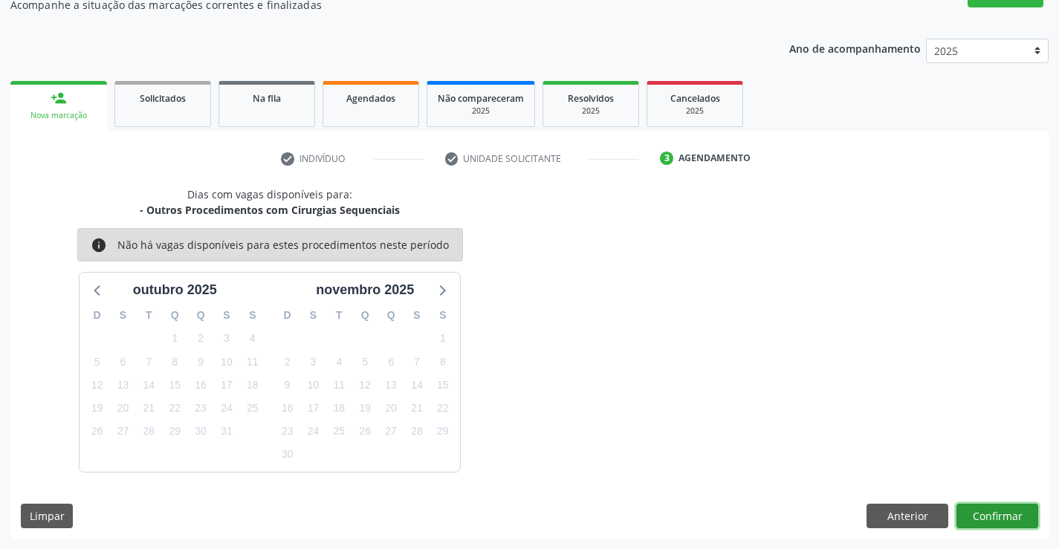
click at [995, 517] on button "Confirmar" at bounding box center [998, 516] width 82 height 25
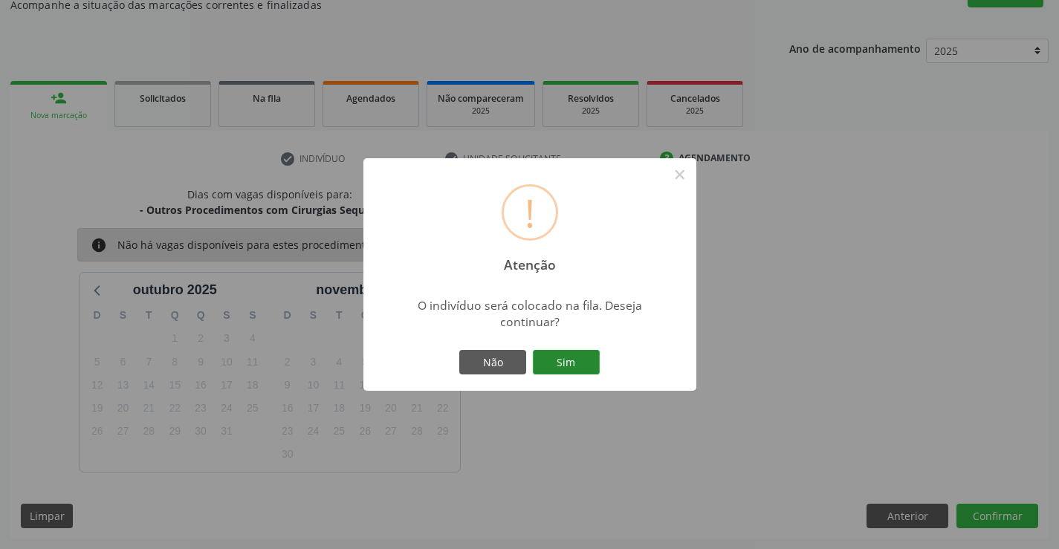
click at [547, 360] on button "Sim" at bounding box center [566, 362] width 67 height 25
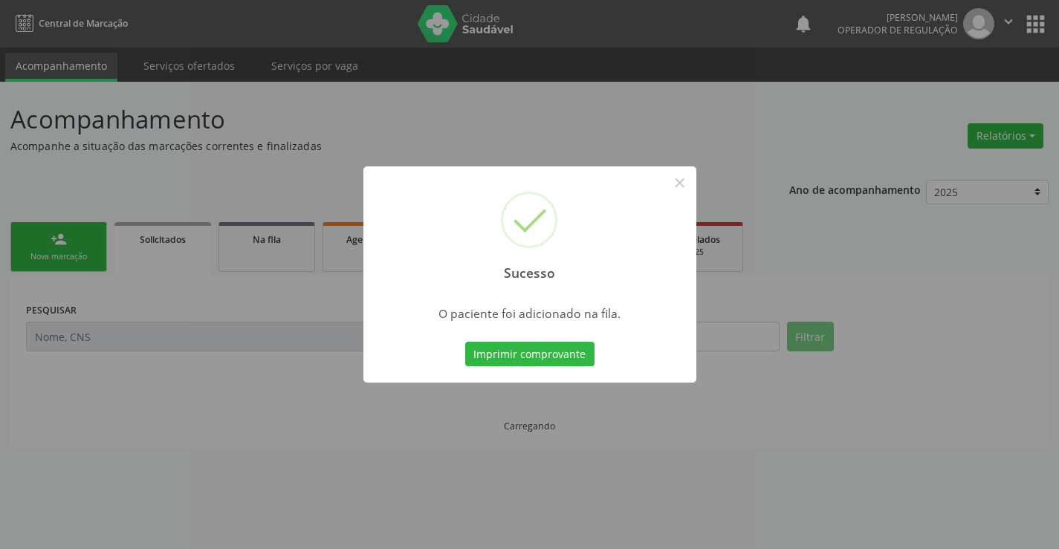
scroll to position [0, 0]
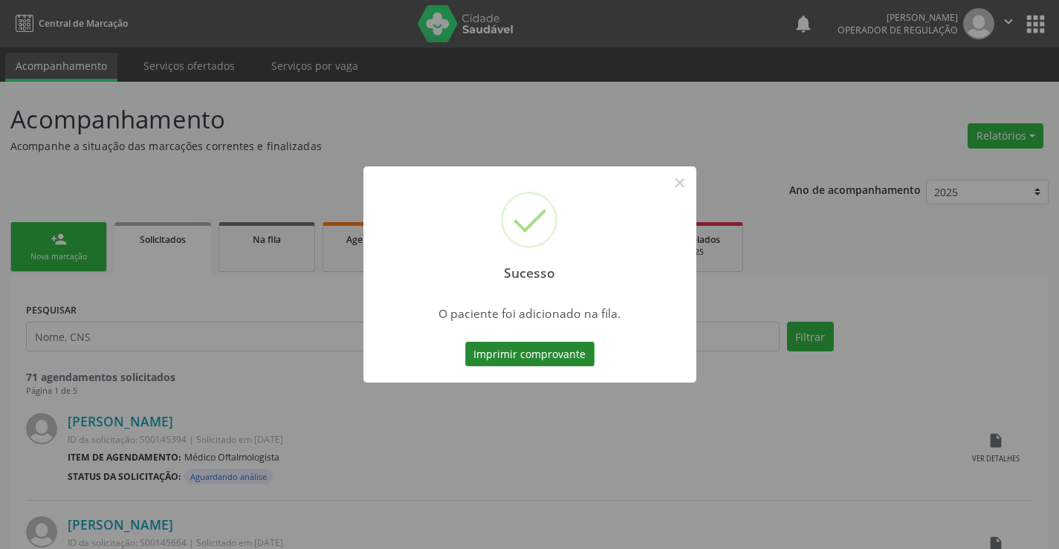
click at [549, 352] on button "Imprimir comprovante" at bounding box center [529, 354] width 129 height 25
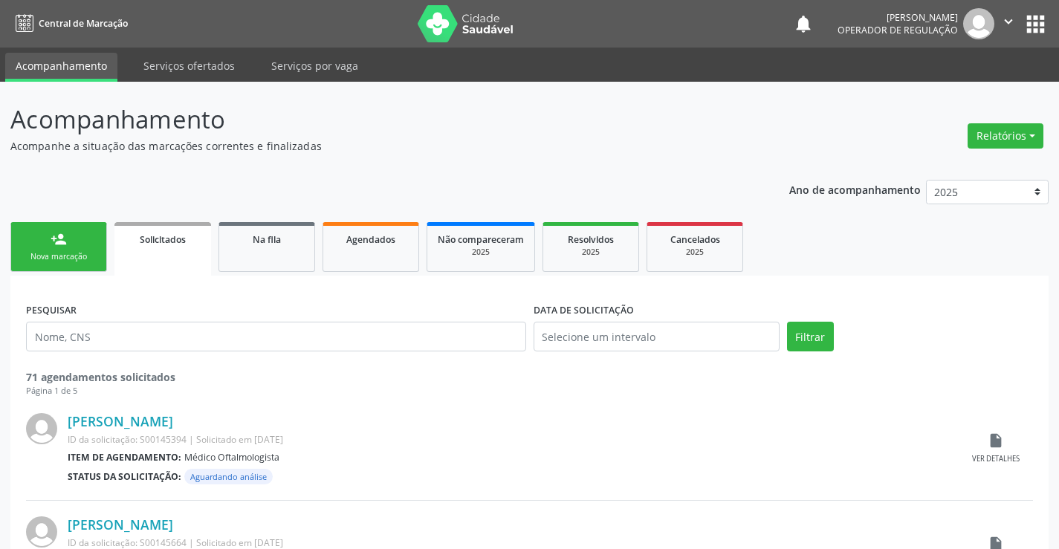
click at [72, 244] on link "person_add Nova marcação" at bounding box center [58, 247] width 97 height 50
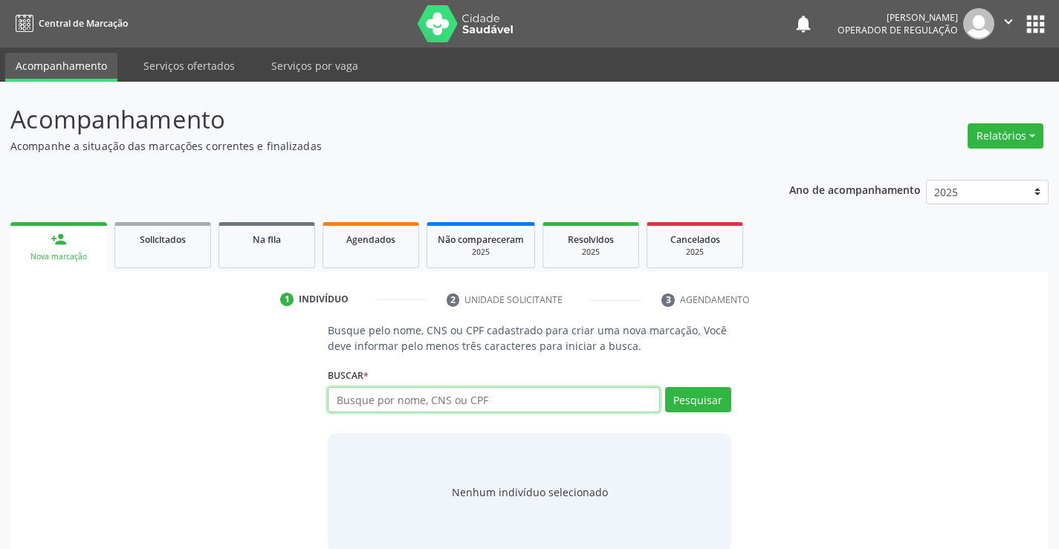
click at [511, 395] on input "text" at bounding box center [494, 399] width 332 height 25
type input "700403488565948"
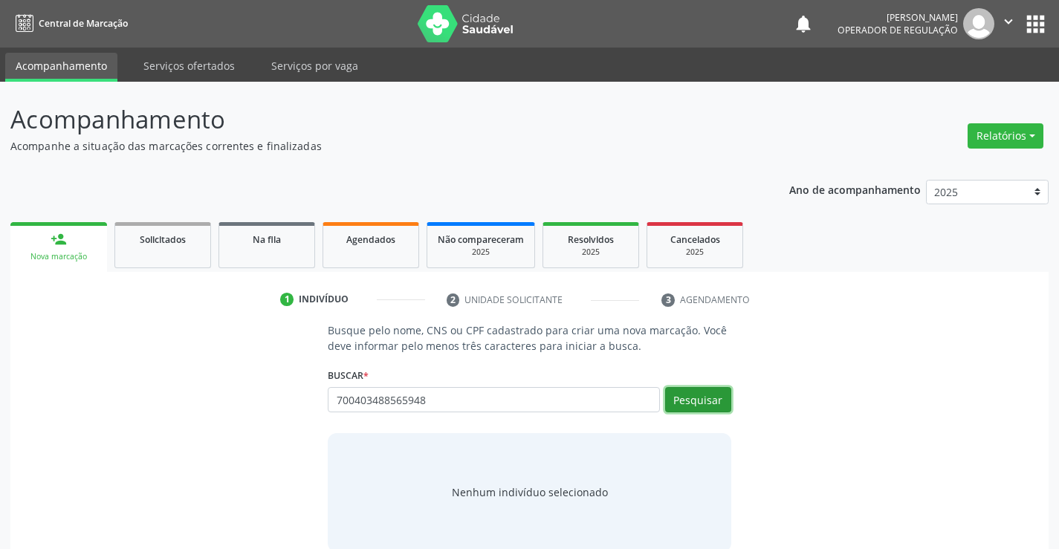
click at [711, 399] on button "Pesquisar" at bounding box center [698, 399] width 66 height 25
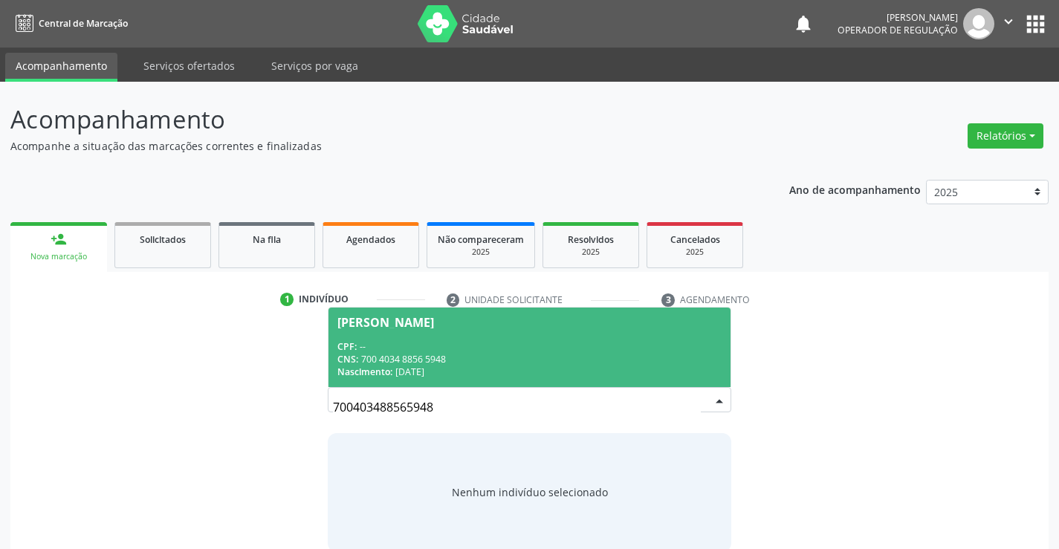
click at [433, 336] on span "Manoel Batista da Silva CPF: -- CNS: 700 4034 8856 5948 Nascimento: 21/04/1973" at bounding box center [529, 348] width 401 height 80
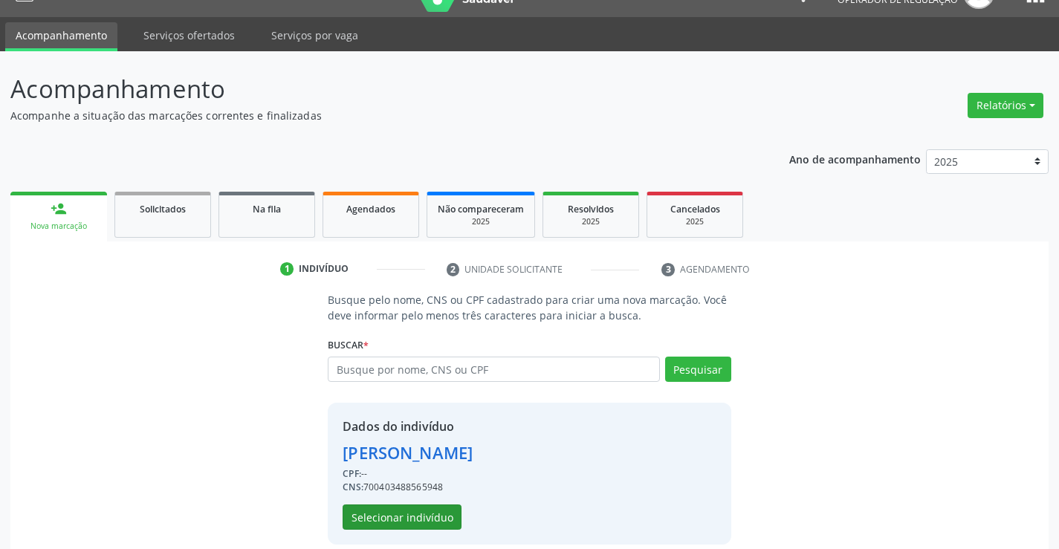
scroll to position [47, 0]
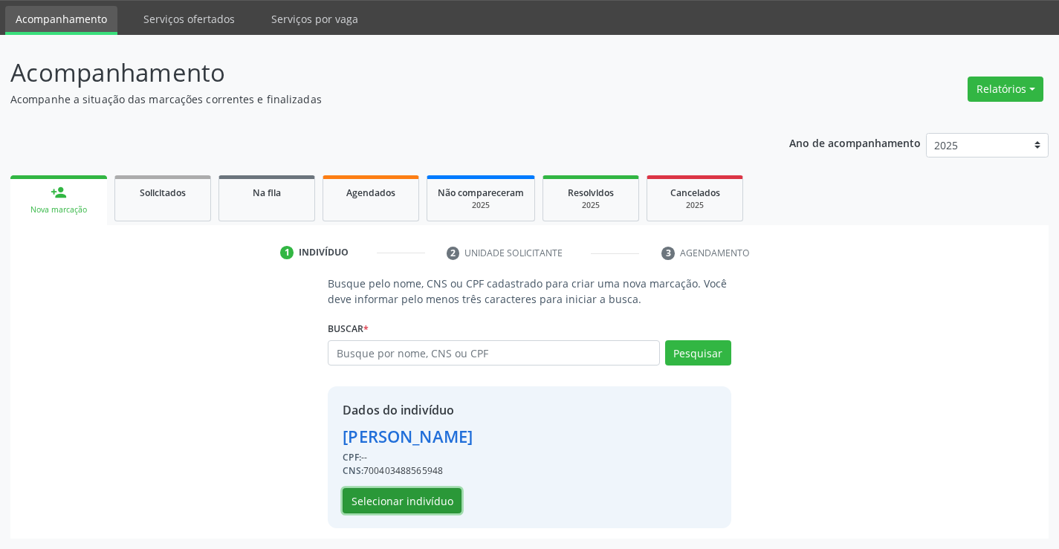
click at [396, 491] on button "Selecionar indivíduo" at bounding box center [402, 500] width 119 height 25
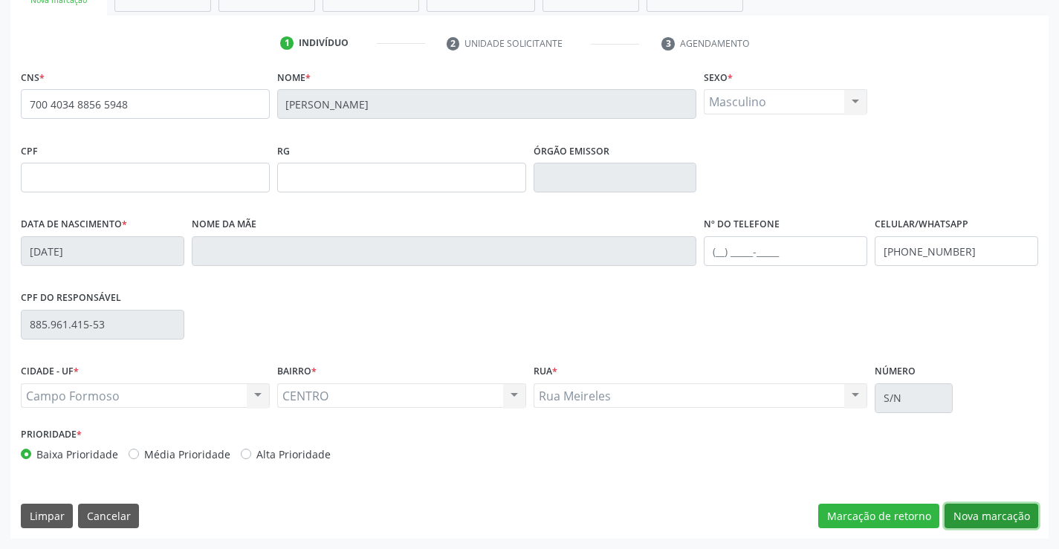
click at [987, 512] on button "Nova marcação" at bounding box center [992, 516] width 94 height 25
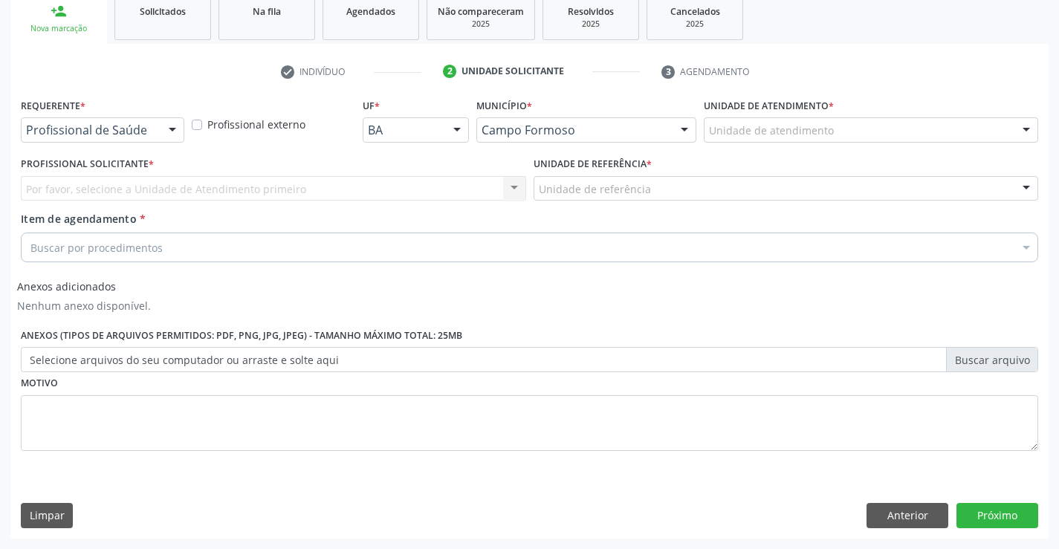
scroll to position [228, 0]
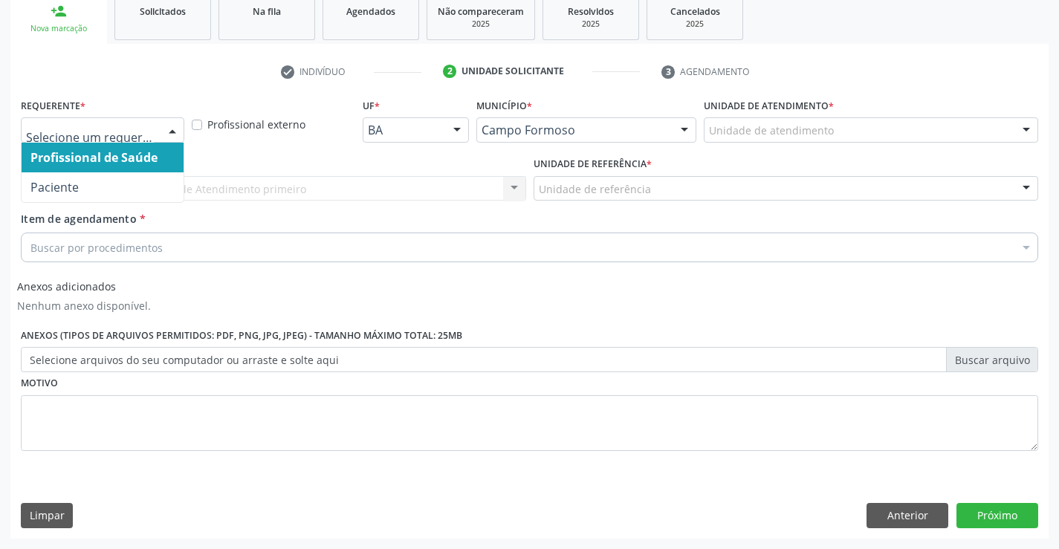
click at [47, 120] on div at bounding box center [103, 129] width 164 height 25
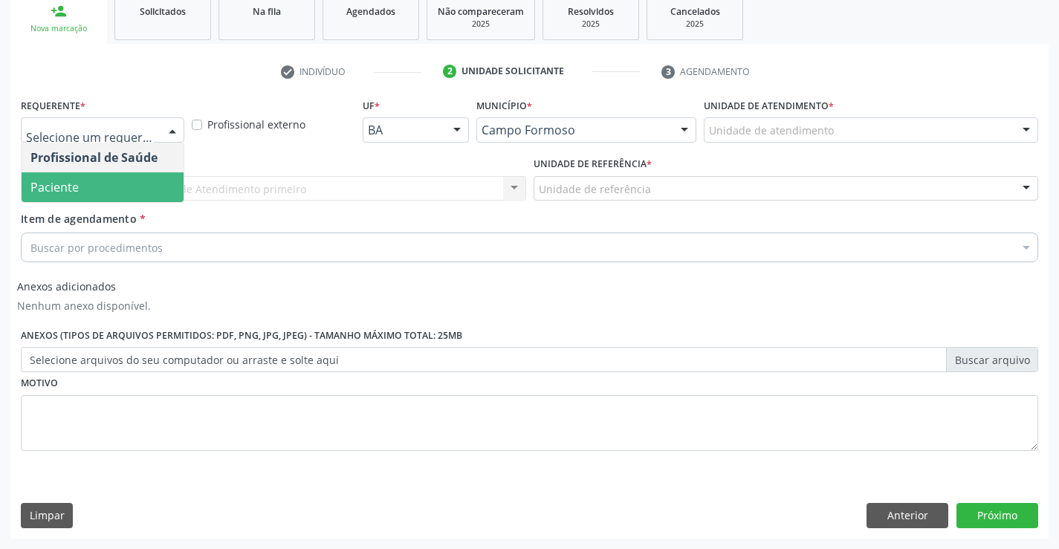
click at [78, 179] on span "Paciente" at bounding box center [103, 187] width 162 height 30
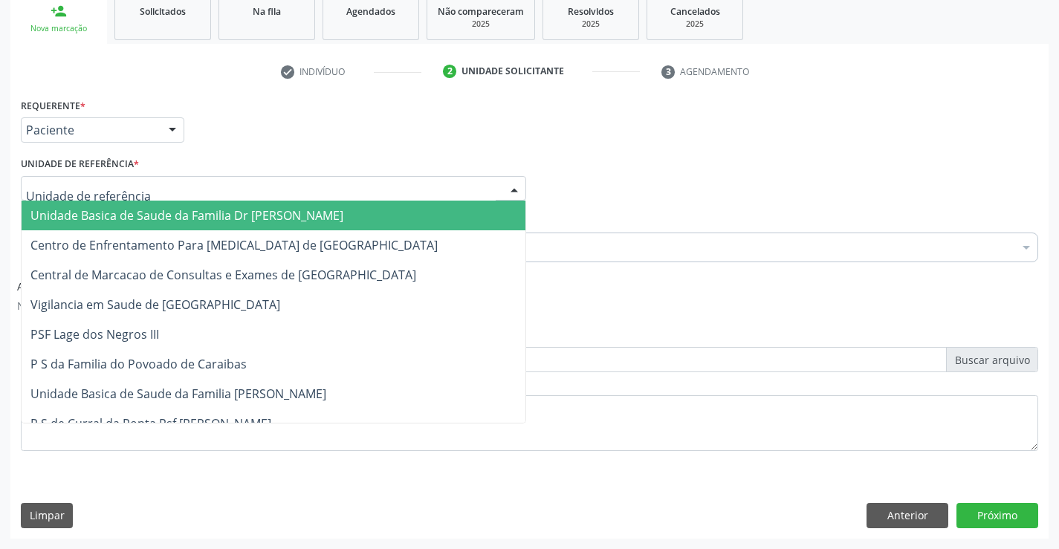
click at [117, 210] on span "Unidade Basica de Saude da Familia Dr [PERSON_NAME]" at bounding box center [186, 215] width 313 height 16
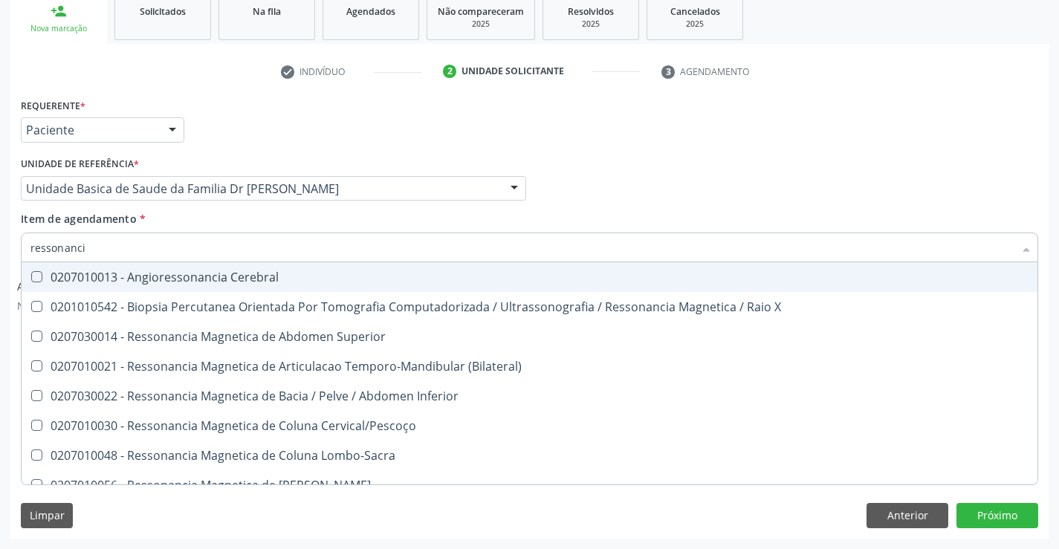
type input "ressonancia"
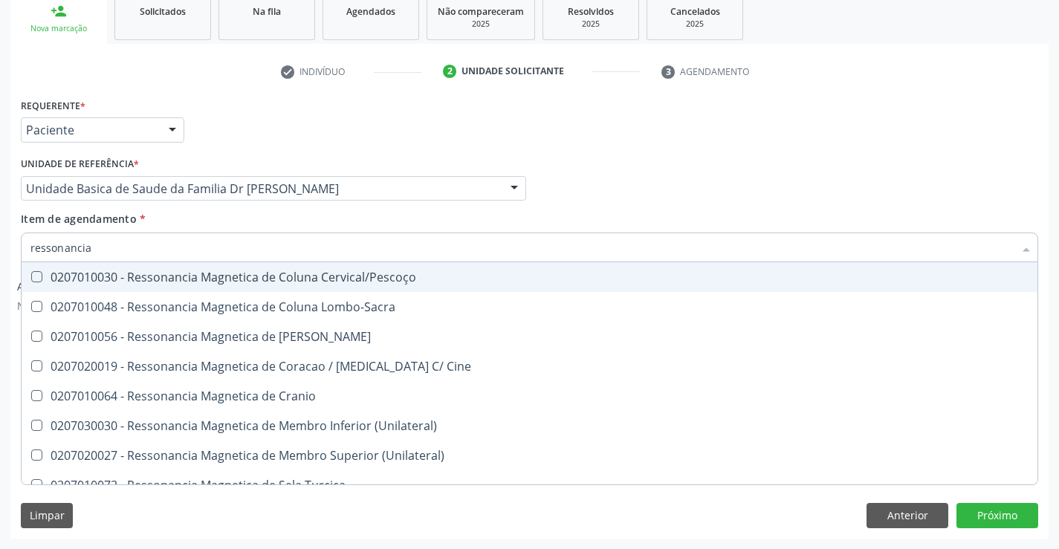
scroll to position [223, 0]
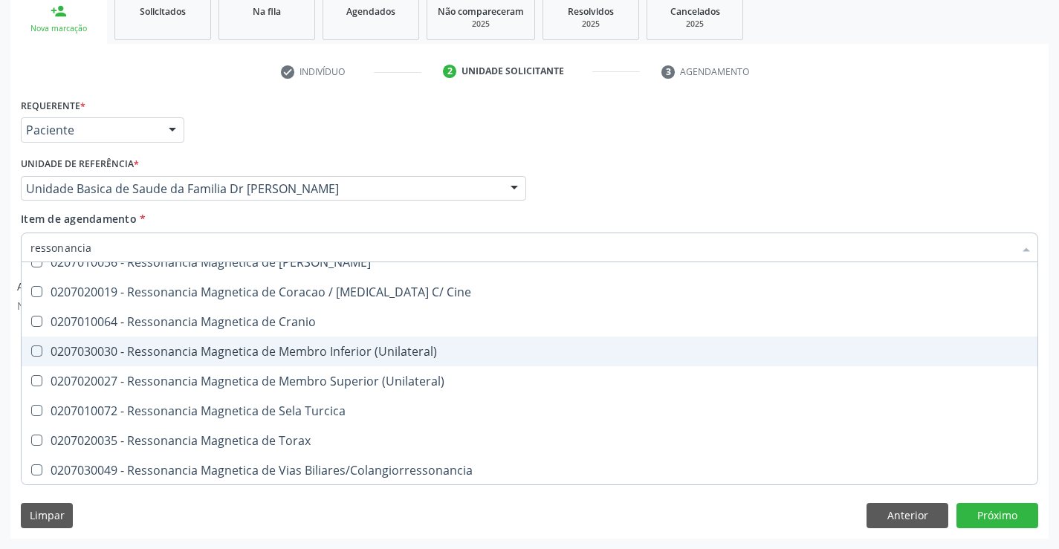
click at [344, 352] on div "0207030030 - Ressonancia Magnetica de Membro Inferior (Unilateral)" at bounding box center [529, 352] width 998 height 12
checkbox \(Unilateral\) "true"
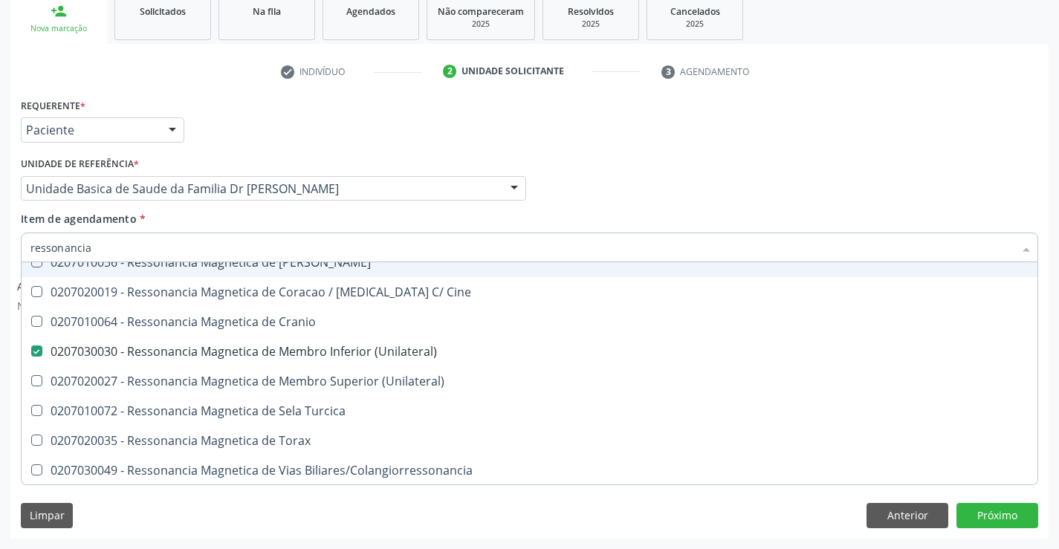
type input "ressonancia"
click at [411, 197] on div "Unidade Basica de Saude da Familia Dr [PERSON_NAME]" at bounding box center [274, 188] width 506 height 25
checkbox X "true"
checkbox \(Unilateral\) "false"
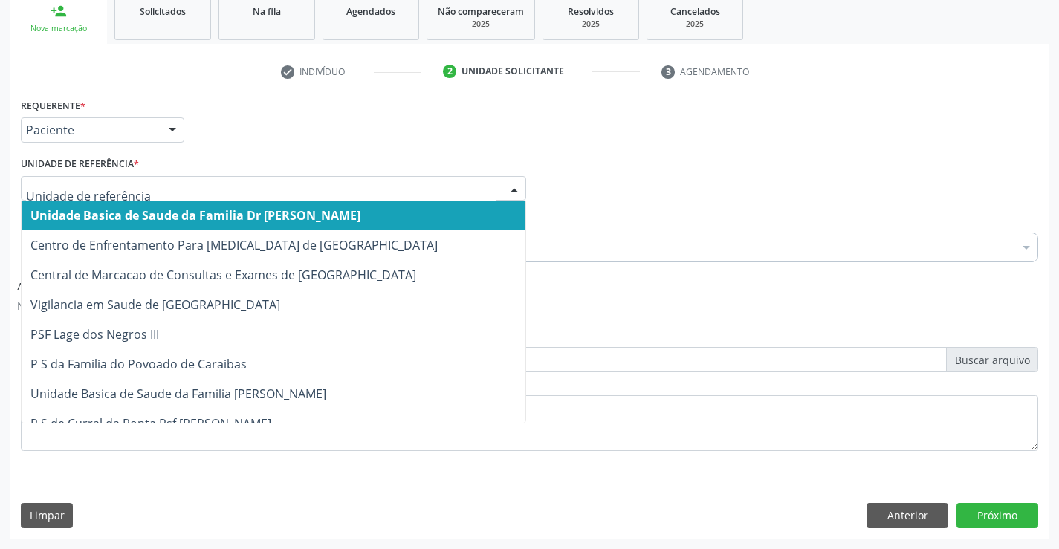
scroll to position [0, 0]
click at [387, 146] on div "Requerente * Paciente Profissional de Saúde Paciente Nenhum resultado encontrad…" at bounding box center [529, 123] width 1025 height 58
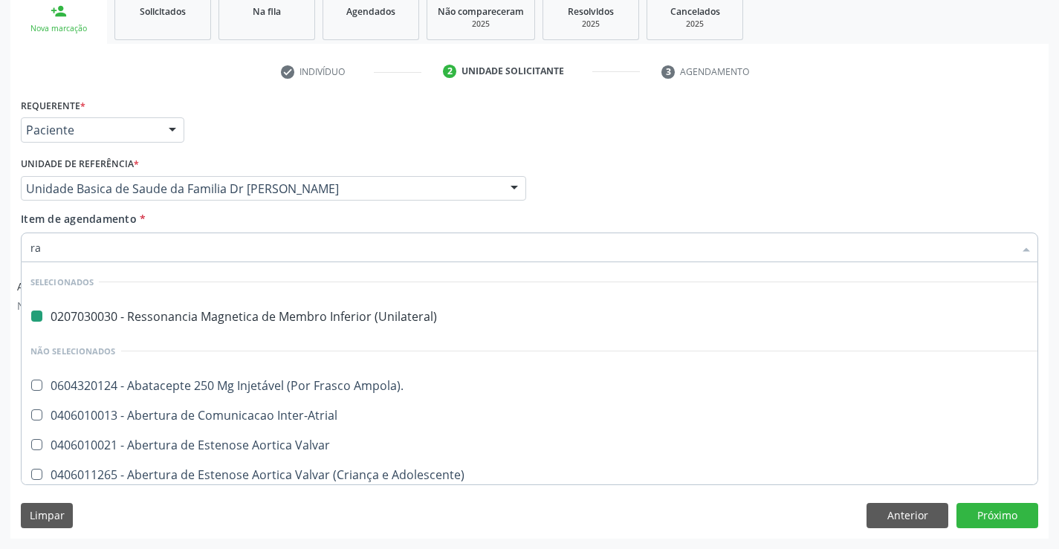
type input "rad"
checkbox \(Unilateral\) "false"
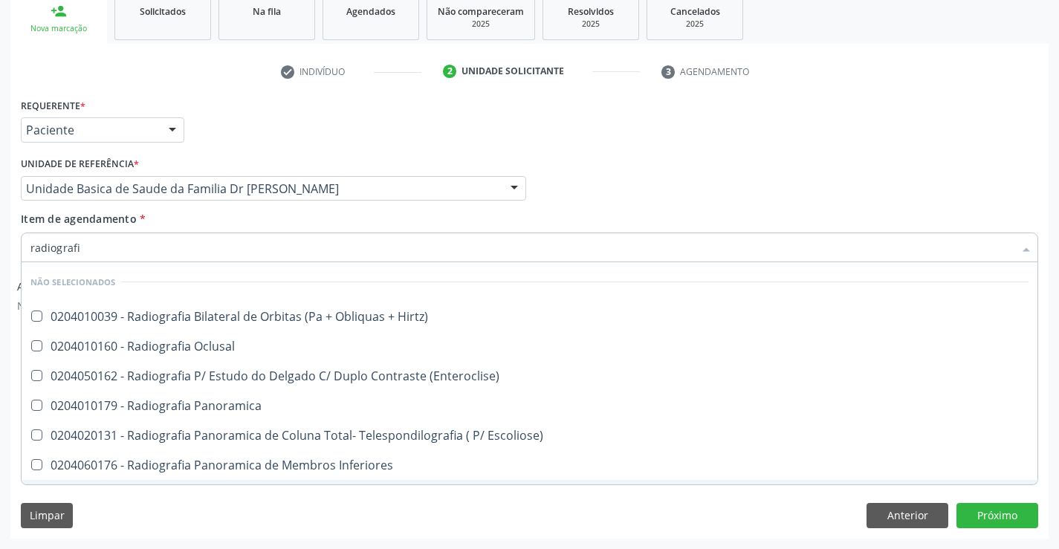
type input "radiografia"
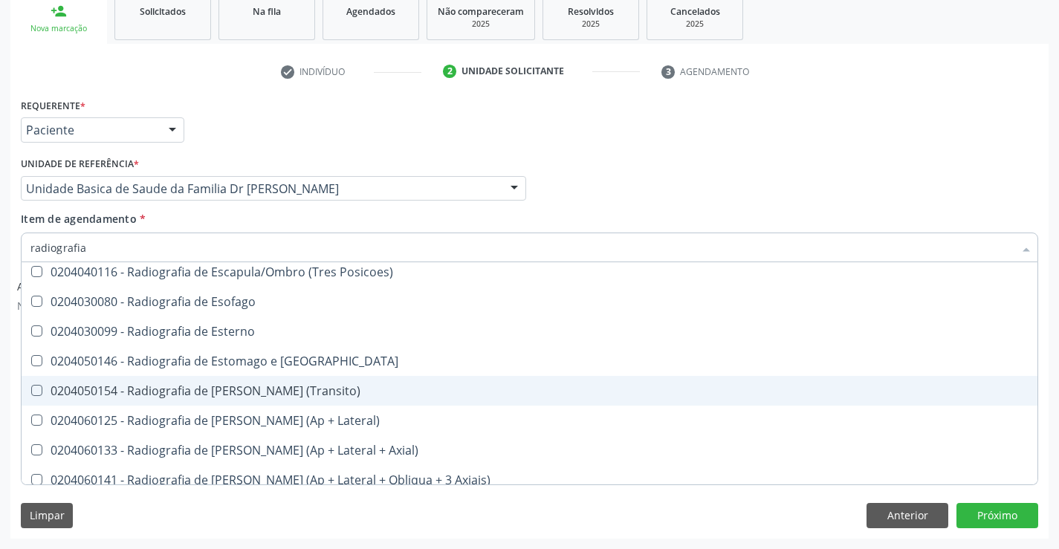
scroll to position [1413, 0]
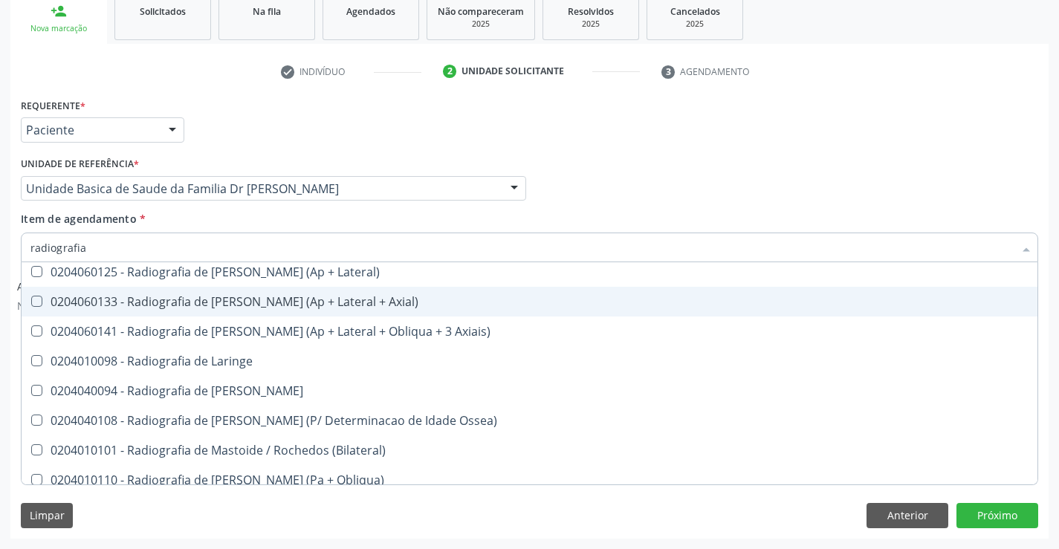
click at [343, 303] on div "0204060133 - Radiografia de Joelho ou Patela (Ap + Lateral + Axial)" at bounding box center [529, 302] width 998 height 12
checkbox Axial\) "true"
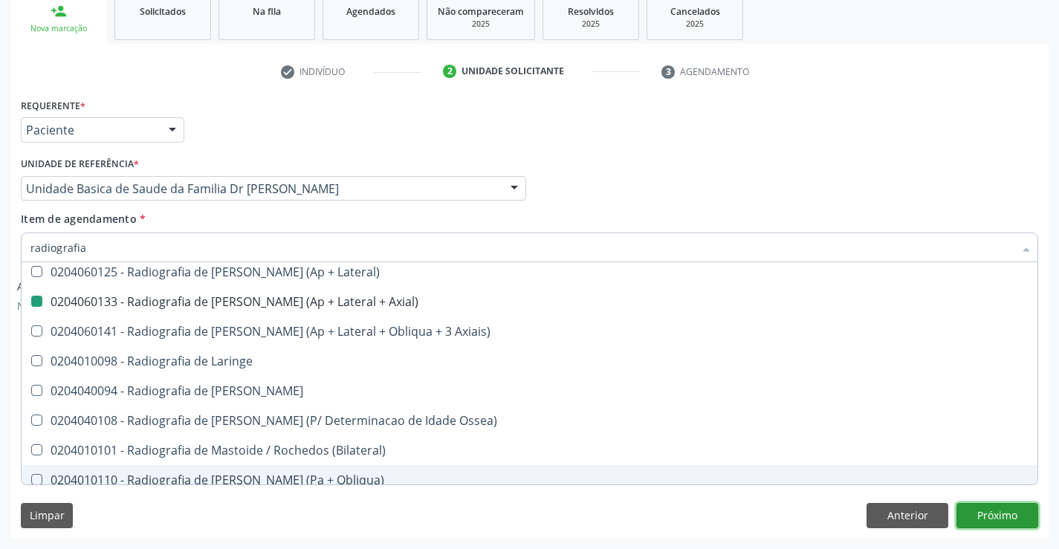
click at [1006, 517] on button "Próximo" at bounding box center [998, 515] width 82 height 25
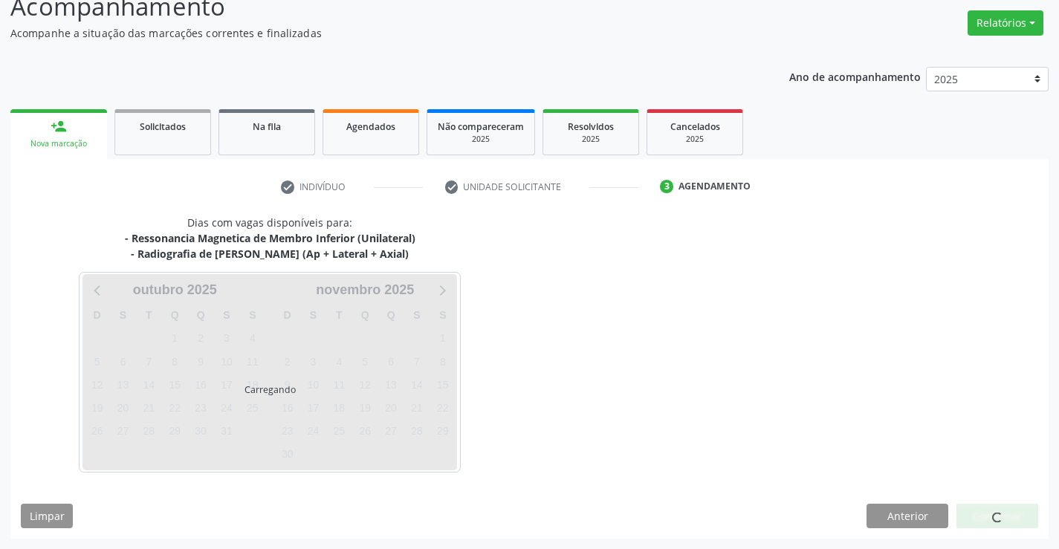
scroll to position [157, 0]
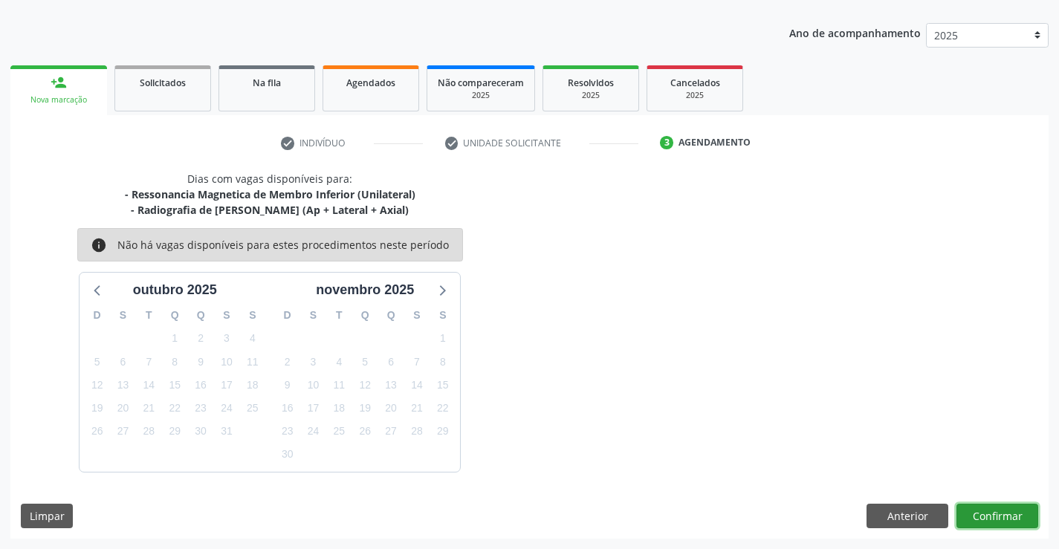
click at [989, 505] on button "Confirmar" at bounding box center [998, 516] width 82 height 25
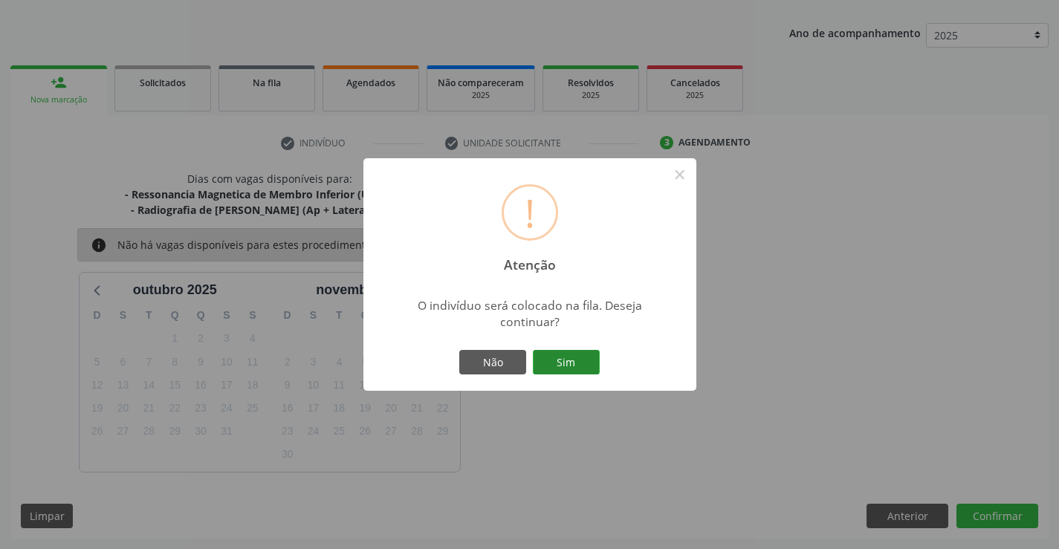
click at [571, 358] on button "Sim" at bounding box center [566, 362] width 67 height 25
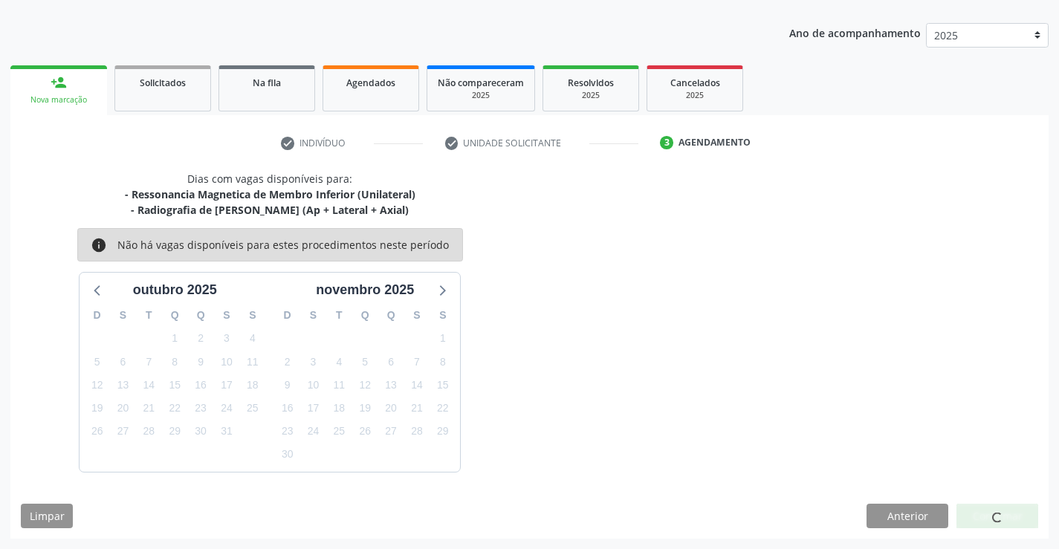
scroll to position [0, 0]
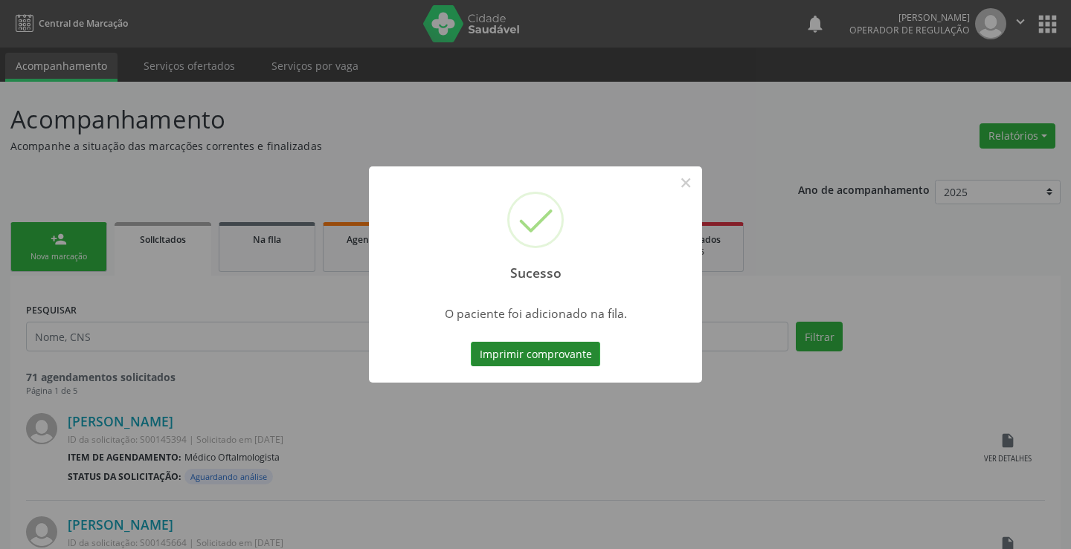
click at [547, 351] on button "Imprimir comprovante" at bounding box center [535, 354] width 129 height 25
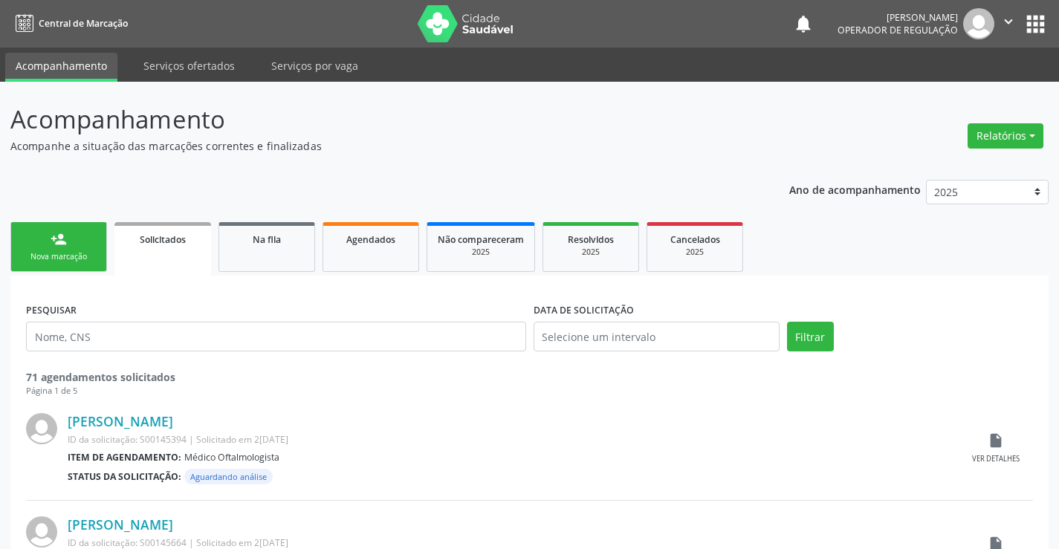
click at [87, 244] on link "person_add Nova marcação" at bounding box center [58, 247] width 97 height 50
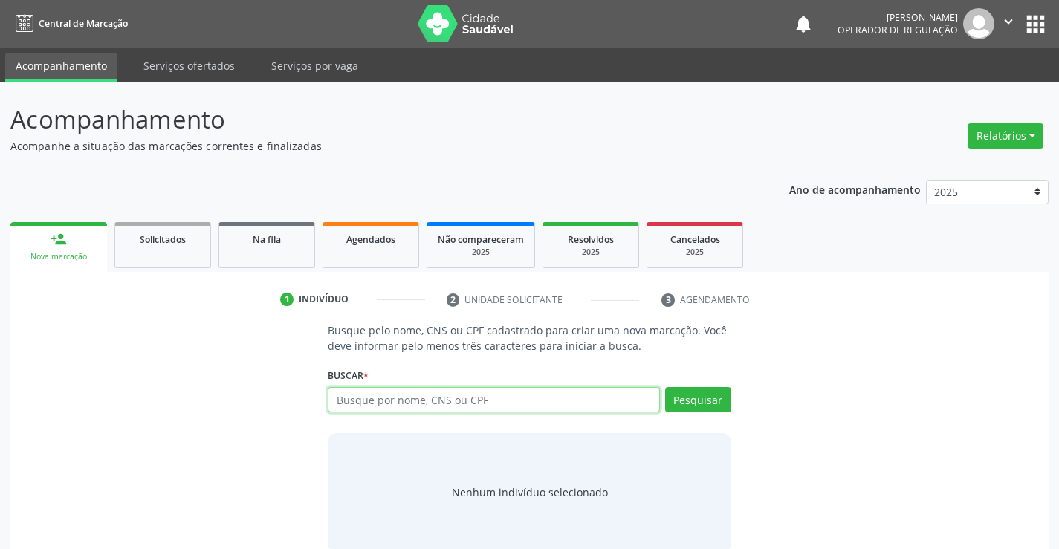
click at [436, 397] on input "text" at bounding box center [494, 399] width 332 height 25
click at [436, 398] on input "text" at bounding box center [494, 399] width 332 height 25
type input "704002127991270"
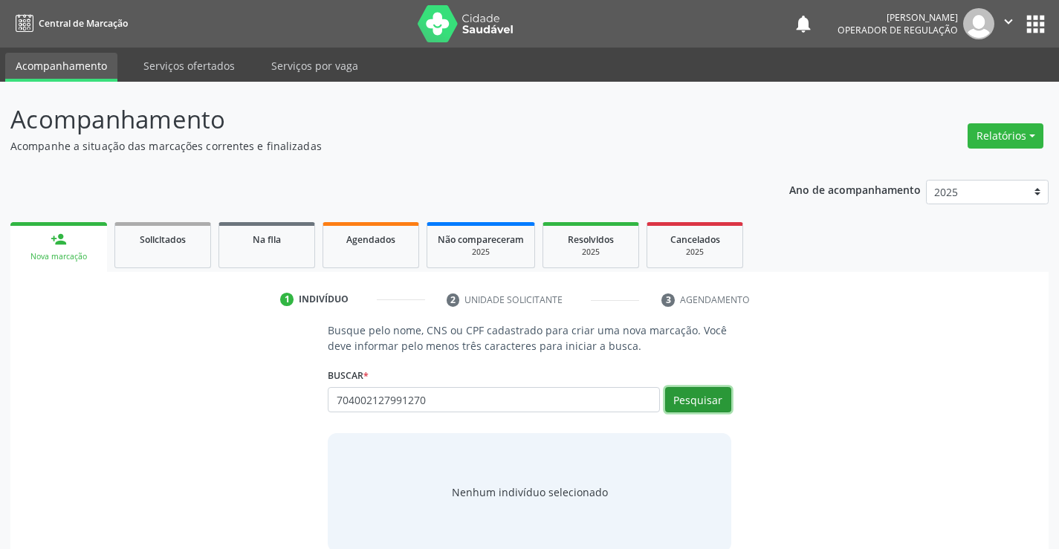
click at [698, 397] on button "Pesquisar" at bounding box center [698, 399] width 66 height 25
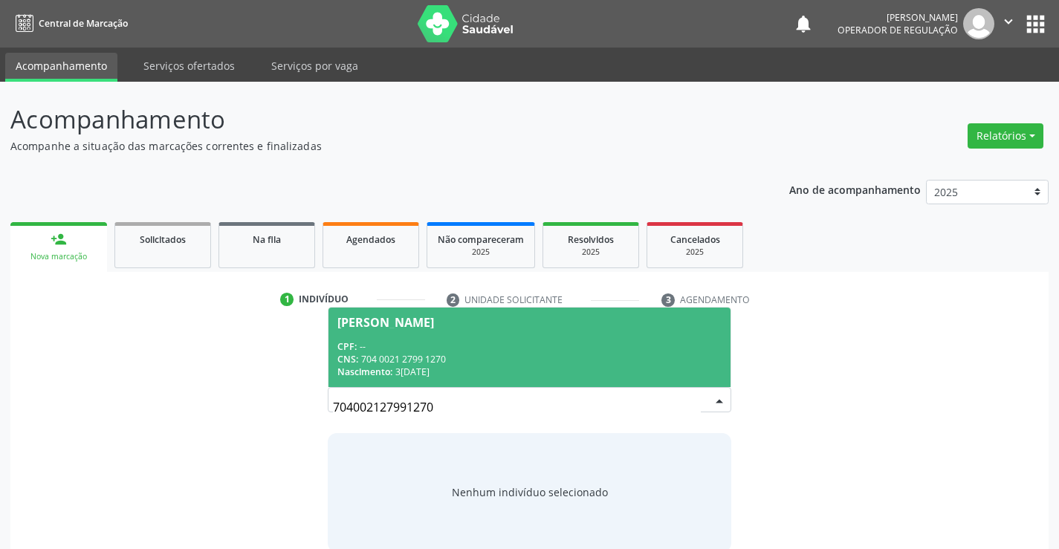
drag, startPoint x: 497, startPoint y: 346, endPoint x: 506, endPoint y: 336, distance: 13.2
click at [504, 343] on div "CPF: --" at bounding box center [530, 346] width 384 height 13
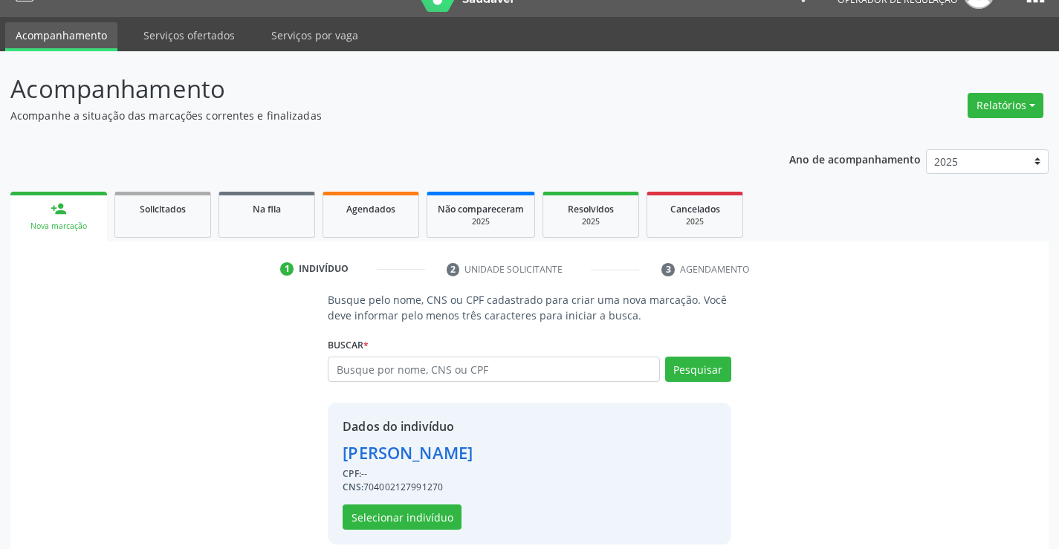
scroll to position [47, 0]
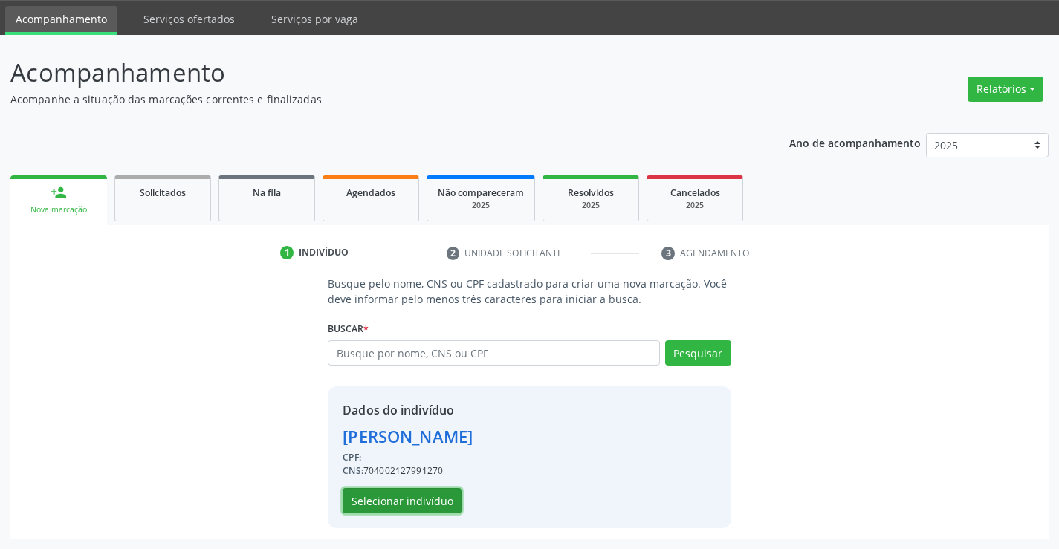
click at [403, 501] on button "Selecionar indivíduo" at bounding box center [402, 500] width 119 height 25
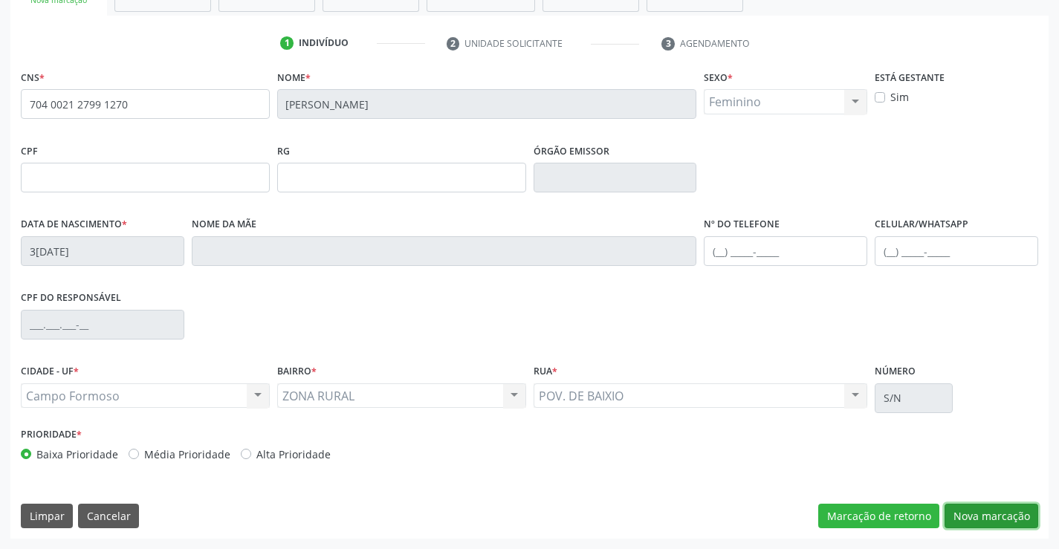
click at [998, 510] on button "Nova marcação" at bounding box center [992, 516] width 94 height 25
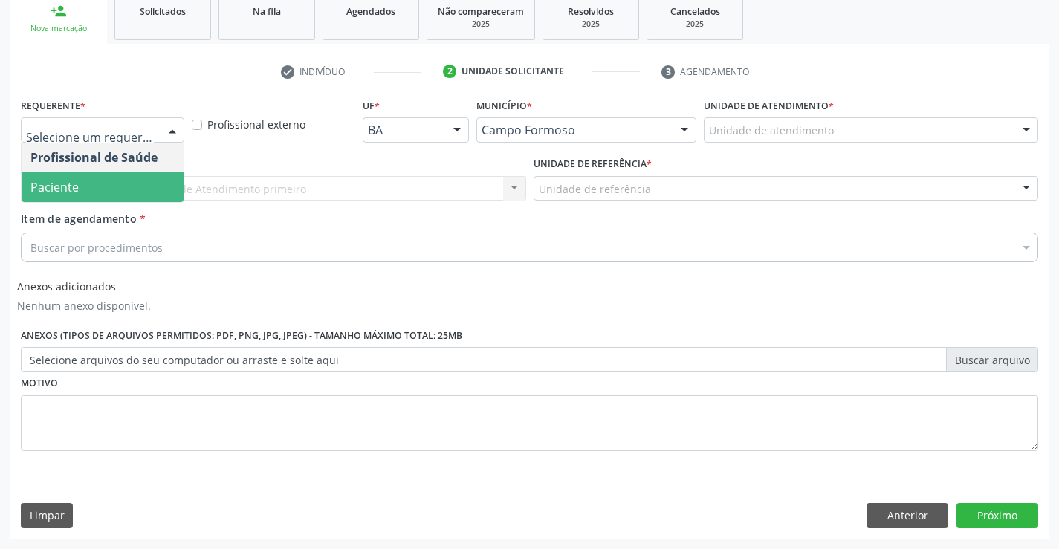
click at [83, 175] on span "Paciente" at bounding box center [103, 187] width 162 height 30
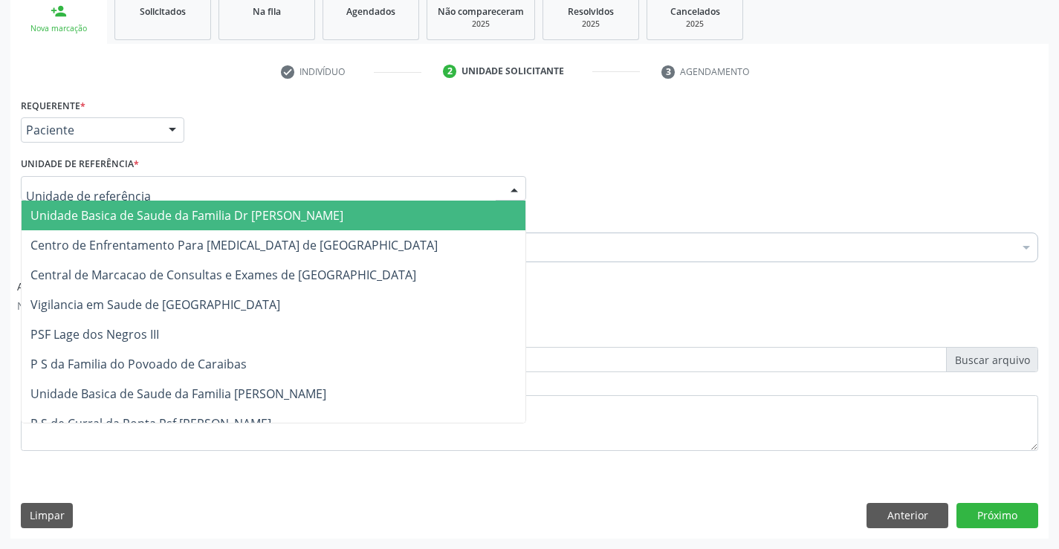
click at [158, 213] on span "Unidade Basica de Saude da Familia Dr [PERSON_NAME]" at bounding box center [186, 215] width 313 height 16
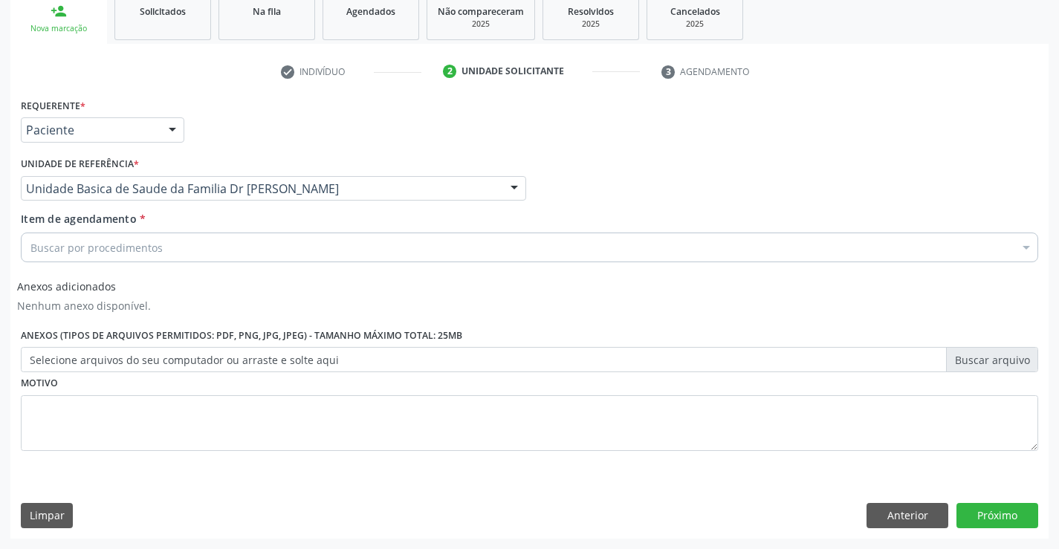
drag, startPoint x: 184, startPoint y: 251, endPoint x: 201, endPoint y: 239, distance: 20.2
click at [198, 245] on div "Buscar por procedimentos" at bounding box center [530, 248] width 1018 height 30
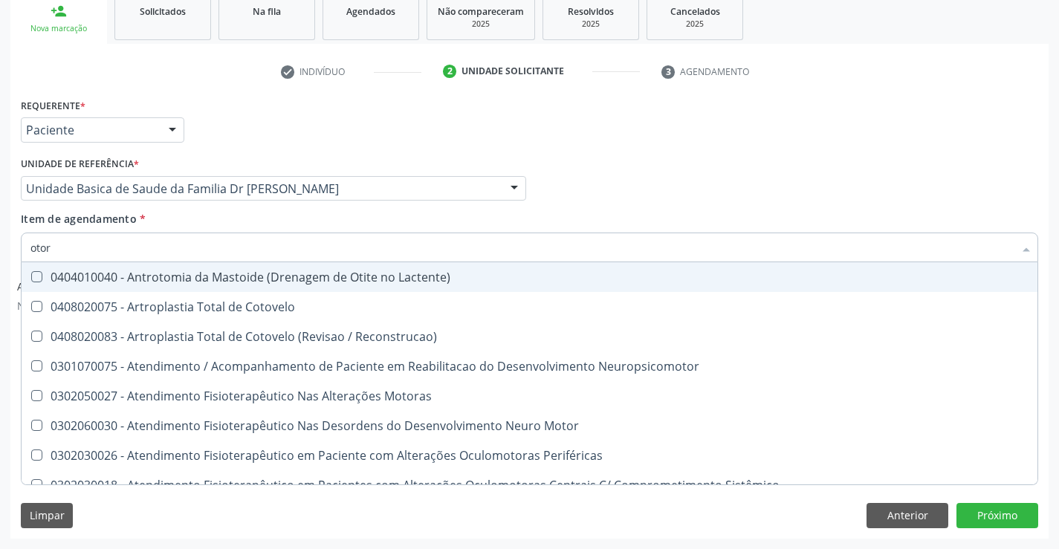
type input "otorr"
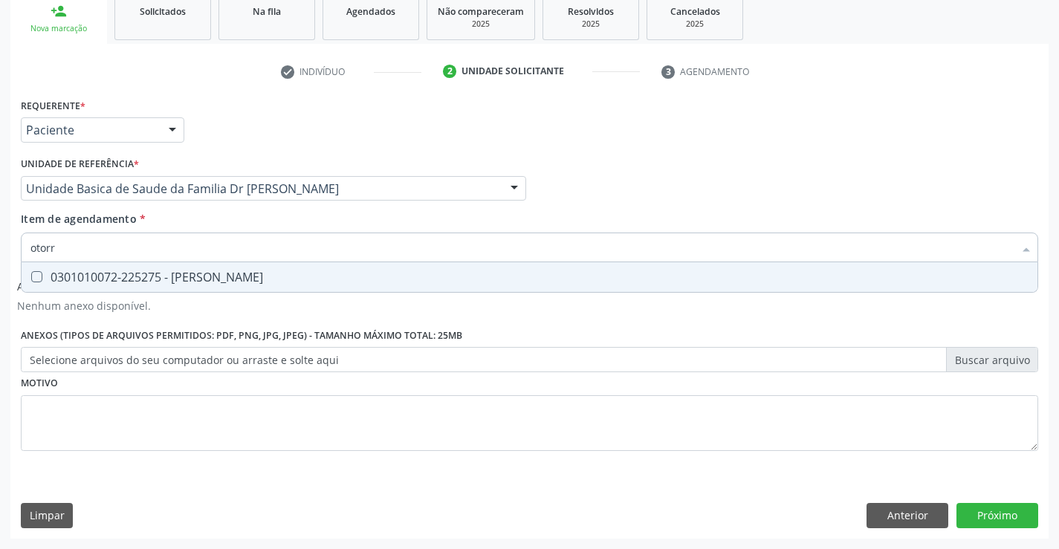
click at [297, 273] on div "0301010072-225275 - [PERSON_NAME]" at bounding box center [529, 277] width 998 height 12
checkbox Otorrinolaringologista "true"
click at [993, 510] on button "Próximo" at bounding box center [998, 515] width 82 height 25
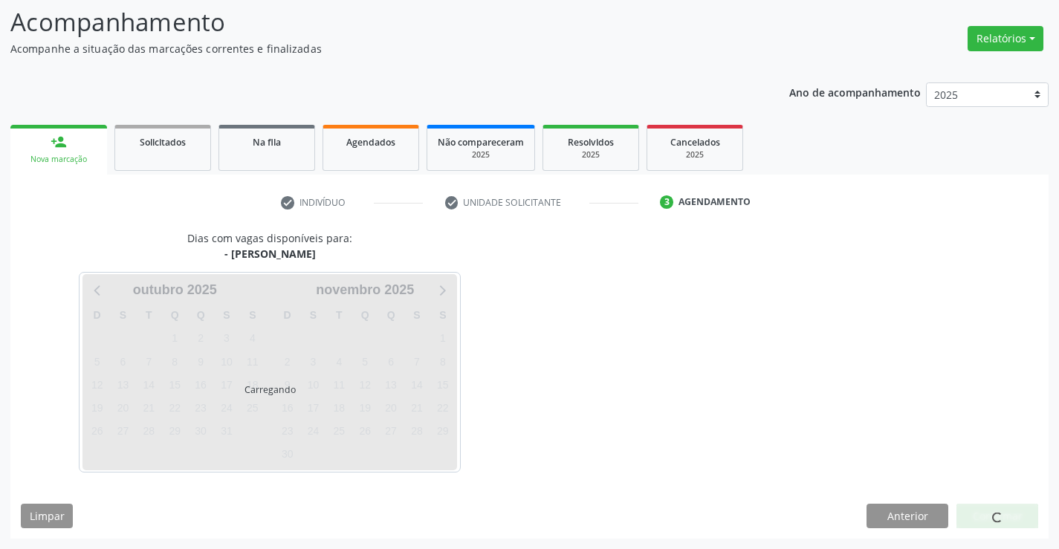
scroll to position [97, 0]
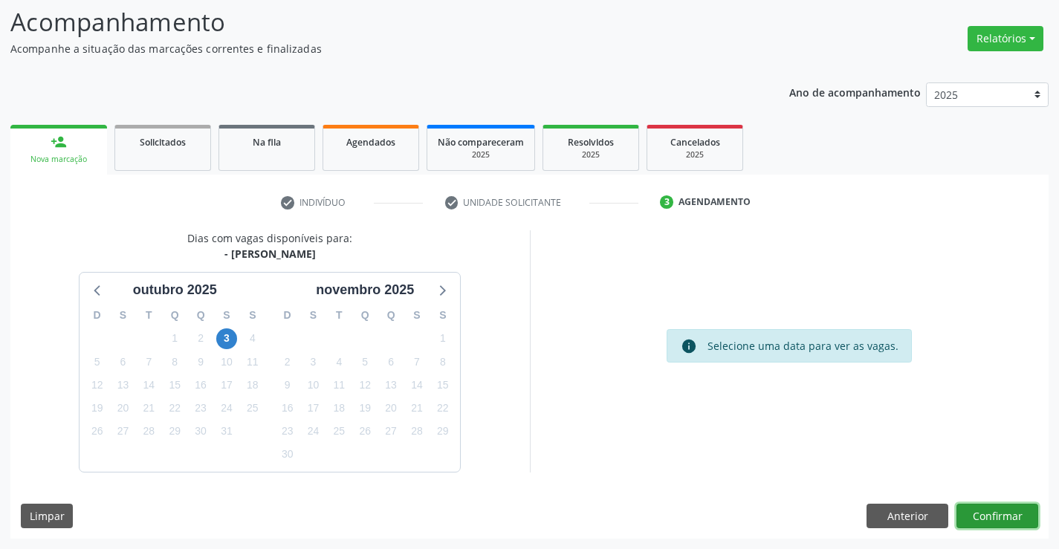
click at [996, 514] on button "Confirmar" at bounding box center [998, 516] width 82 height 25
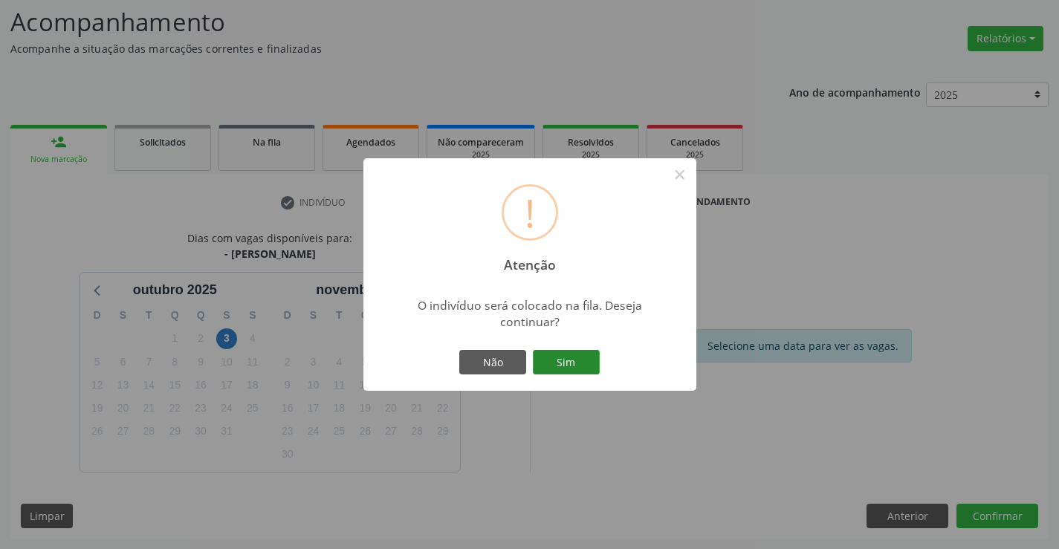
click at [572, 363] on button "Sim" at bounding box center [566, 362] width 67 height 25
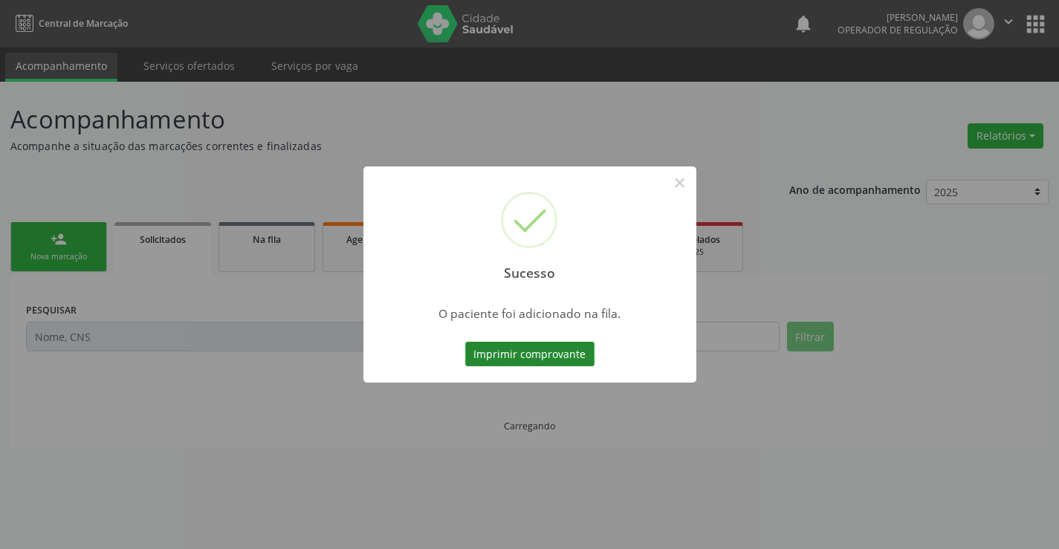
scroll to position [0, 0]
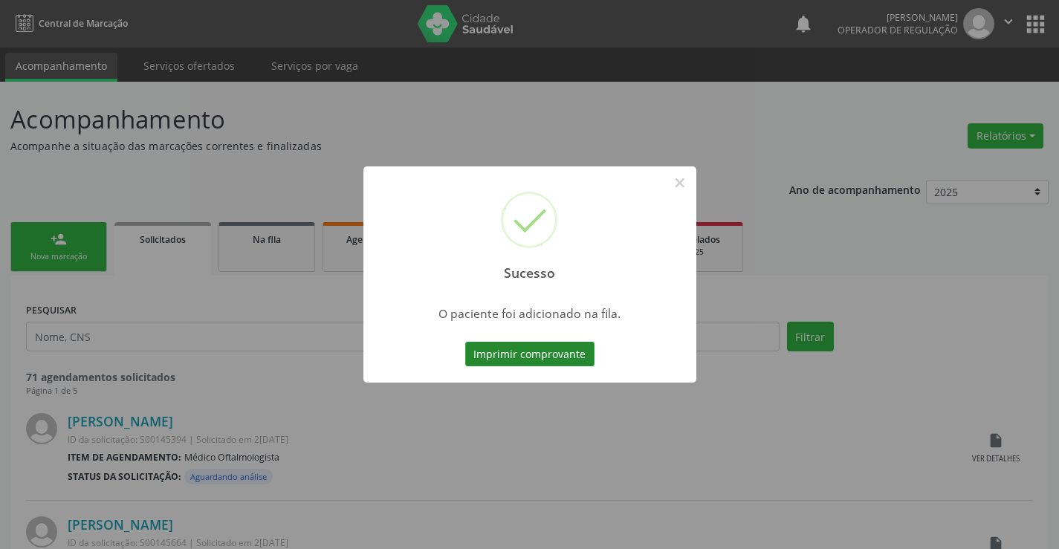
click at [516, 343] on button "Imprimir comprovante" at bounding box center [529, 354] width 129 height 25
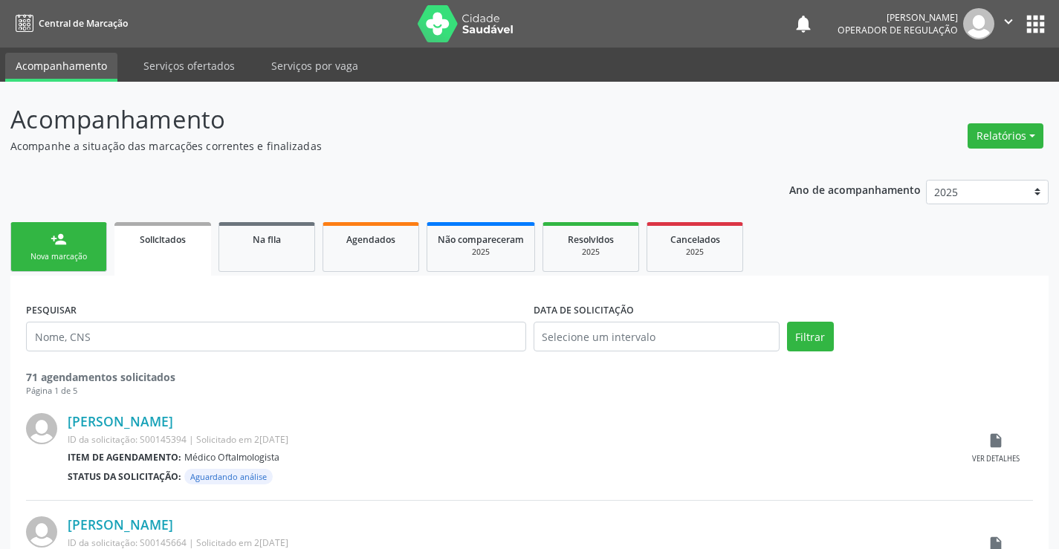
click at [51, 245] on link "person_add Nova marcação" at bounding box center [58, 247] width 97 height 50
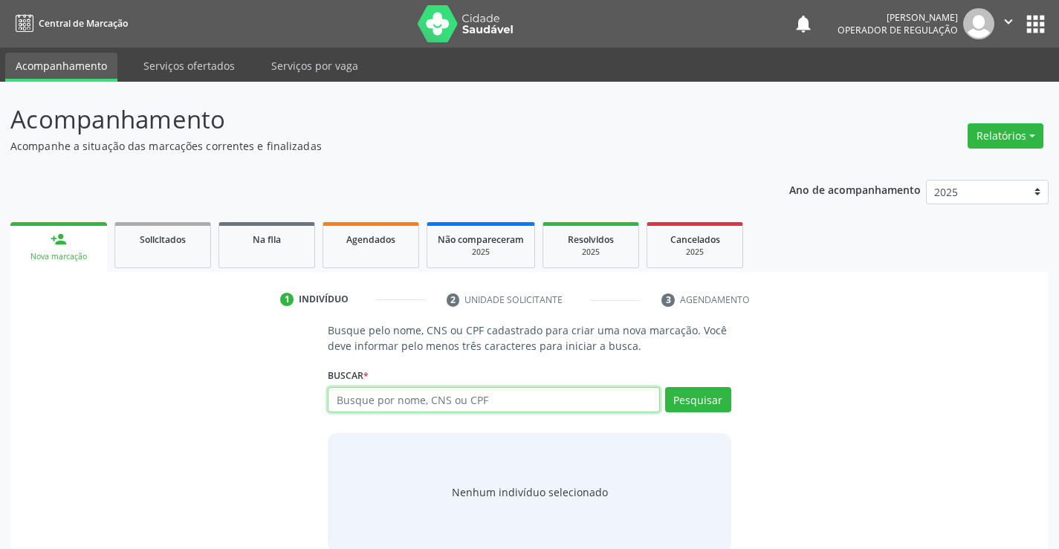
click at [452, 401] on input "text" at bounding box center [494, 399] width 332 height 25
click at [405, 393] on input "text" at bounding box center [494, 399] width 332 height 25
type input "705002027219957"
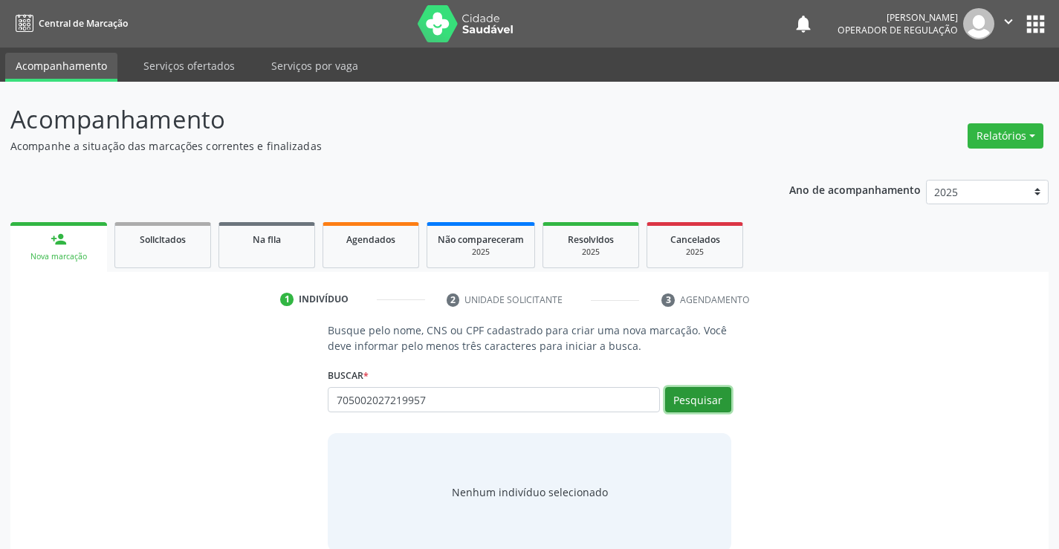
click at [702, 393] on button "Pesquisar" at bounding box center [698, 399] width 66 height 25
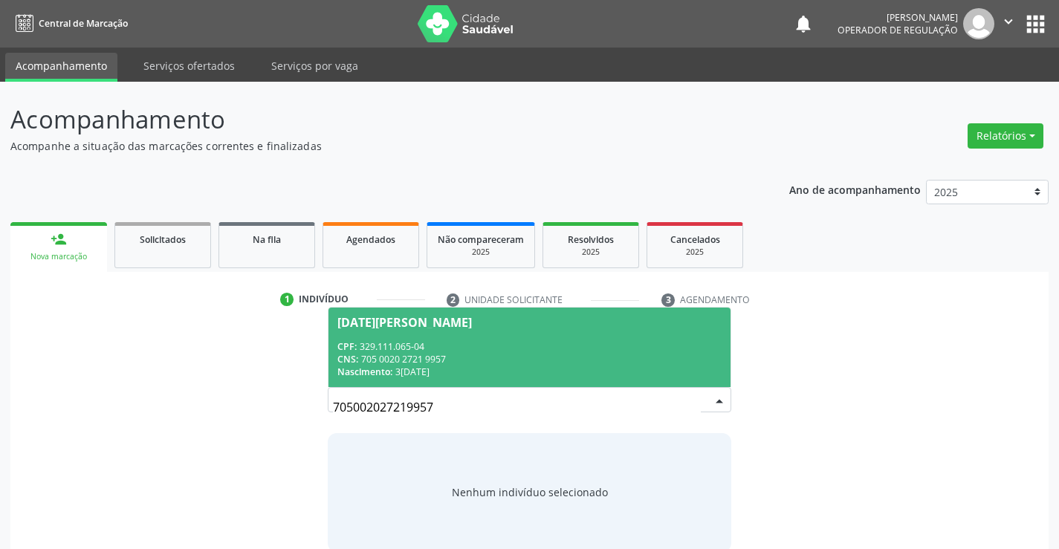
click at [485, 340] on div "CPF: 329.111.065-04" at bounding box center [530, 346] width 384 height 13
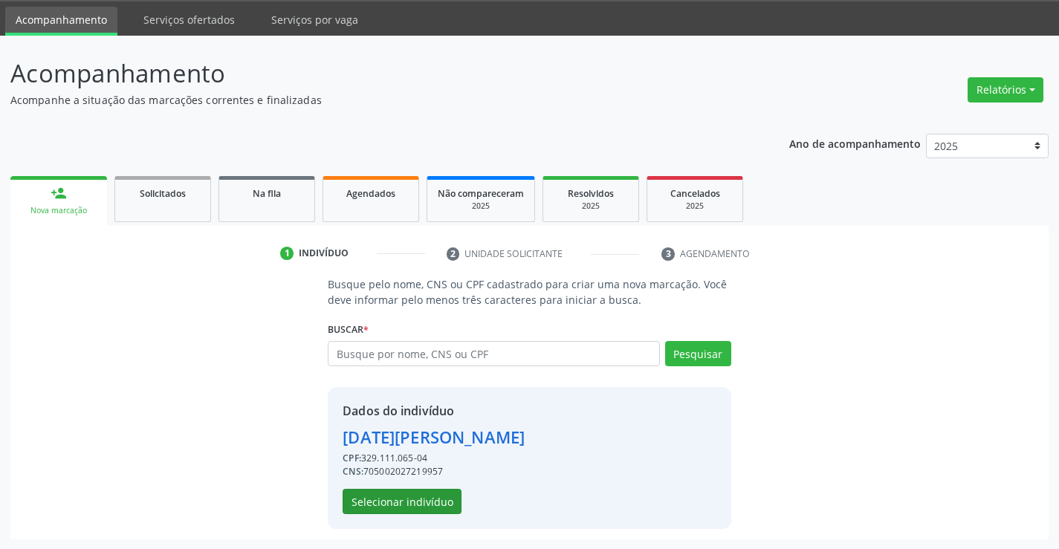
scroll to position [47, 0]
click at [394, 500] on button "Selecionar indivíduo" at bounding box center [402, 500] width 119 height 25
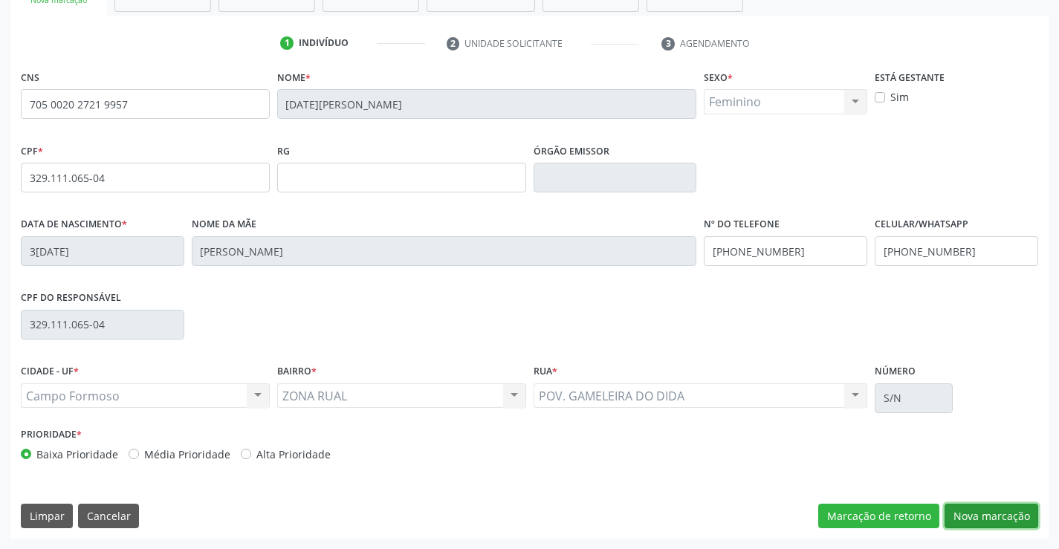
click at [995, 517] on button "Nova marcação" at bounding box center [992, 516] width 94 height 25
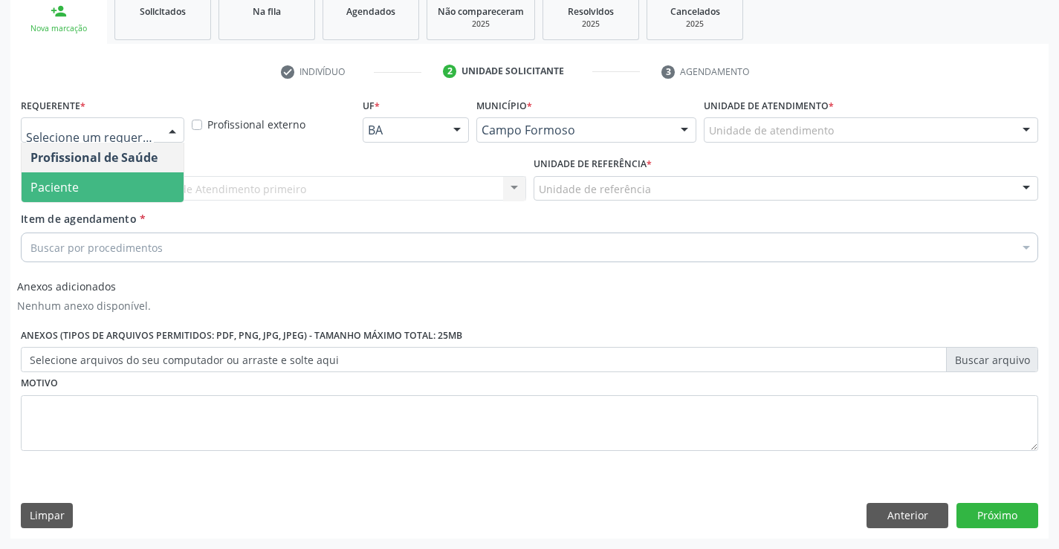
click at [98, 183] on span "Paciente" at bounding box center [103, 187] width 162 height 30
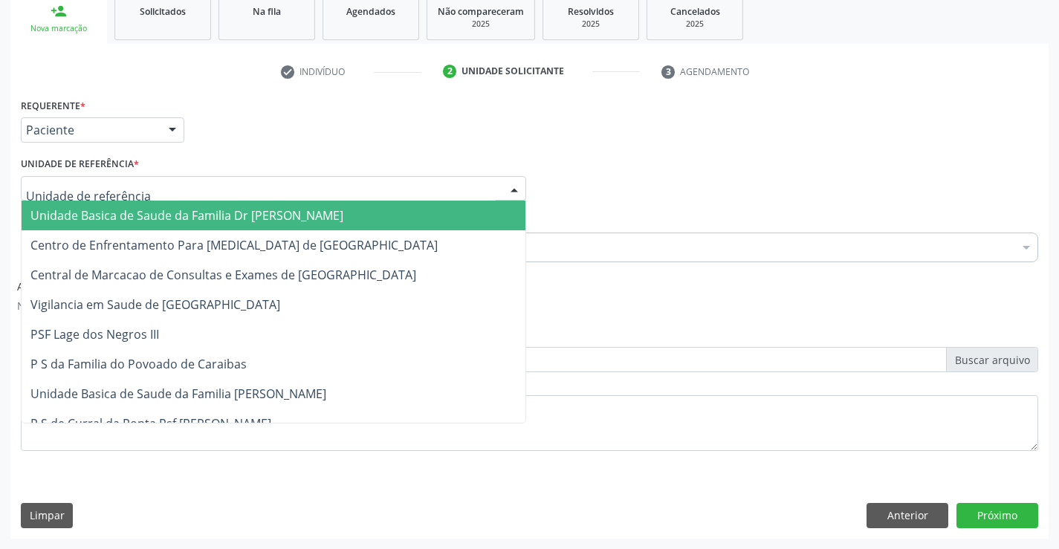
click at [132, 212] on span "Unidade Basica de Saude da Familia Dr [PERSON_NAME]" at bounding box center [186, 215] width 313 height 16
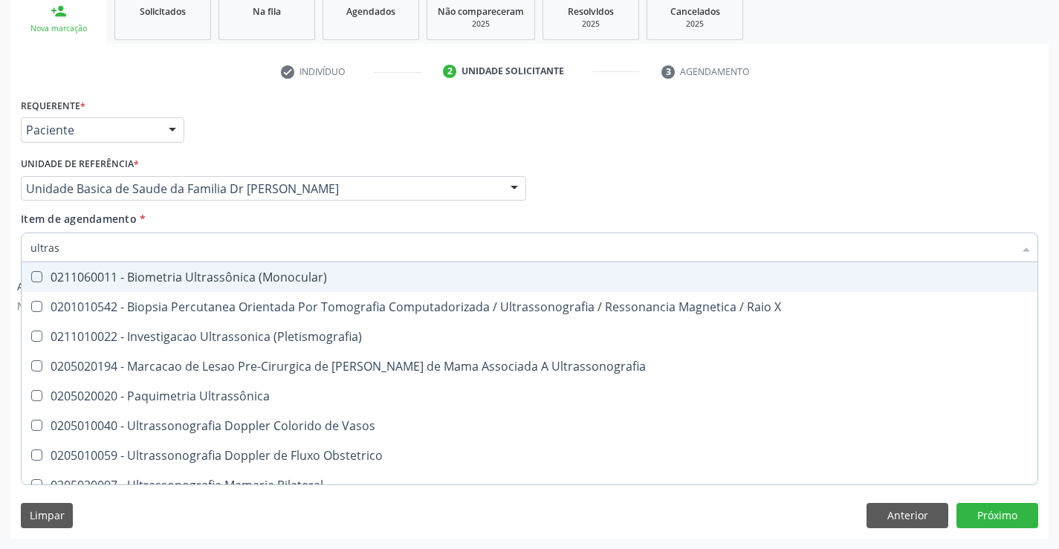
type input "ultrass"
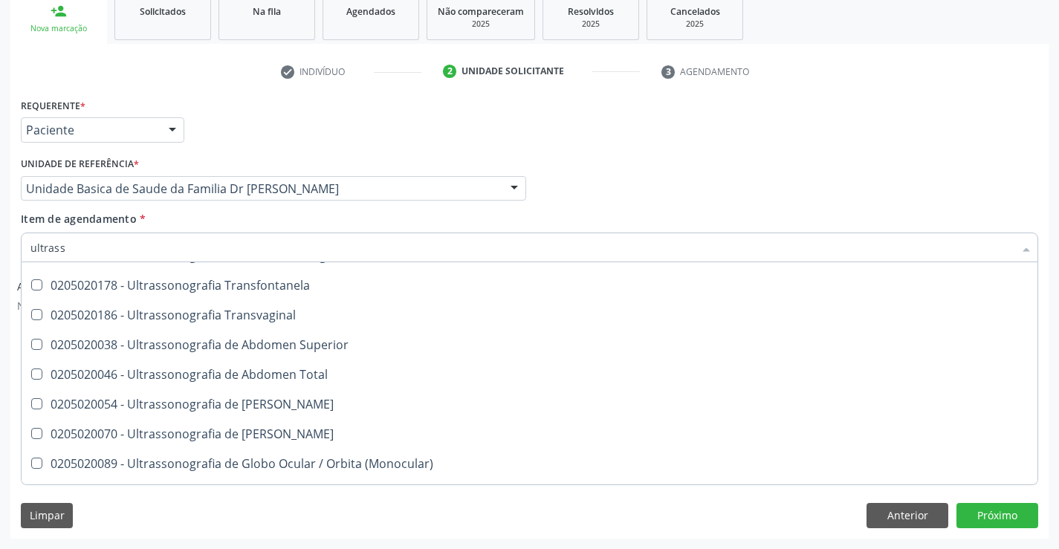
scroll to position [313, 0]
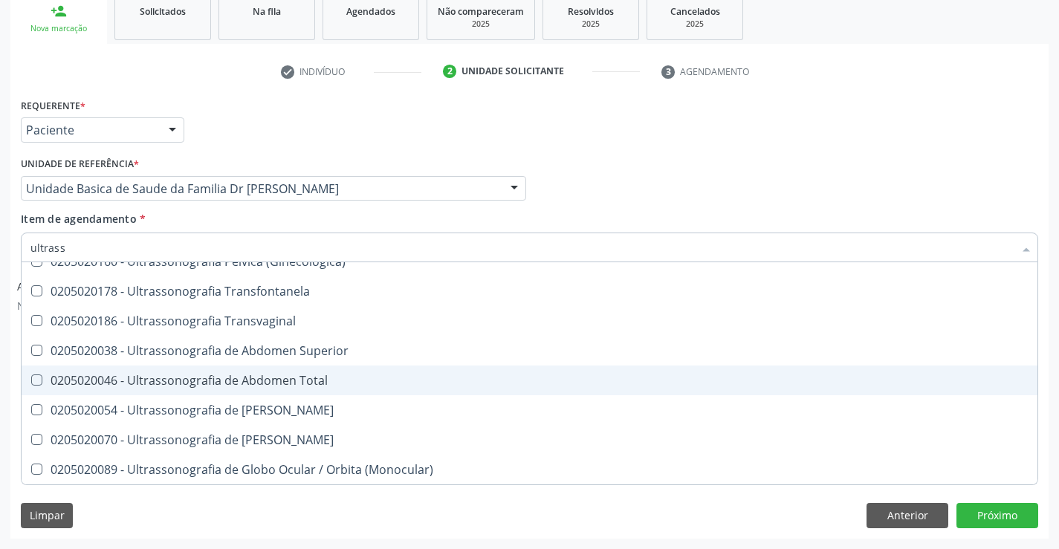
click at [333, 377] on div "0205020046 - Ultrassonografia de Abdomen Total" at bounding box center [529, 381] width 998 height 12
checkbox Total "true"
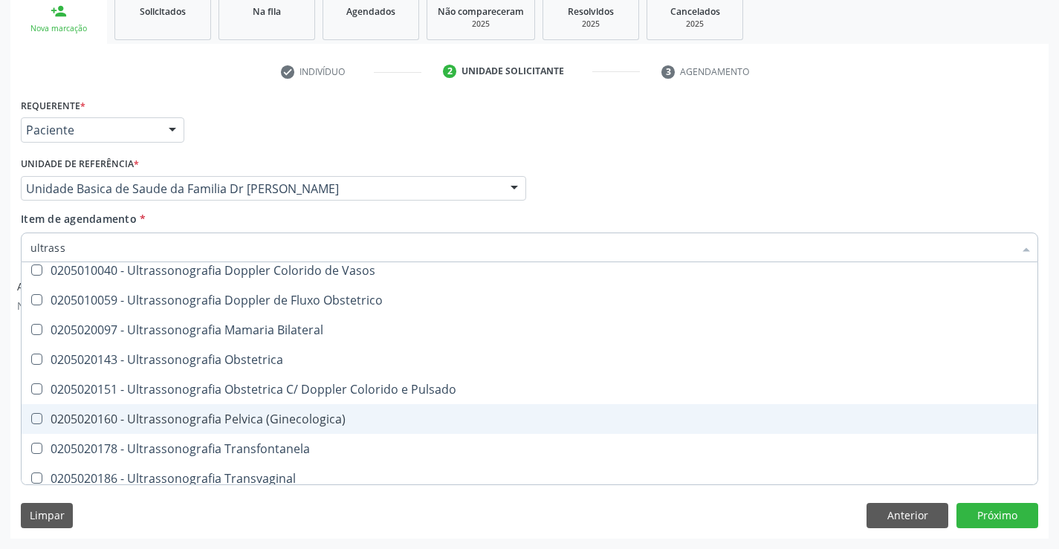
scroll to position [90, 0]
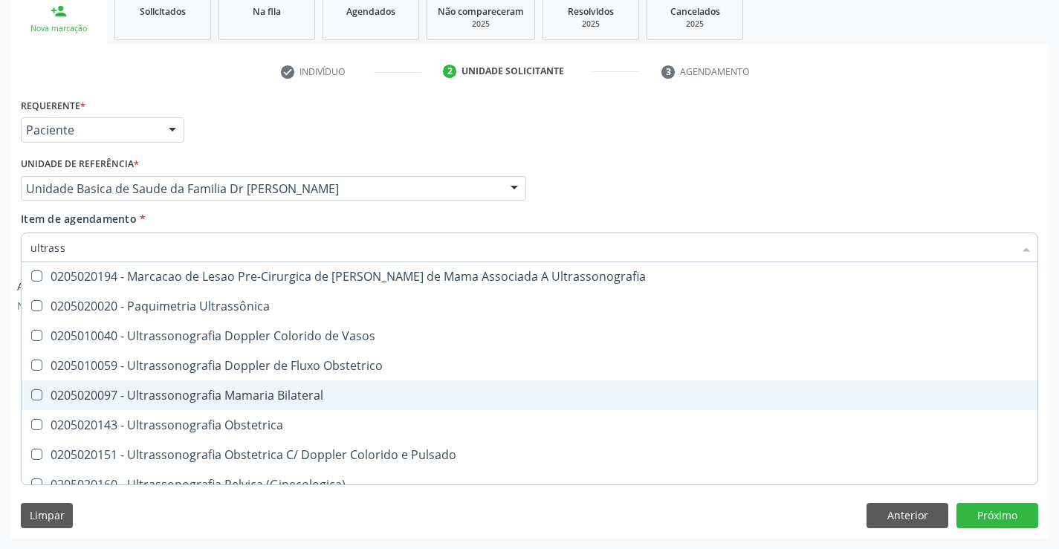
click at [340, 397] on div "0205020097 - Ultrassonografia Mamaria Bilateral" at bounding box center [529, 396] width 998 height 12
checkbox Bilateral "true"
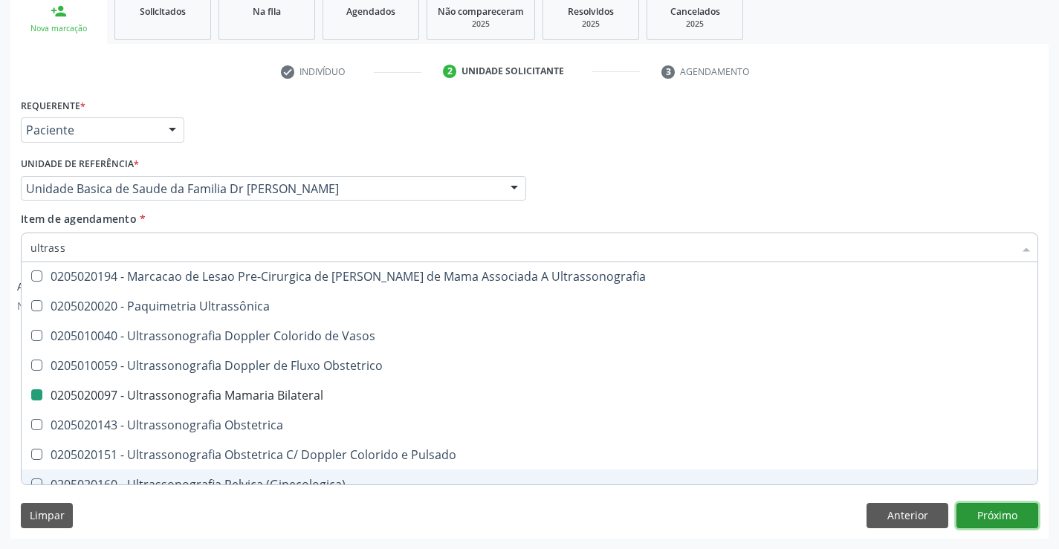
click at [989, 514] on button "Próximo" at bounding box center [998, 515] width 82 height 25
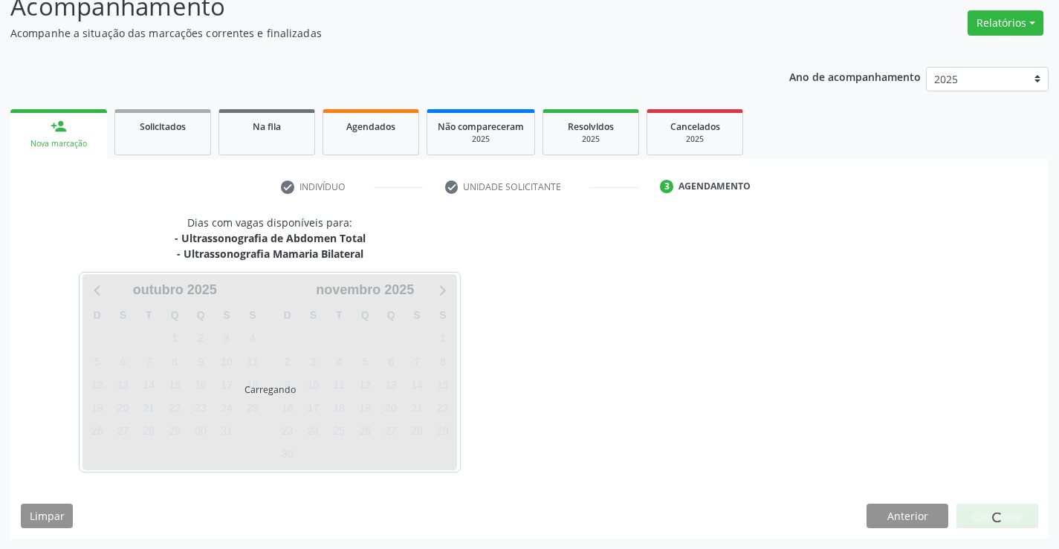
scroll to position [0, 0]
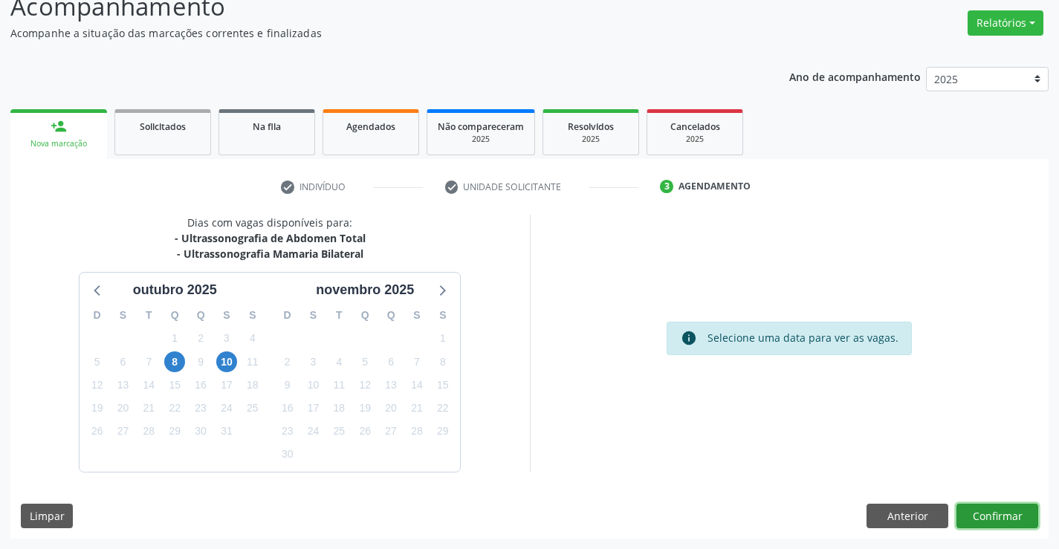
click at [986, 517] on button "Confirmar" at bounding box center [998, 516] width 82 height 25
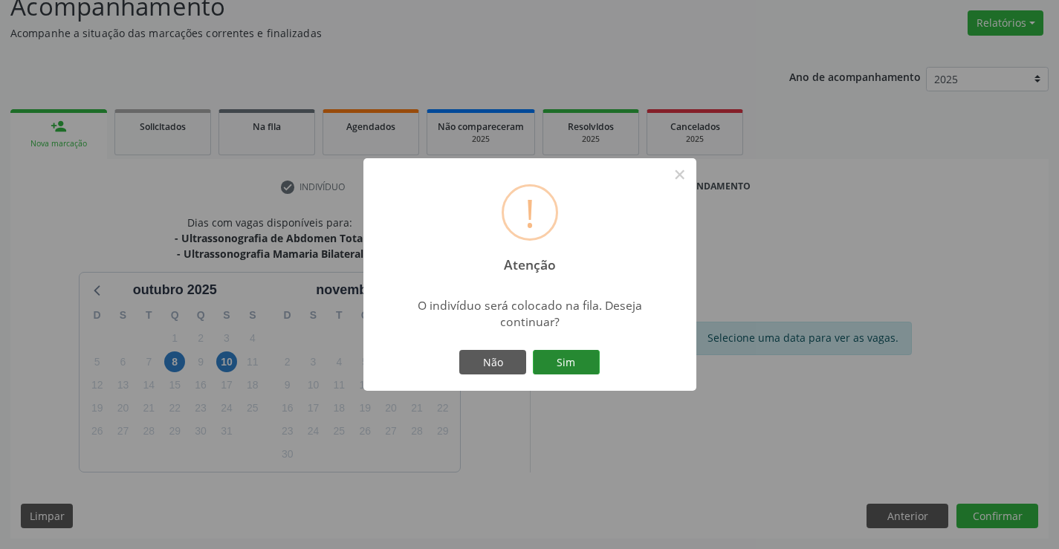
click at [566, 359] on button "Sim" at bounding box center [566, 362] width 67 height 25
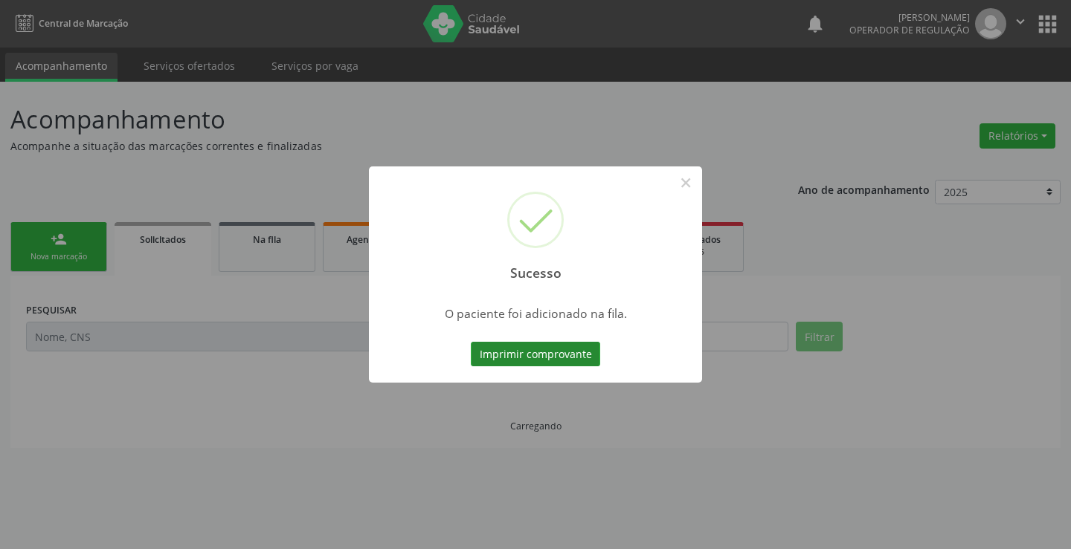
click at [523, 351] on button "Imprimir comprovante" at bounding box center [535, 354] width 129 height 25
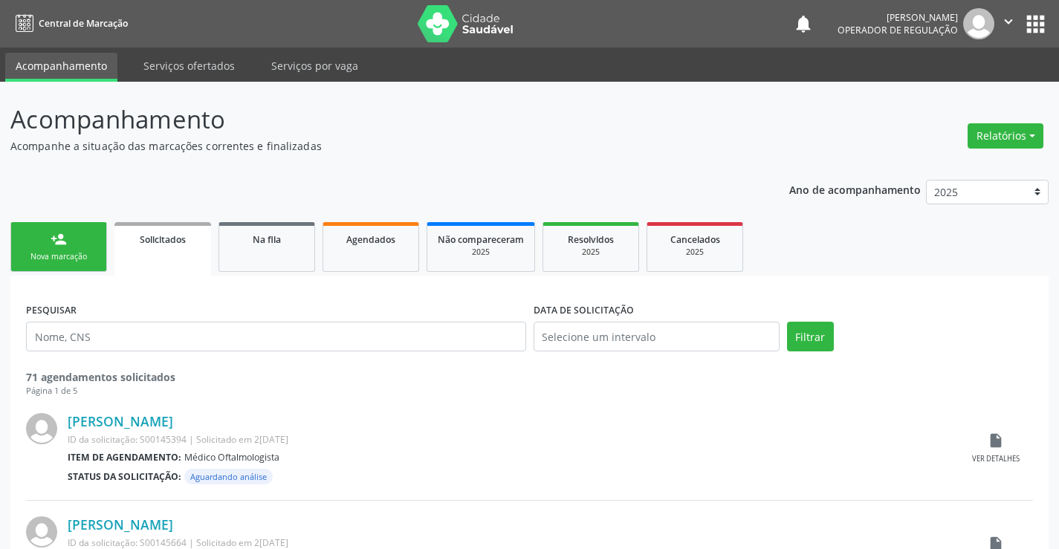
click at [74, 254] on div "Nova marcação" at bounding box center [59, 256] width 74 height 11
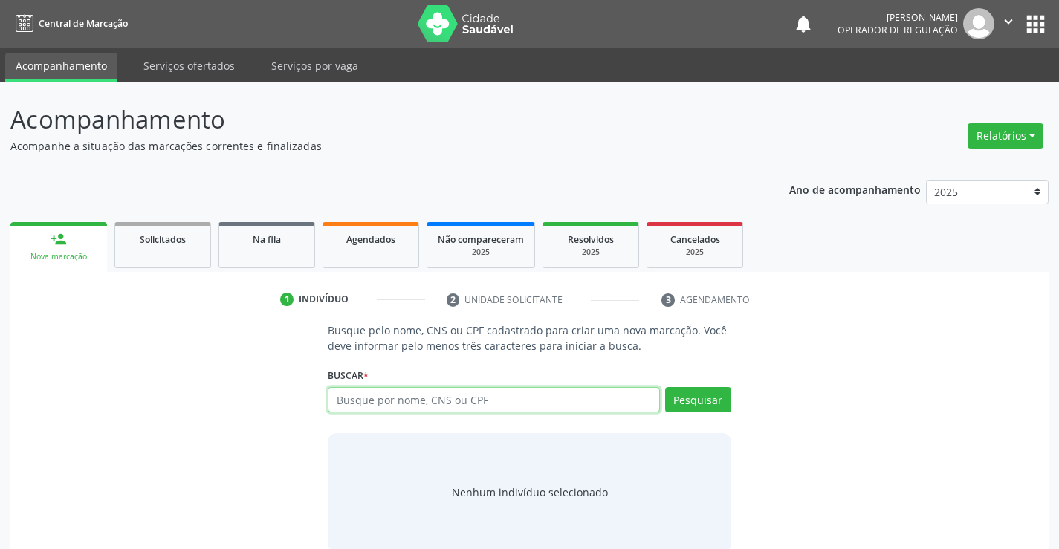
click at [469, 398] on input "text" at bounding box center [494, 399] width 332 height 25
type input "707404085899374"
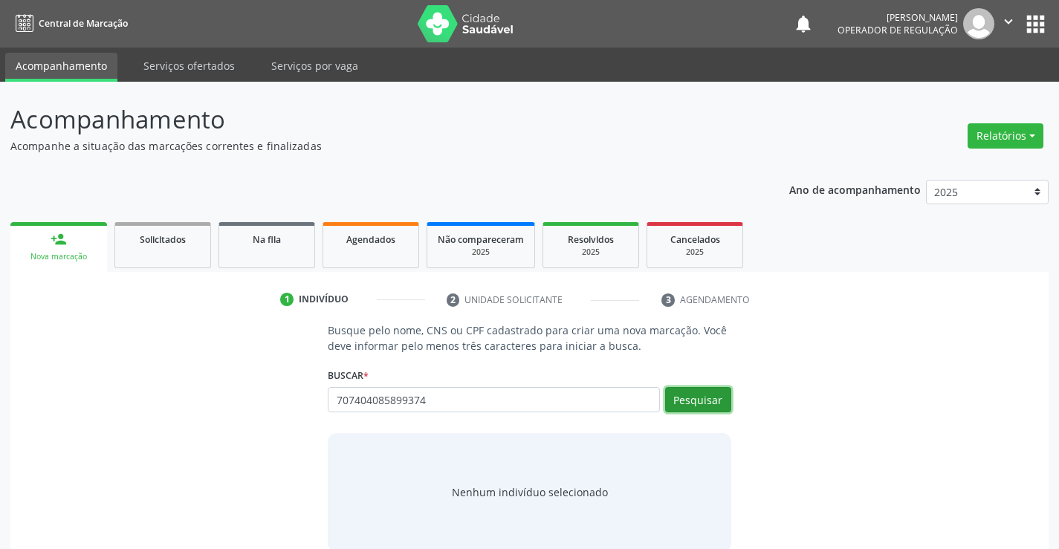
click at [700, 397] on button "Pesquisar" at bounding box center [698, 399] width 66 height 25
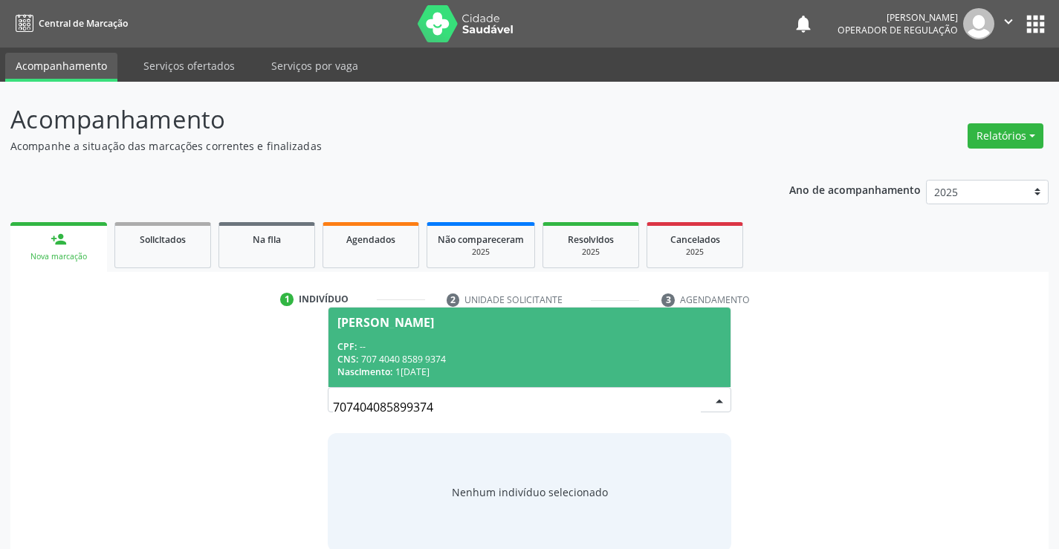
click at [404, 348] on div "CPF: --" at bounding box center [530, 346] width 384 height 13
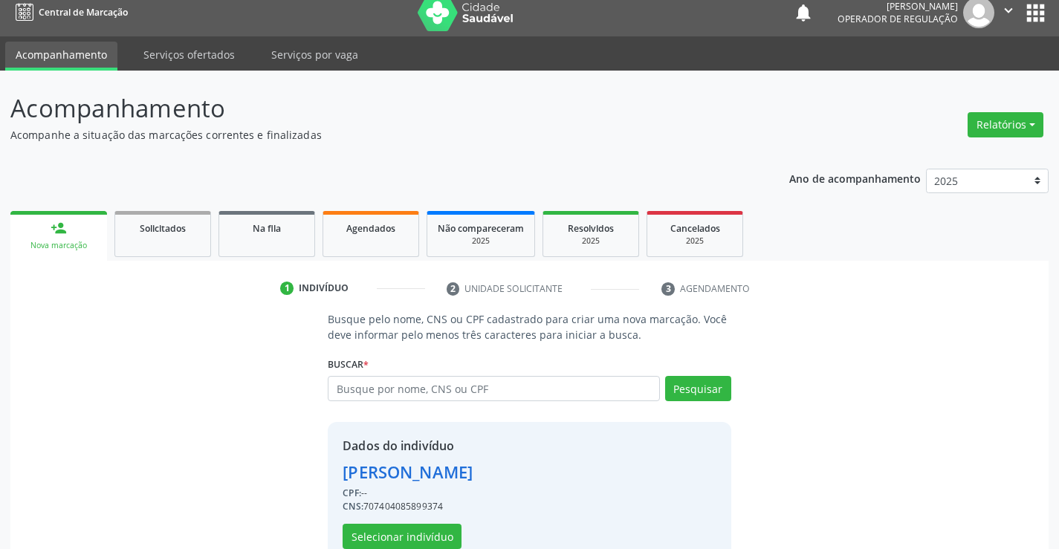
scroll to position [47, 0]
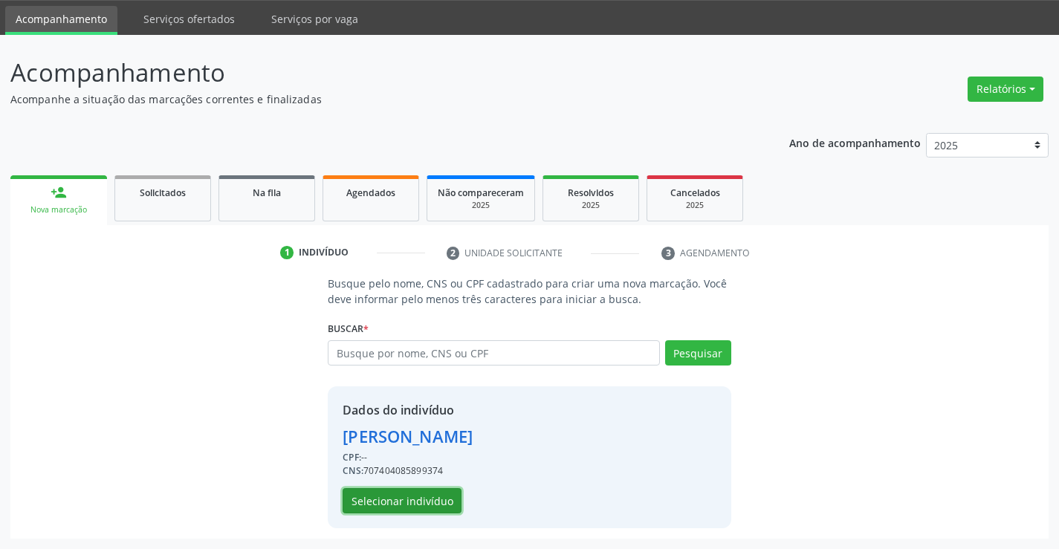
click at [389, 500] on button "Selecionar indivíduo" at bounding box center [402, 500] width 119 height 25
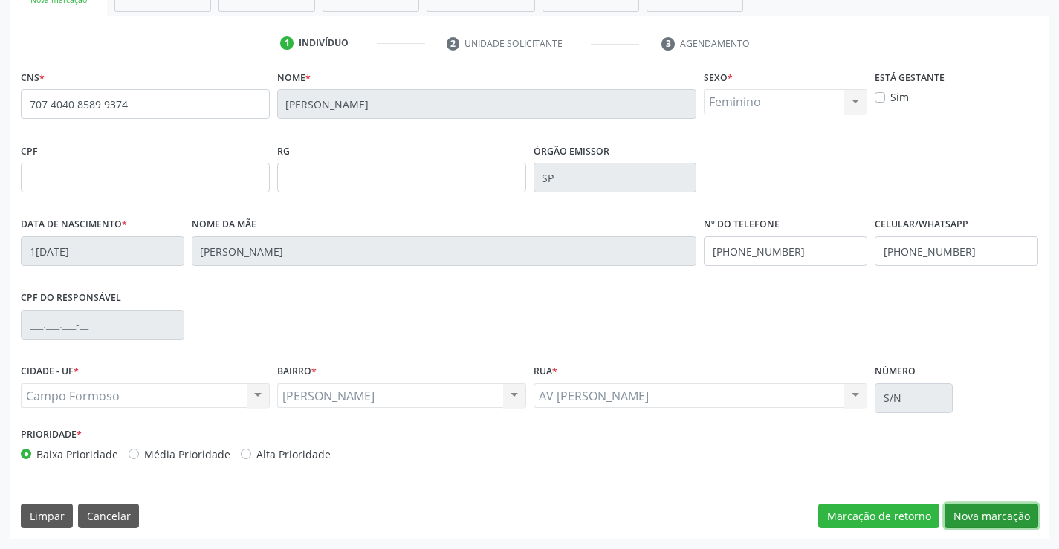
click at [991, 511] on button "Nova marcação" at bounding box center [992, 516] width 94 height 25
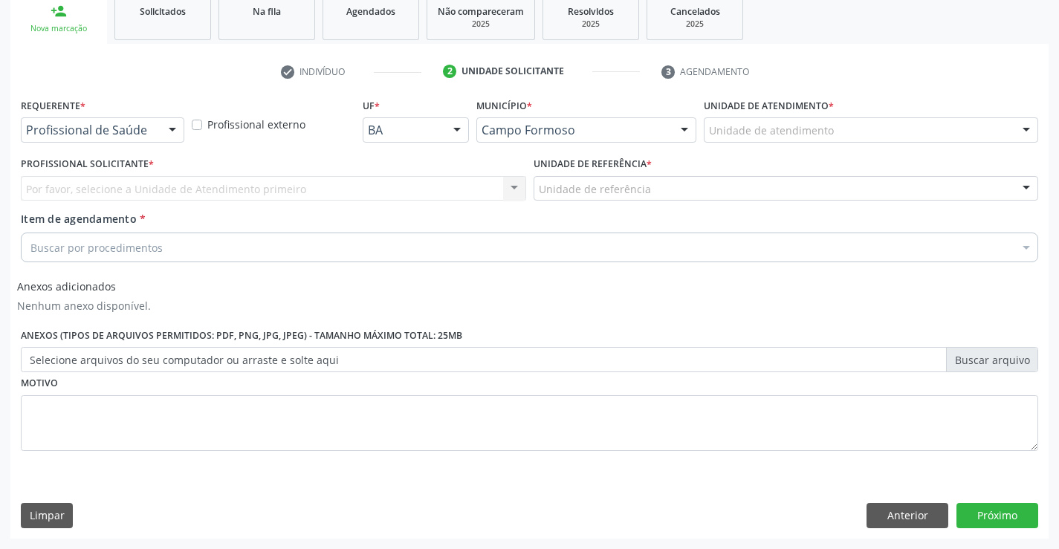
scroll to position [228, 0]
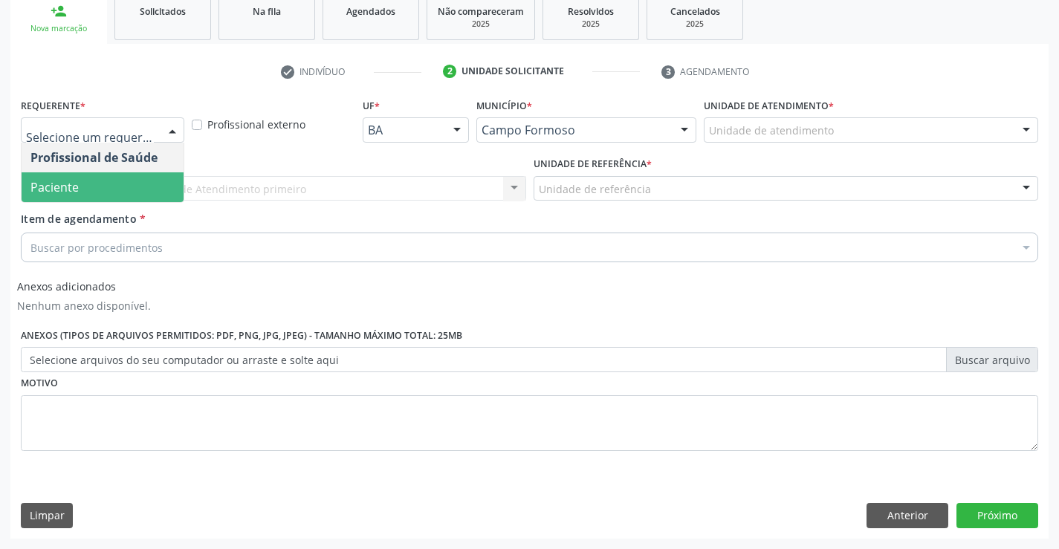
click at [91, 184] on span "Paciente" at bounding box center [103, 187] width 162 height 30
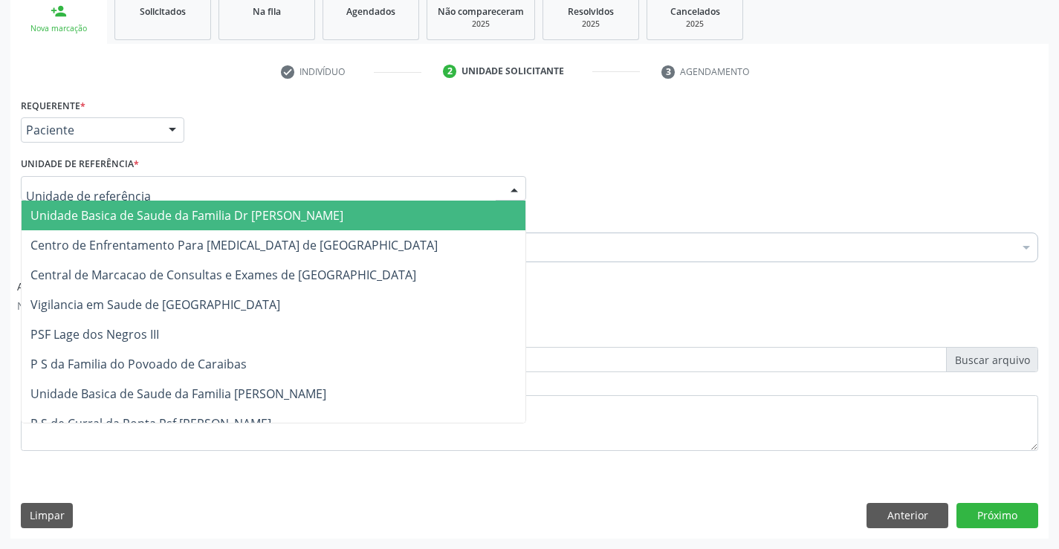
click at [134, 217] on span "Unidade Basica de Saude da Familia Dr [PERSON_NAME]" at bounding box center [186, 215] width 313 height 16
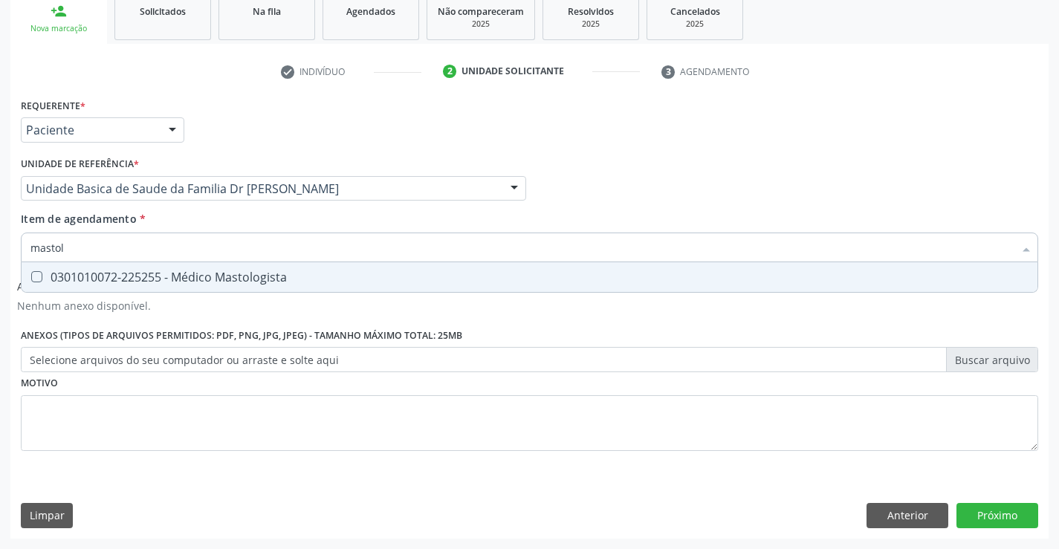
type input "mastolo"
click at [236, 277] on div "0301010072-225255 - Médico Mastologista" at bounding box center [529, 277] width 998 height 12
checkbox Mastologista "true"
click at [1005, 517] on button "Próximo" at bounding box center [998, 515] width 82 height 25
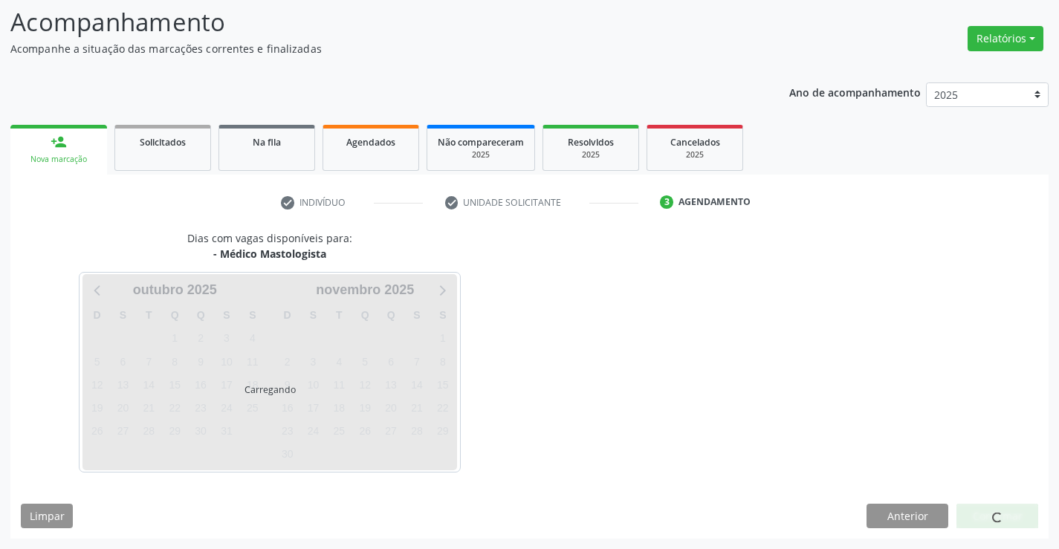
scroll to position [97, 0]
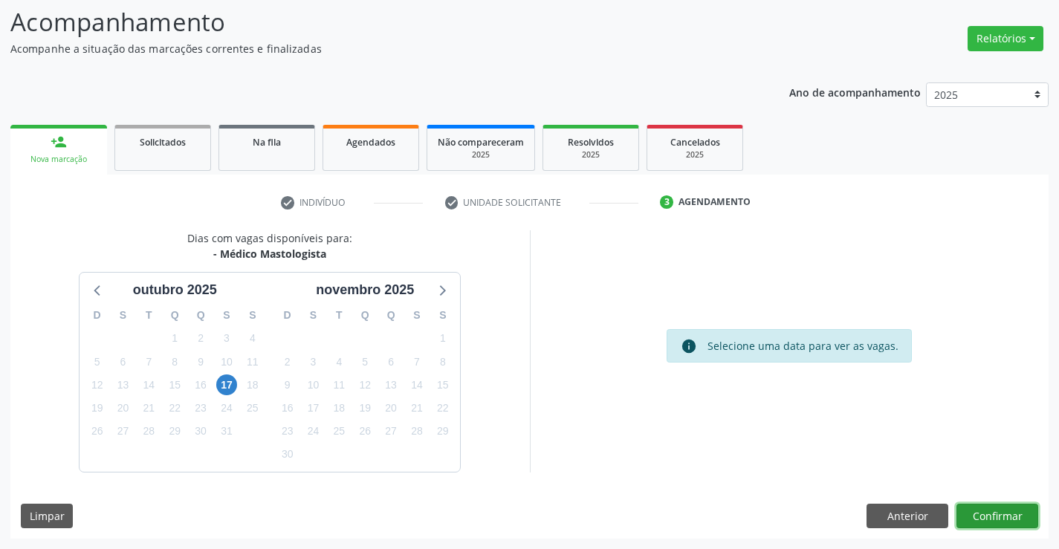
click at [1005, 517] on button "Confirmar" at bounding box center [998, 516] width 82 height 25
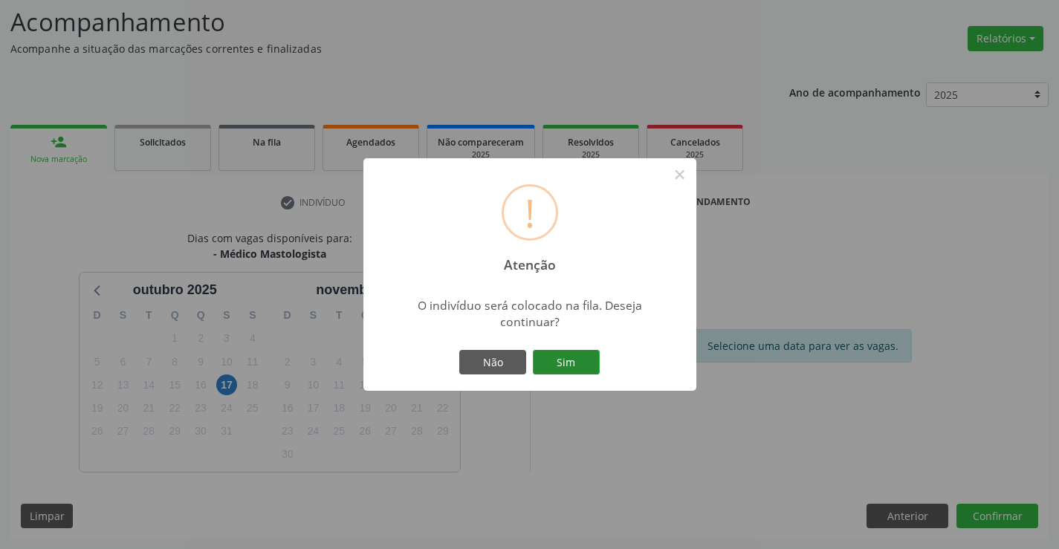
click at [562, 355] on button "Sim" at bounding box center [566, 362] width 67 height 25
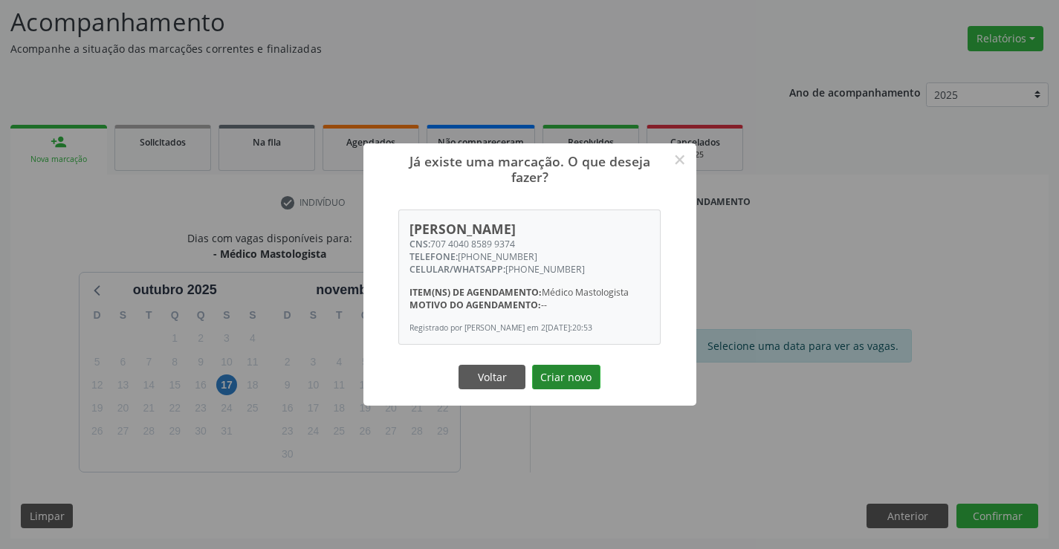
click at [567, 384] on button "Criar novo" at bounding box center [566, 377] width 68 height 25
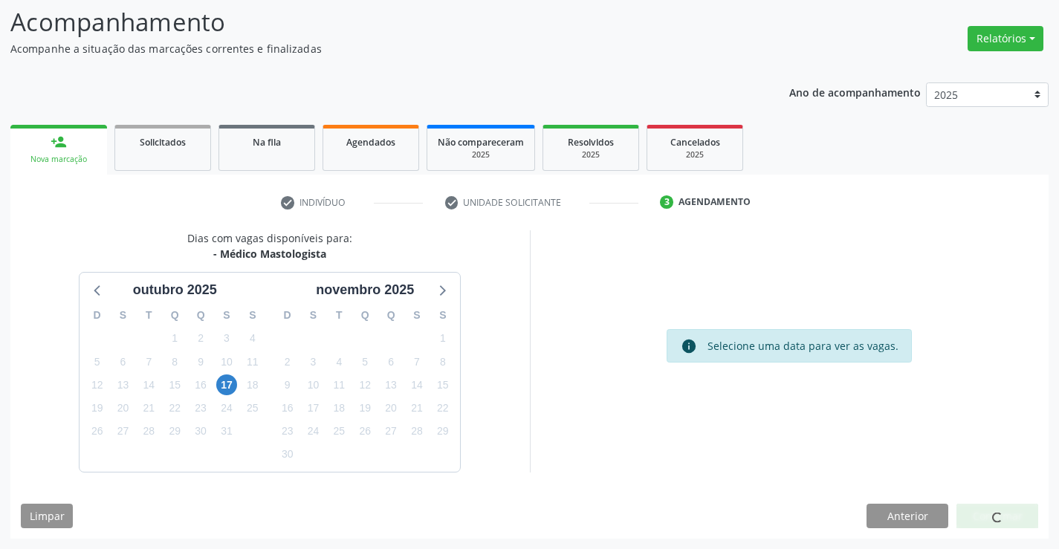
scroll to position [0, 0]
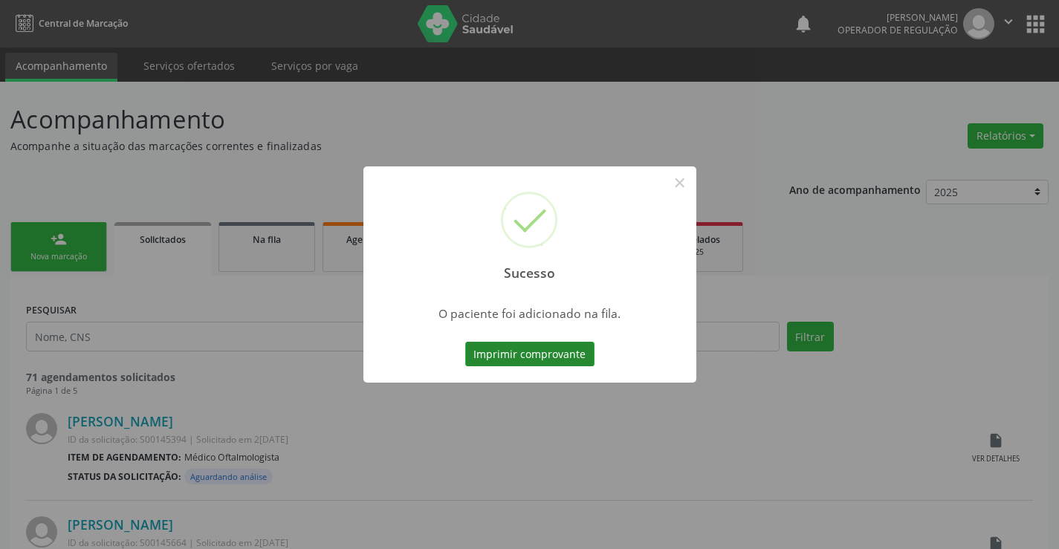
click at [527, 354] on button "Imprimir comprovante" at bounding box center [529, 354] width 129 height 25
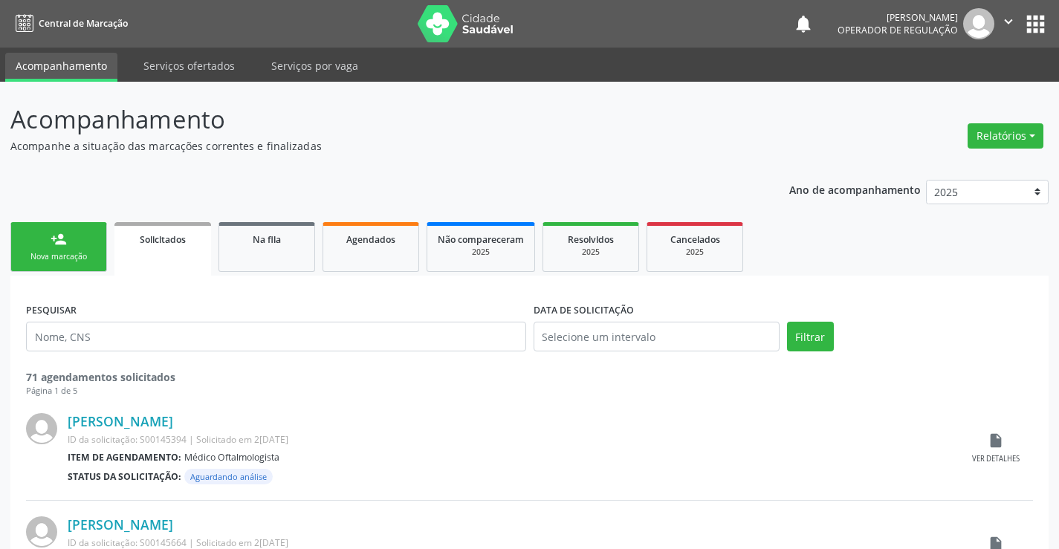
click at [73, 256] on div "Nova marcação" at bounding box center [59, 256] width 74 height 11
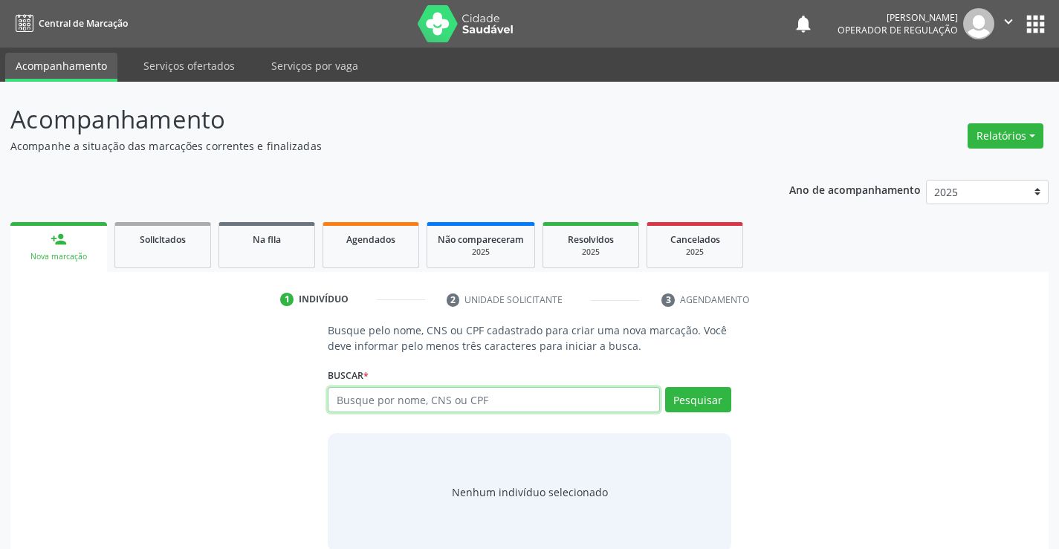
click at [506, 407] on input "text" at bounding box center [494, 399] width 332 height 25
click at [443, 395] on input "text" at bounding box center [494, 399] width 332 height 25
type input "1"
type input "705007245189051"
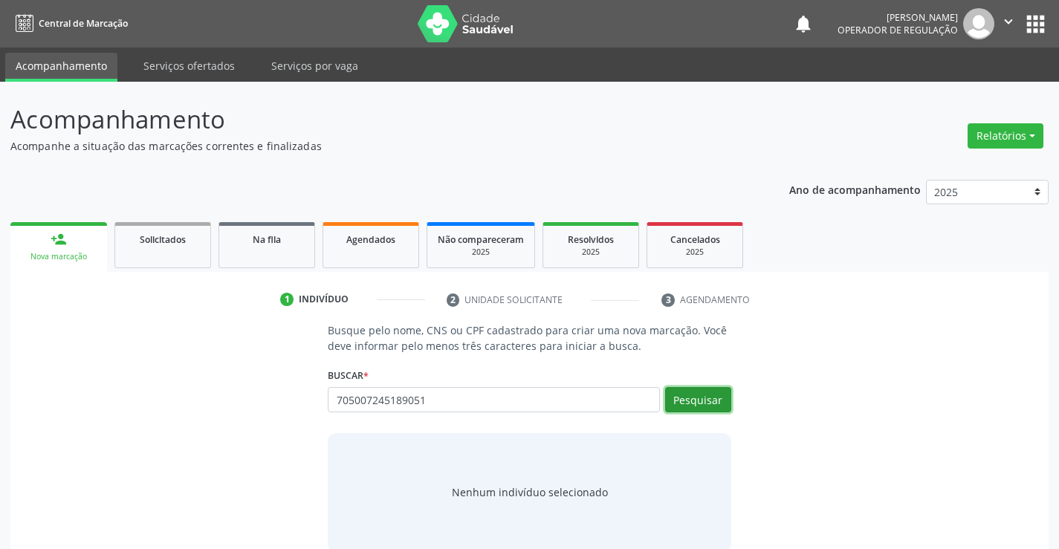
click at [702, 393] on button "Pesquisar" at bounding box center [698, 399] width 66 height 25
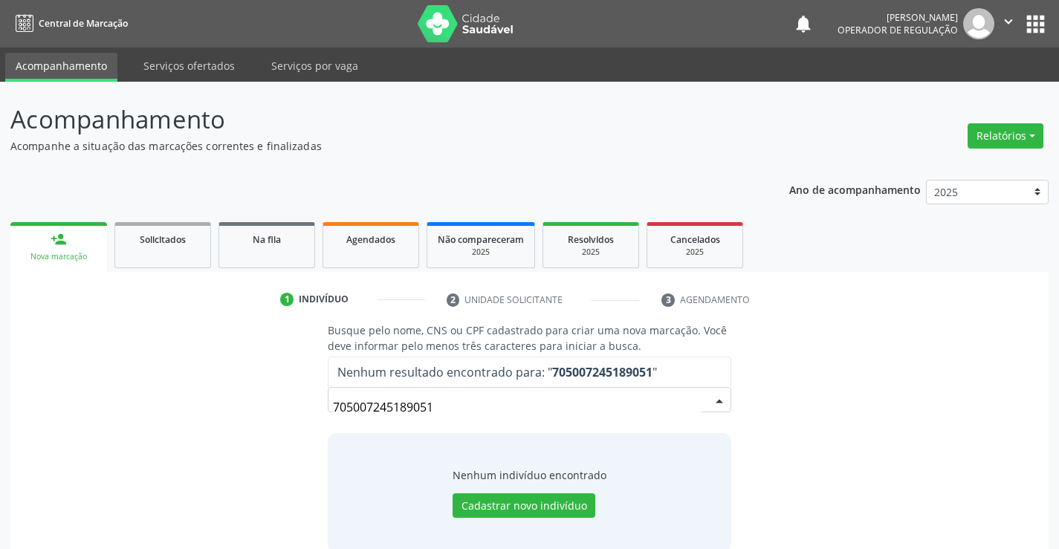
drag, startPoint x: 335, startPoint y: 405, endPoint x: 479, endPoint y: 421, distance: 145.1
click at [479, 421] on input "705007245189051" at bounding box center [516, 408] width 367 height 30
click at [536, 505] on button "Cadastrar novo indivíduo" at bounding box center [524, 506] width 143 height 25
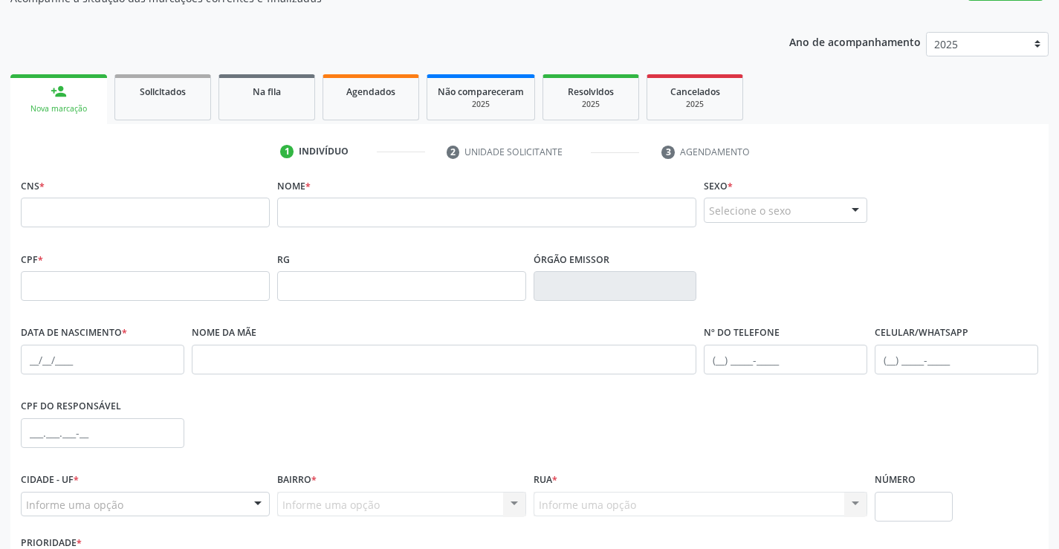
scroll to position [149, 0]
click at [171, 219] on input "text" at bounding box center [145, 212] width 249 height 30
paste input "705 0072 4518 9051"
type input "705 0072 4518 9051"
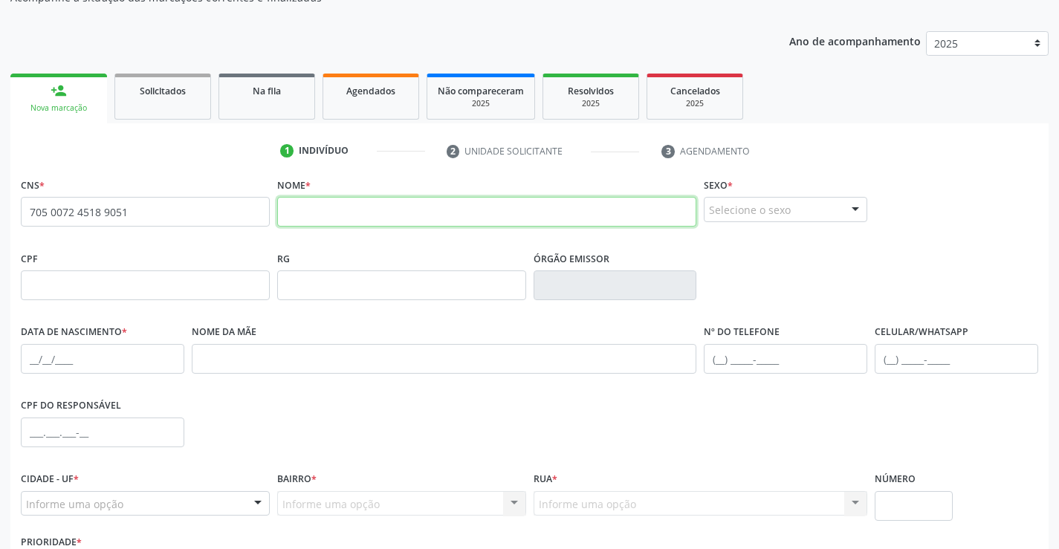
click at [317, 210] on input "text" at bounding box center [487, 212] width 420 height 30
type input "[PERSON_NAME]"
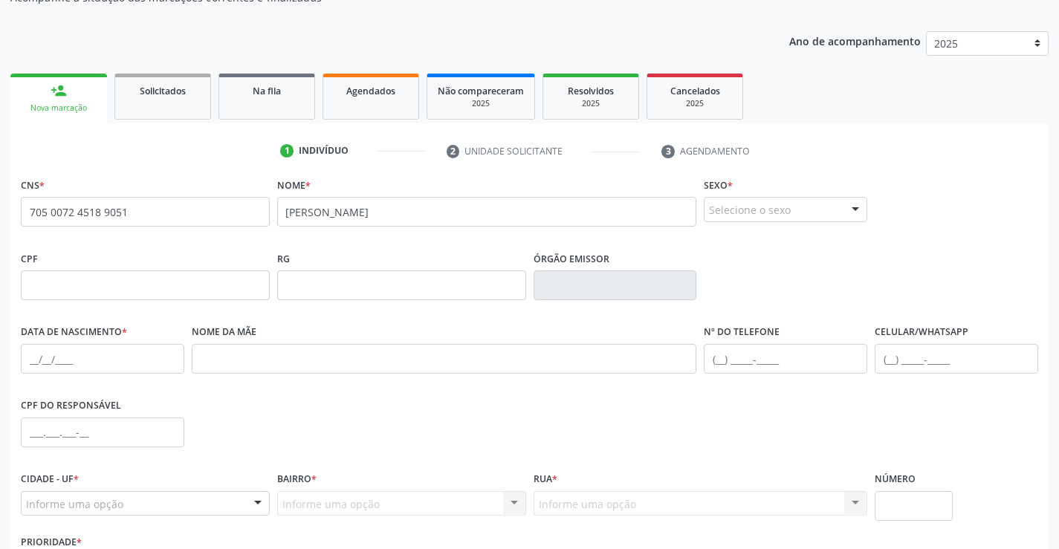
click at [750, 209] on div "Selecione o sexo" at bounding box center [786, 209] width 164 height 25
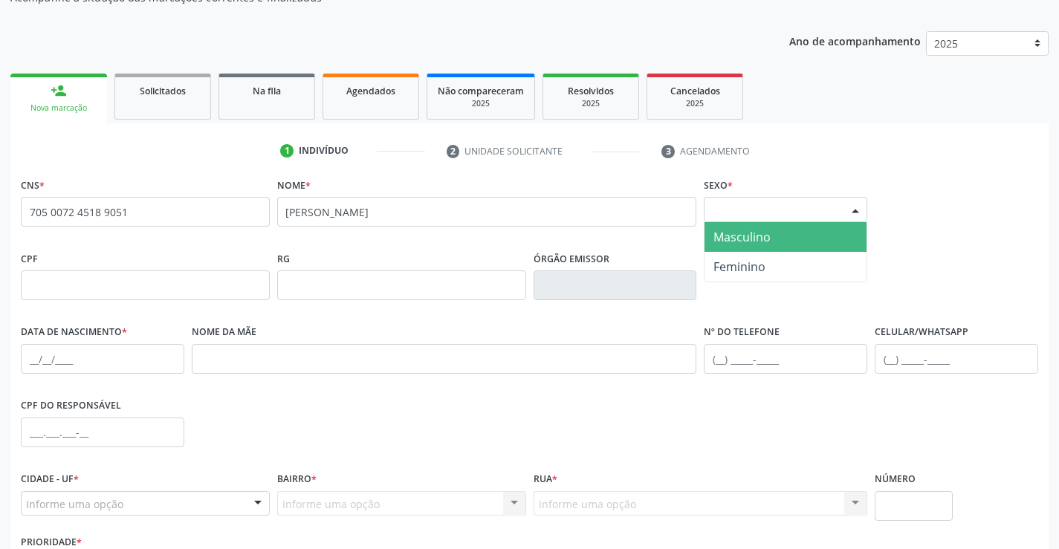
click at [753, 231] on span "Masculino" at bounding box center [742, 237] width 57 height 16
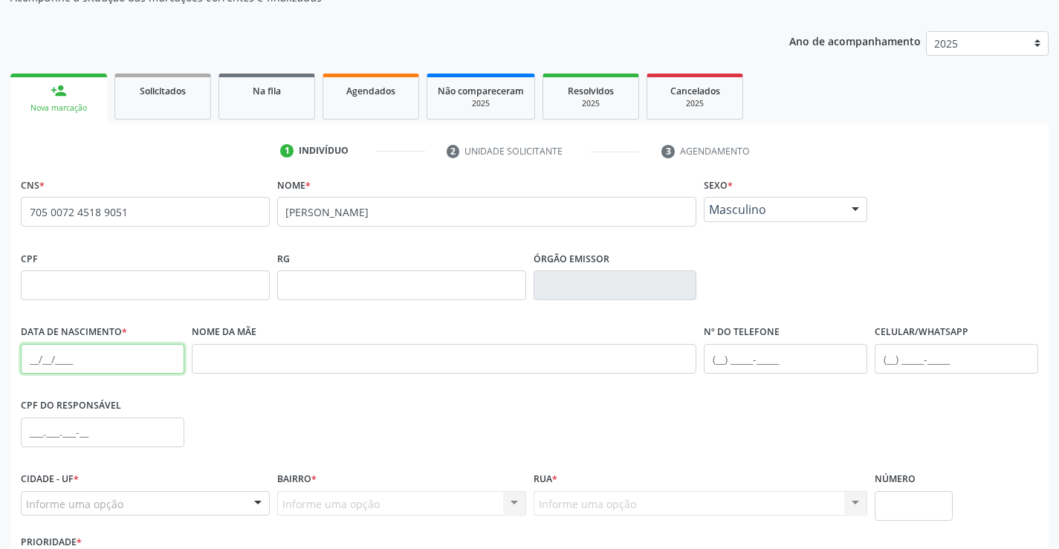
click at [66, 361] on input "text" at bounding box center [103, 359] width 164 height 30
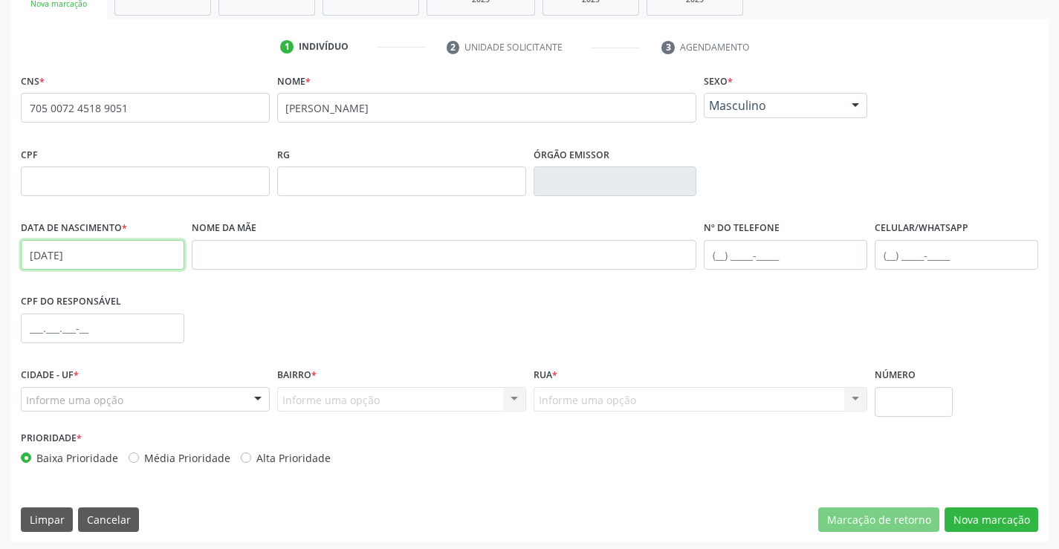
scroll to position [256, 0]
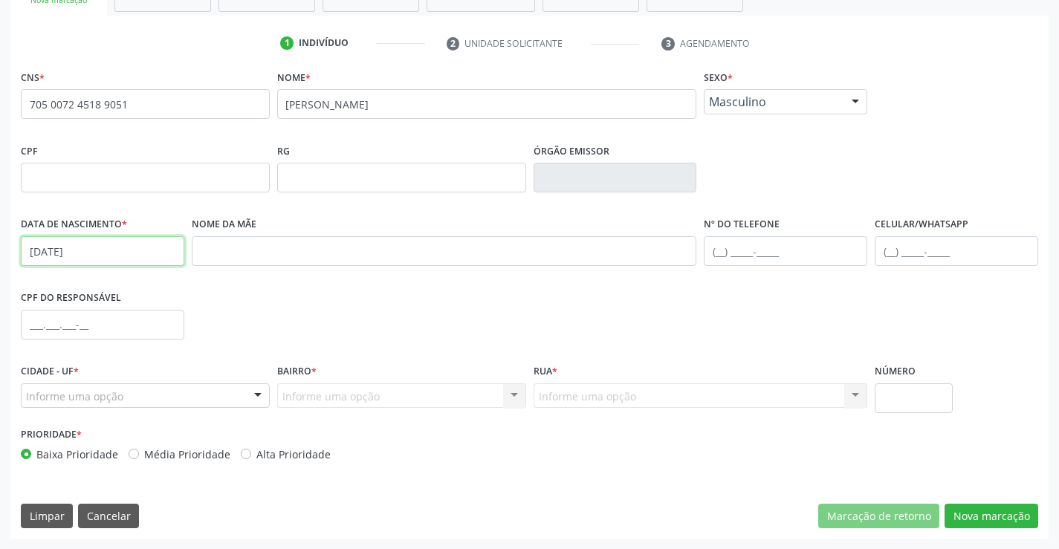
type input "[DATE]"
click at [142, 397] on div "Informe uma opção" at bounding box center [145, 396] width 249 height 25
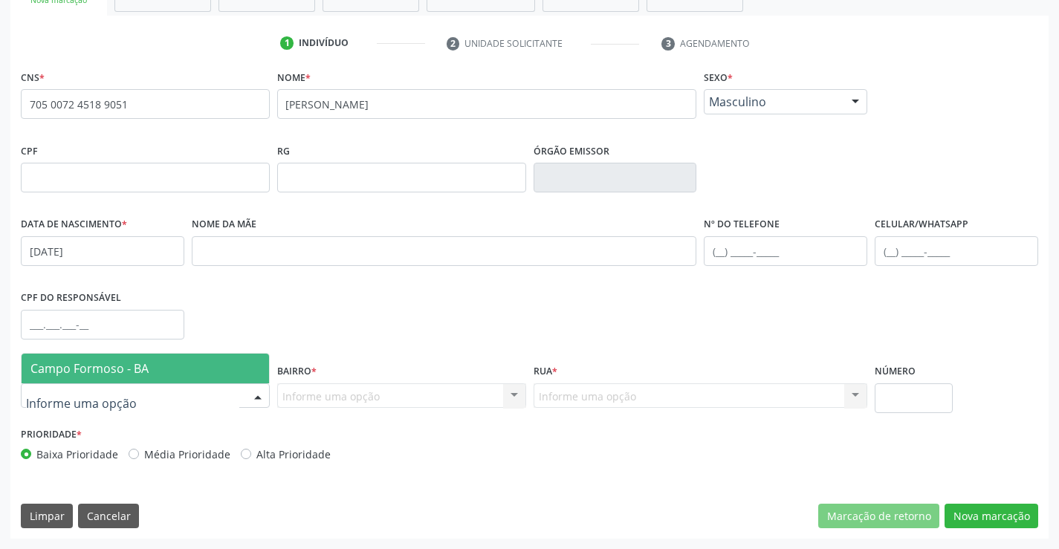
click at [146, 375] on span "Campo Formoso - BA" at bounding box center [89, 369] width 118 height 16
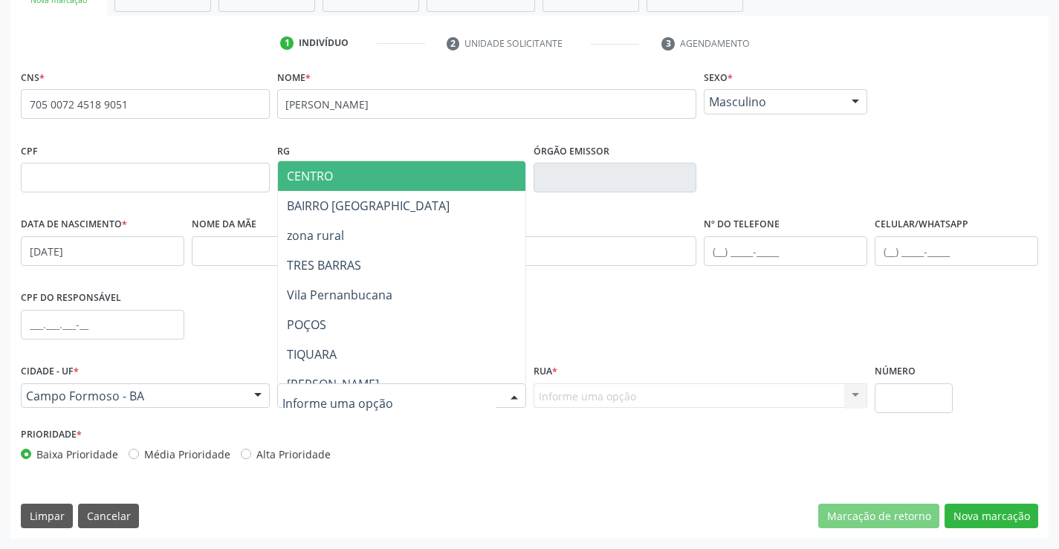
click at [338, 395] on input "text" at bounding box center [389, 404] width 213 height 30
click at [366, 175] on span "CENTRO" at bounding box center [438, 176] width 321 height 30
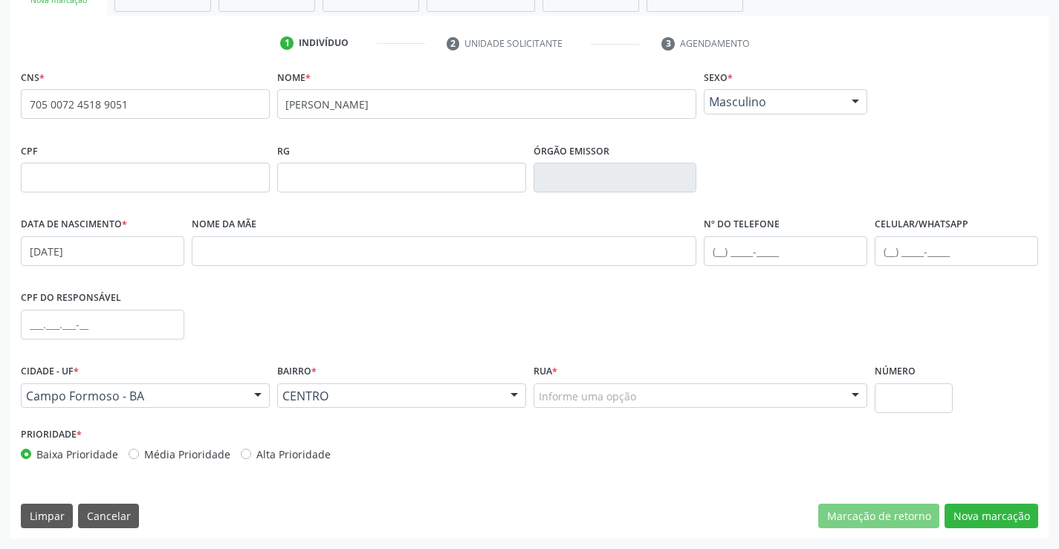
click at [639, 398] on div "Informe uma opção" at bounding box center [701, 396] width 335 height 25
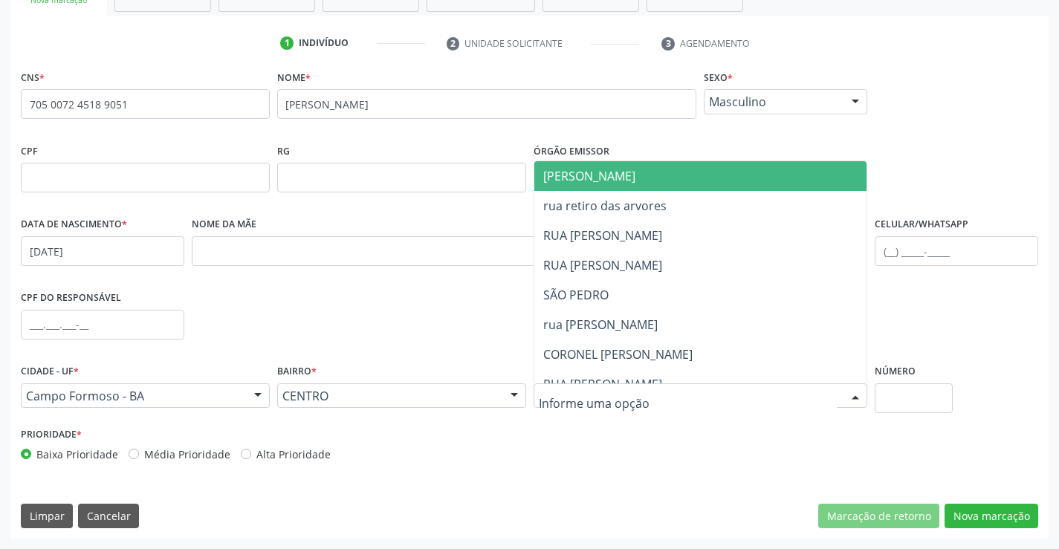
click at [650, 171] on span "[PERSON_NAME]" at bounding box center [714, 176] width 358 height 30
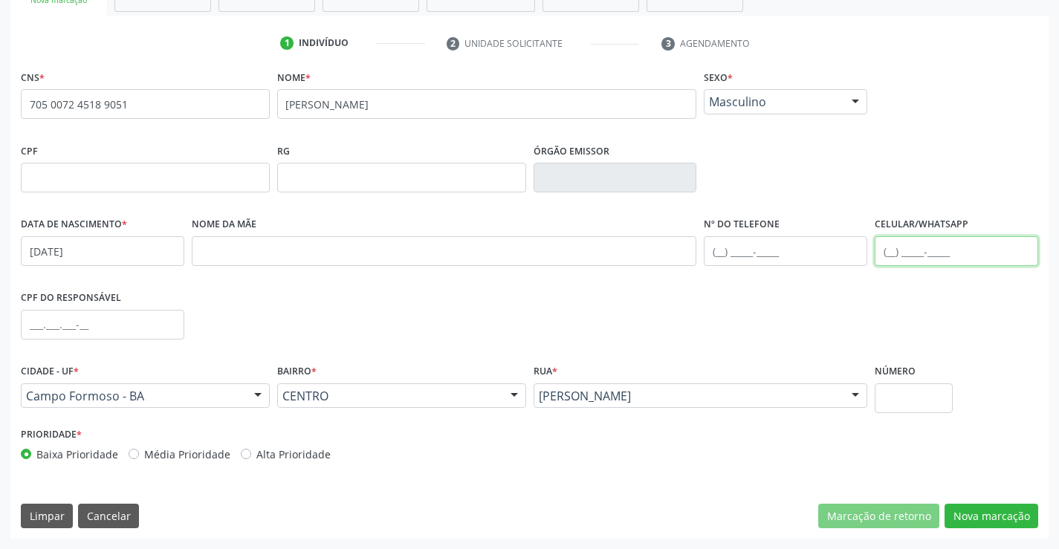
click at [916, 254] on input "text" at bounding box center [957, 251] width 164 height 30
type input "[PHONE_NUMBER]"
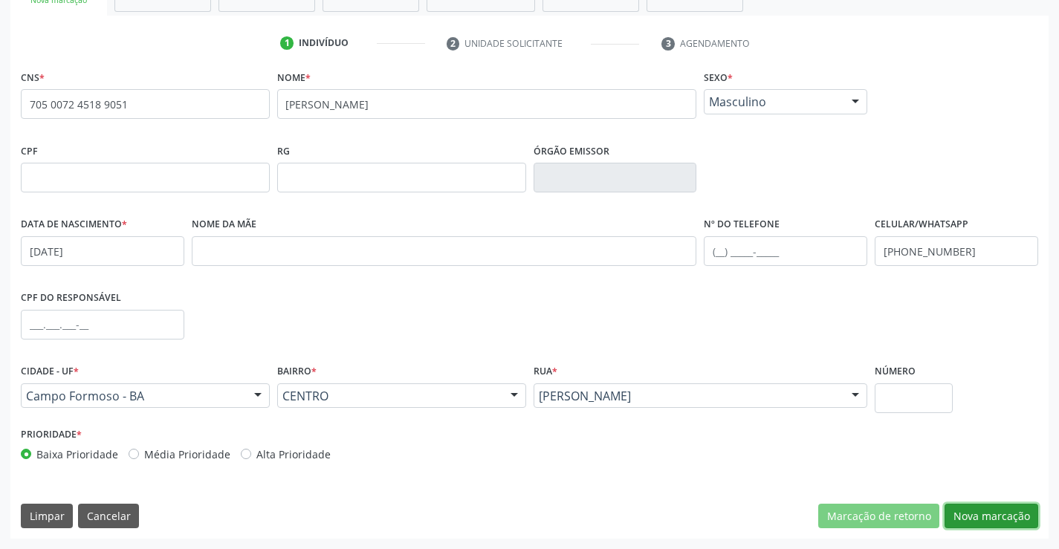
click at [988, 516] on button "Nova marcação" at bounding box center [992, 516] width 94 height 25
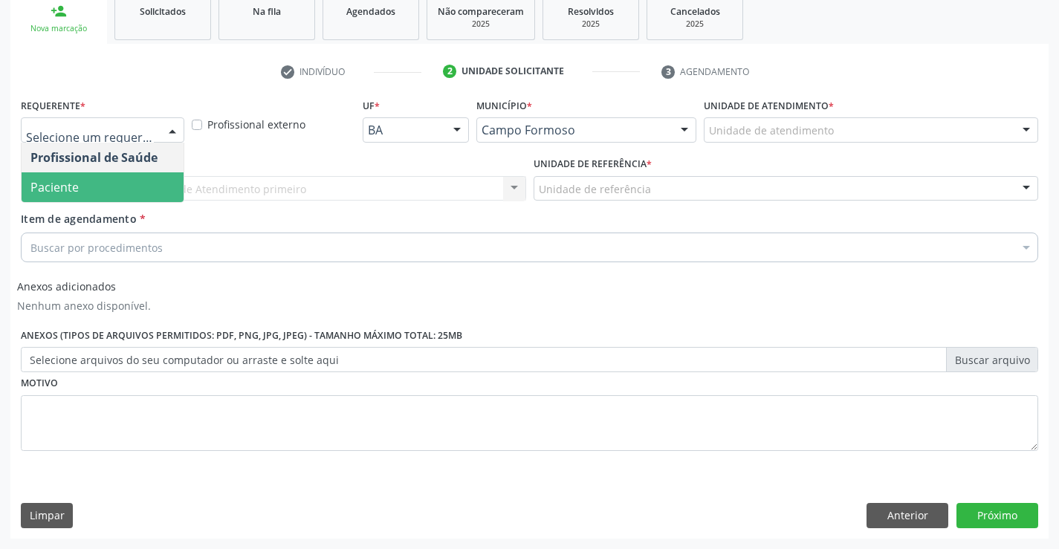
click at [83, 194] on span "Paciente" at bounding box center [103, 187] width 162 height 30
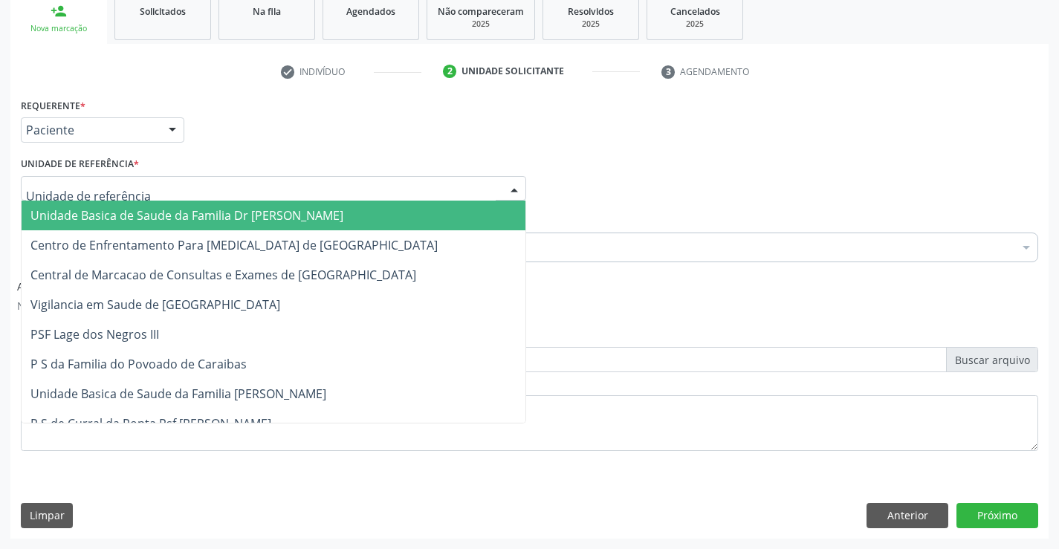
click at [138, 219] on span "Unidade Basica de Saude da Familia Dr [PERSON_NAME]" at bounding box center [186, 215] width 313 height 16
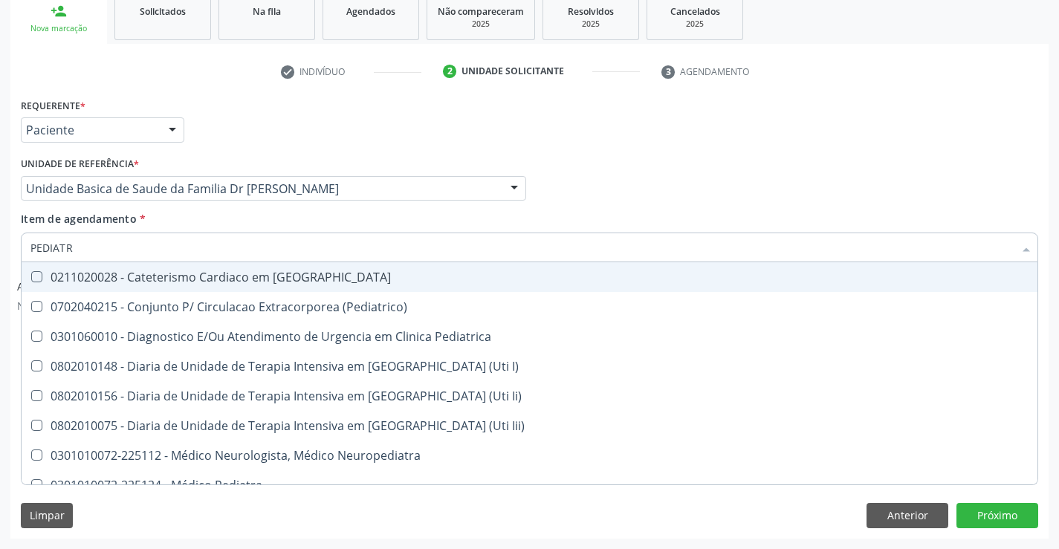
type input "PEDIATRA"
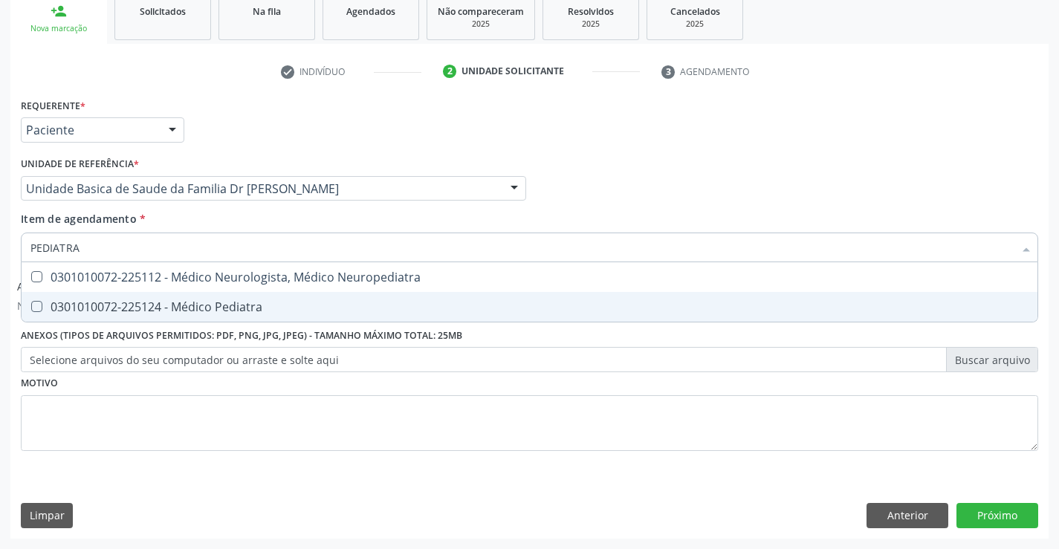
click at [220, 304] on div "0301010072-225124 - Médico Pediatra" at bounding box center [529, 307] width 998 height 12
checkbox Pediatra "true"
click at [992, 515] on button "Próximo" at bounding box center [998, 515] width 82 height 25
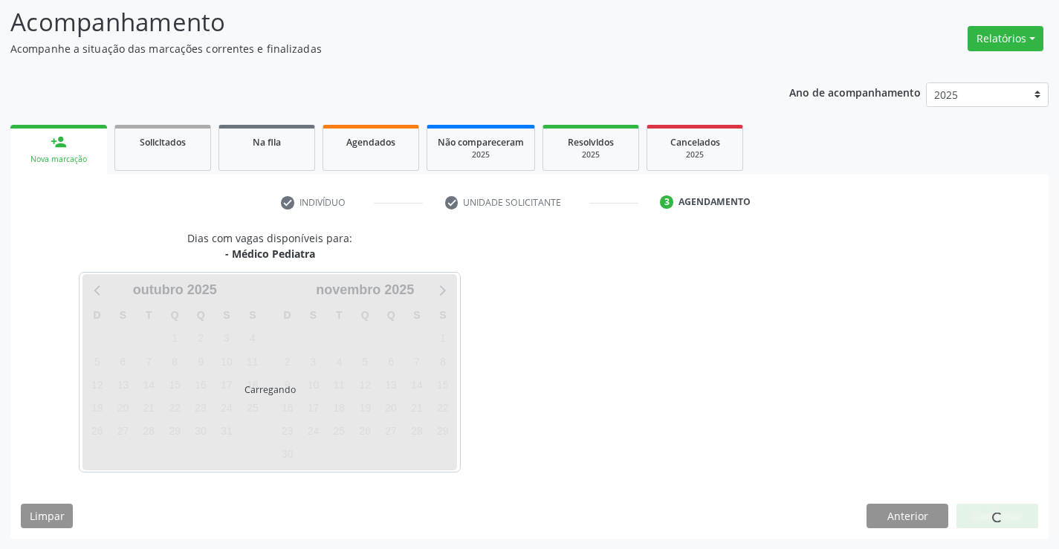
scroll to position [97, 0]
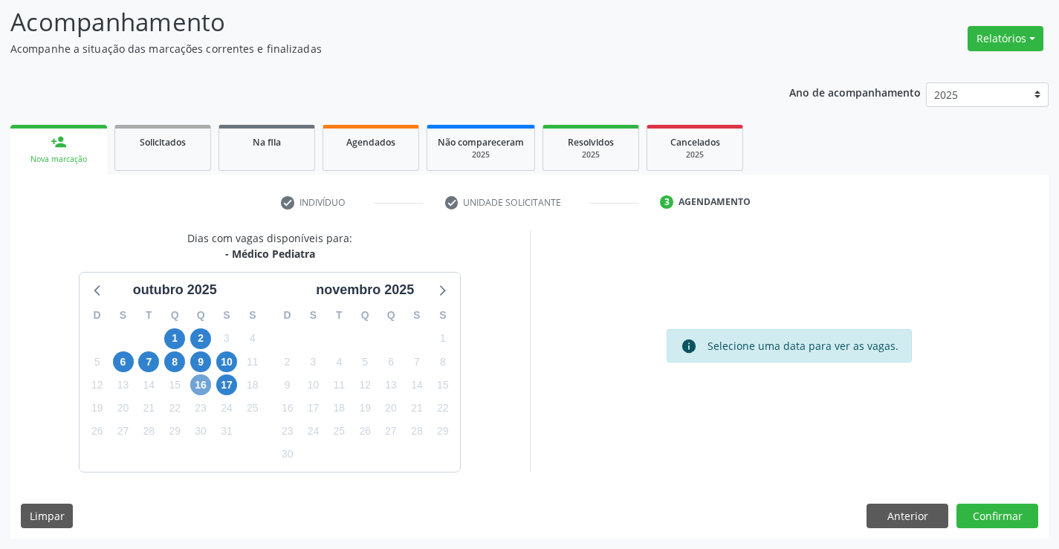
click at [203, 381] on span "16" at bounding box center [200, 385] width 21 height 21
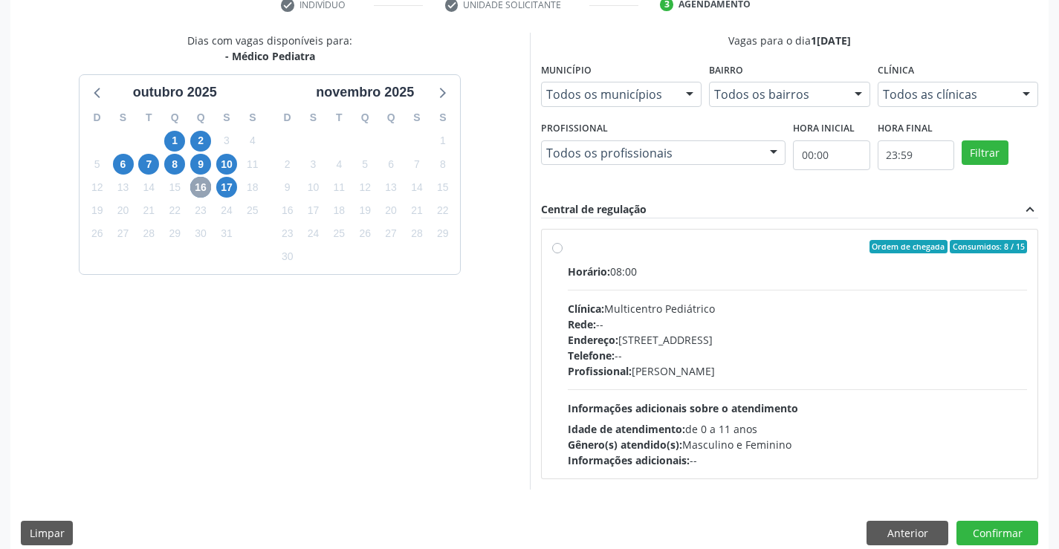
scroll to position [312, 0]
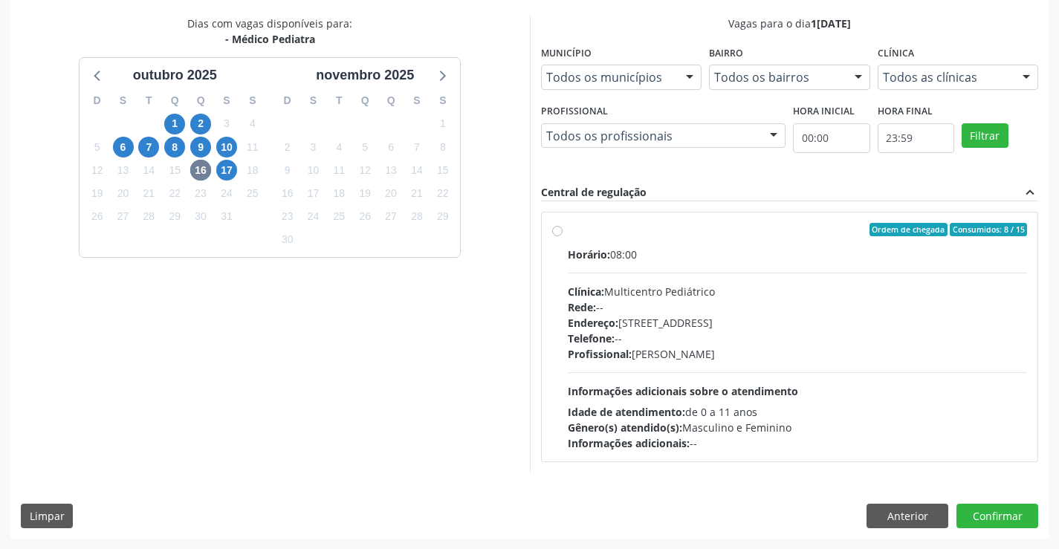
click at [687, 243] on label "Ordem de chegada Consumidos: 8 / 15 Horário: 08:00 Clínica: Multicentro Pediátr…" at bounding box center [798, 337] width 460 height 228
click at [563, 236] on input "Ordem de chegada Consumidos: 8 / 15 Horário: 08:00 Clínica: Multicentro Pediátr…" at bounding box center [557, 229] width 10 height 13
radio input "true"
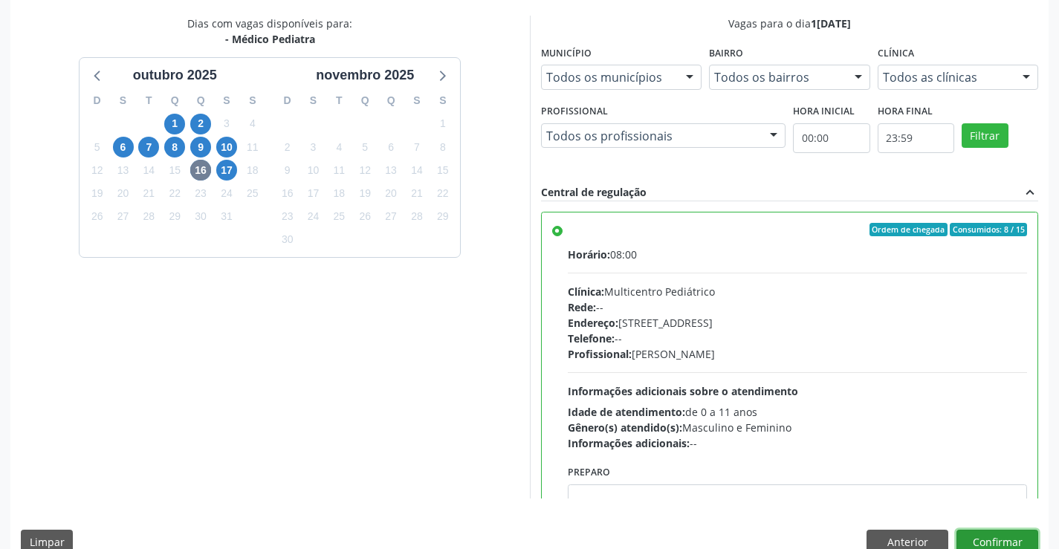
click at [995, 535] on button "Confirmar" at bounding box center [998, 542] width 82 height 25
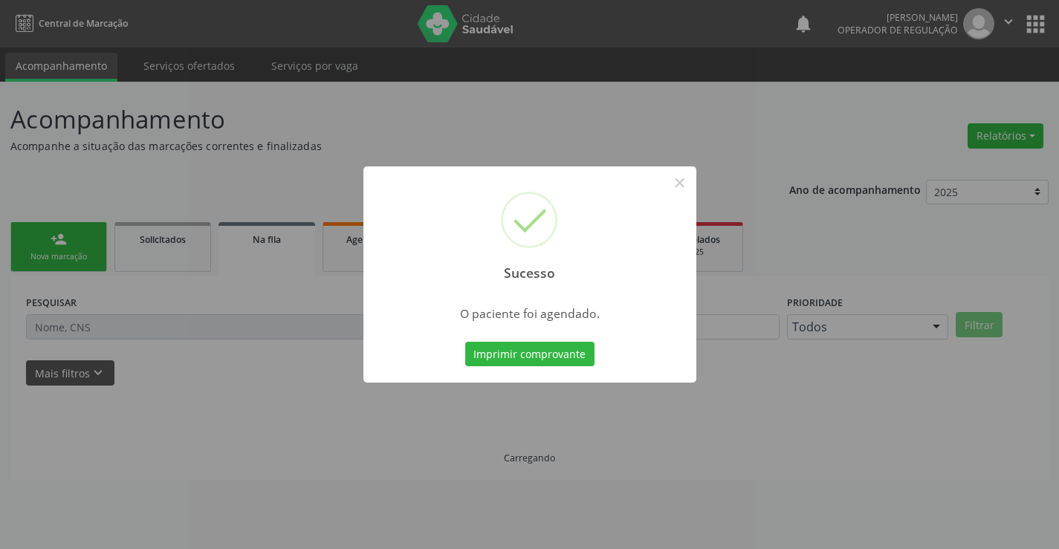
scroll to position [0, 0]
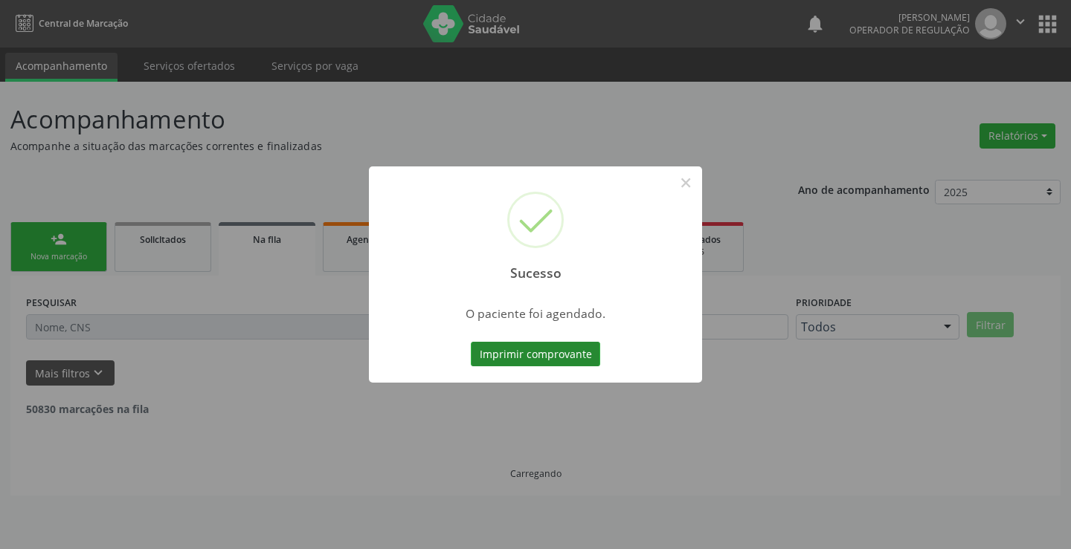
click at [535, 356] on button "Imprimir comprovante" at bounding box center [535, 354] width 129 height 25
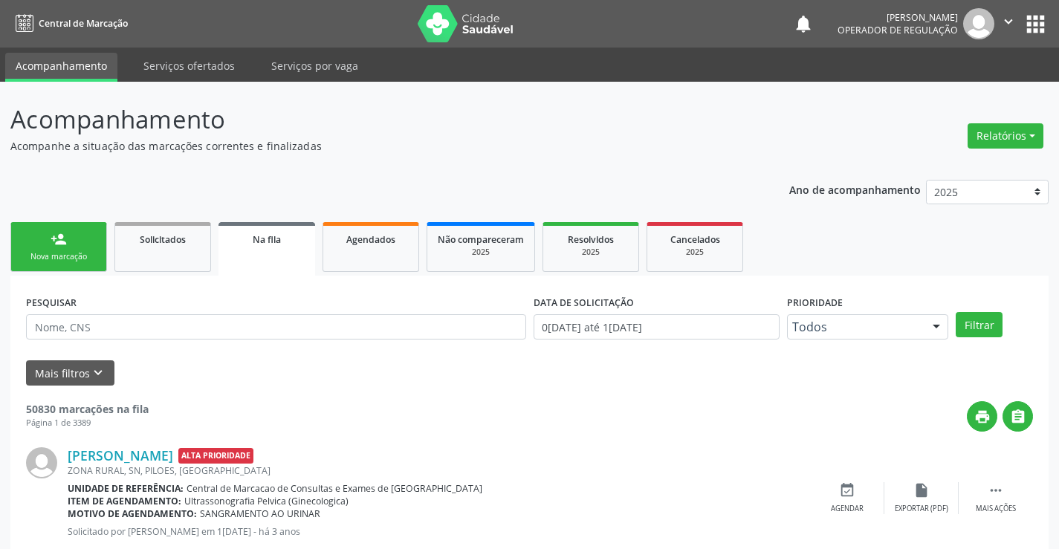
click at [67, 242] on link "person_add Nova marcação" at bounding box center [58, 247] width 97 height 50
